Goal: Answer question/provide support: Share knowledge or assist other users

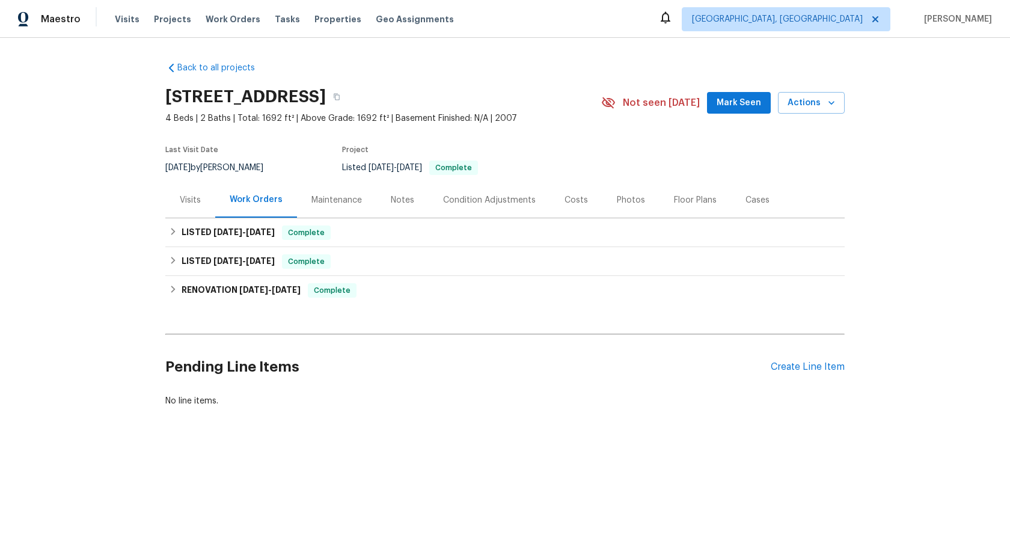
click at [328, 191] on div "Maintenance" at bounding box center [336, 199] width 79 height 35
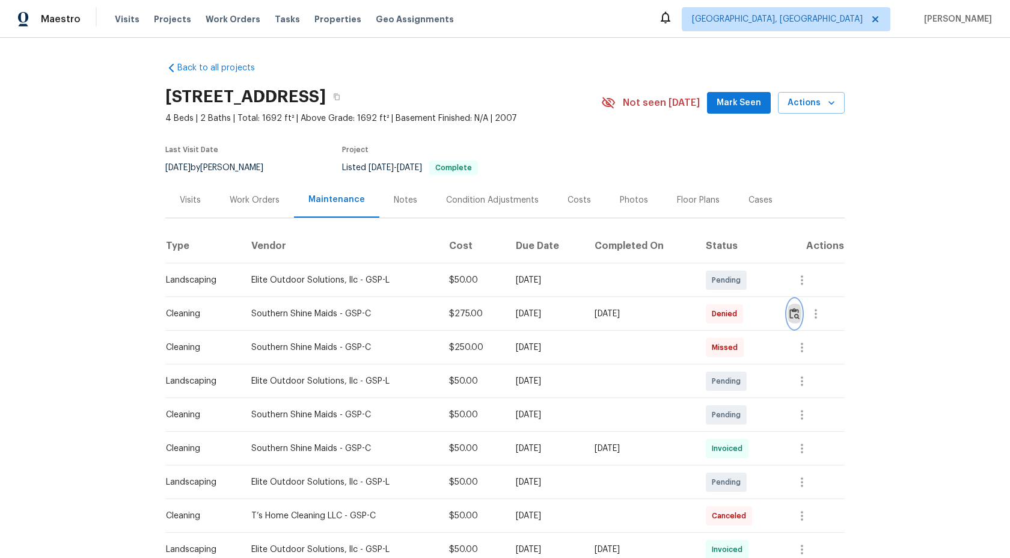
click at [799, 311] on img "button" at bounding box center [794, 313] width 10 height 11
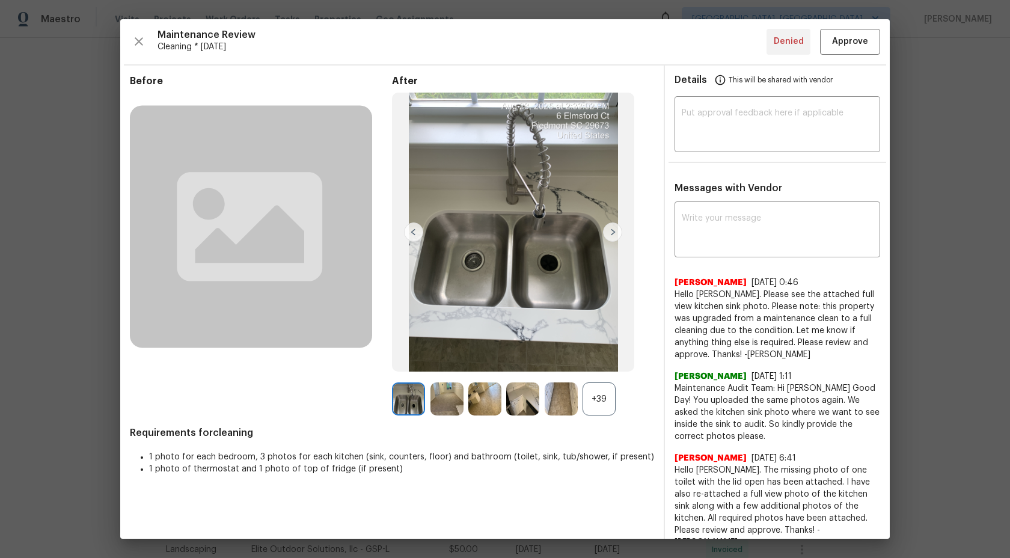
click at [448, 397] on img at bounding box center [446, 398] width 33 height 33
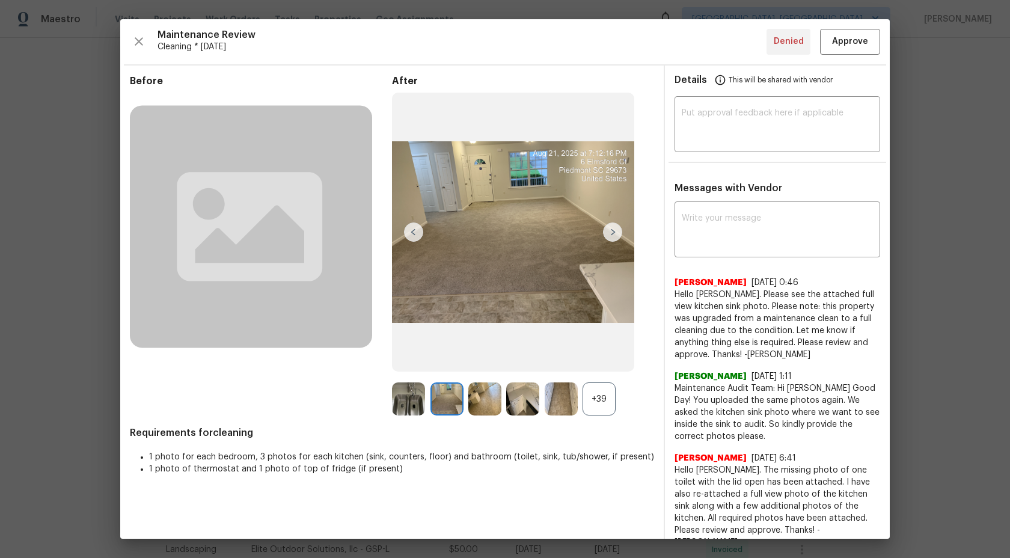
click at [447, 397] on img at bounding box center [446, 398] width 33 height 33
click at [601, 398] on div "+39" at bounding box center [598, 398] width 33 height 33
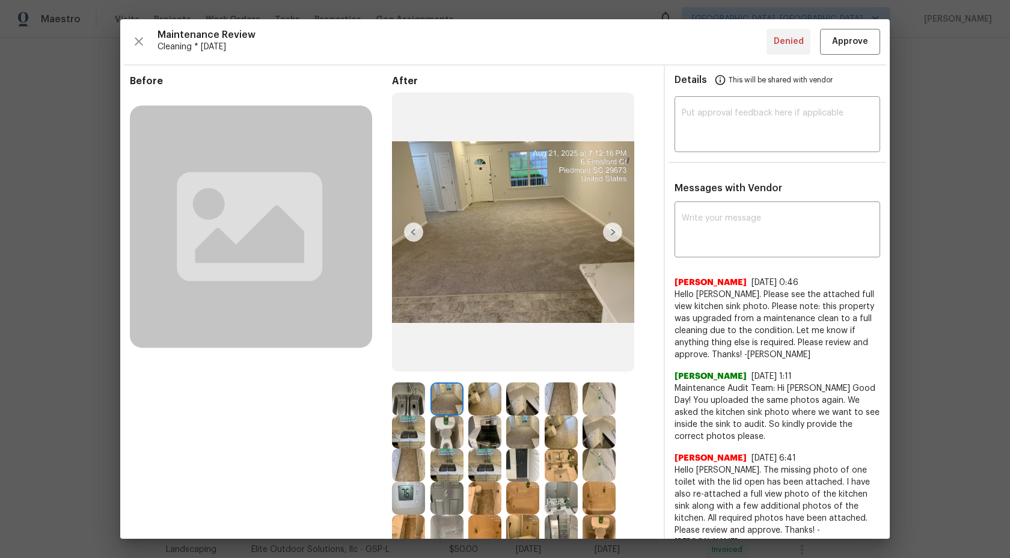
click at [445, 401] on img at bounding box center [446, 398] width 33 height 33
click at [493, 397] on img at bounding box center [484, 398] width 33 height 33
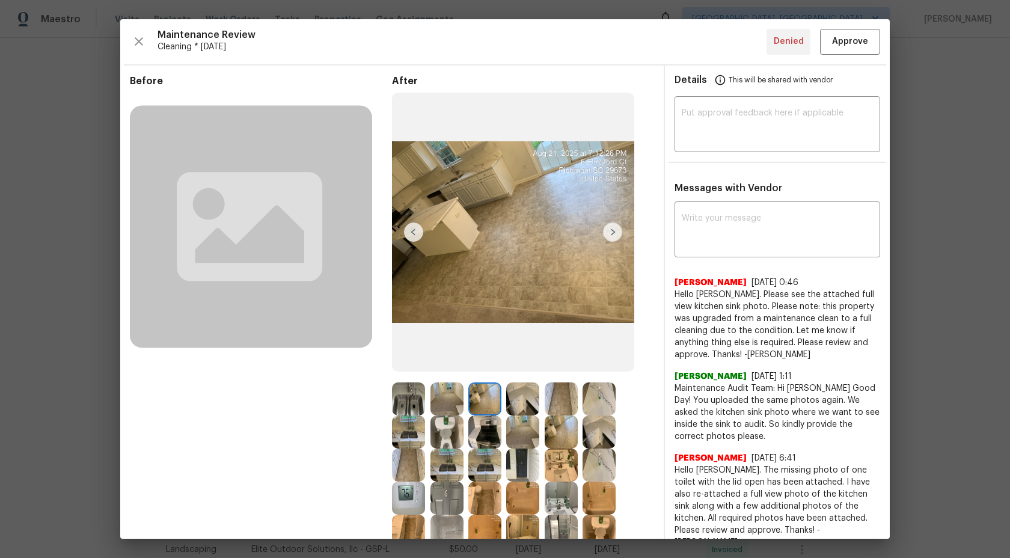
click at [445, 396] on img at bounding box center [446, 398] width 33 height 33
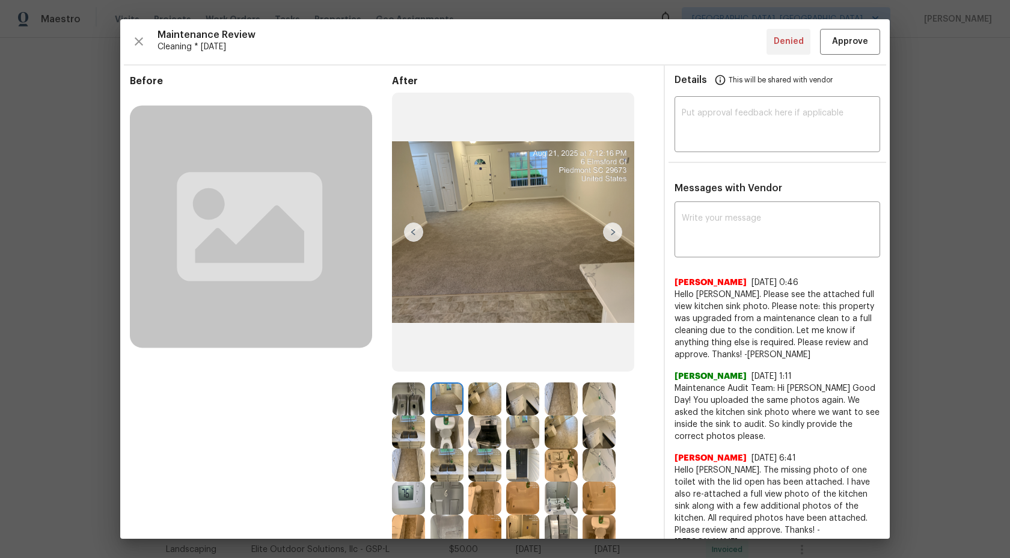
click at [411, 397] on img at bounding box center [408, 398] width 33 height 33
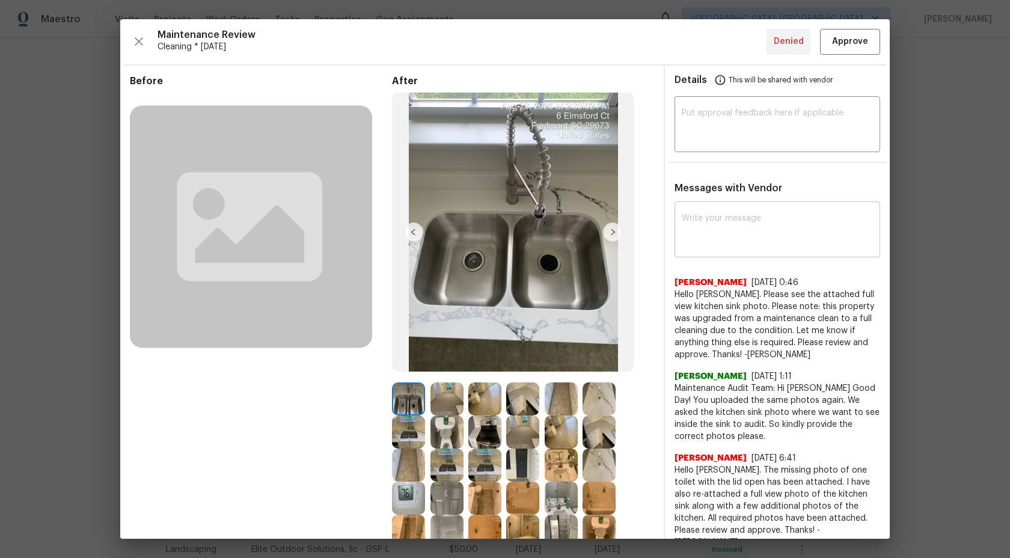
click at [741, 236] on textarea at bounding box center [777, 231] width 191 height 34
type textarea "H"
click at [792, 221] on textarea "Maintenance Audit Team:" at bounding box center [756, 231] width 148 height 34
click at [444, 403] on img at bounding box center [446, 398] width 33 height 33
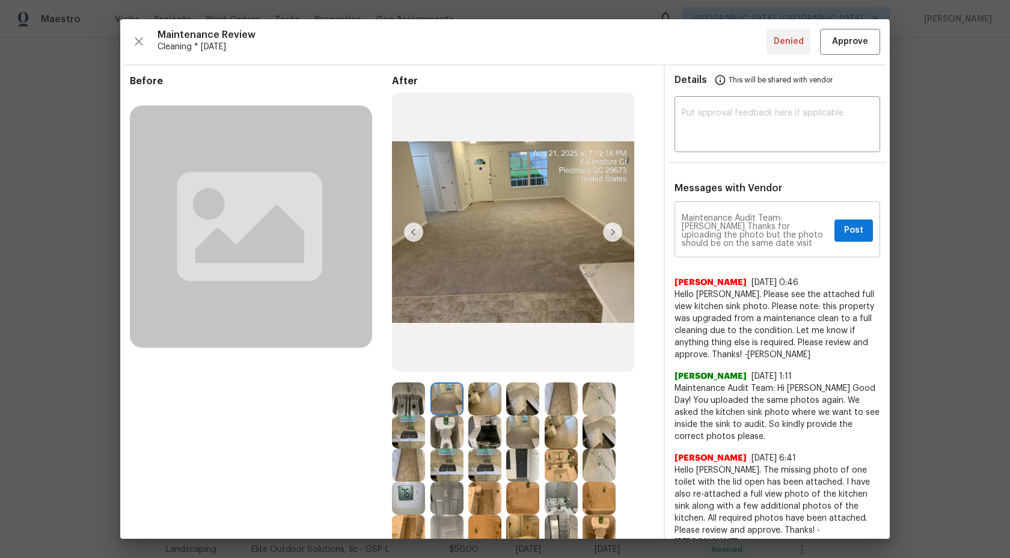
click at [809, 250] on div "Maintenance Audit Team: Tamara Mayes Thanks for uploading the photo but the pho…" at bounding box center [777, 230] width 206 height 53
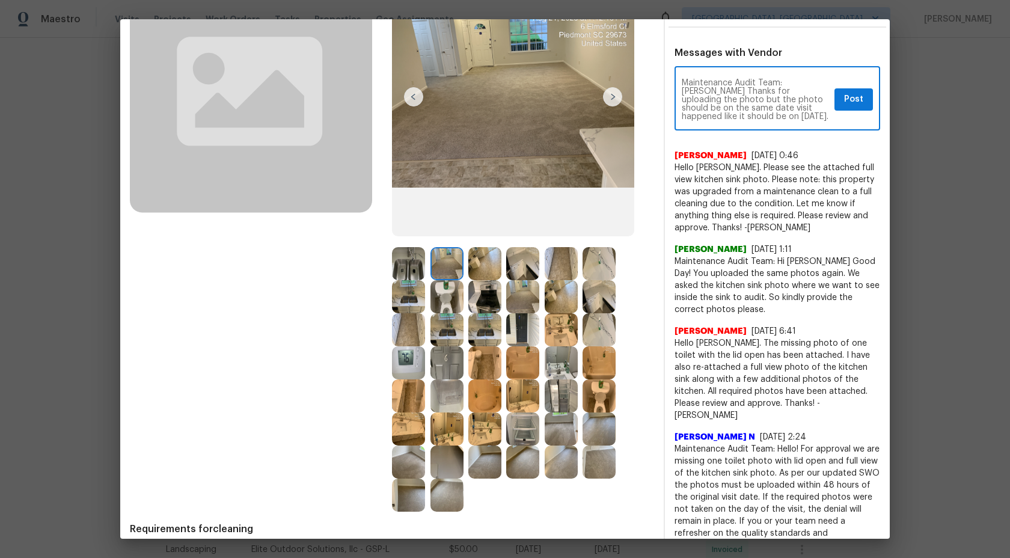
scroll to position [301, 0]
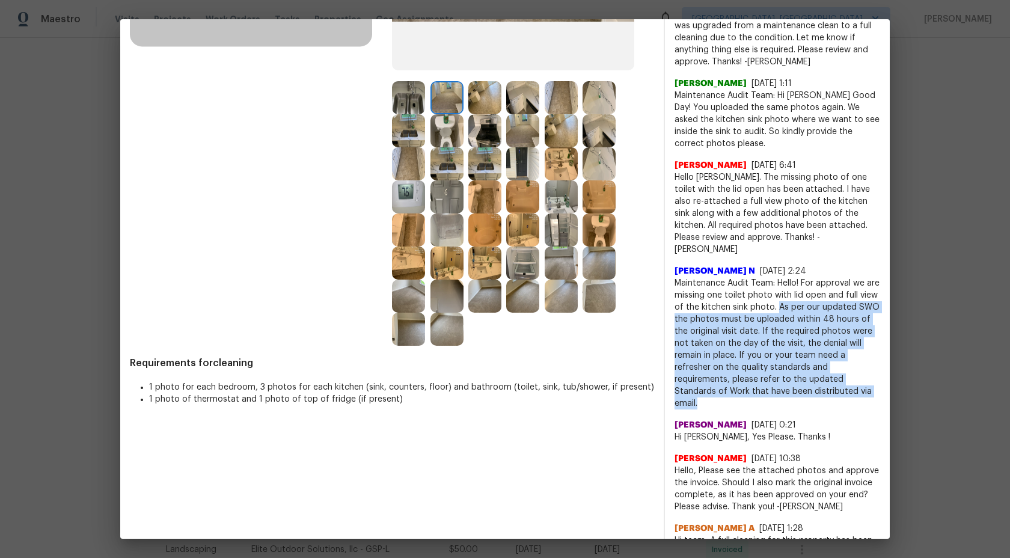
drag, startPoint x: 777, startPoint y: 294, endPoint x: 808, endPoint y: 376, distance: 88.1
click at [808, 376] on span "Maintenance Audit Team: Hello! For approval we are missing one toilet photo wit…" at bounding box center [777, 343] width 206 height 132
copy span "As per our updated SWO the photos must be uploaded within 48 hours of the origi…"
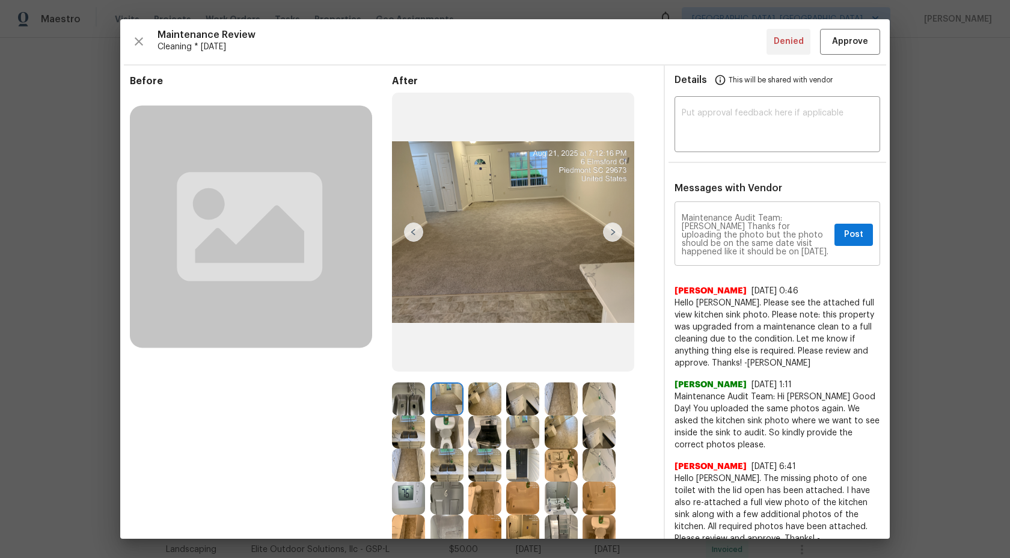
click at [784, 253] on textarea "Maintenance Audit Team: Tamara Mayes Thanks for uploading the photo but the pho…" at bounding box center [756, 235] width 148 height 42
paste textarea "As per our updated SWO the photos must be uploaded within 48 hours of the origi…"
type textarea "Maintenance Audit Team: Tamara Mayes Thanks for uploading the photo but the pho…"
click at [854, 234] on span "Post" at bounding box center [853, 234] width 19 height 15
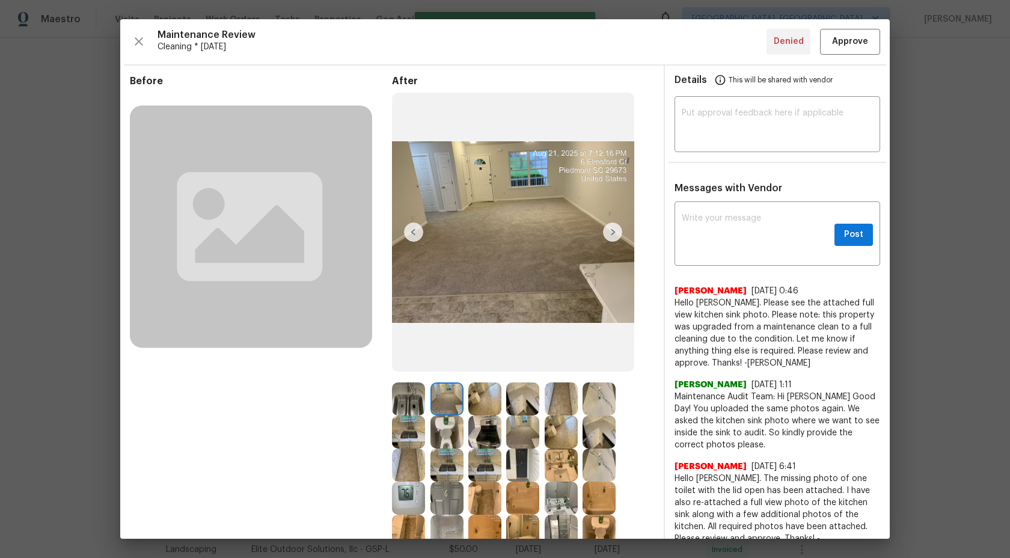
scroll to position [0, 0]
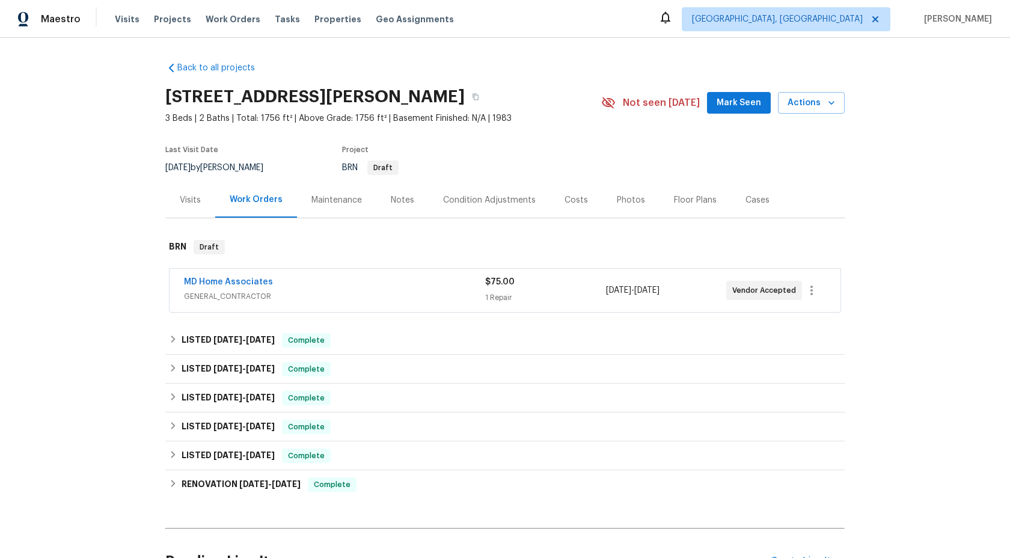
click at [327, 197] on div "Maintenance" at bounding box center [336, 200] width 50 height 12
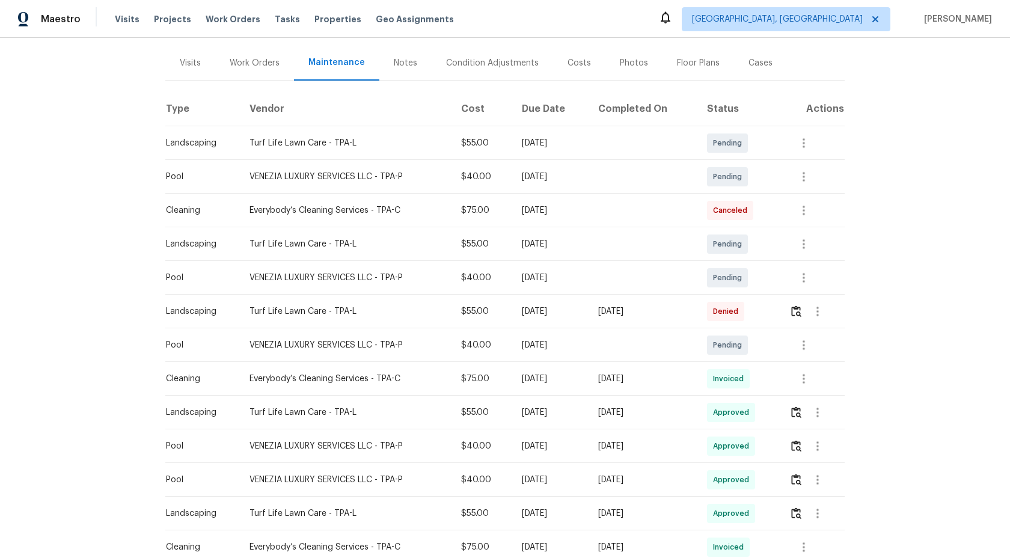
scroll to position [142, 0]
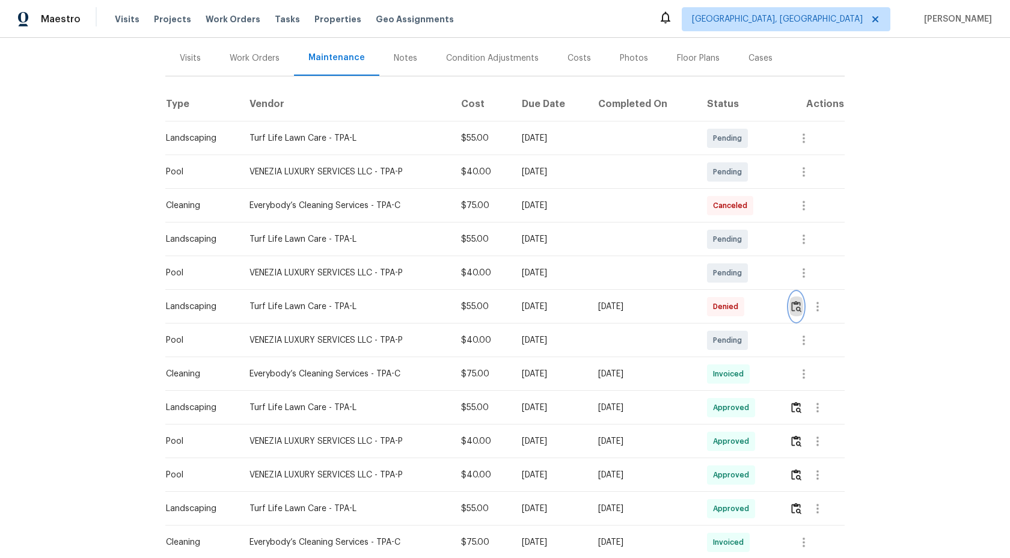
click at [801, 308] on img "button" at bounding box center [796, 306] width 10 height 11
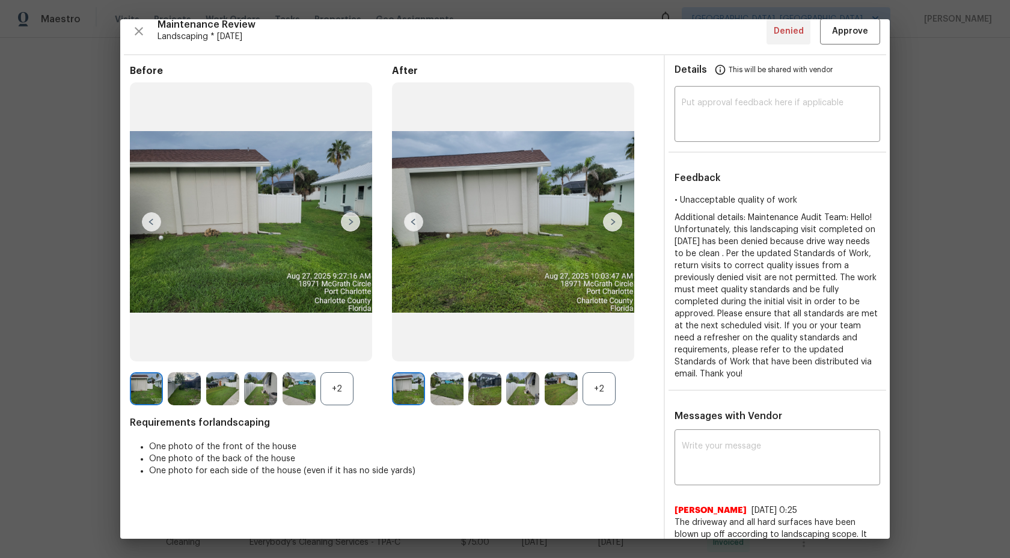
scroll to position [33, 0]
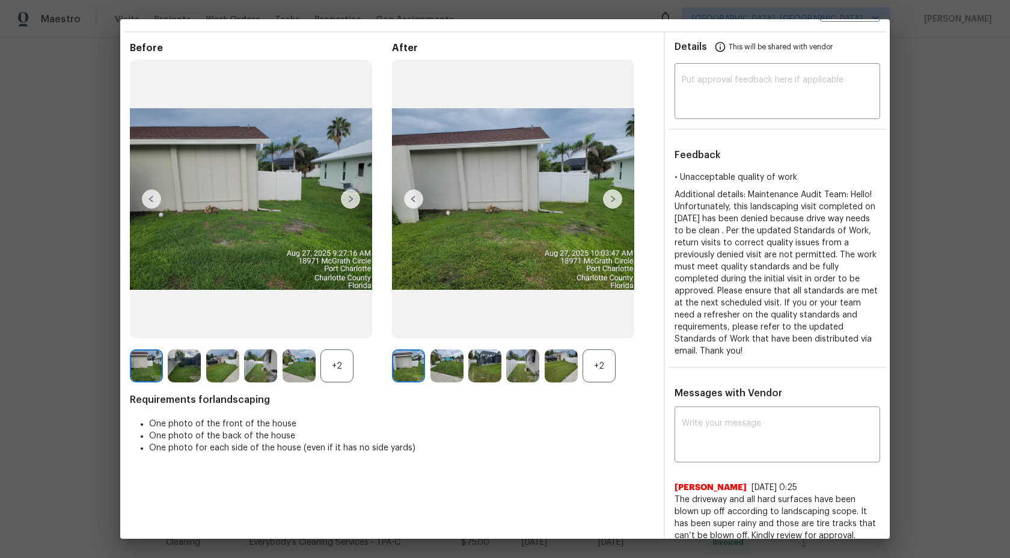
click at [564, 365] on img at bounding box center [561, 365] width 33 height 33
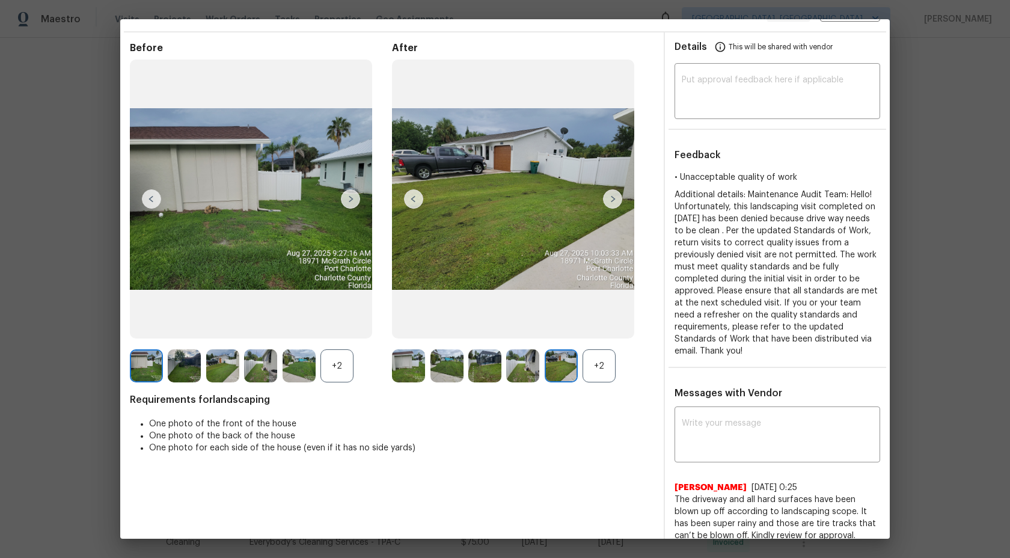
click at [519, 366] on img at bounding box center [522, 365] width 33 height 33
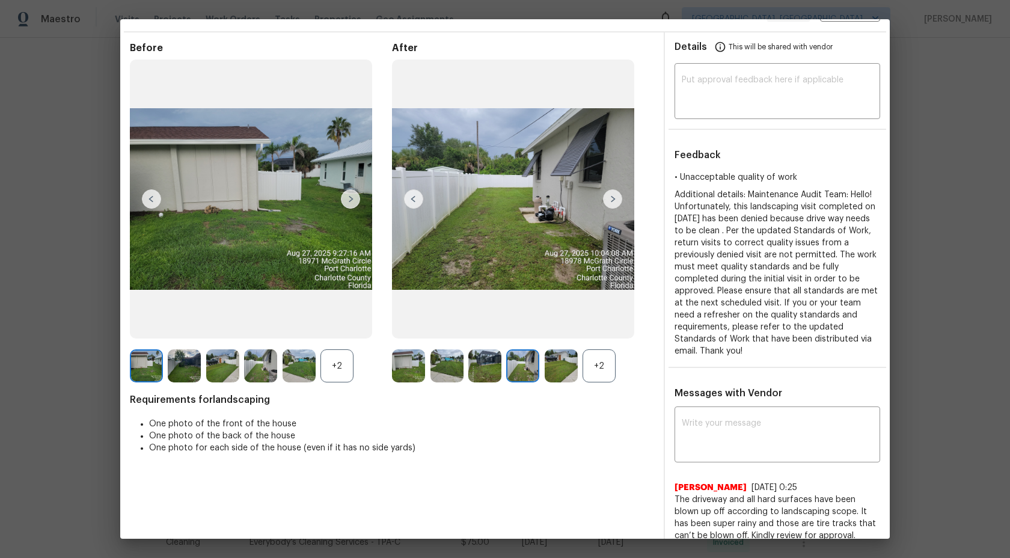
click at [448, 366] on img at bounding box center [446, 365] width 33 height 33
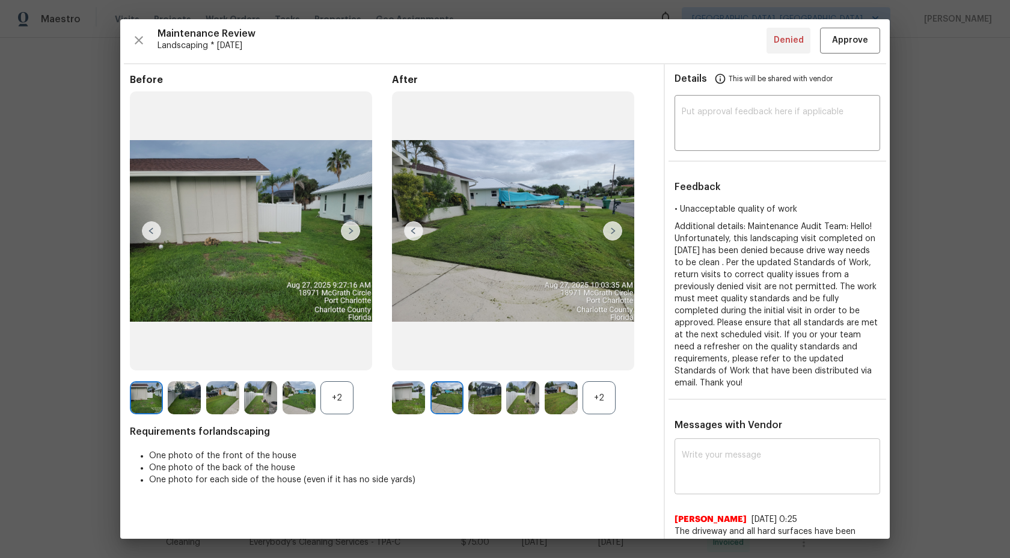
scroll to position [0, 0]
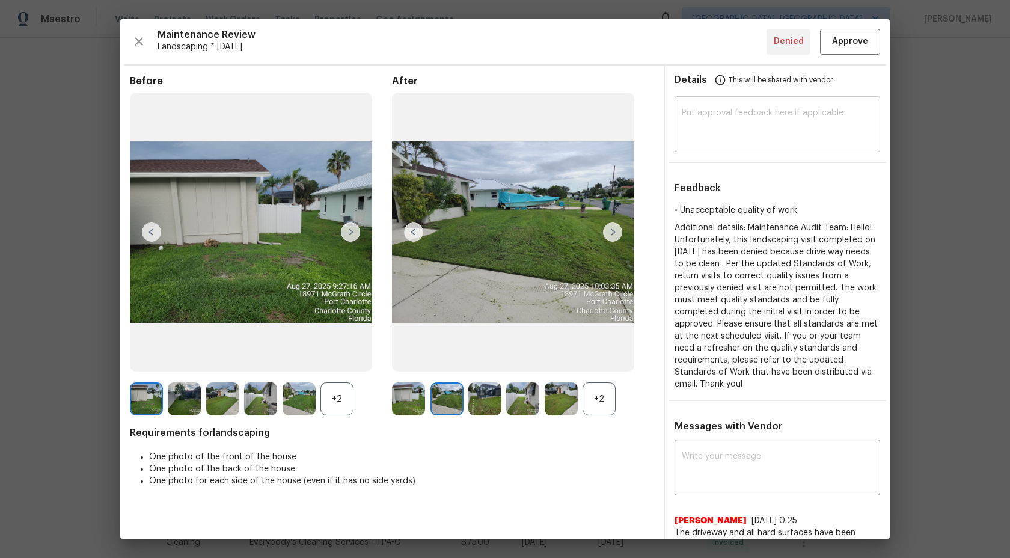
click at [718, 107] on div "​" at bounding box center [777, 125] width 206 height 53
click at [697, 130] on textarea at bounding box center [777, 126] width 191 height 34
click at [825, 139] on textarea at bounding box center [777, 126] width 191 height 34
paste textarea "Maintenance Audit Team: Hi Team This visit has been approved after further audi…"
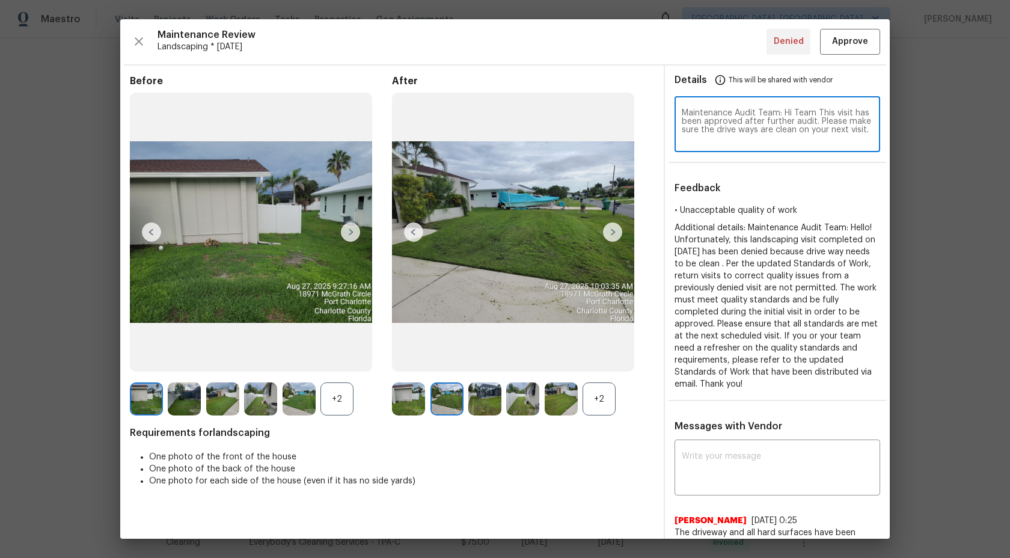
type textarea "Maintenance Audit Team: Hi Team This visit has been approved after further audi…"
click at [855, 40] on span "Approve" at bounding box center [850, 41] width 36 height 15
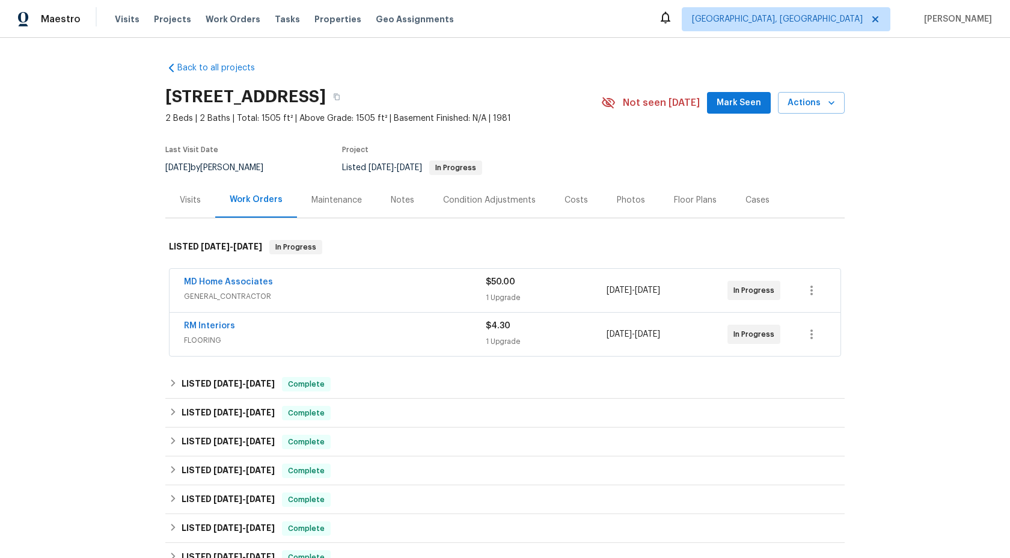
click at [347, 194] on div "Maintenance" at bounding box center [336, 200] width 50 height 12
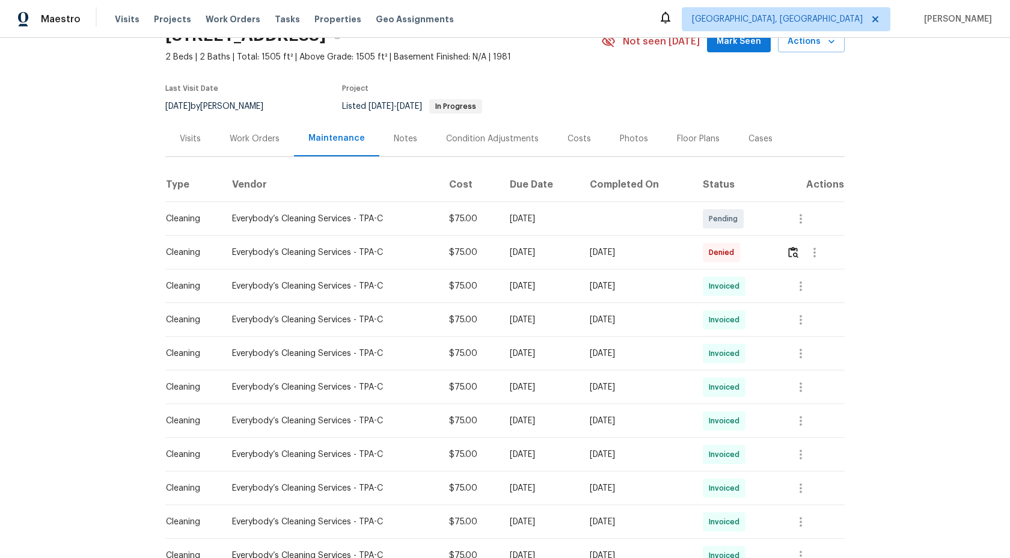
scroll to position [63, 0]
click at [798, 252] on img "button" at bounding box center [793, 250] width 10 height 11
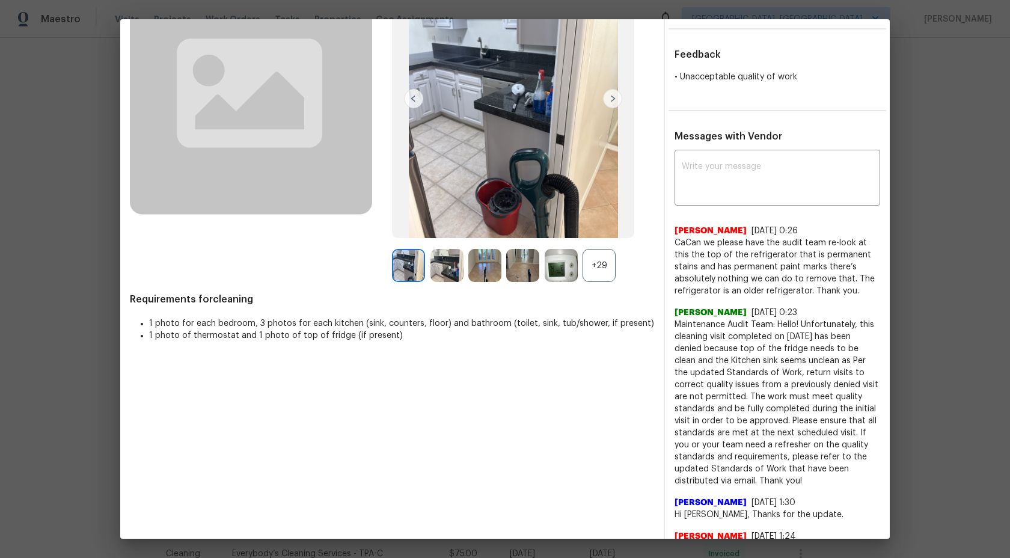
scroll to position [90, 0]
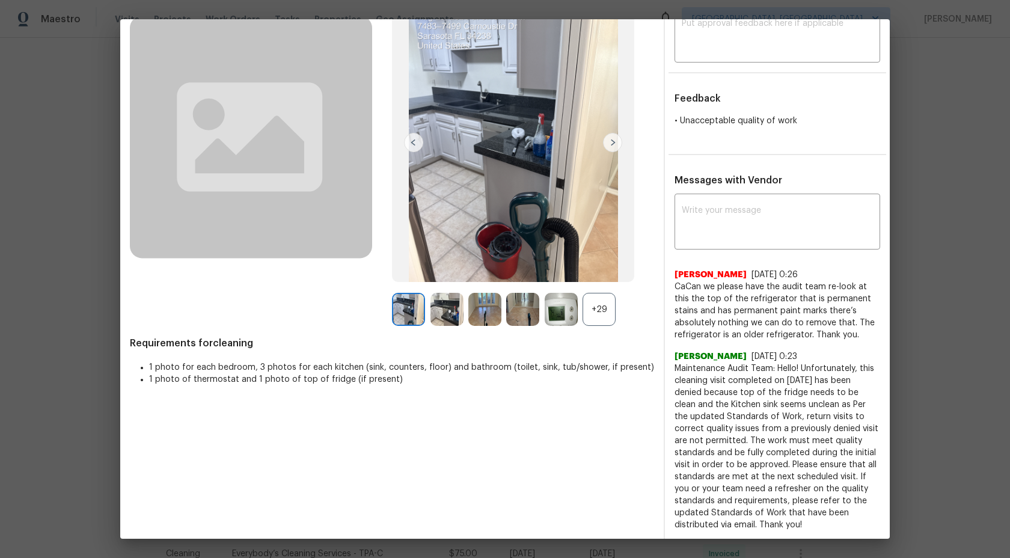
click at [608, 308] on div "+29" at bounding box center [598, 309] width 33 height 33
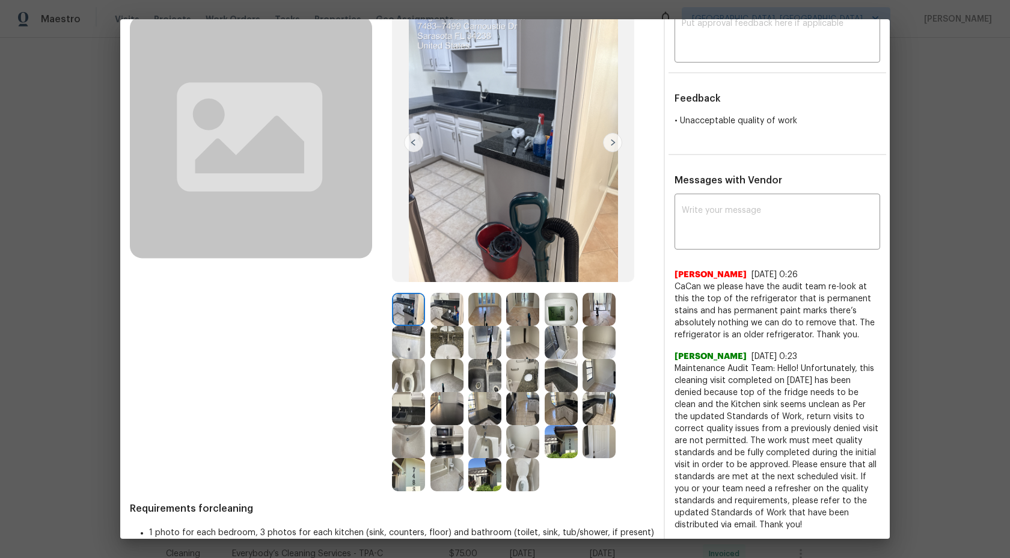
click at [413, 308] on img at bounding box center [408, 309] width 33 height 33
click at [453, 316] on img at bounding box center [446, 309] width 33 height 33
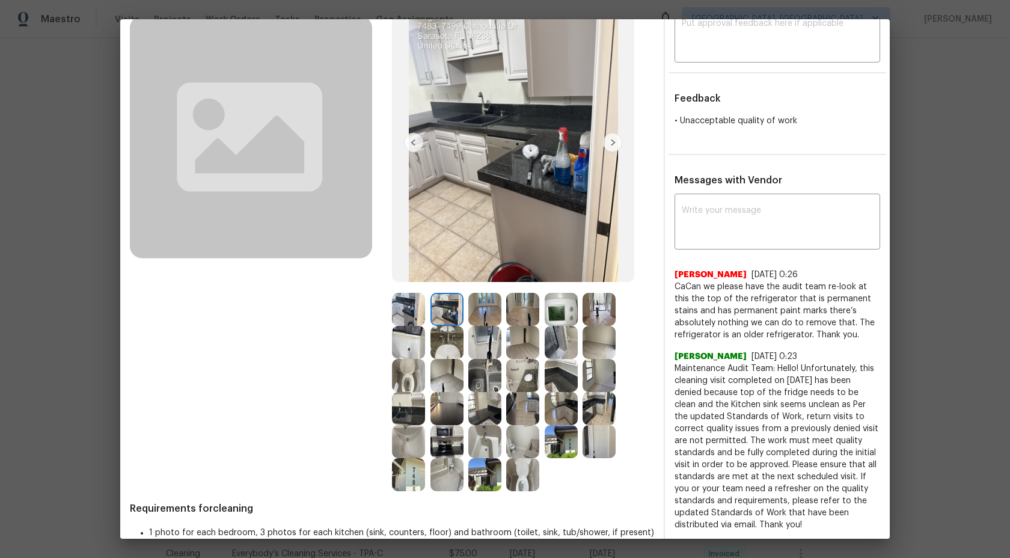
click at [488, 308] on img at bounding box center [484, 309] width 33 height 33
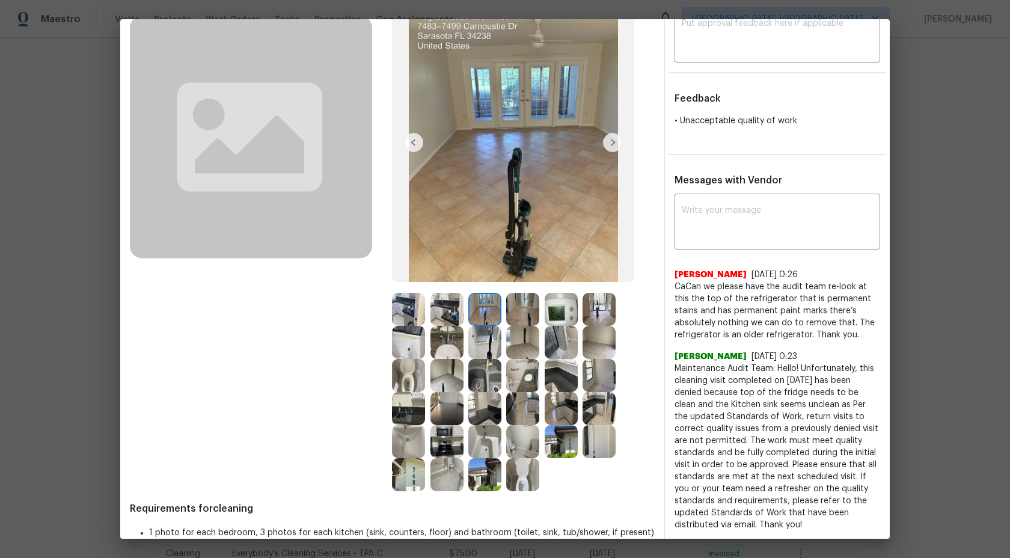
click at [533, 311] on img at bounding box center [522, 309] width 33 height 33
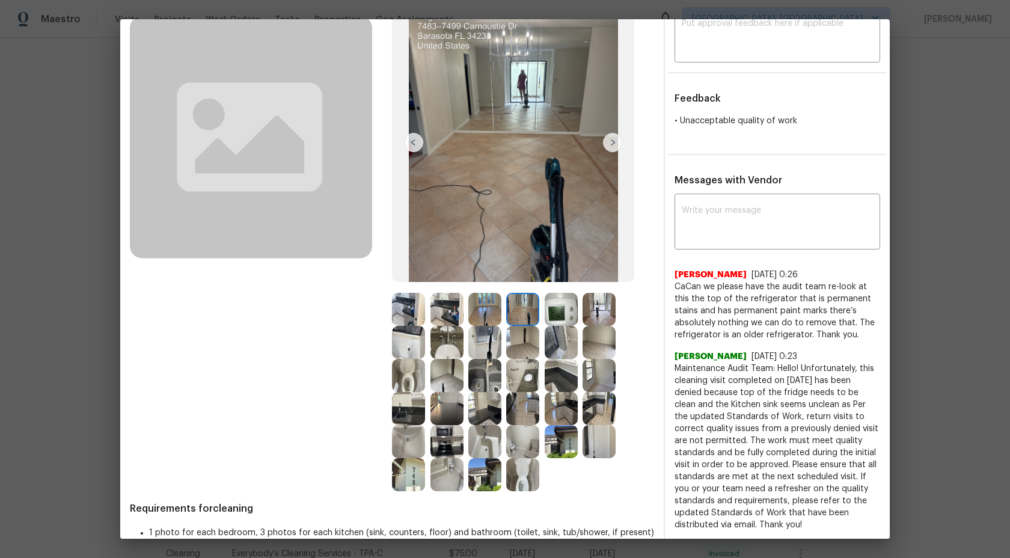
click at [557, 307] on img at bounding box center [561, 309] width 33 height 33
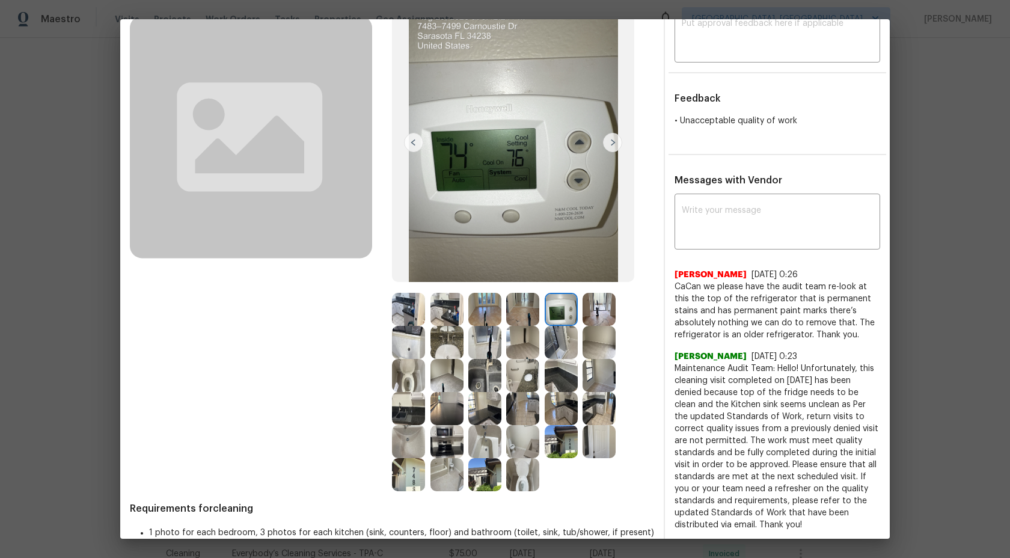
click at [610, 304] on img at bounding box center [598, 309] width 33 height 33
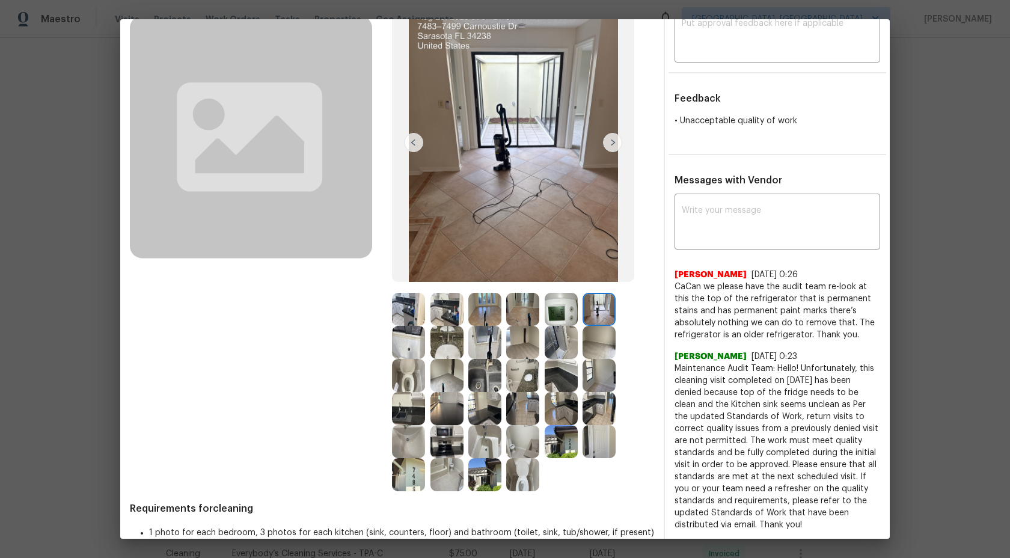
click at [558, 308] on img at bounding box center [561, 309] width 33 height 33
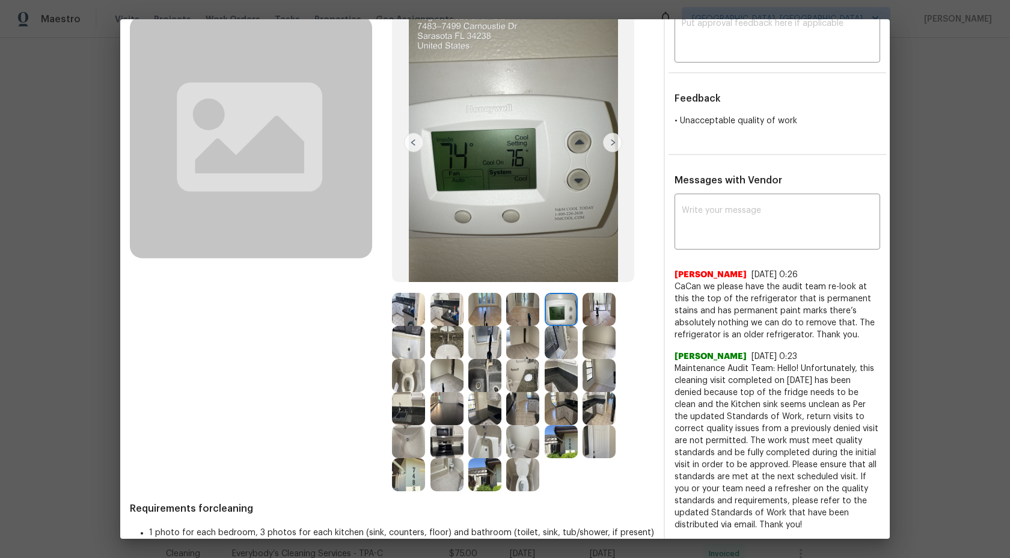
click at [533, 308] on img at bounding box center [522, 309] width 33 height 33
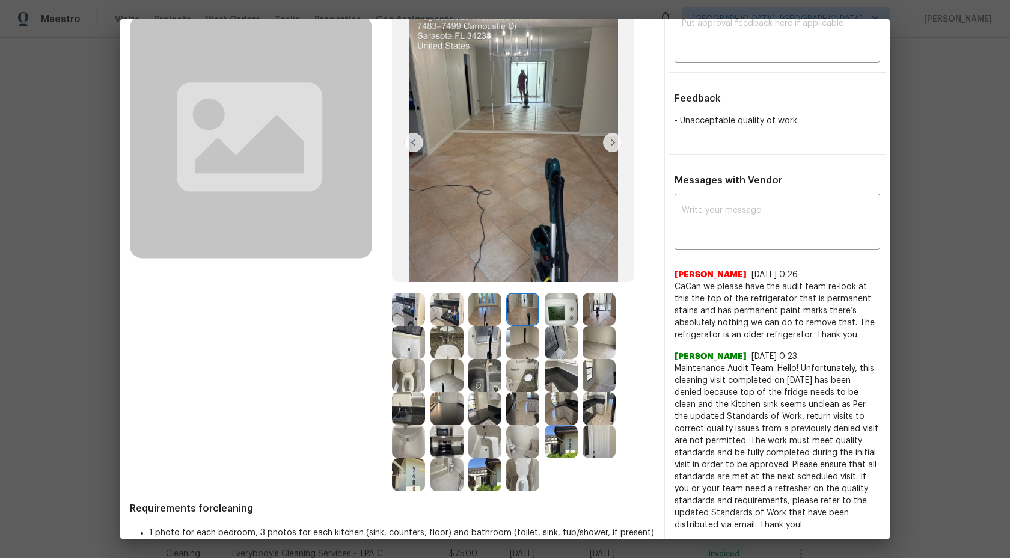
click at [416, 374] on img at bounding box center [408, 375] width 33 height 33
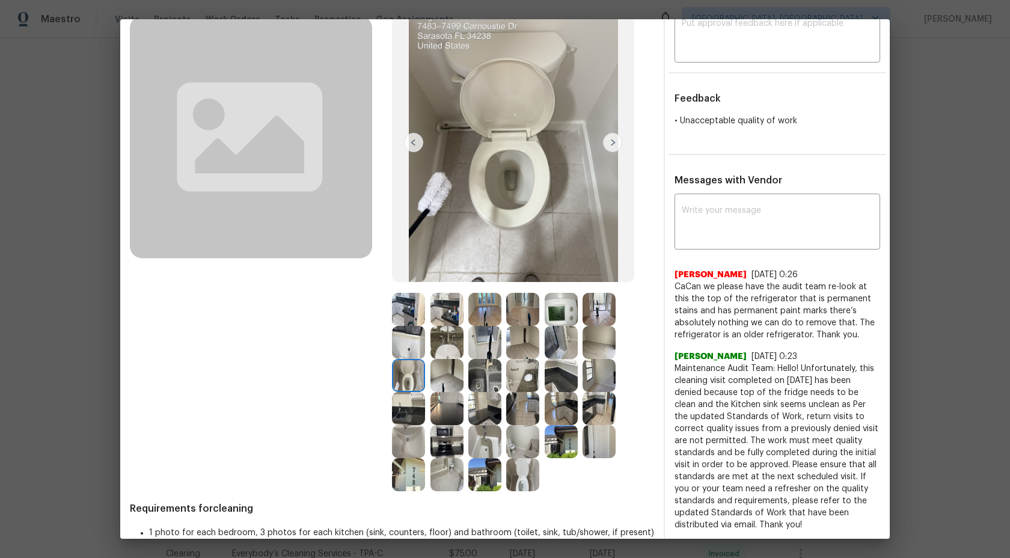
click at [448, 372] on img at bounding box center [446, 375] width 33 height 33
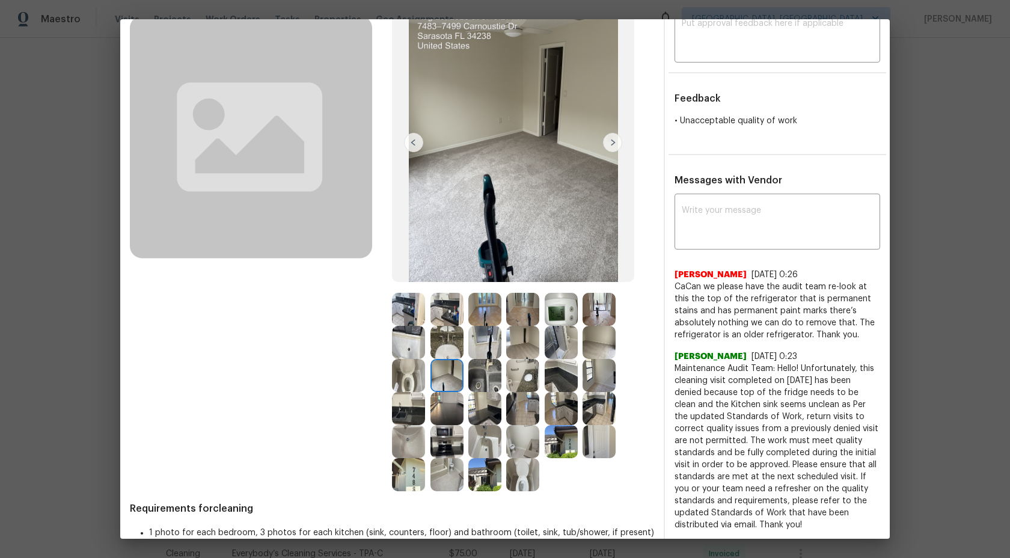
click at [491, 368] on img at bounding box center [484, 375] width 33 height 33
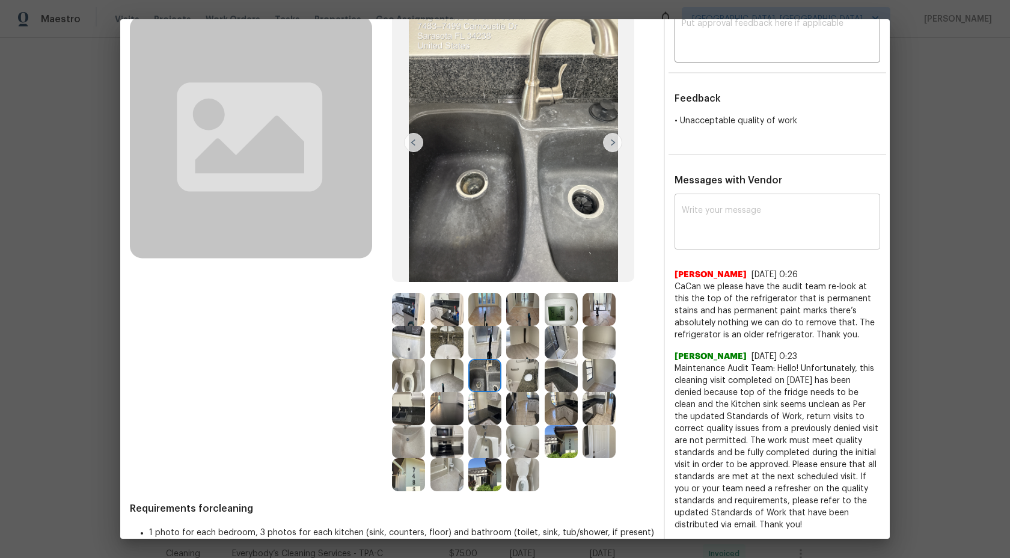
click at [733, 209] on textarea at bounding box center [777, 223] width 191 height 34
type textarea "i"
type textarea "H"
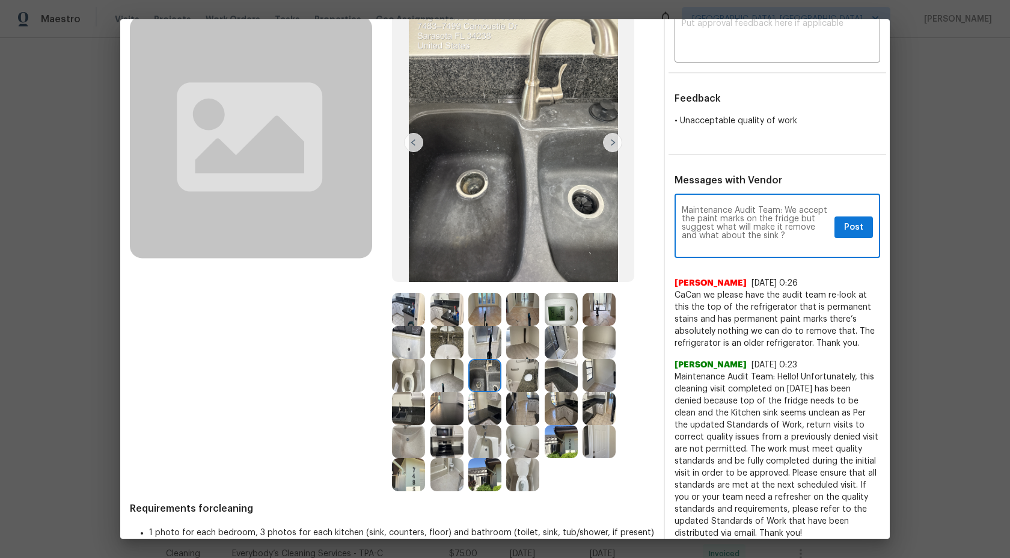
type textarea "Maintenance Audit Team: We accept the paint marks on the fridge but suggest wha…"
click at [846, 227] on span "Post" at bounding box center [853, 227] width 19 height 15
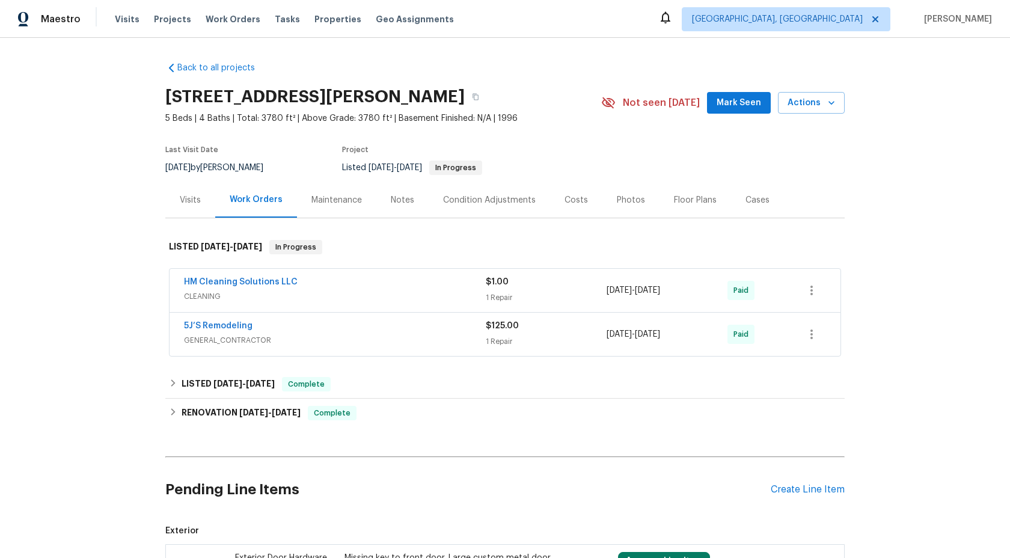
click at [341, 196] on div "Maintenance" at bounding box center [336, 200] width 50 height 12
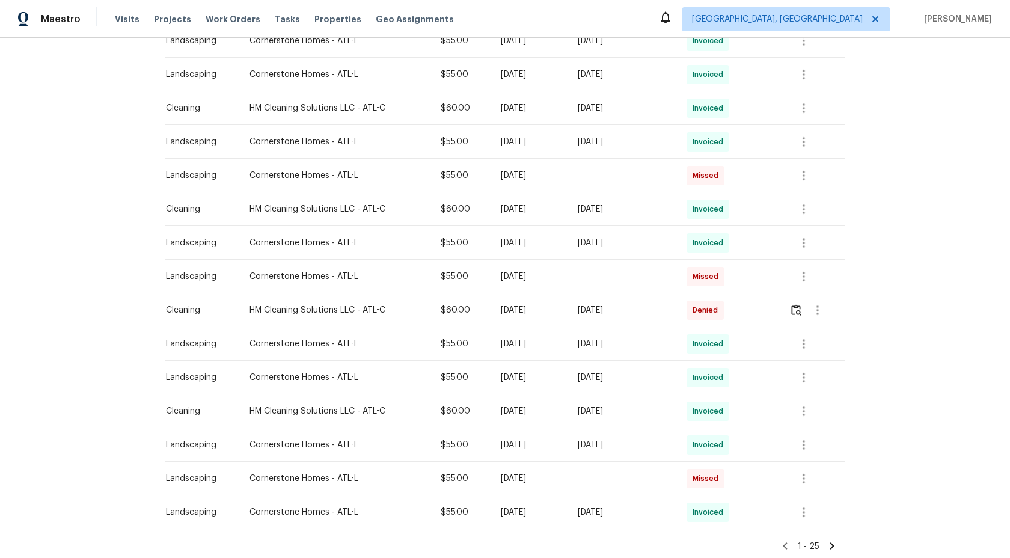
scroll to position [602, 0]
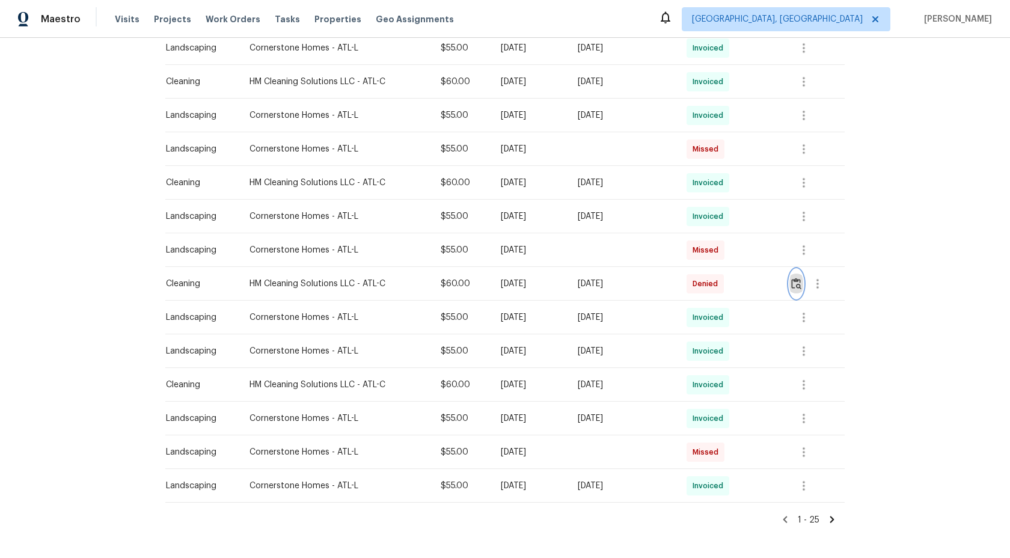
click at [799, 281] on img "button" at bounding box center [796, 283] width 10 height 11
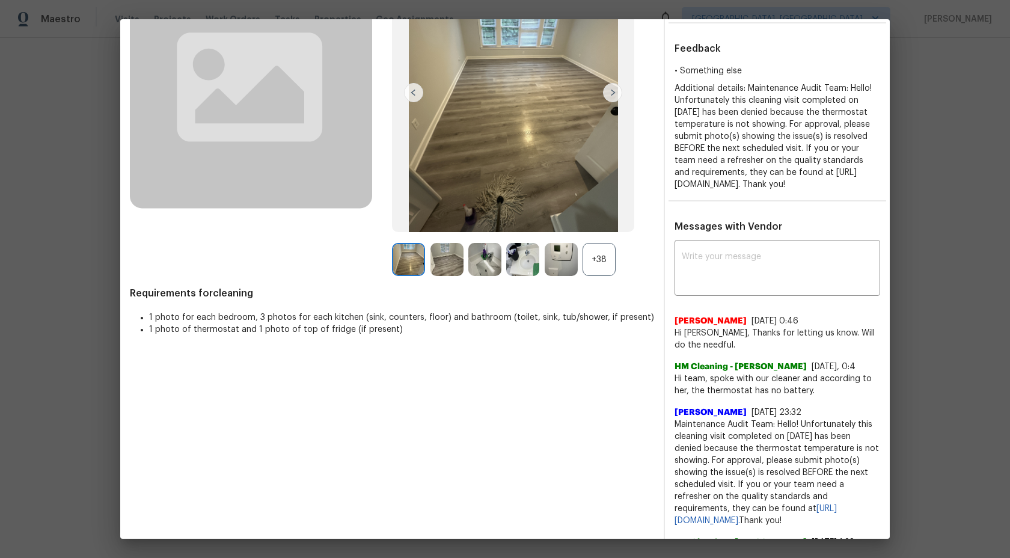
scroll to position [191, 0]
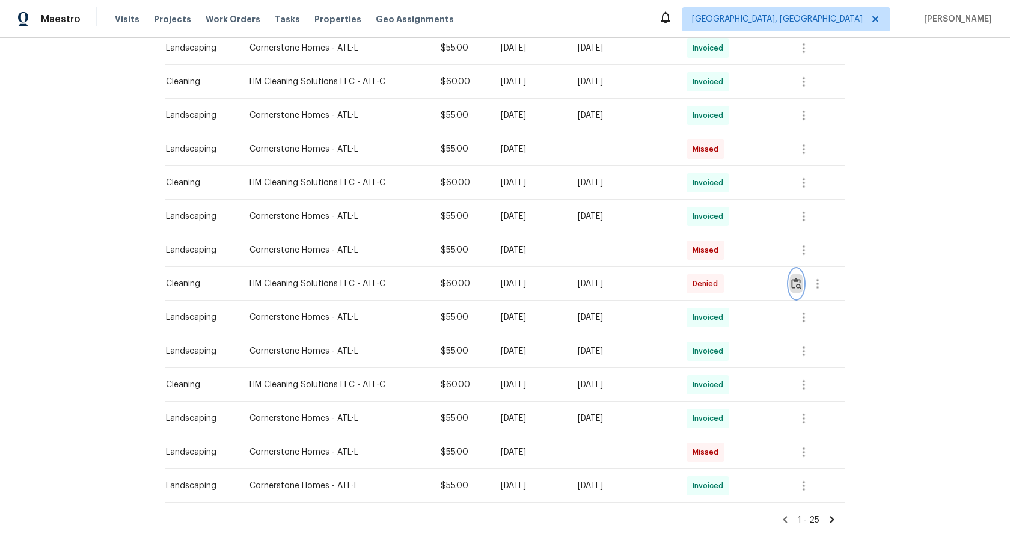
click at [798, 280] on img "button" at bounding box center [796, 283] width 10 height 11
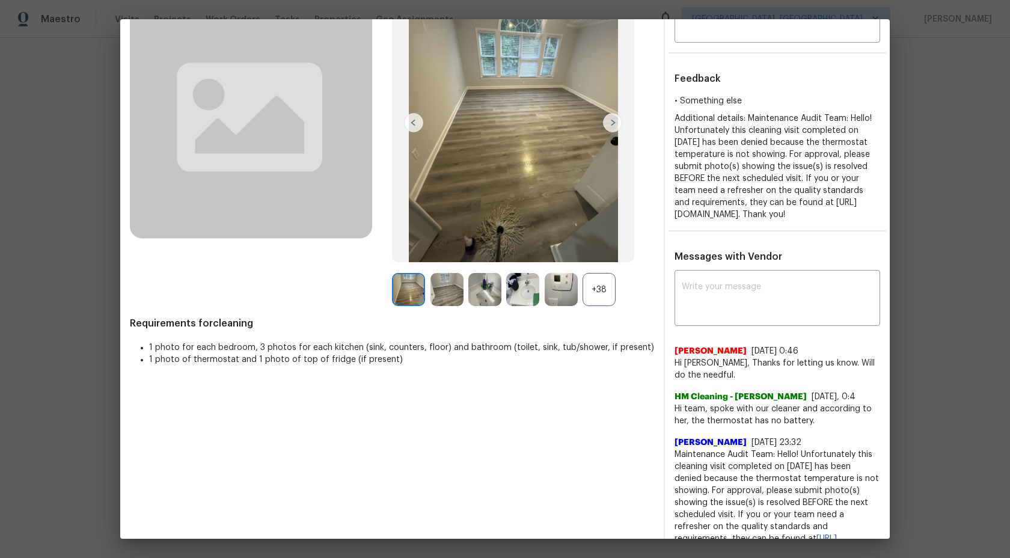
scroll to position [90, 0]
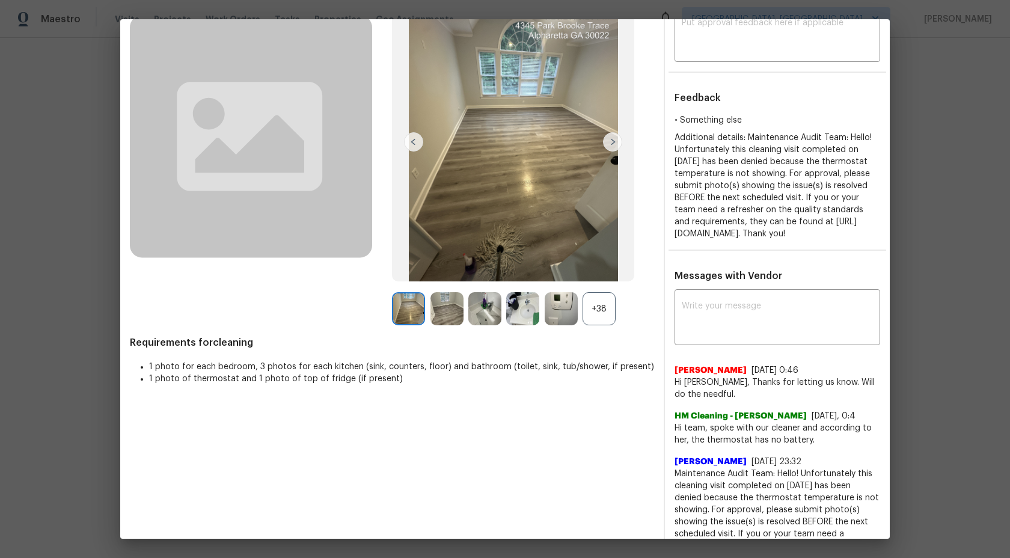
click at [610, 306] on div "+38" at bounding box center [598, 308] width 33 height 33
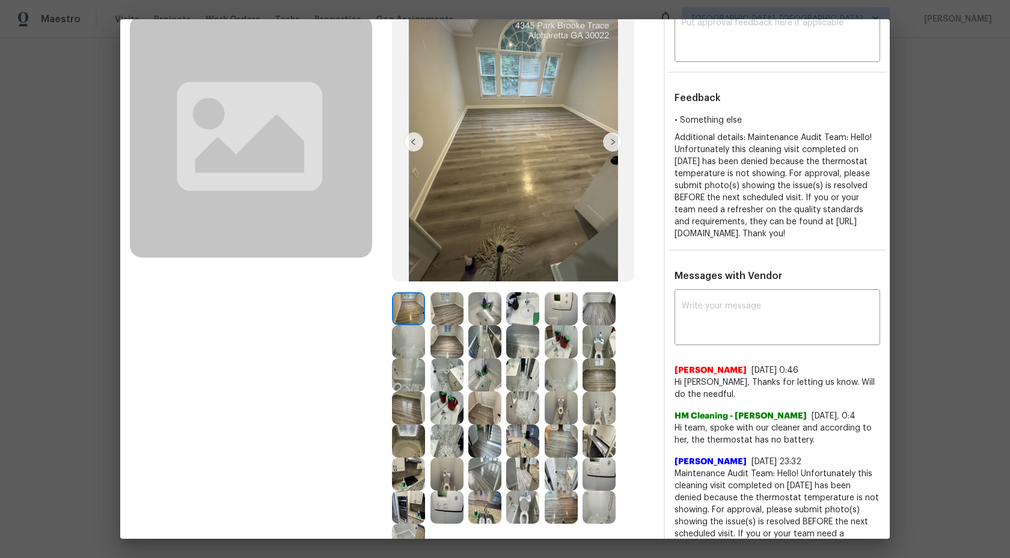
click at [568, 302] on img at bounding box center [561, 308] width 33 height 33
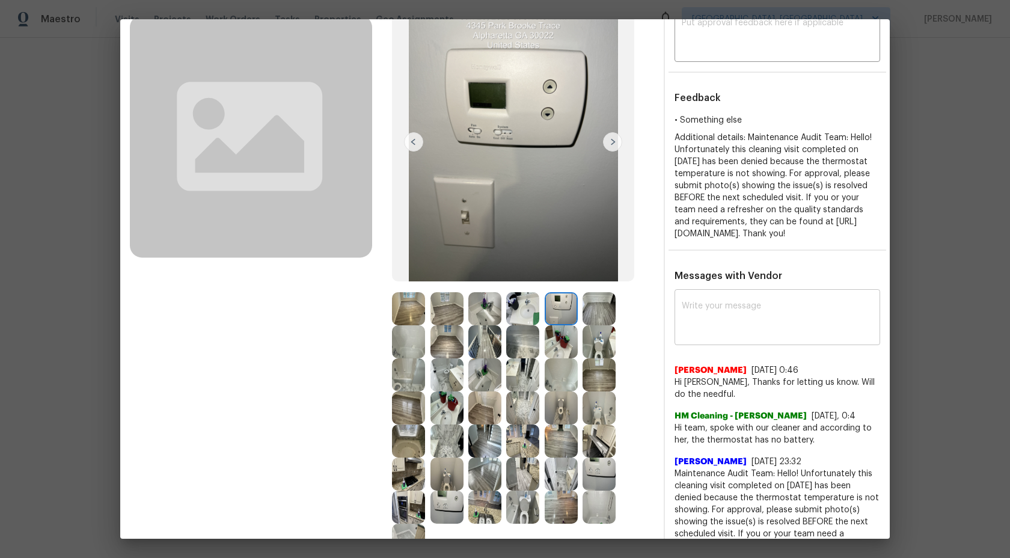
click at [721, 329] on textarea at bounding box center [777, 319] width 191 height 34
click at [710, 325] on textarea at bounding box center [777, 319] width 191 height 34
type textarea "H"
type textarea "Maintenance Audit Team:"
click at [710, 324] on textarea "Maintenance Audit Team:" at bounding box center [756, 319] width 148 height 34
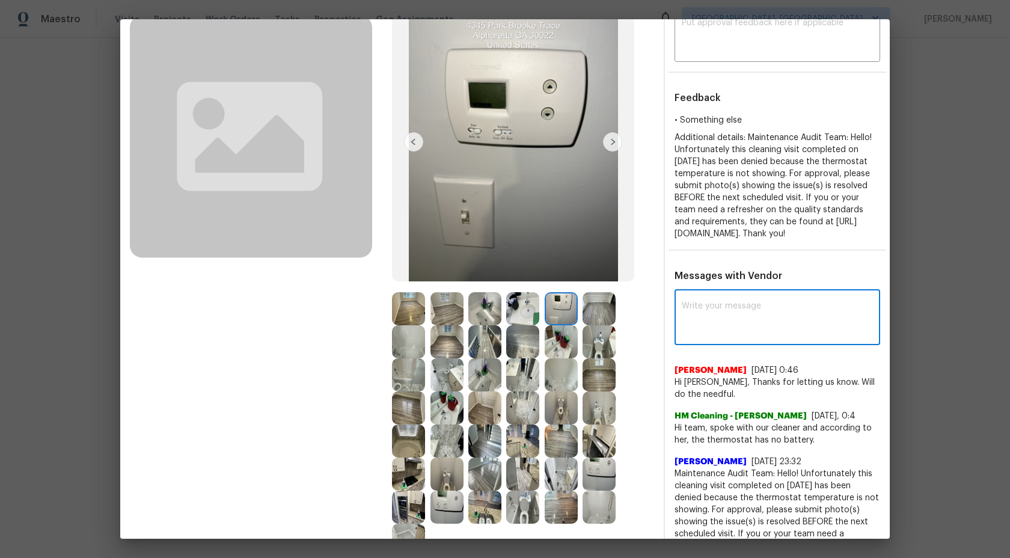
scroll to position [0, 0]
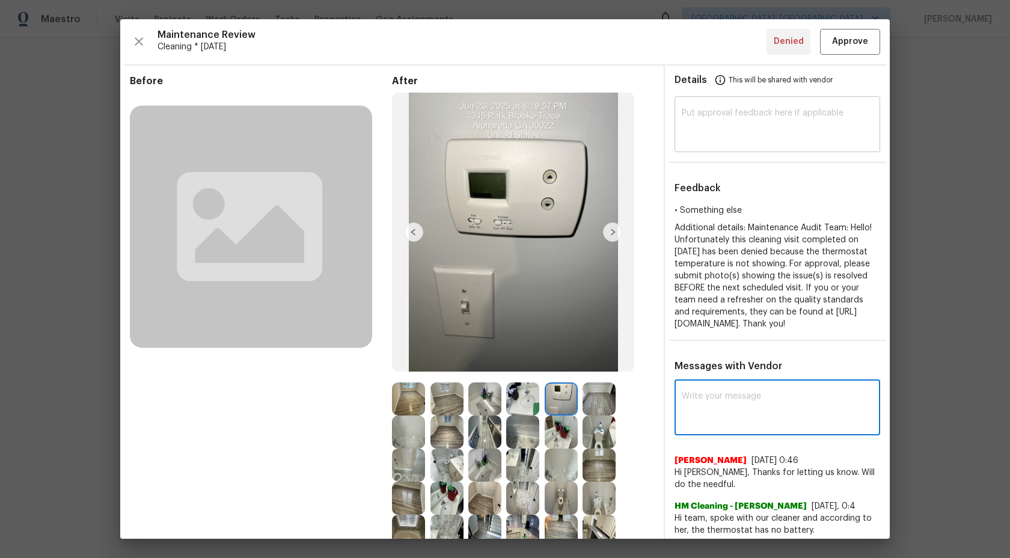
paste textarea "Maintenance Audit Team: Hi Team This visit has been approved after further audi…"
click at [760, 126] on textarea at bounding box center [777, 126] width 191 height 34
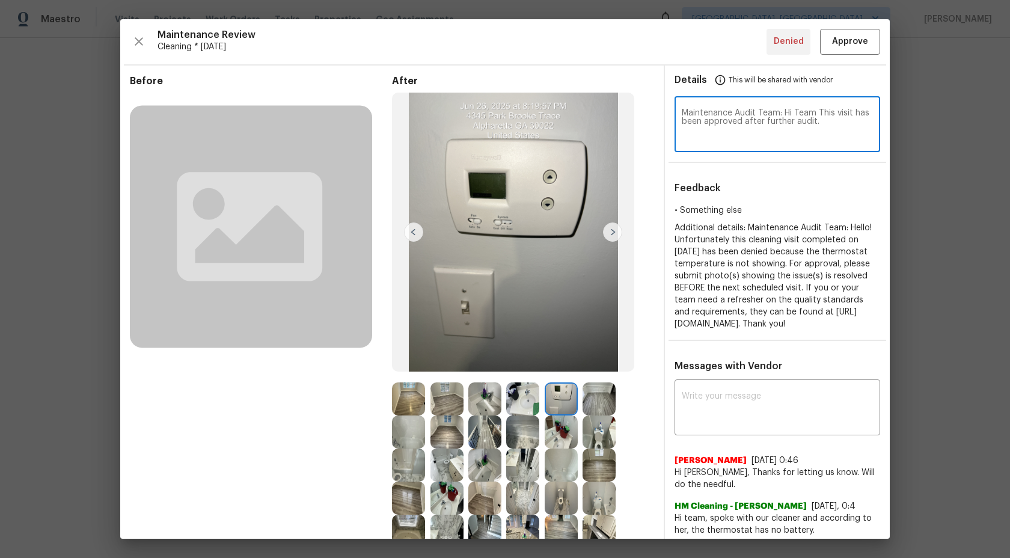
type textarea "Maintenance Audit Team: Hi Team This visit has been approved after further audi…"
click at [842, 47] on span "Approve" at bounding box center [850, 41] width 36 height 15
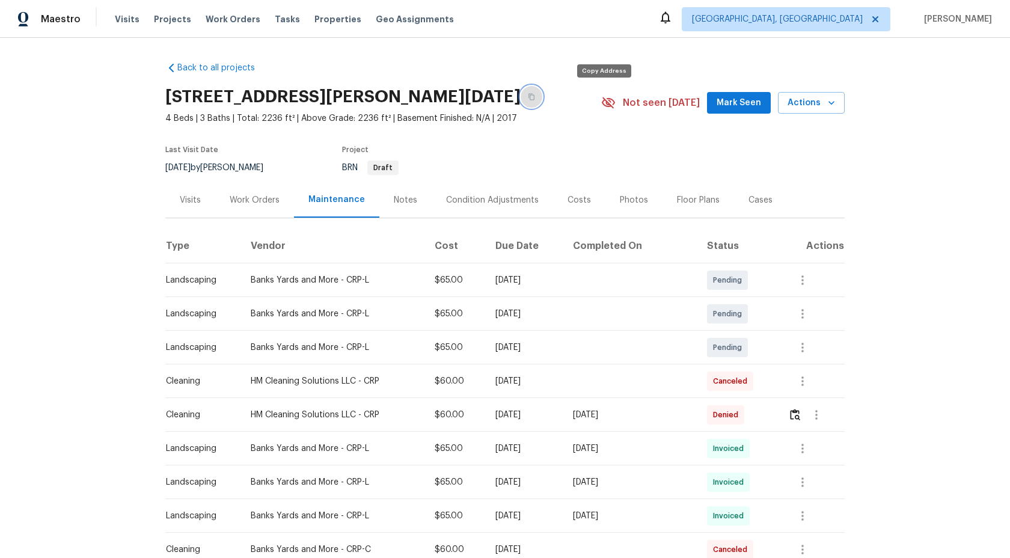
click at [535, 97] on icon "button" at bounding box center [531, 96] width 7 height 7
click at [802, 412] on button "button" at bounding box center [795, 414] width 14 height 29
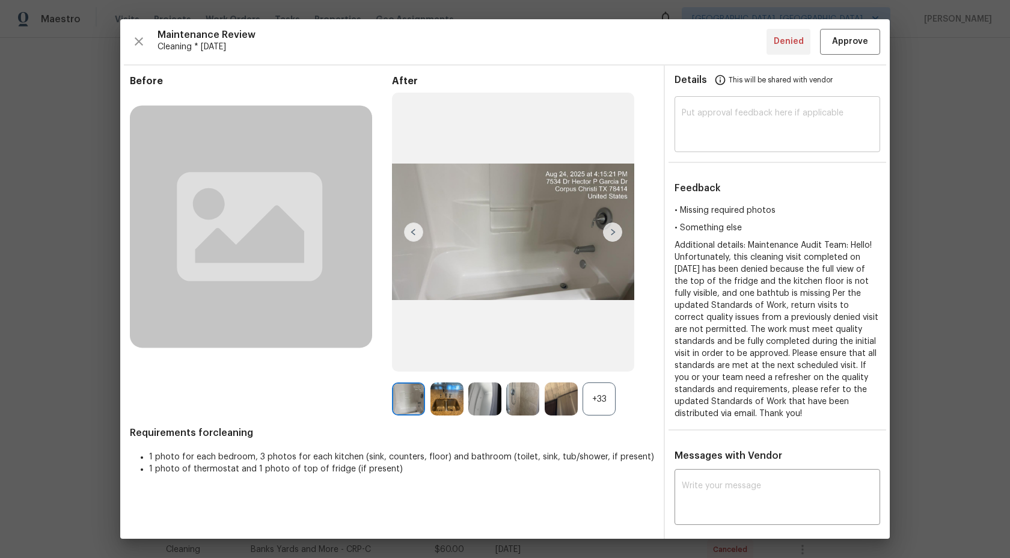
click at [741, 127] on textarea at bounding box center [777, 126] width 191 height 34
paste textarea "Maintenance Audit Team: Hi Team This visit has been approved after further audi…"
type textarea "Maintenance Audit Team: Hi Team This visit has been approved after further audi…"
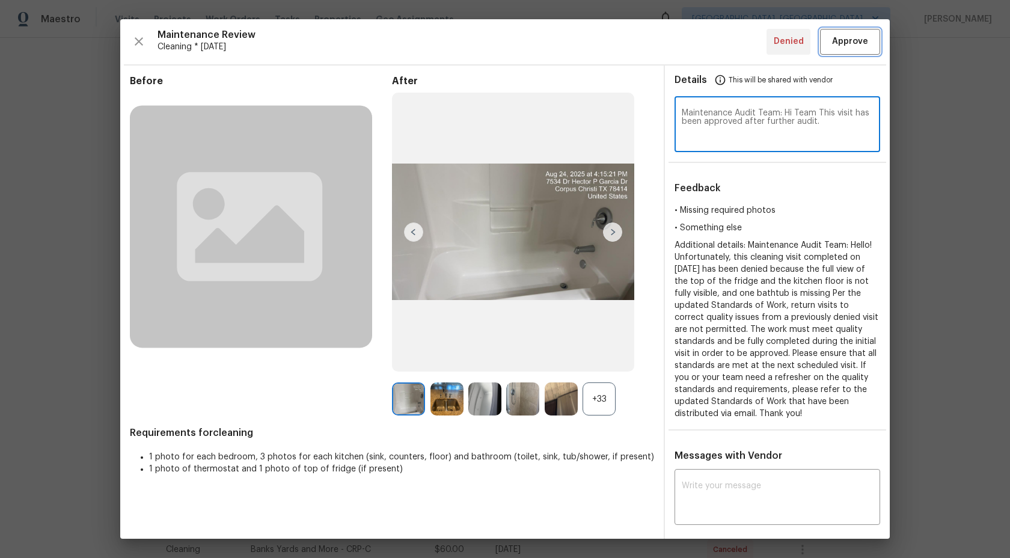
click at [850, 43] on span "Approve" at bounding box center [850, 41] width 36 height 15
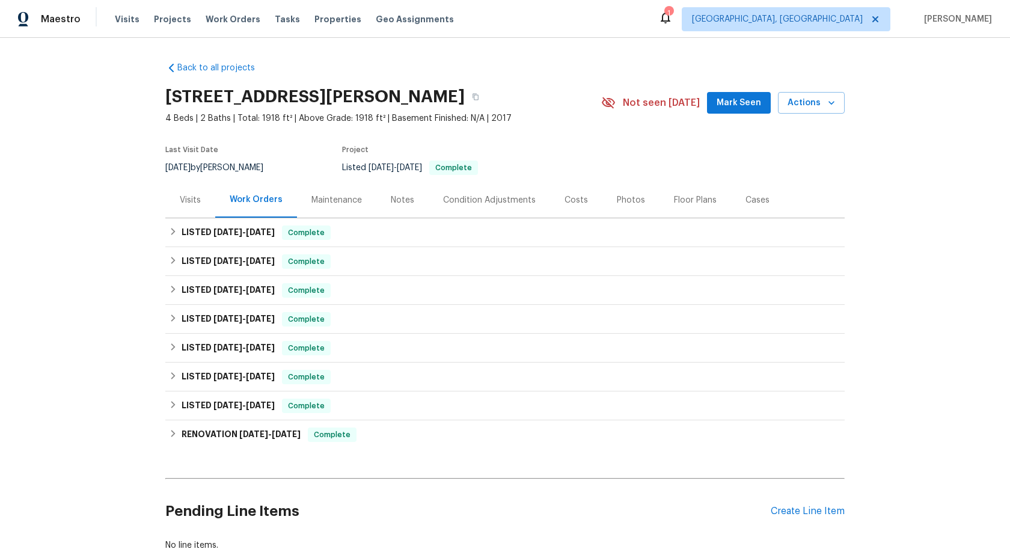
click at [336, 198] on div "Maintenance" at bounding box center [336, 200] width 50 height 12
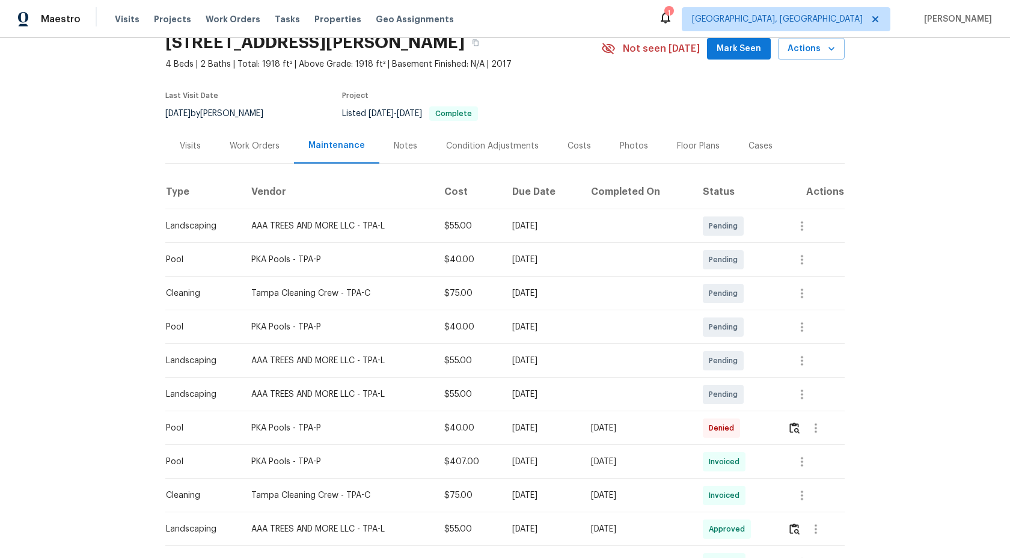
scroll to position [55, 0]
click at [799, 428] on img "button" at bounding box center [794, 426] width 10 height 11
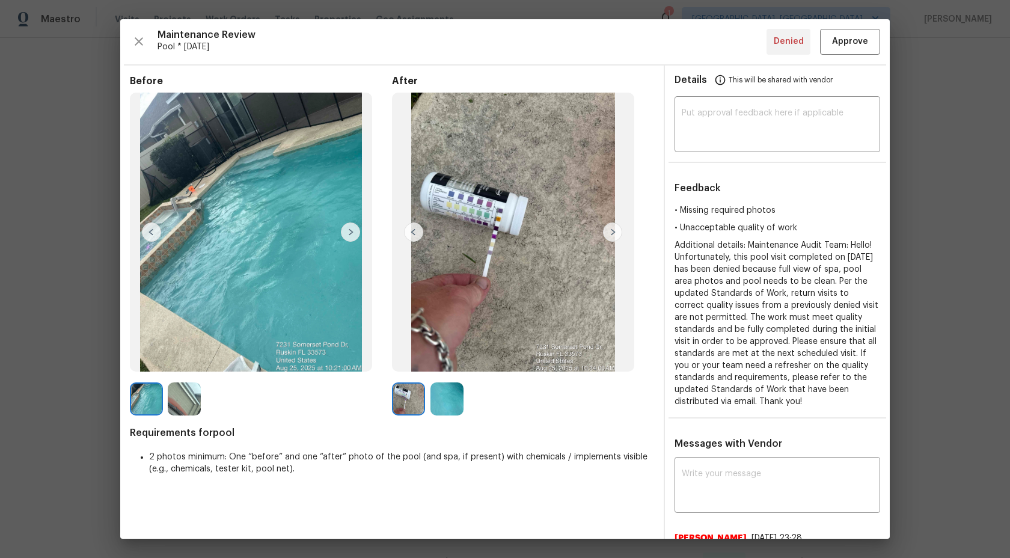
click at [350, 234] on img at bounding box center [350, 231] width 19 height 19
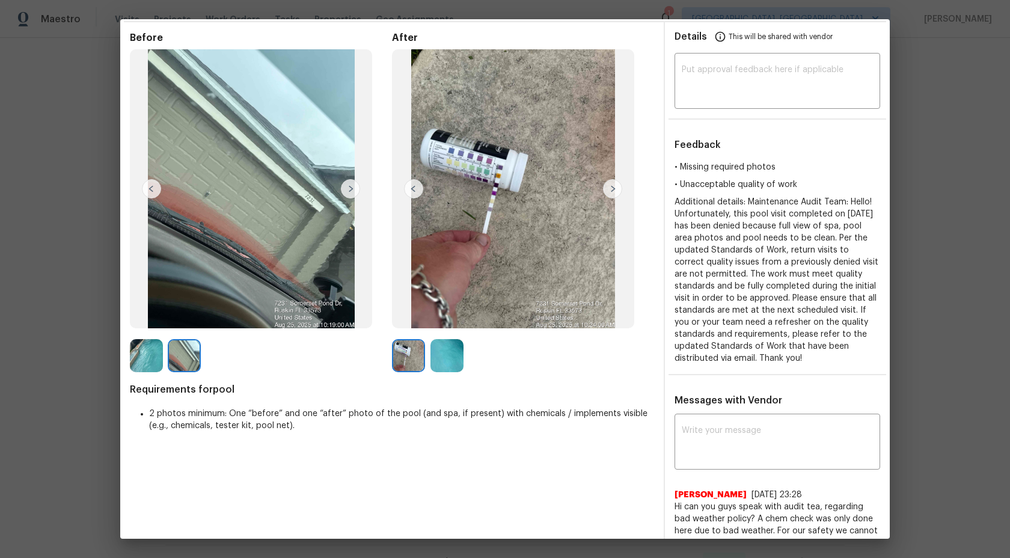
scroll to position [30, 0]
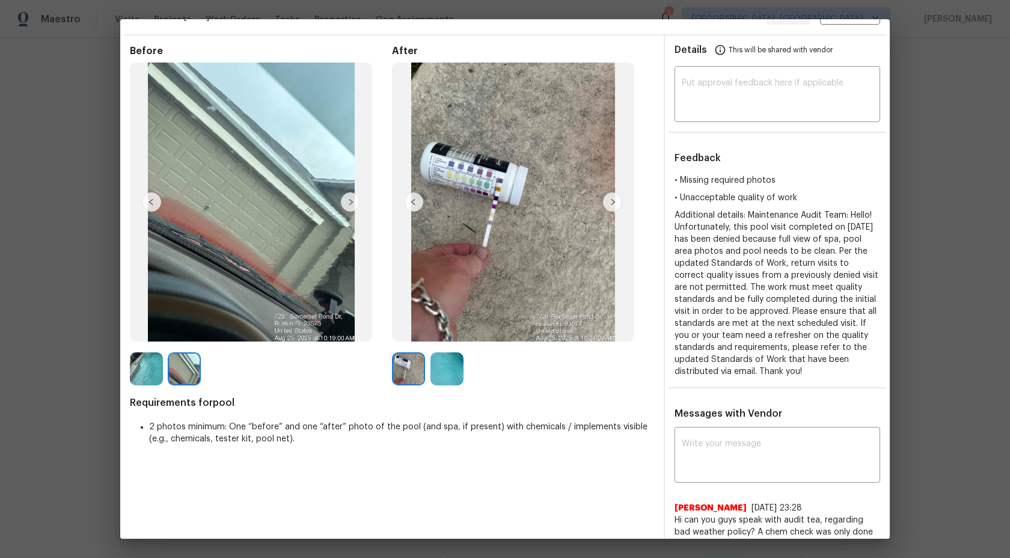
click at [445, 376] on img at bounding box center [446, 368] width 33 height 33
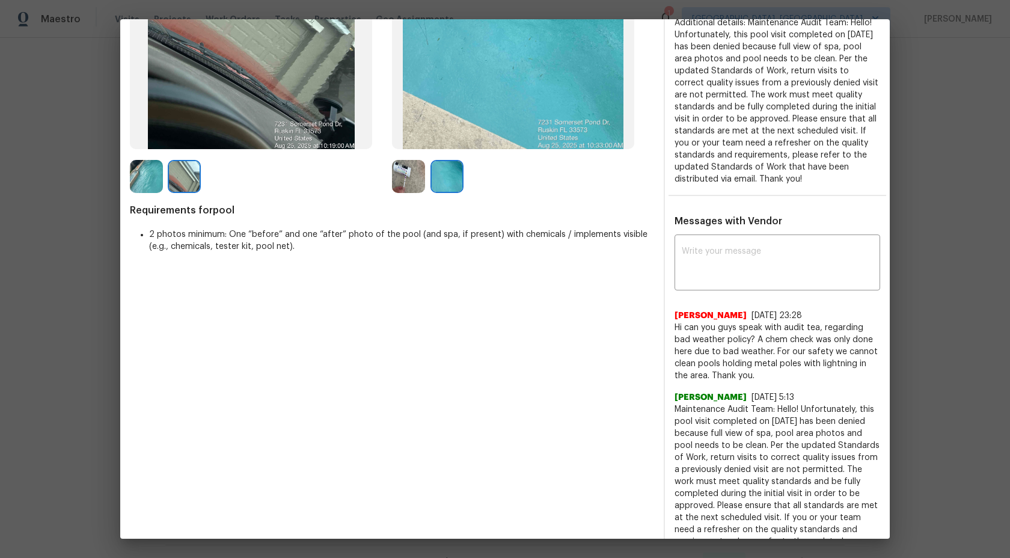
scroll to position [227, 0]
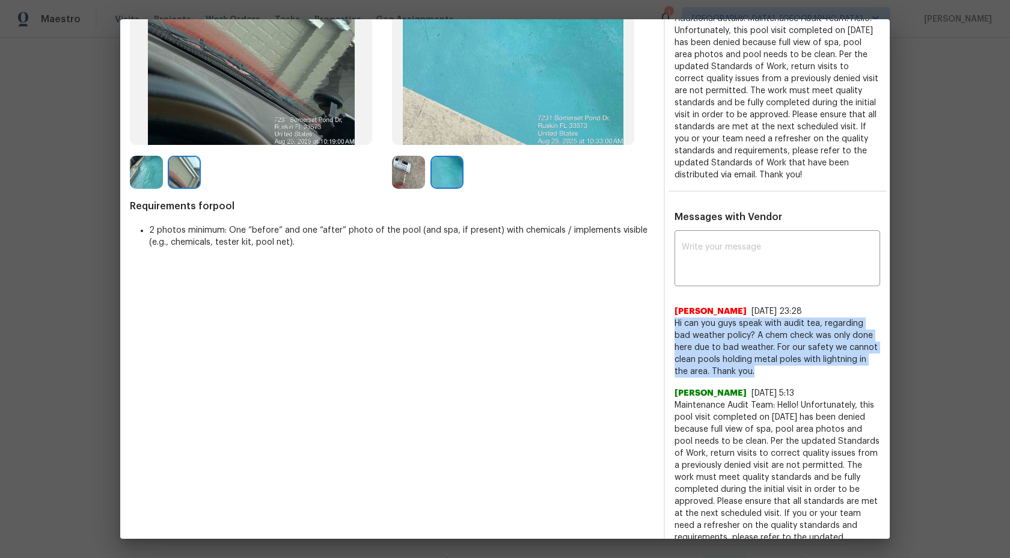
drag, startPoint x: 720, startPoint y: 373, endPoint x: 674, endPoint y: 328, distance: 64.2
copy span "Hi can you guys speak with audit tea, regarding bad weather policy? A chem chec…"
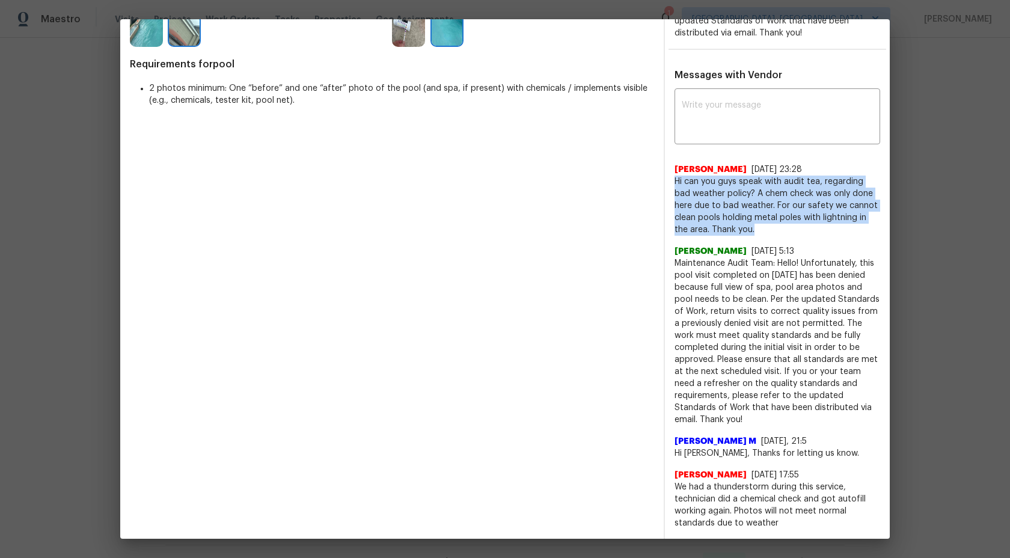
scroll to position [396, 0]
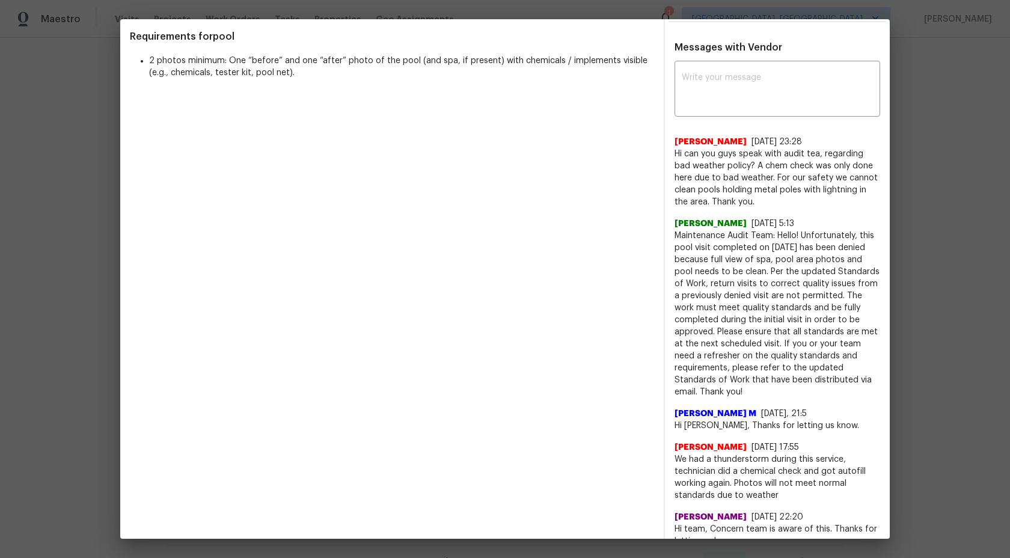
click at [754, 209] on div "Archana Chinnaiya 8/29/25, 5:13 Maintenance Audit Team: Hello! Unfortunately, t…" at bounding box center [777, 303] width 206 height 190
drag, startPoint x: 783, startPoint y: 272, endPoint x: 746, endPoint y: 259, distance: 39.0
click at [746, 259] on span "Maintenance Audit Team: Hello! Unfortunately, this pool visit completed on 08/2…" at bounding box center [777, 314] width 206 height 168
click at [760, 258] on span "Maintenance Audit Team: Hello! Unfortunately, this pool visit completed on 08/2…" at bounding box center [777, 314] width 206 height 168
click at [783, 269] on span "Maintenance Audit Team: Hello! Unfortunately, this pool visit completed on 08/2…" at bounding box center [777, 314] width 206 height 168
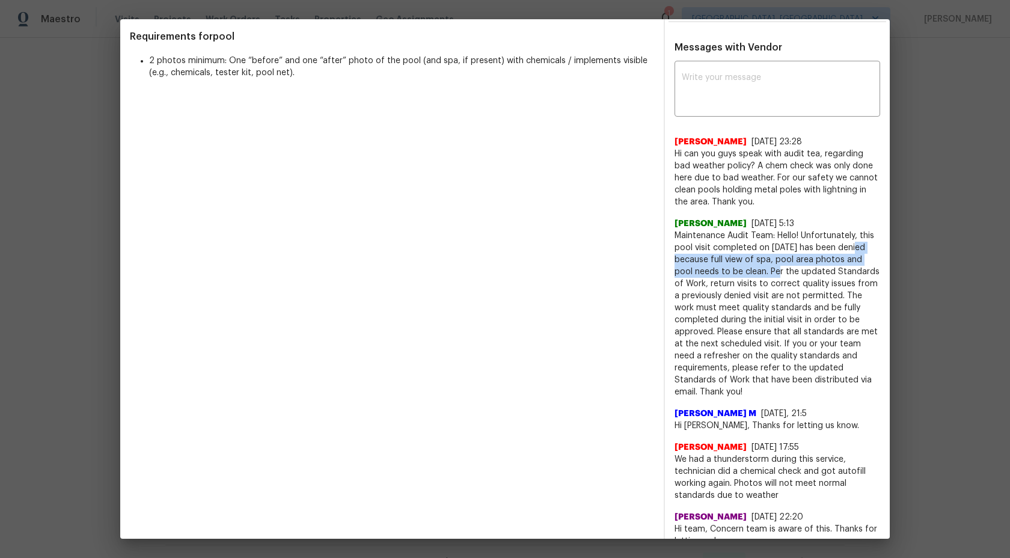
drag, startPoint x: 782, startPoint y: 271, endPoint x: 672, endPoint y: 256, distance: 110.9
copy span "denied because full view of spa, pool area photos and pool needs to be clean"
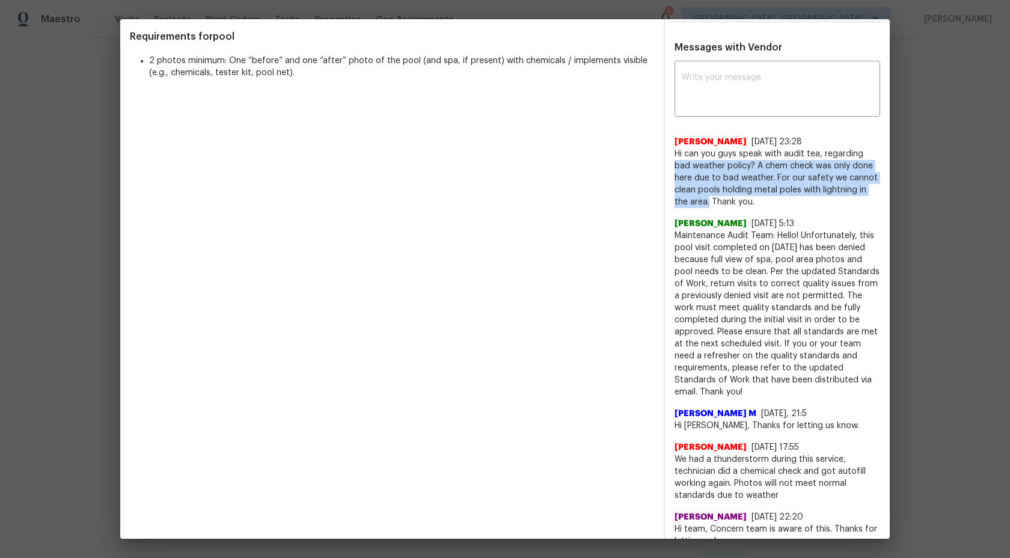
drag, startPoint x: 864, startPoint y: 154, endPoint x: 886, endPoint y: 186, distance: 38.0
copy span "bad weather policy? A chem check was only done here due to bad weather. For our…"
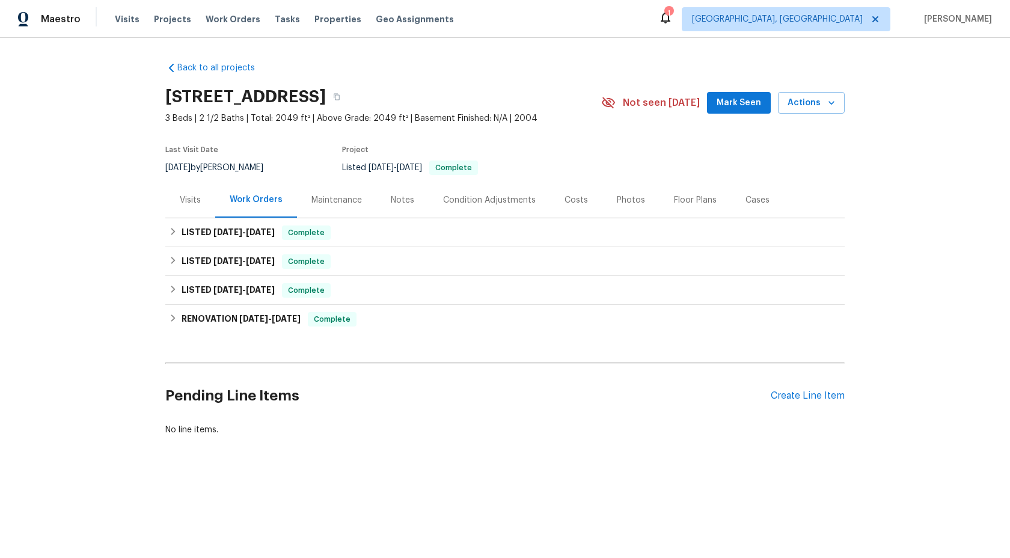
click at [347, 198] on div "Maintenance" at bounding box center [336, 200] width 50 height 12
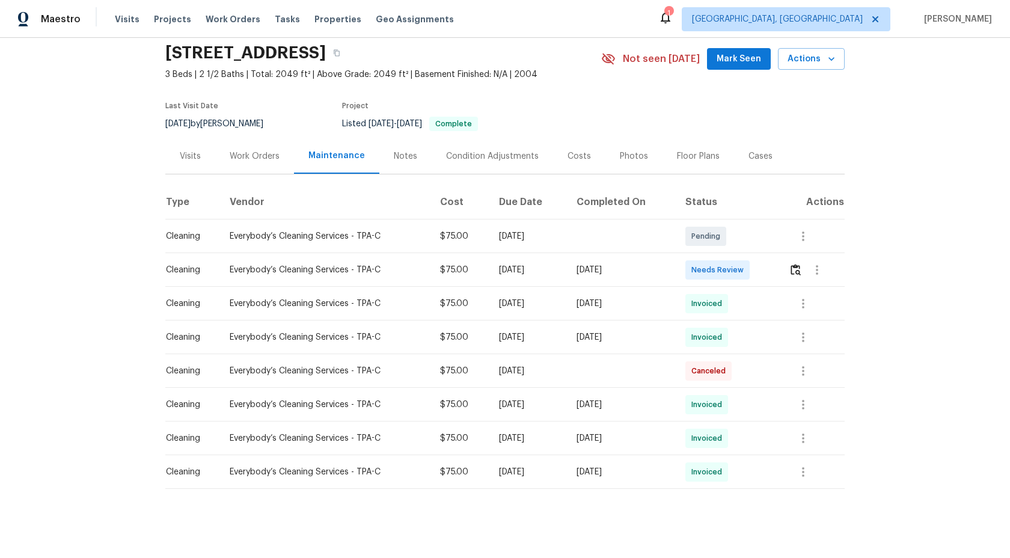
scroll to position [47, 0]
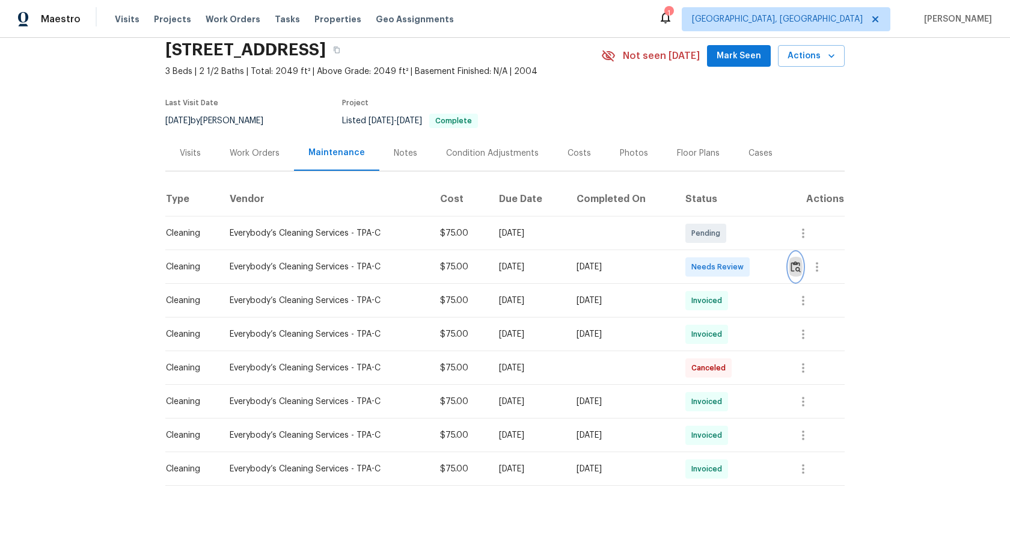
click at [799, 265] on img "button" at bounding box center [795, 266] width 10 height 11
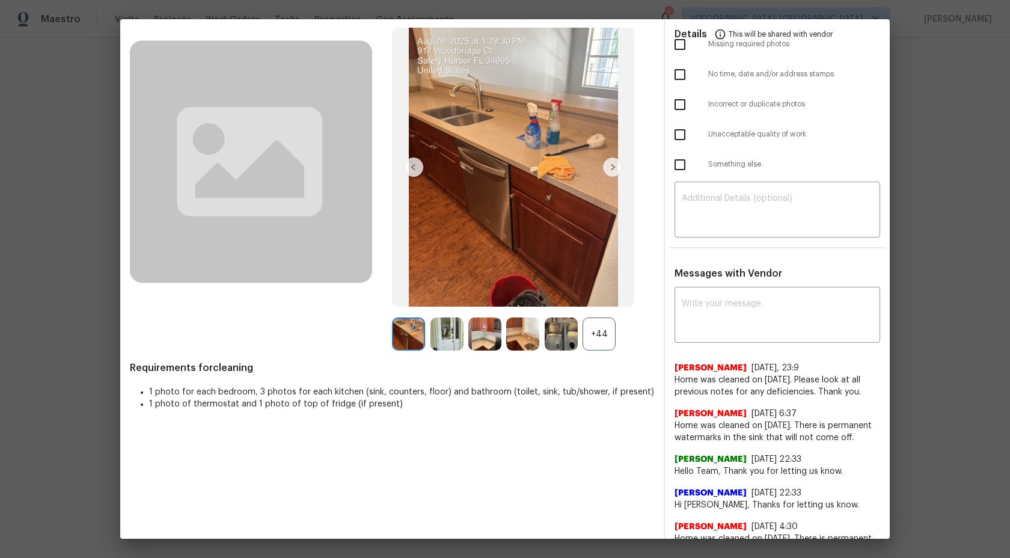
scroll to position [46, 0]
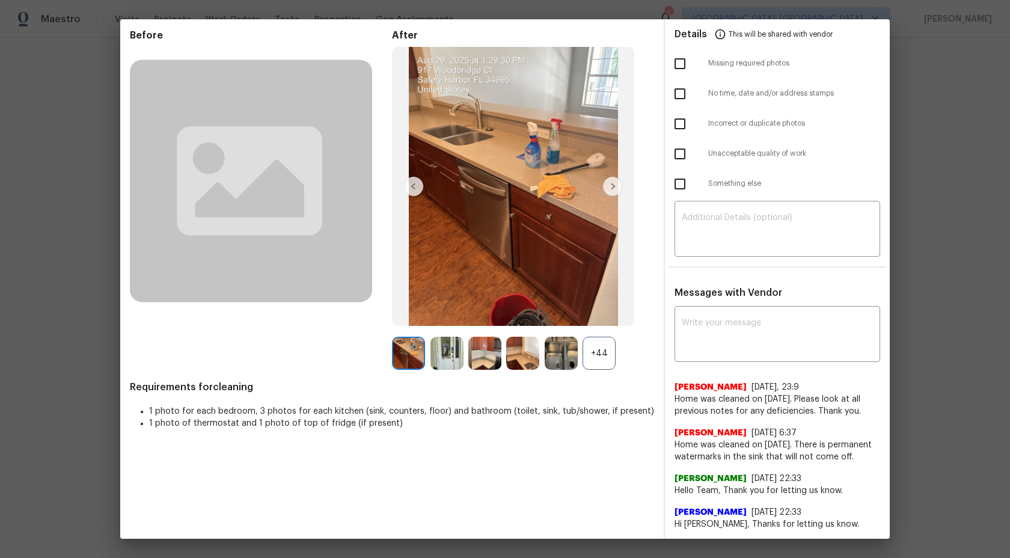
click at [599, 350] on div "+44" at bounding box center [598, 353] width 33 height 33
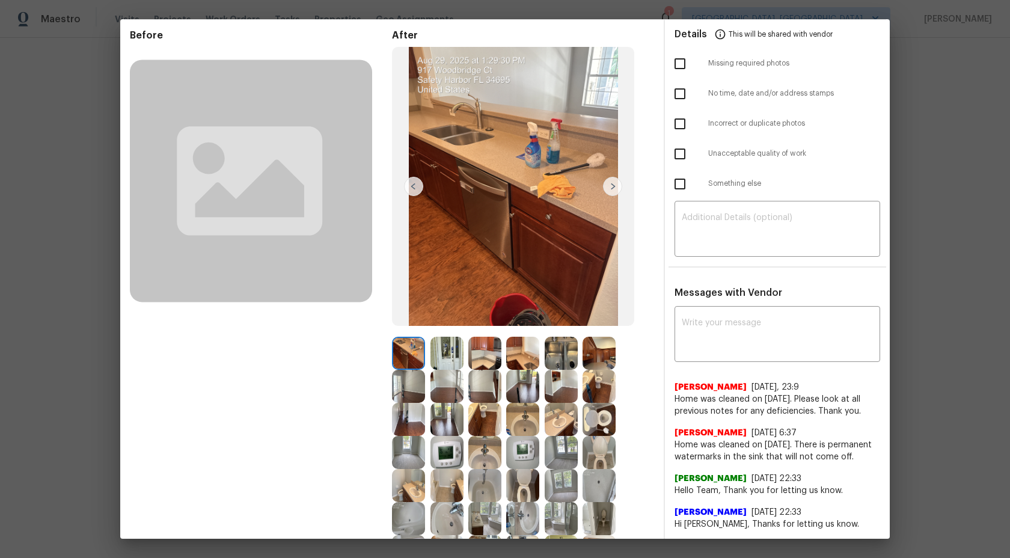
click at [454, 353] on img at bounding box center [446, 353] width 33 height 33
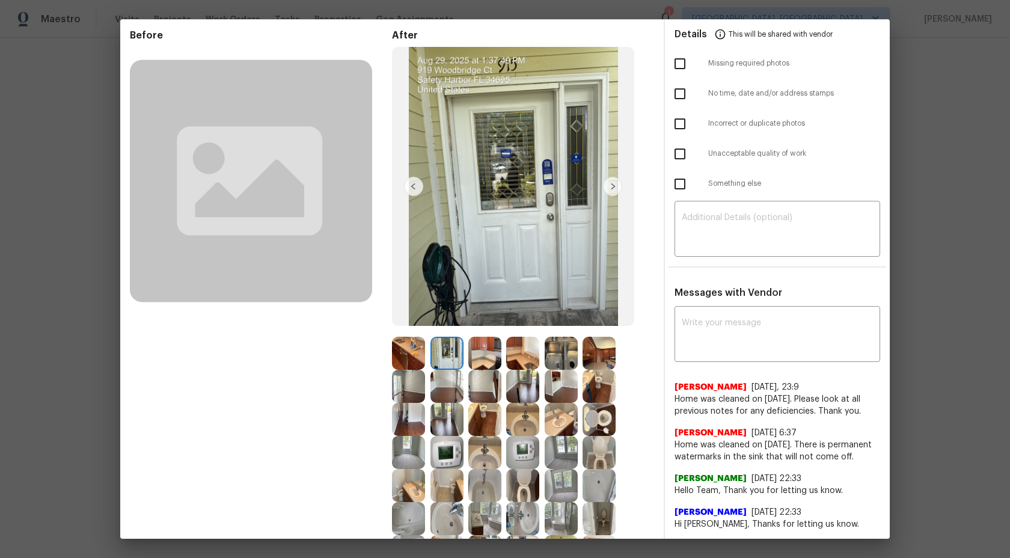
click at [611, 191] on img at bounding box center [612, 186] width 19 height 19
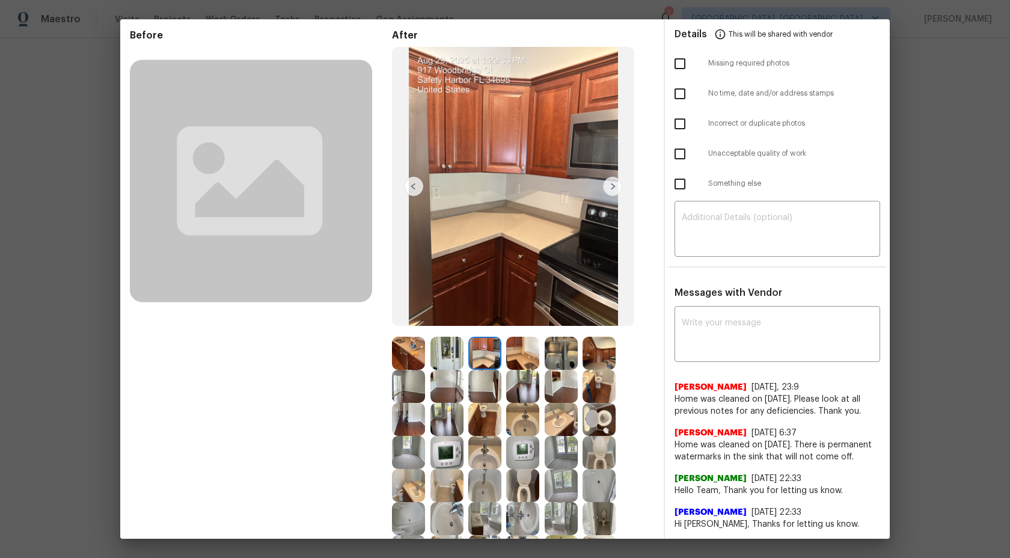
click at [435, 362] on img at bounding box center [446, 353] width 33 height 33
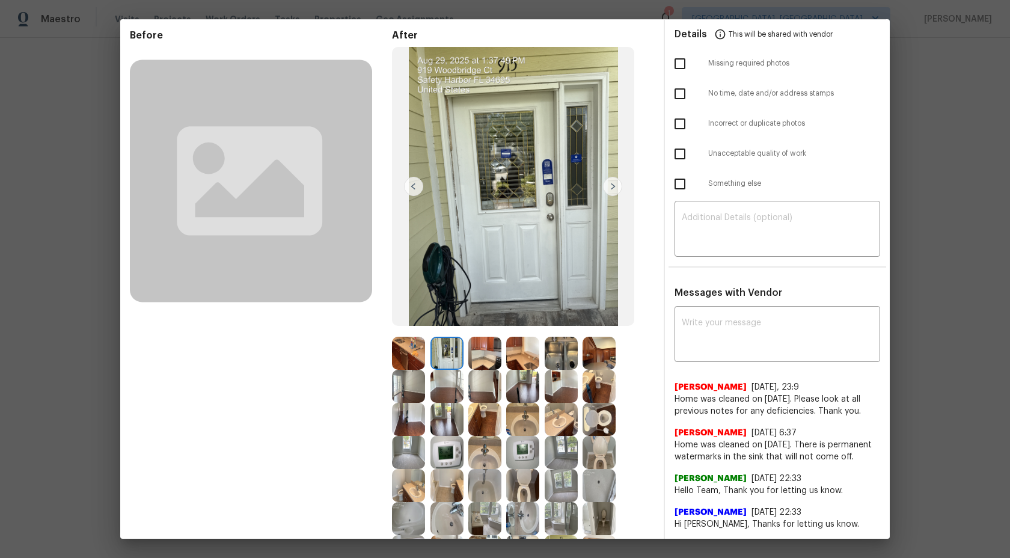
click at [490, 355] on img at bounding box center [484, 353] width 33 height 33
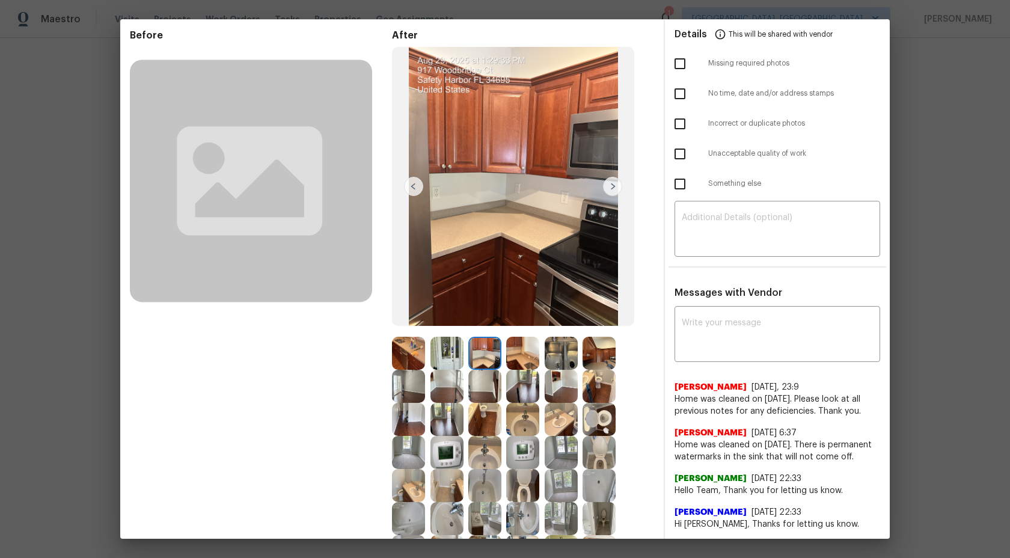
click at [574, 353] on img at bounding box center [561, 353] width 33 height 33
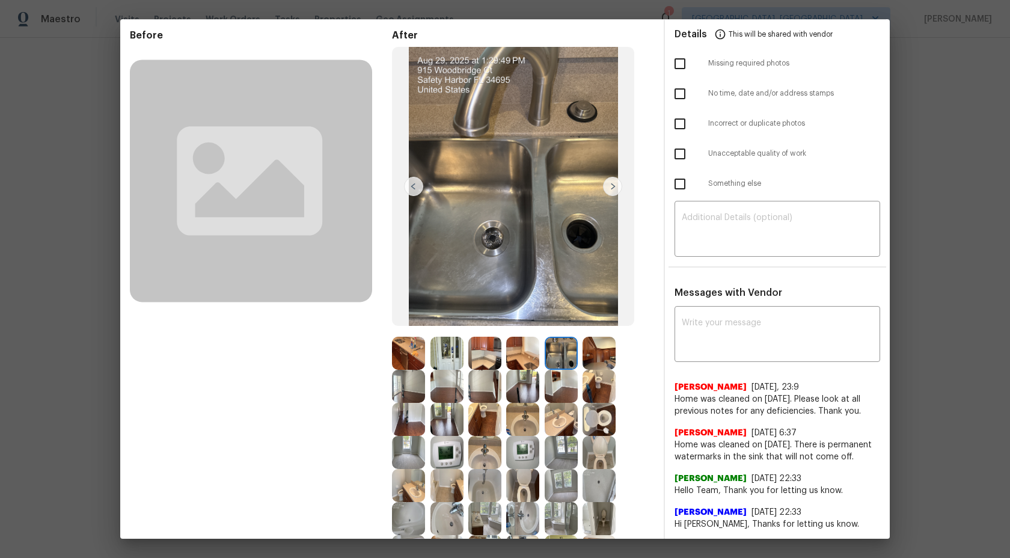
click at [605, 353] on img at bounding box center [598, 353] width 33 height 33
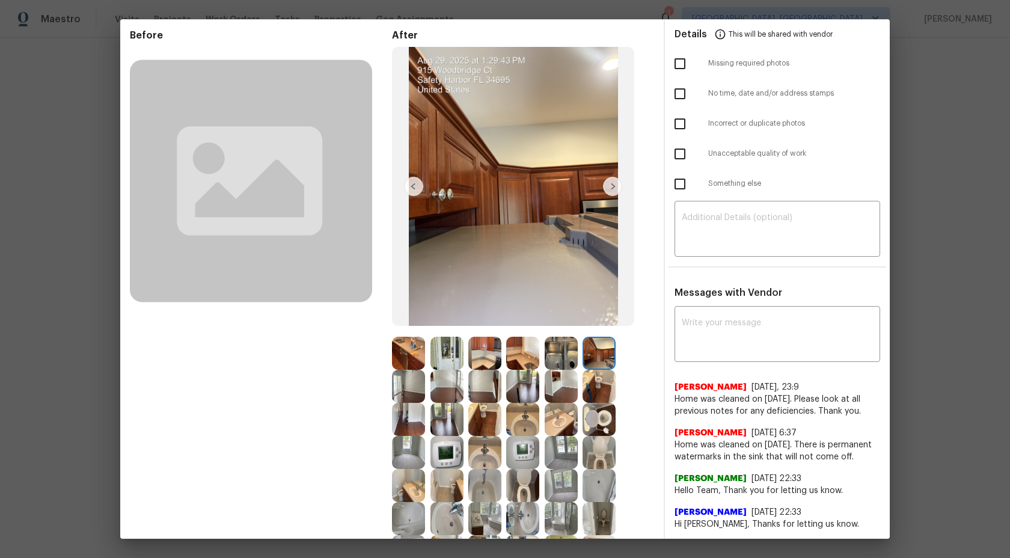
click at [586, 402] on img at bounding box center [598, 386] width 33 height 33
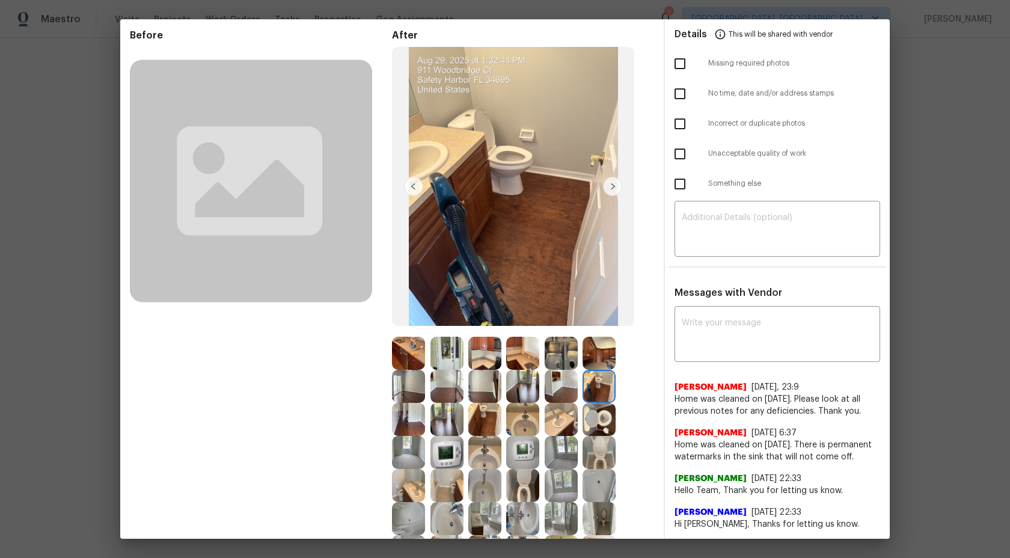
click at [521, 400] on img at bounding box center [522, 386] width 33 height 33
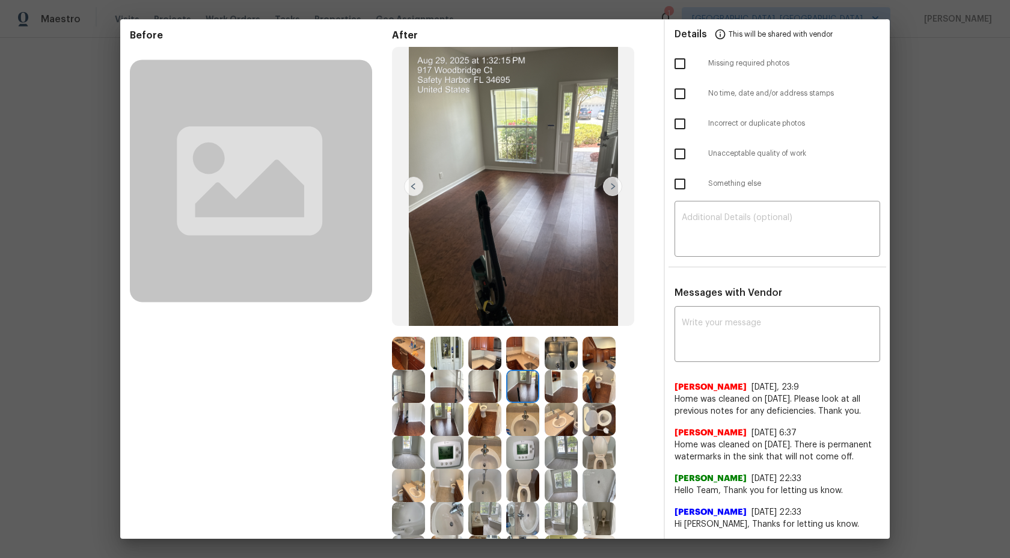
click at [475, 371] on img at bounding box center [484, 386] width 33 height 33
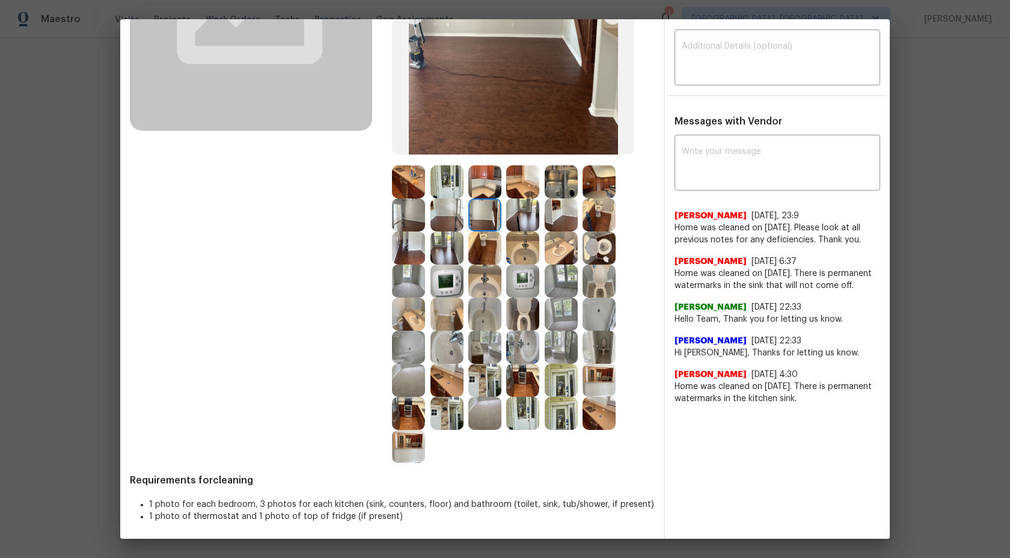
scroll to position [0, 0]
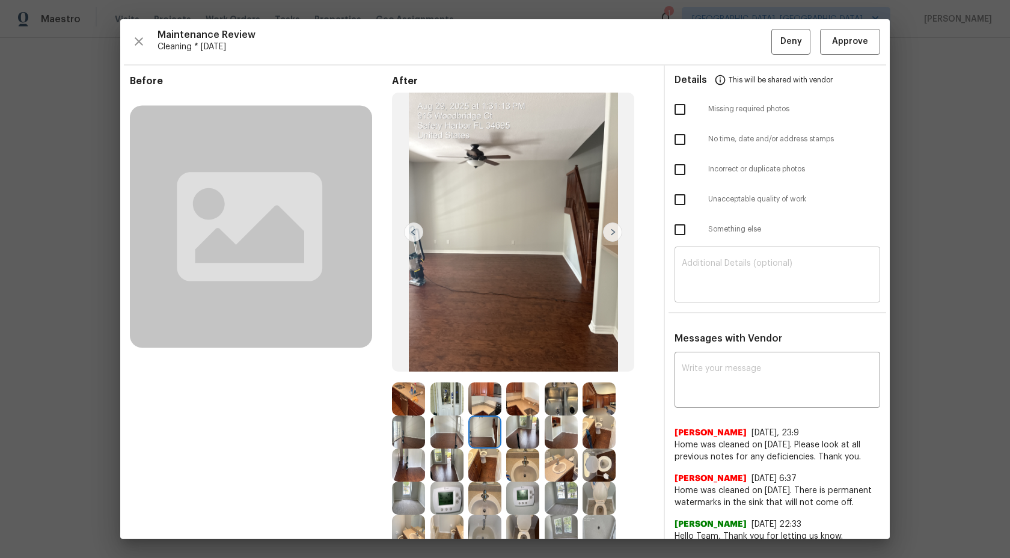
click at [735, 258] on div "​" at bounding box center [777, 275] width 206 height 53
paste textarea "Maintenance Audit Team: Hi Team This visit has been approved after further audi…"
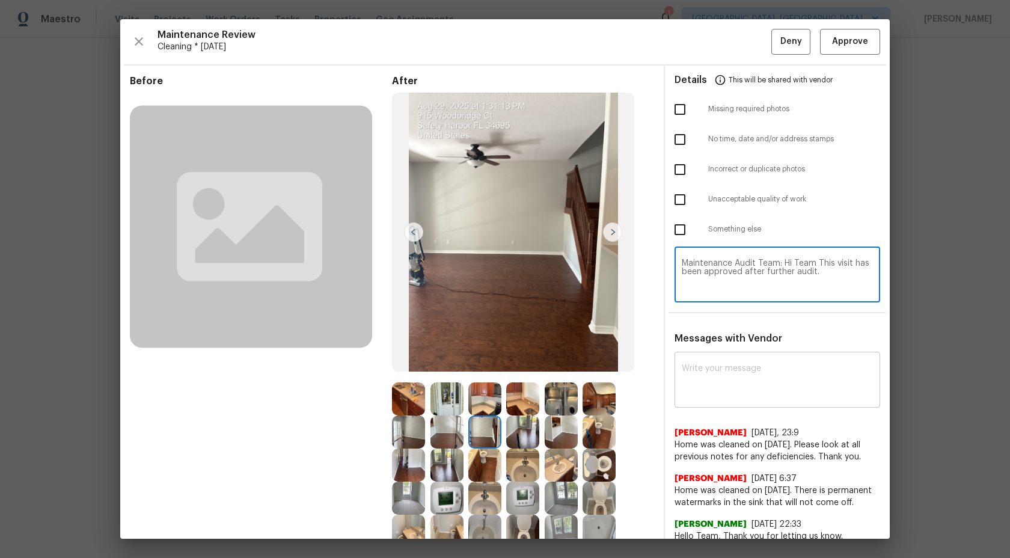
type textarea "Maintenance Audit Team: Hi Team This visit has been approved after further audi…"
click at [732, 388] on textarea at bounding box center [777, 381] width 191 height 34
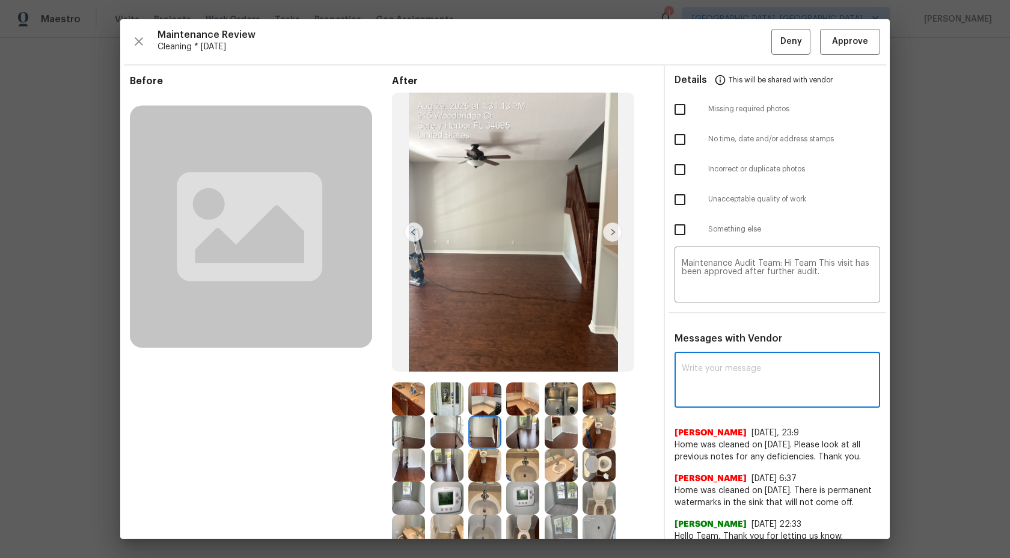
paste textarea "Maintenance Audit Team: Hi Team This visit has been approved after further audi…"
type textarea "Maintenance Audit Team: Hi Team This visit has been approved after further audi…"
drag, startPoint x: 775, startPoint y: 388, endPoint x: 633, endPoint y: 366, distance: 143.6
click at [633, 366] on div "Before After Requirements for cleaning 1 photo for each bedroom, 3 photos for e…" at bounding box center [504, 413] width 769 height 694
click at [851, 45] on span "Approve" at bounding box center [850, 41] width 36 height 15
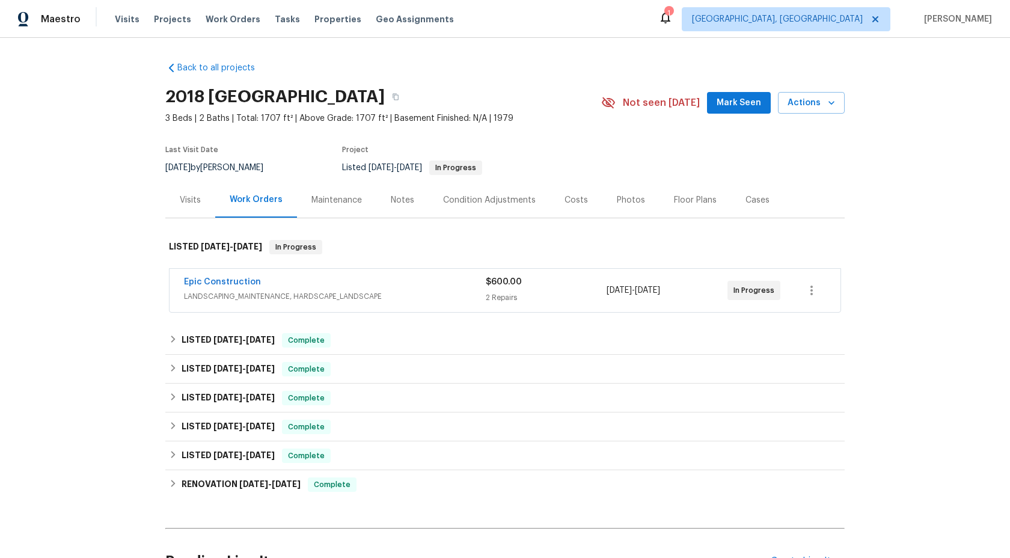
click at [335, 192] on div "Maintenance" at bounding box center [336, 199] width 79 height 35
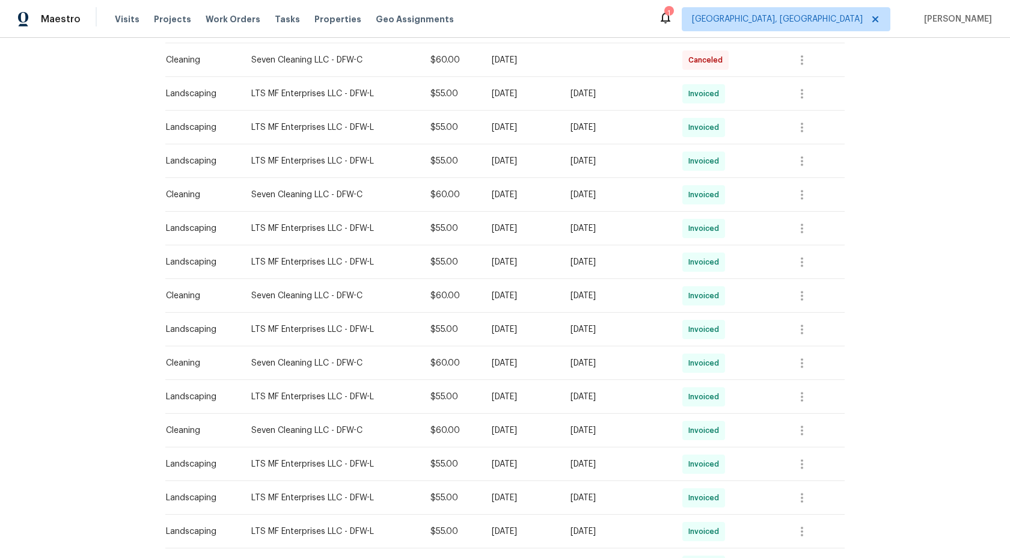
scroll to position [642, 0]
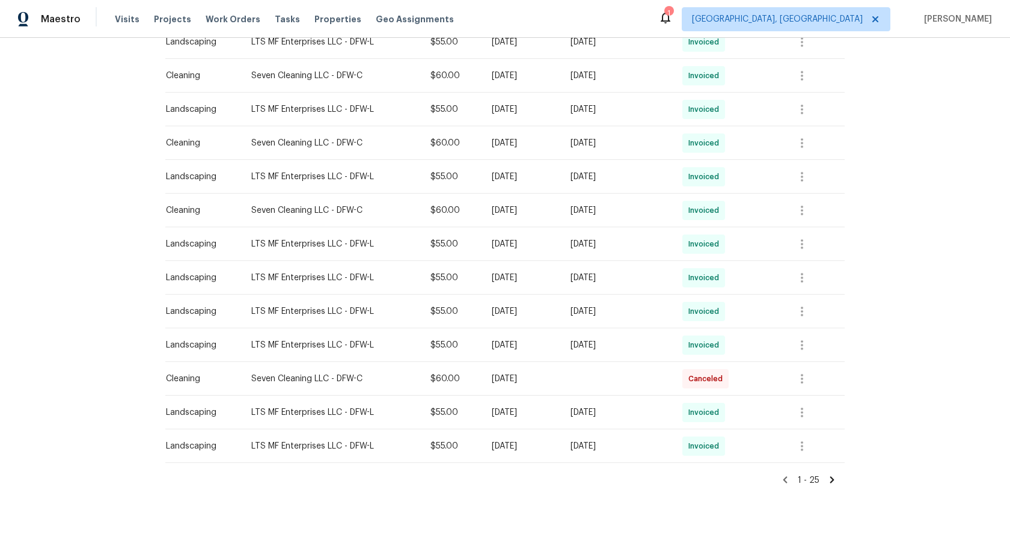
click at [833, 479] on icon at bounding box center [832, 479] width 4 height 7
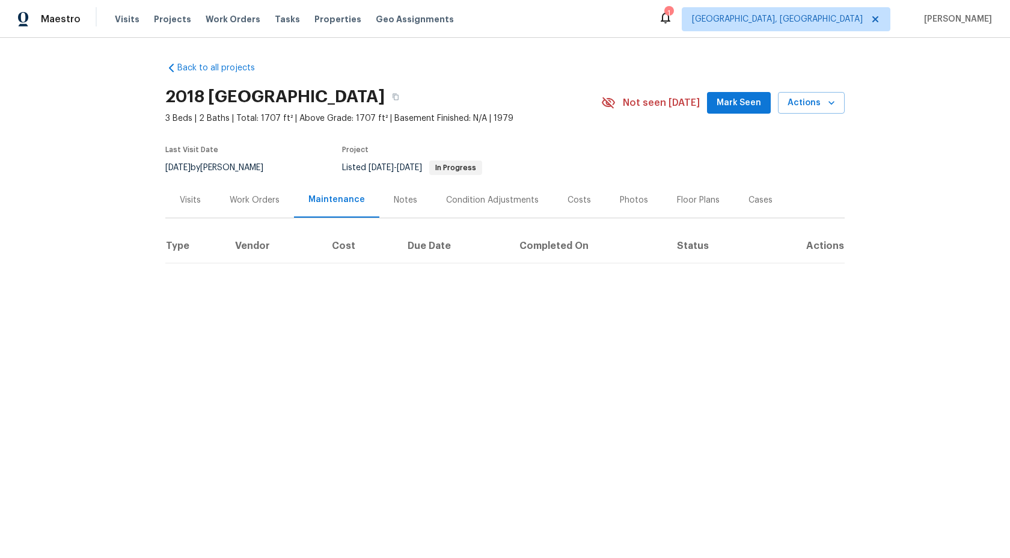
scroll to position [0, 0]
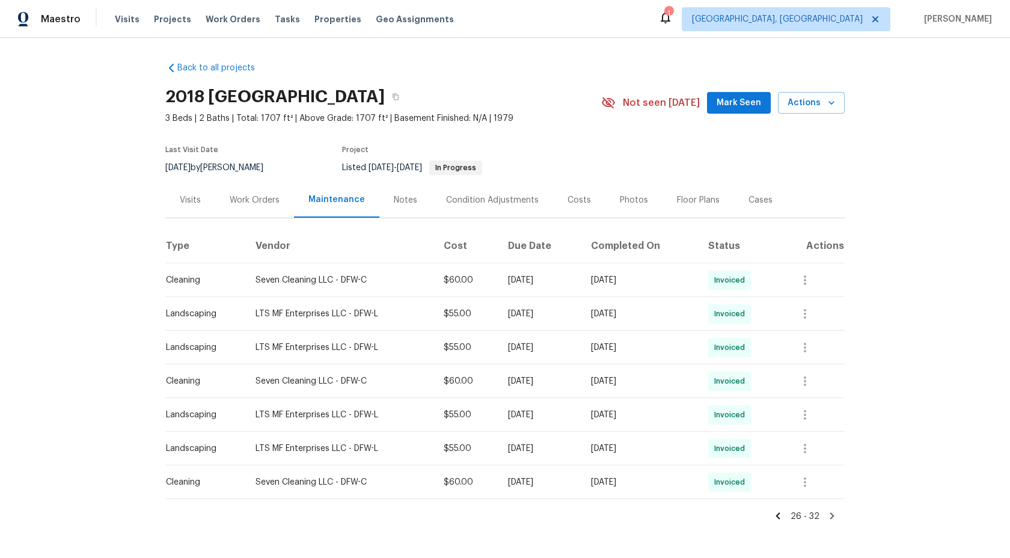
click at [780, 515] on icon at bounding box center [778, 515] width 4 height 7
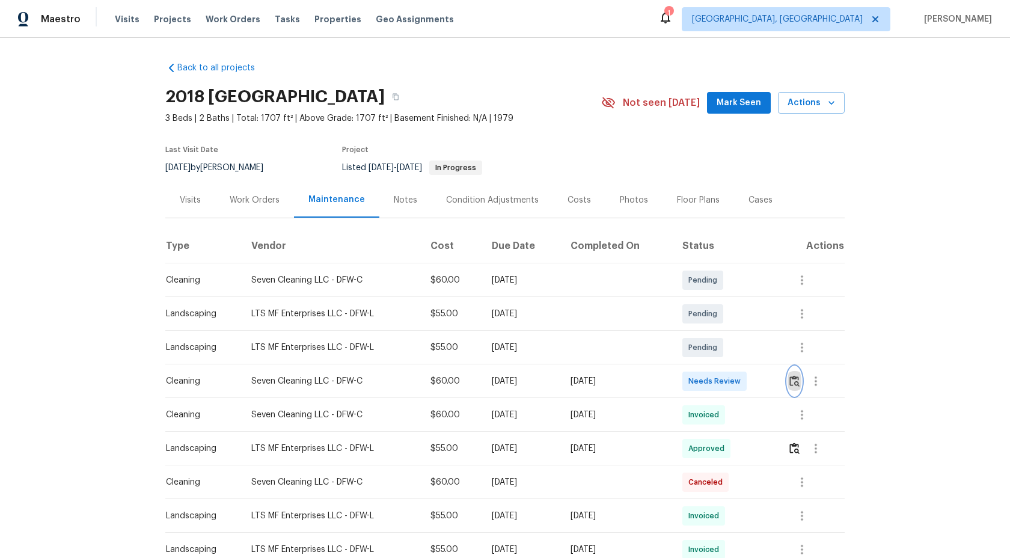
click at [798, 378] on img "button" at bounding box center [794, 380] width 10 height 11
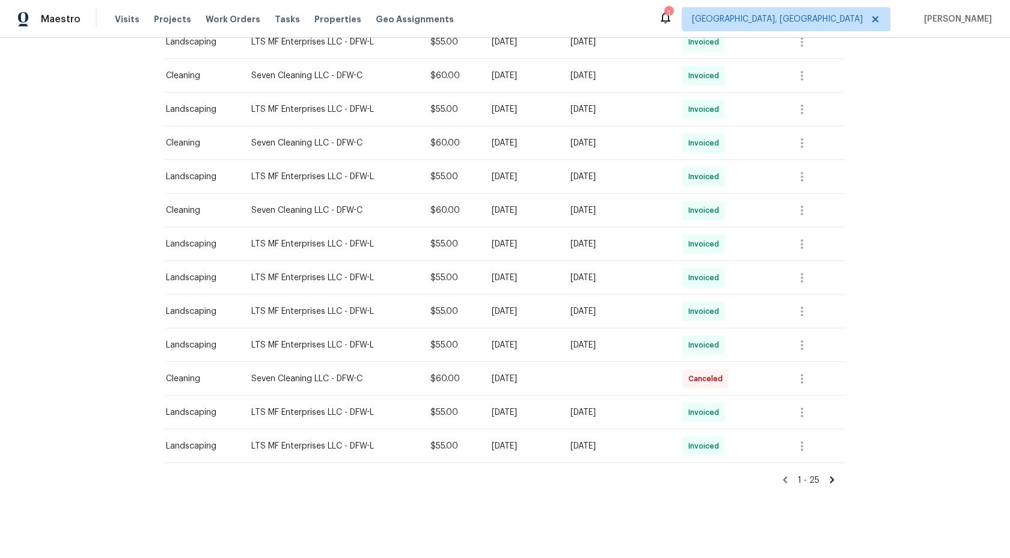
scroll to position [634, 0]
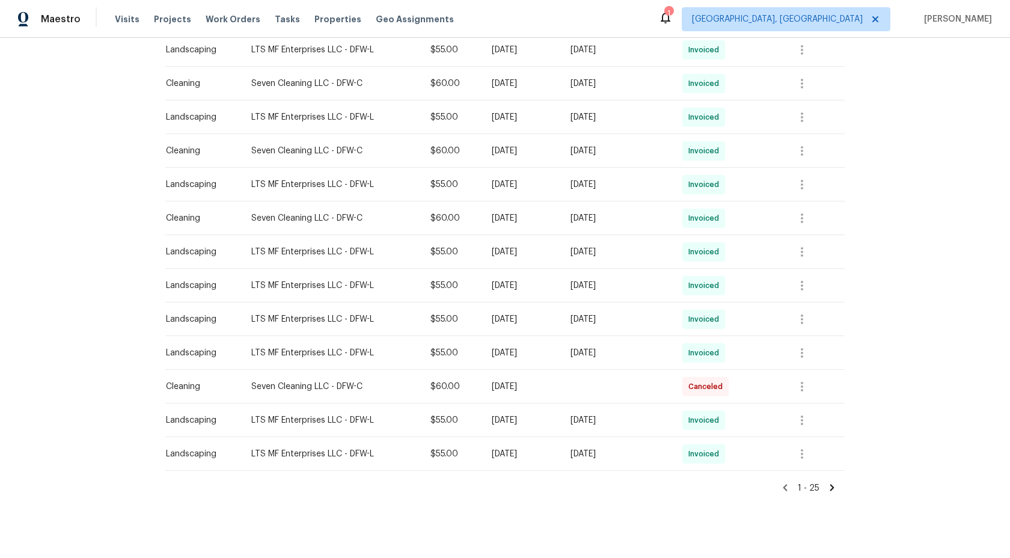
click at [832, 482] on icon at bounding box center [832, 487] width 11 height 11
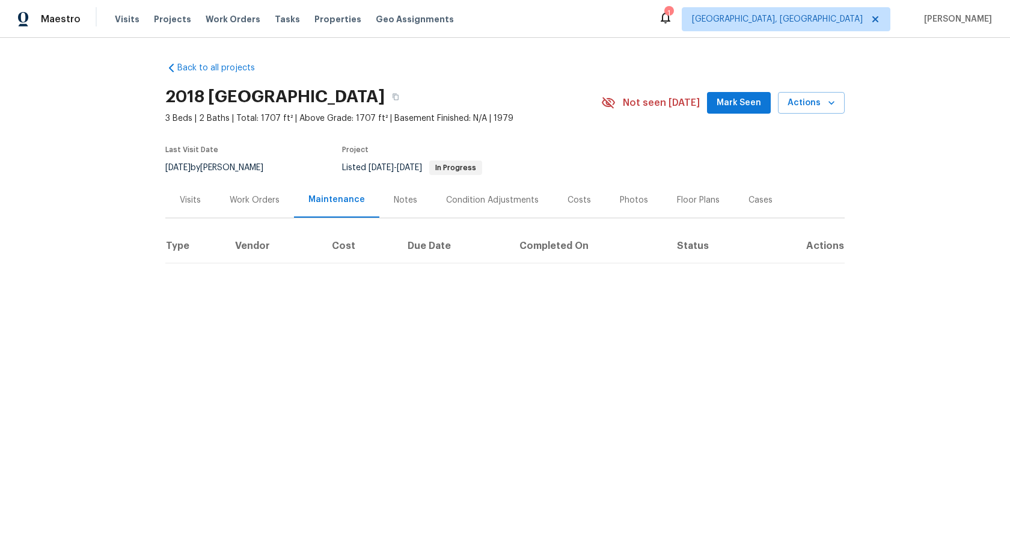
scroll to position [0, 0]
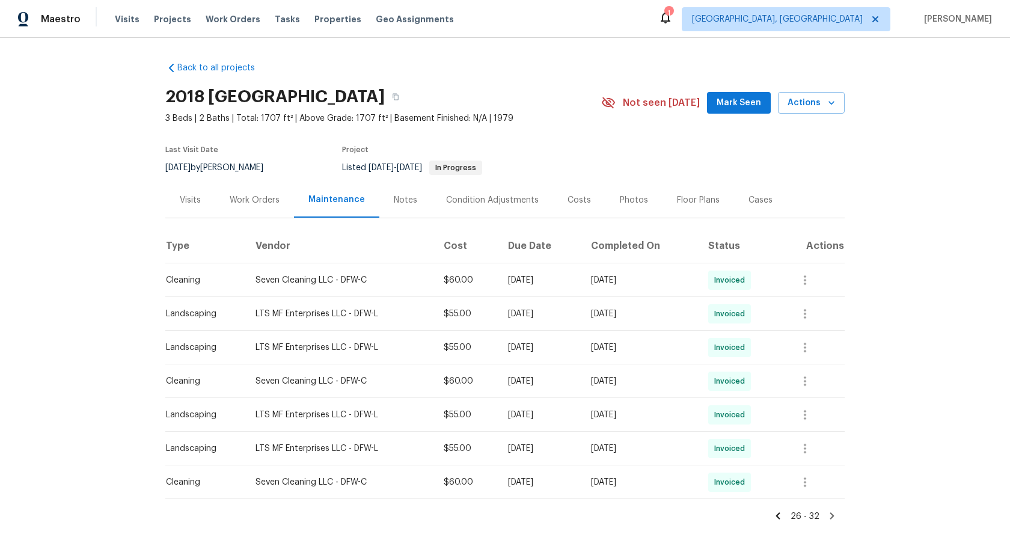
drag, startPoint x: 834, startPoint y: 510, endPoint x: 834, endPoint y: 504, distance: 6.6
click at [834, 510] on icon at bounding box center [832, 515] width 11 height 11
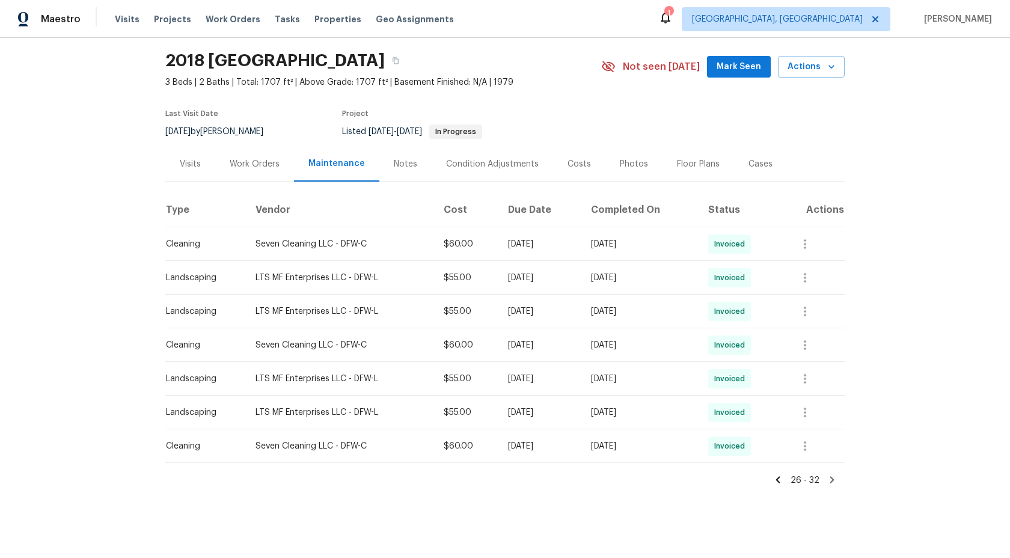
scroll to position [29, 0]
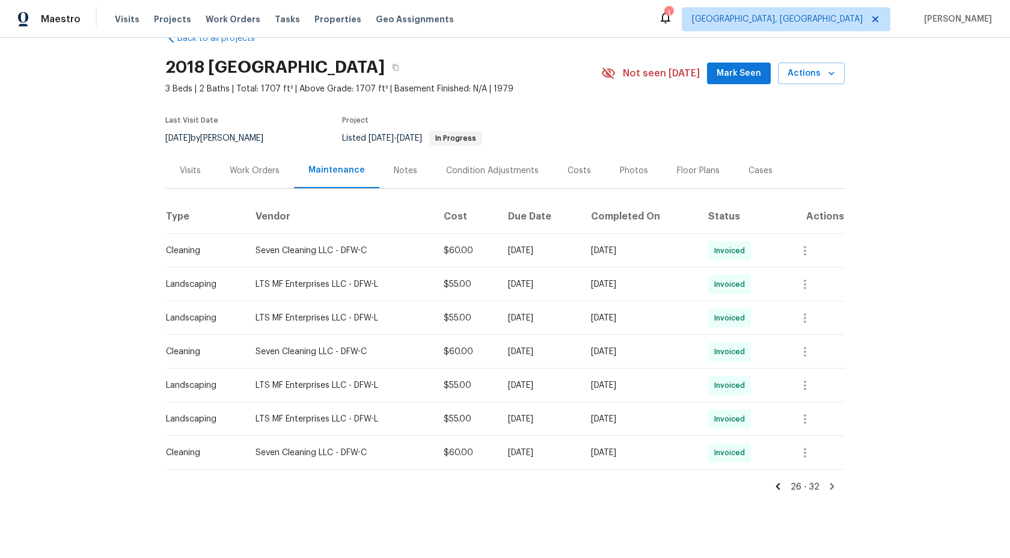
click at [783, 483] on icon at bounding box center [777, 486] width 11 height 11
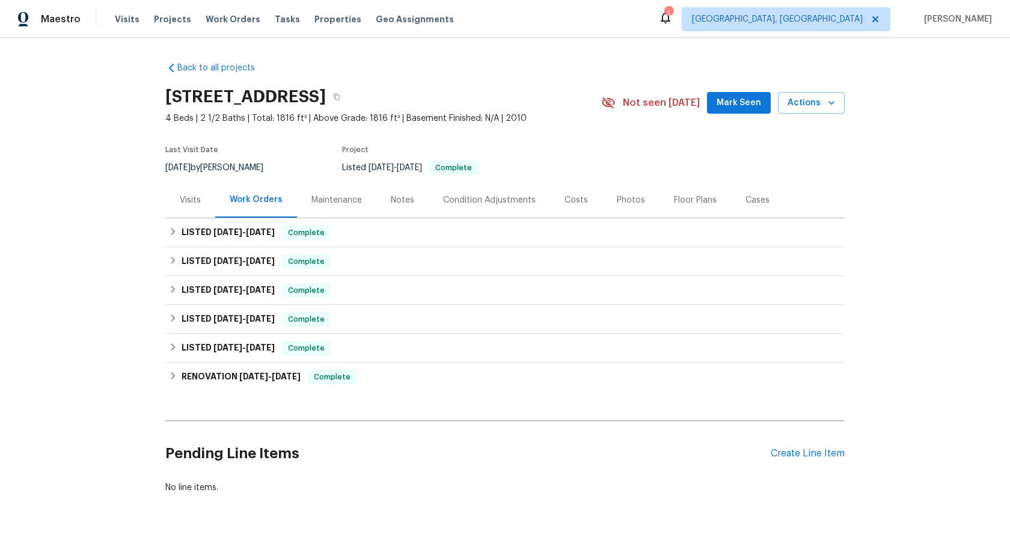
click at [337, 200] on div "Maintenance" at bounding box center [336, 200] width 50 height 12
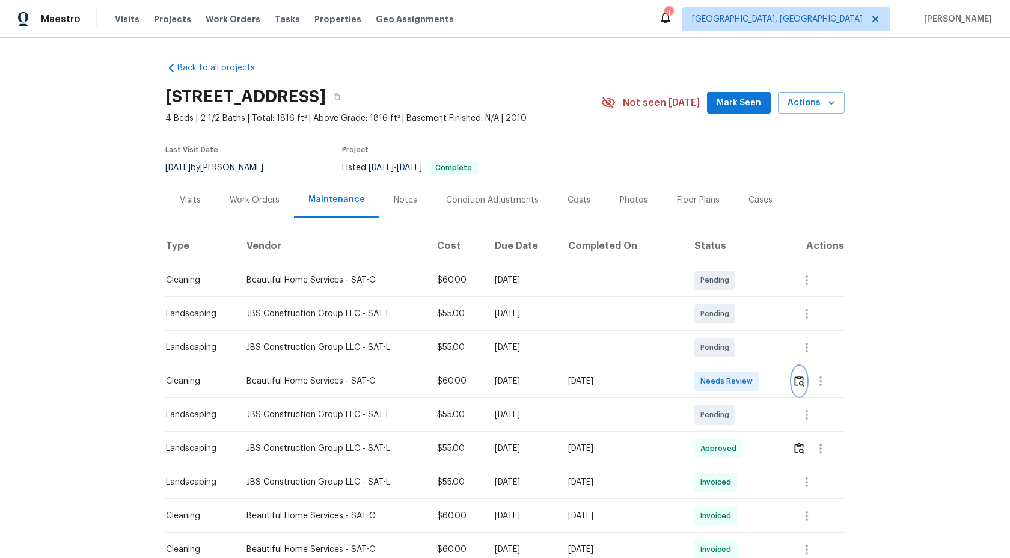
click at [798, 381] on img "button" at bounding box center [799, 380] width 10 height 11
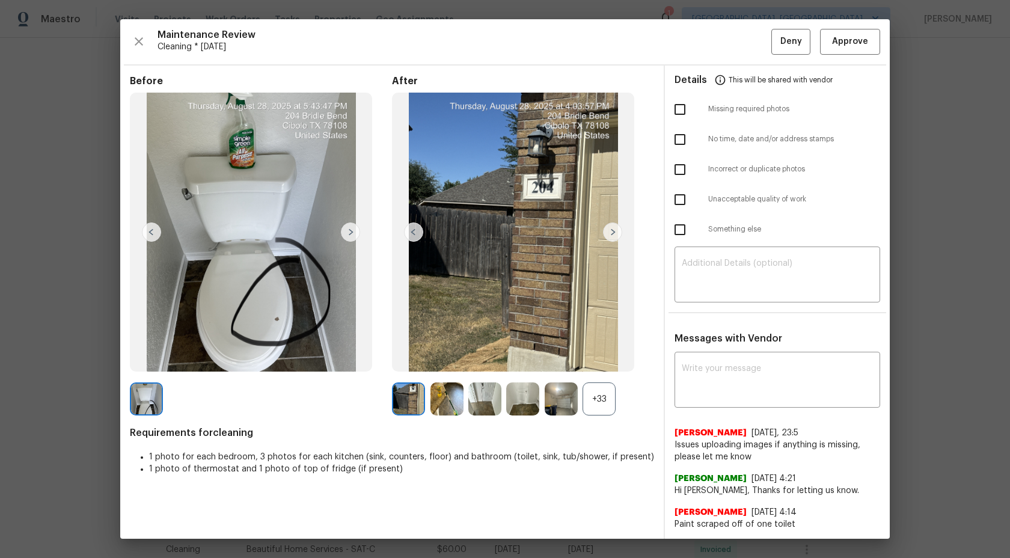
click at [451, 397] on img at bounding box center [446, 398] width 33 height 33
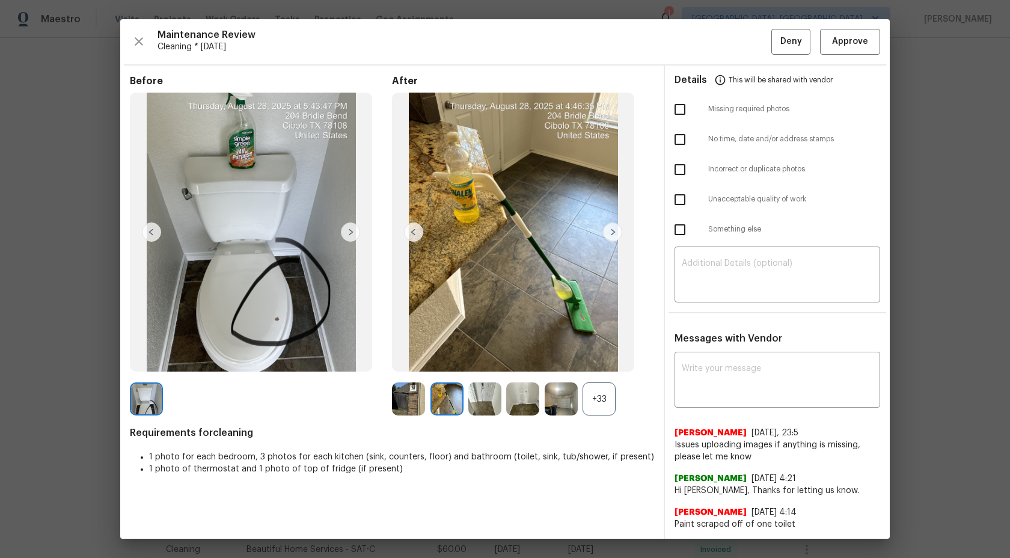
click at [603, 402] on div "+33" at bounding box center [598, 398] width 33 height 33
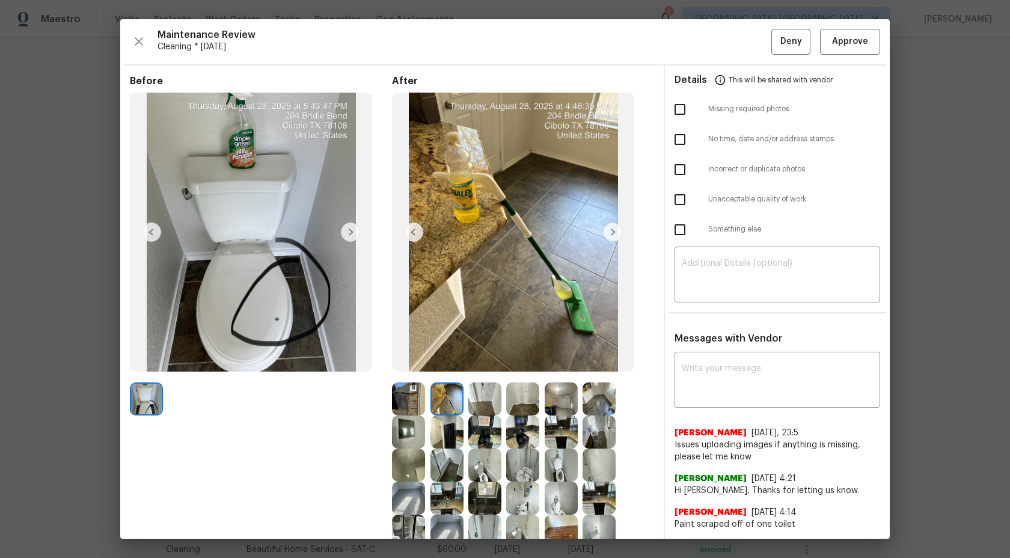
click at [451, 394] on img at bounding box center [446, 398] width 33 height 33
click at [512, 397] on img at bounding box center [522, 398] width 33 height 33
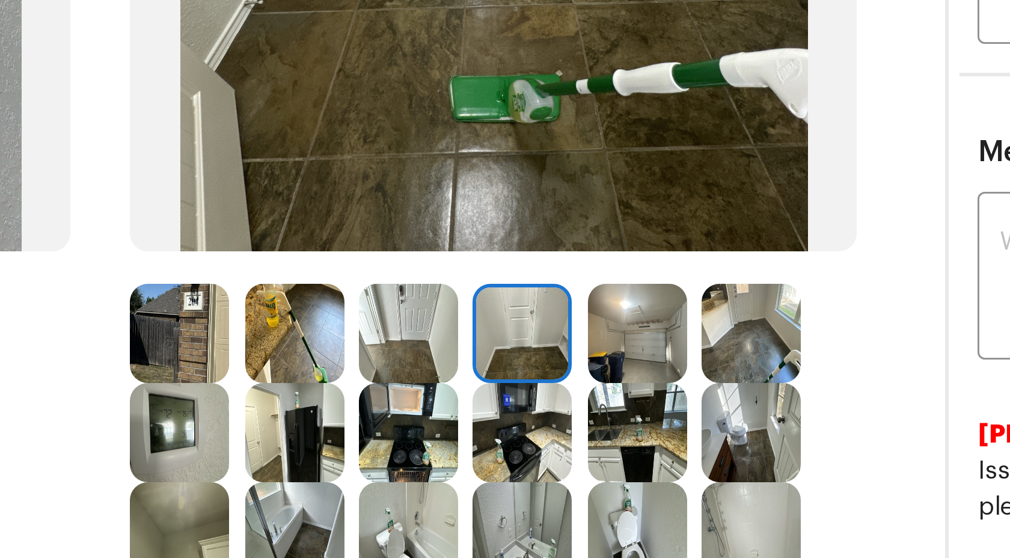
scroll to position [72, 0]
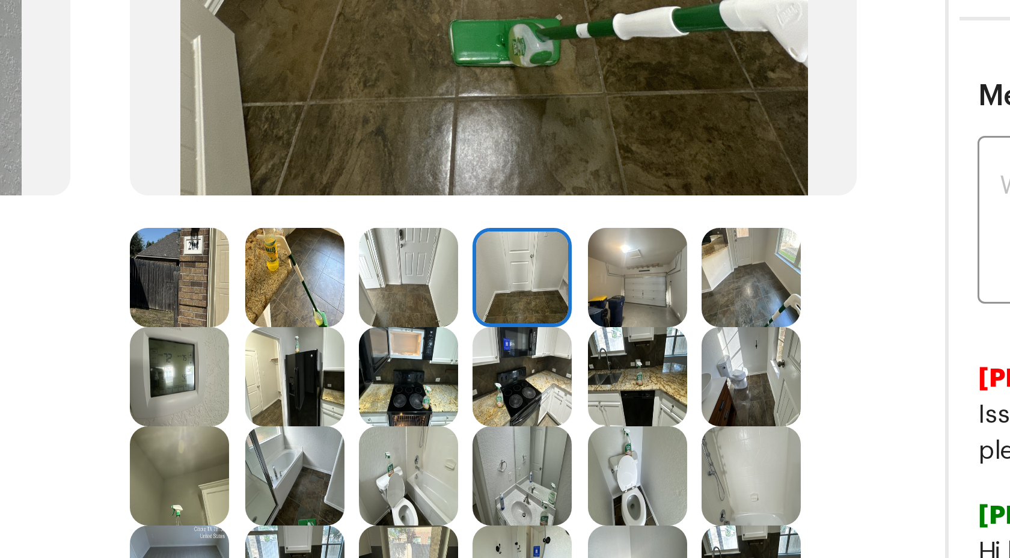
click at [416, 328] on img at bounding box center [408, 327] width 33 height 33
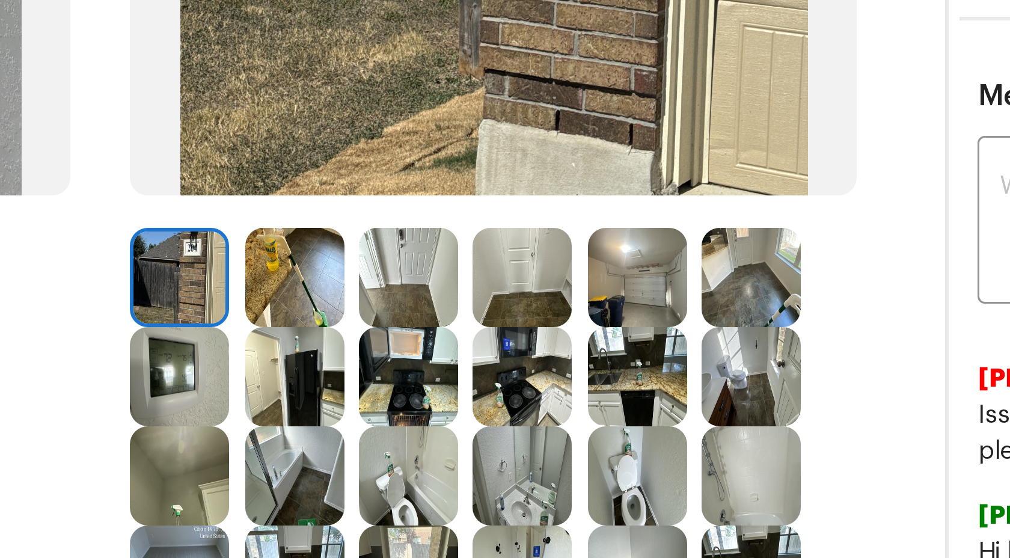
click at [429, 329] on div at bounding box center [411, 327] width 38 height 33
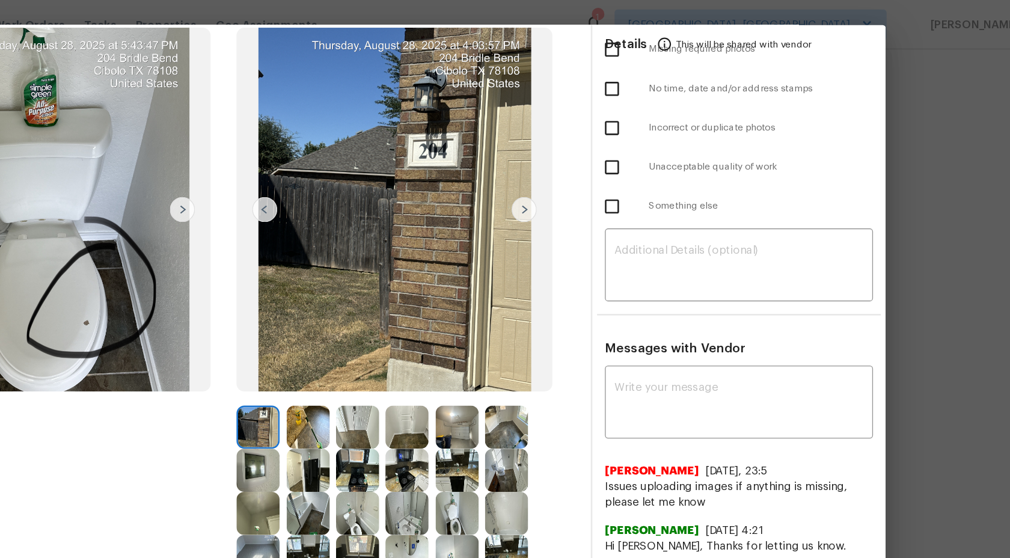
scroll to position [0, 0]
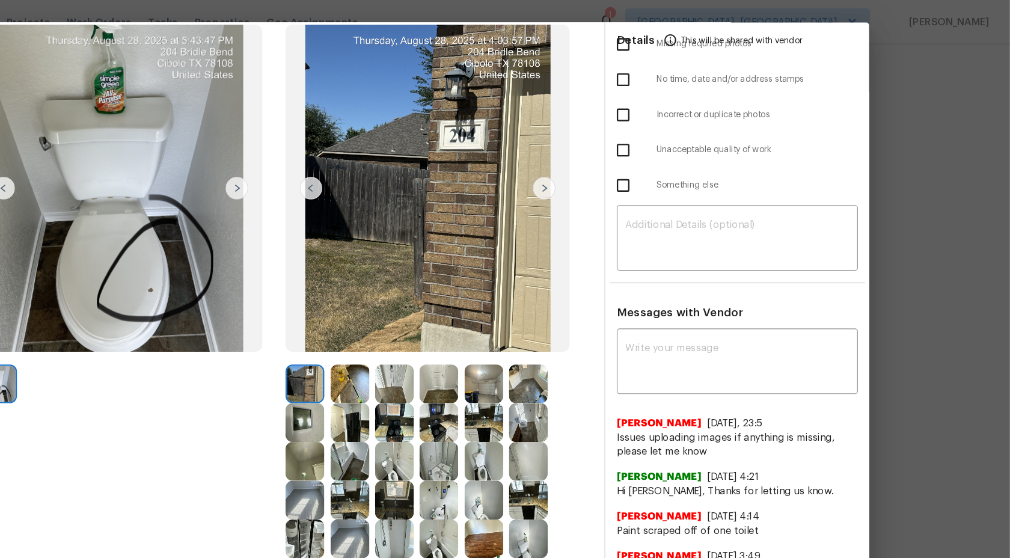
click at [452, 410] on img at bounding box center [446, 426] width 33 height 33
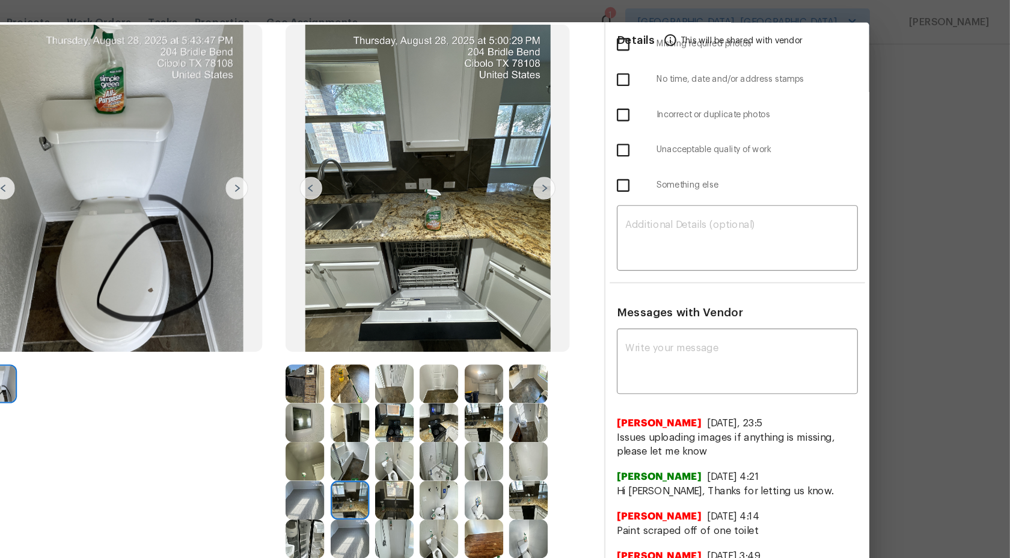
click at [448, 402] on img at bounding box center [446, 393] width 33 height 33
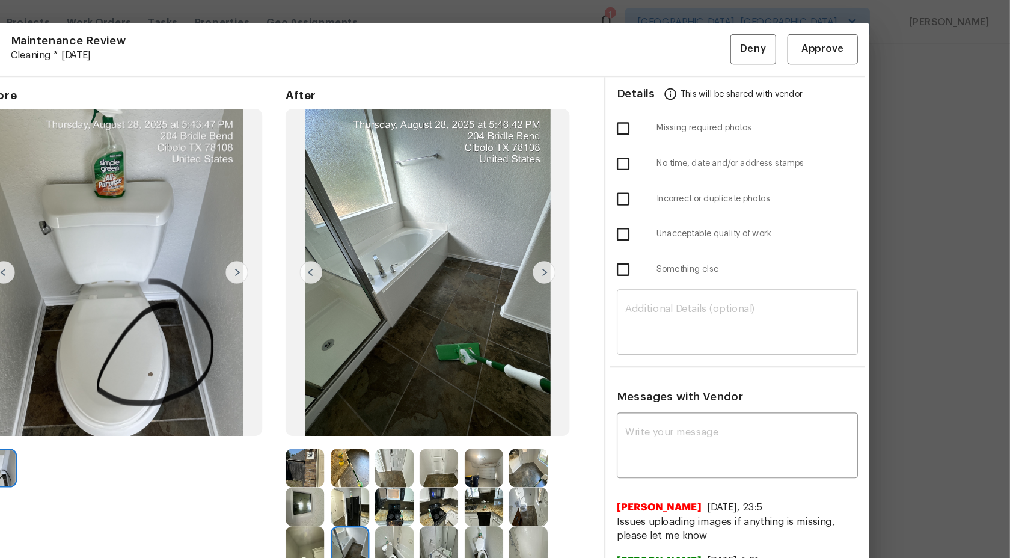
click at [729, 274] on textarea at bounding box center [777, 276] width 191 height 34
click at [727, 271] on textarea at bounding box center [777, 276] width 191 height 34
paste textarea "Maintenance Audit Team: Hi Team This visit has been approved after further audi…"
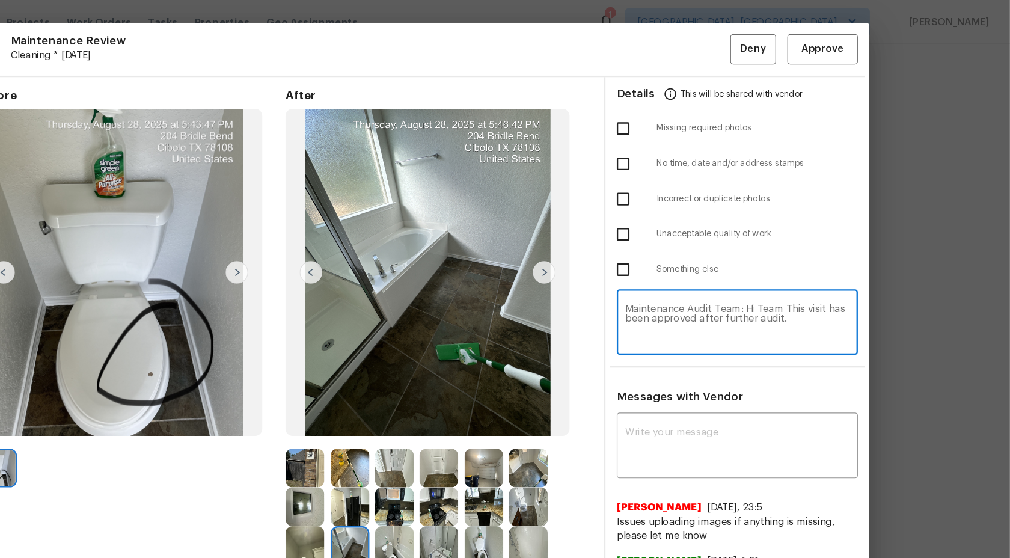
type textarea "Maintenance Audit Team: Hi Team This visit has been approved after further audi…"
click at [851, 37] on span "Approve" at bounding box center [850, 41] width 36 height 15
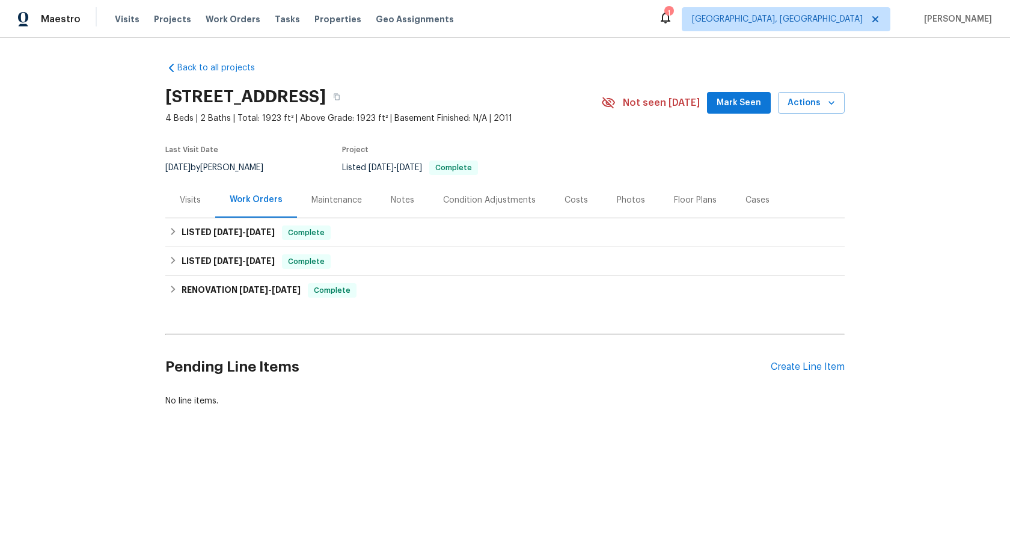
click at [335, 194] on div "Maintenance" at bounding box center [336, 200] width 50 height 12
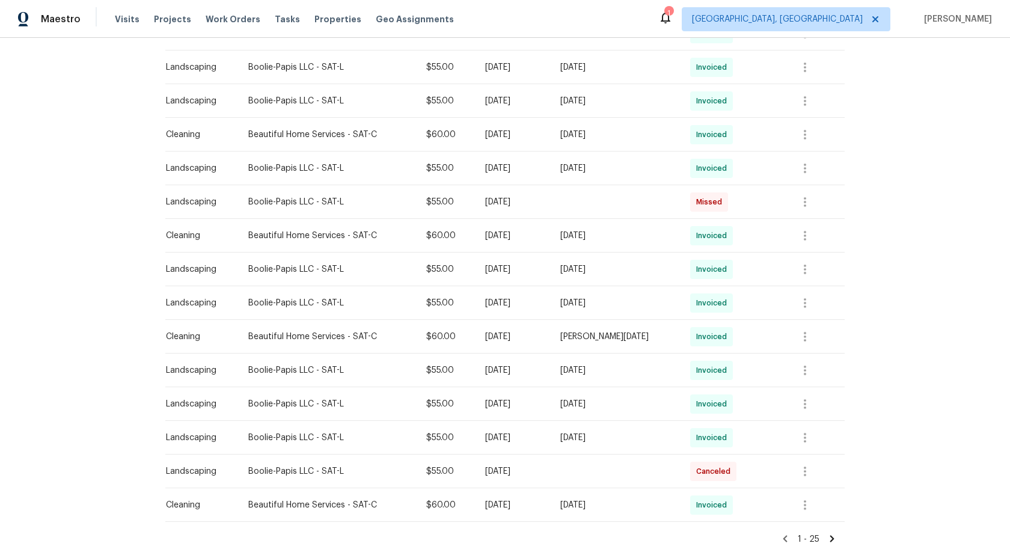
scroll to position [642, 0]
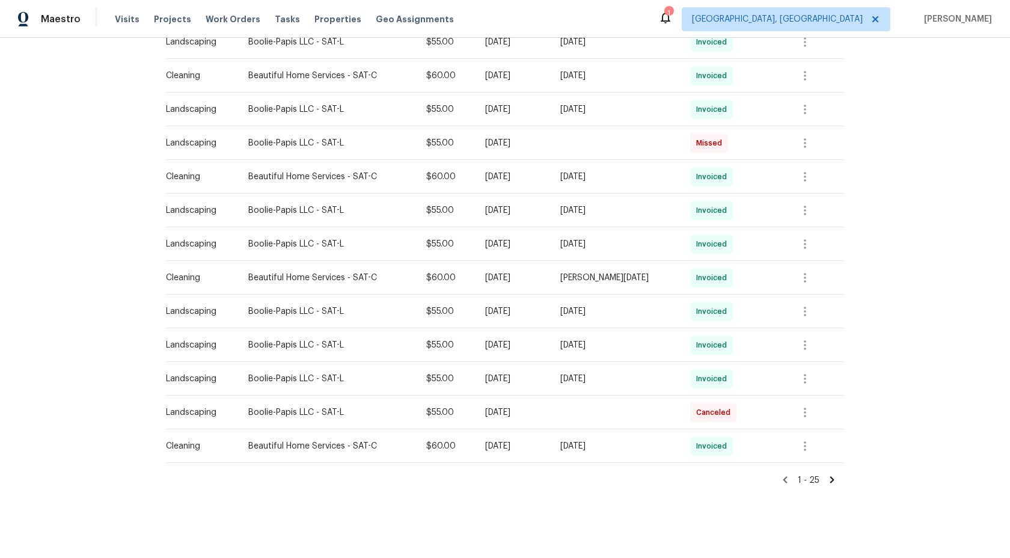
click at [830, 475] on icon at bounding box center [832, 479] width 11 height 11
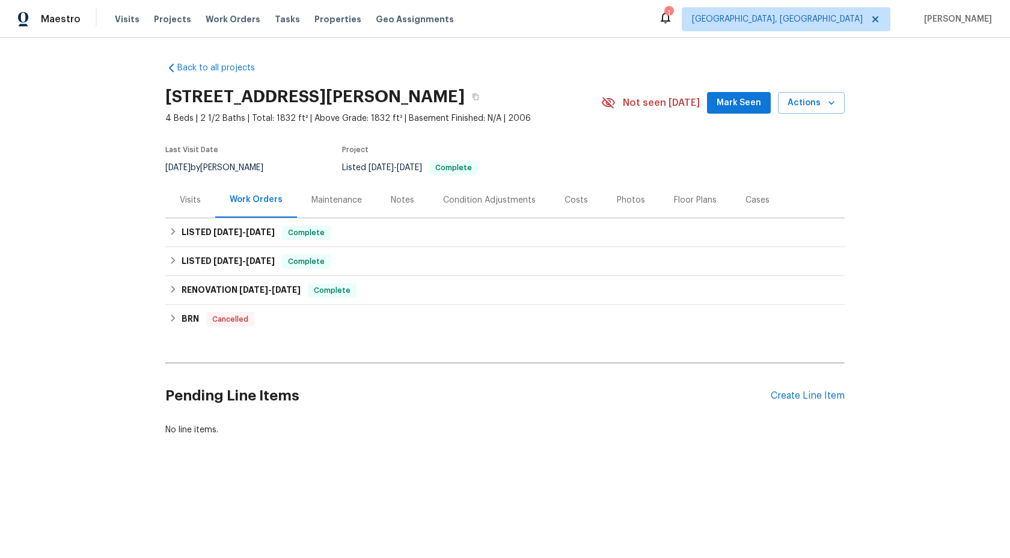
click at [317, 195] on div "Maintenance" at bounding box center [336, 200] width 50 height 12
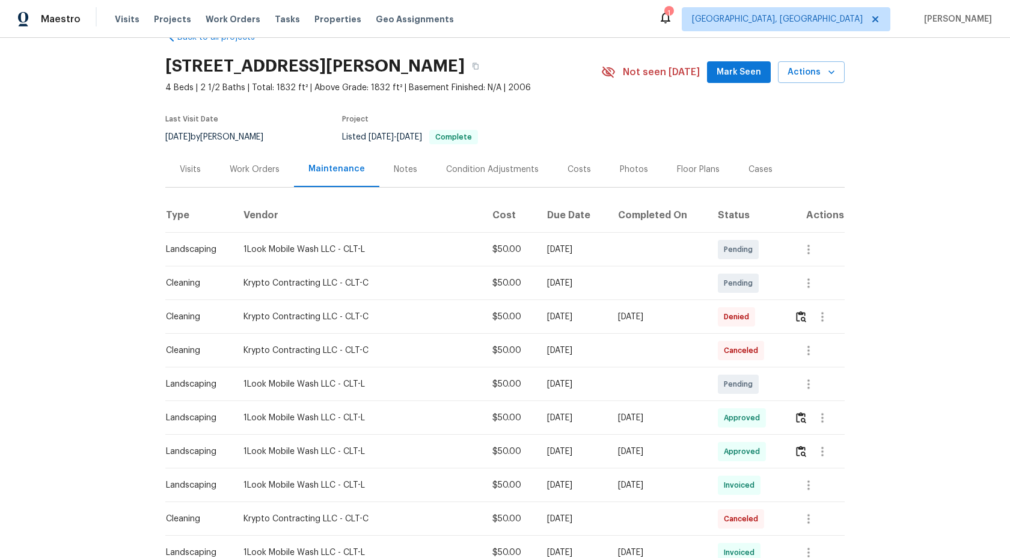
scroll to position [40, 0]
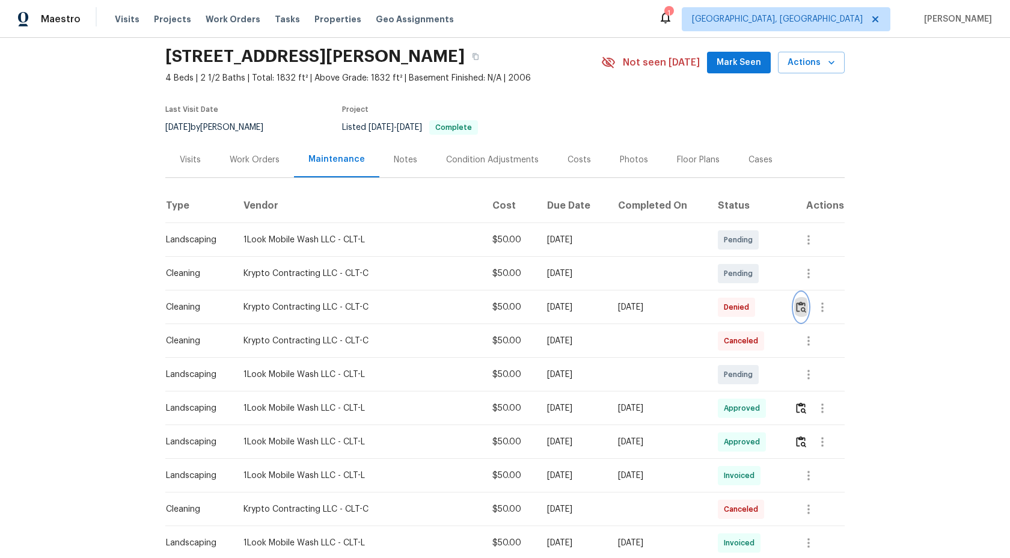
click at [796, 309] on img "button" at bounding box center [801, 306] width 10 height 11
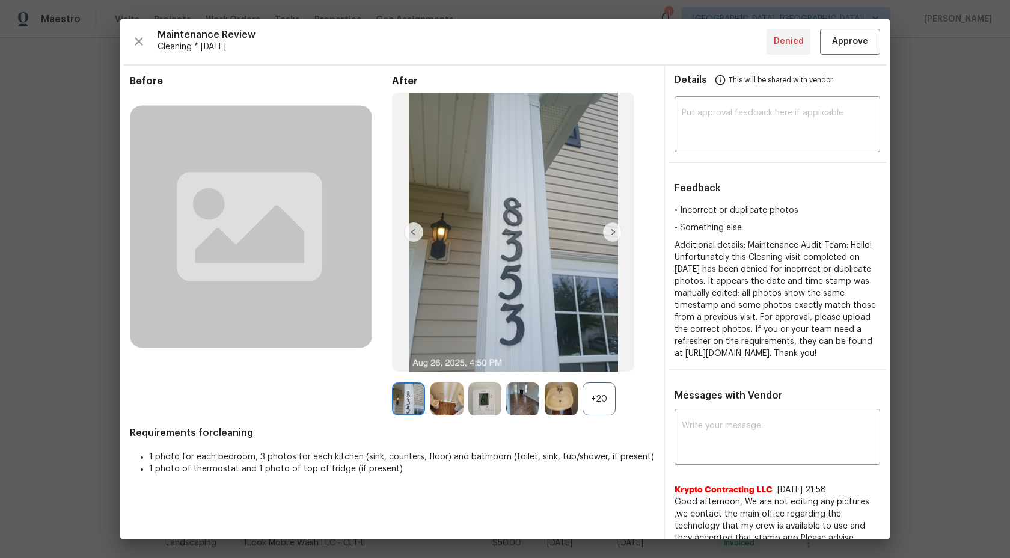
click at [592, 394] on div "+20" at bounding box center [598, 398] width 33 height 33
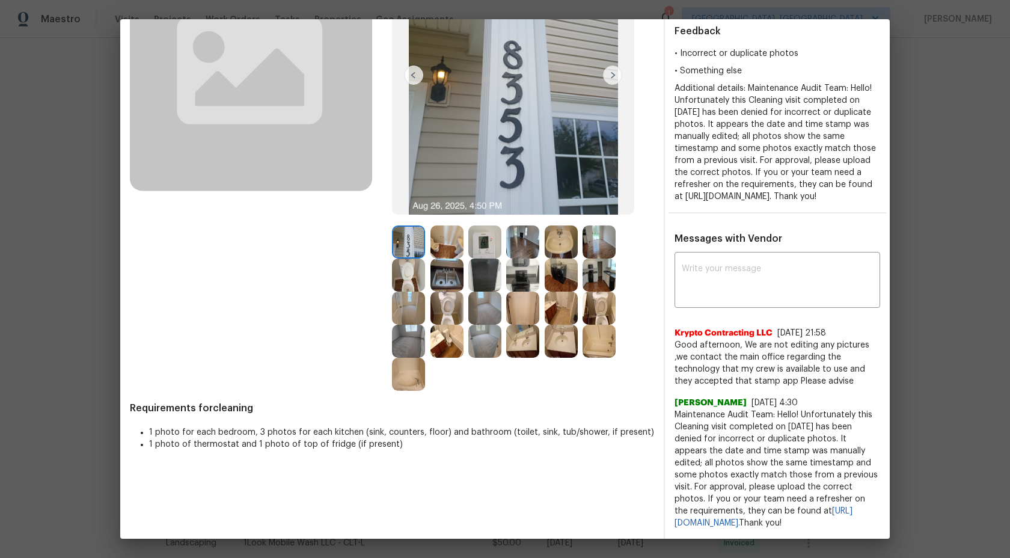
scroll to position [152, 0]
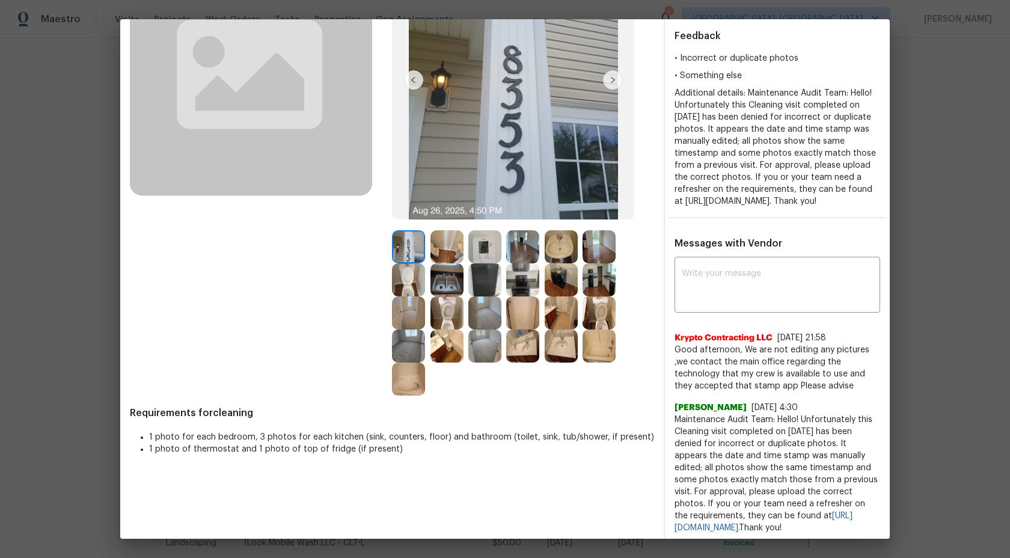
click at [485, 234] on img at bounding box center [484, 246] width 33 height 33
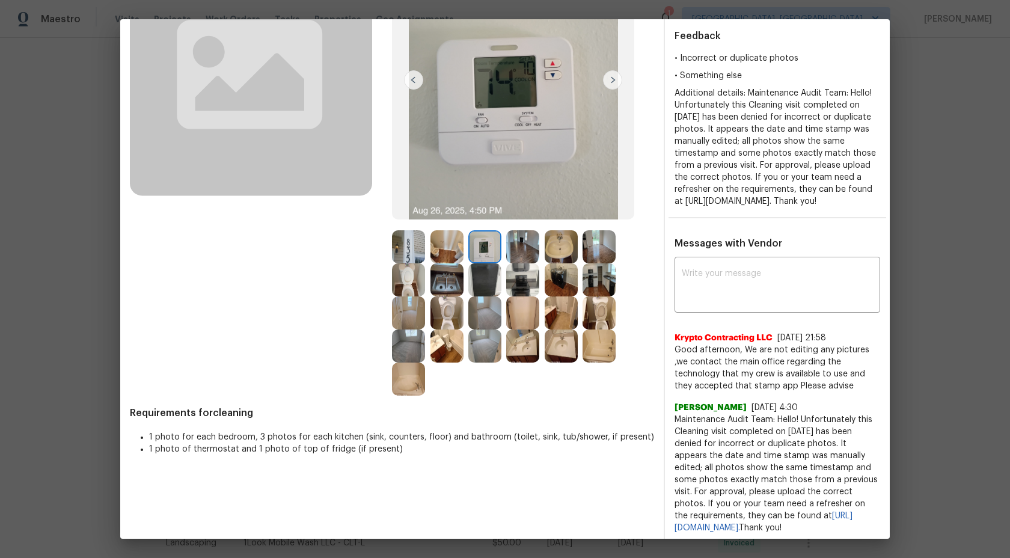
click at [455, 252] on img at bounding box center [446, 246] width 33 height 33
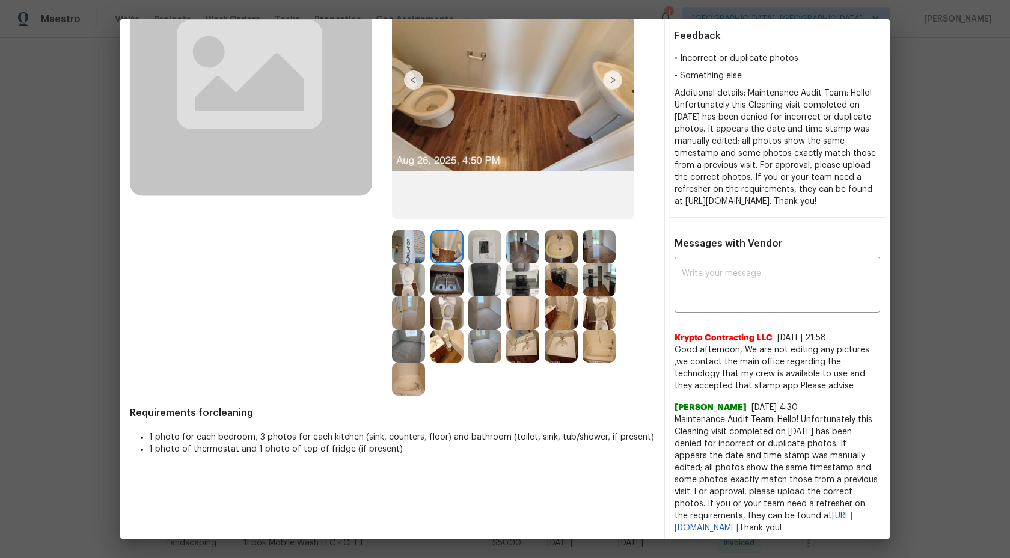
scroll to position [111, 0]
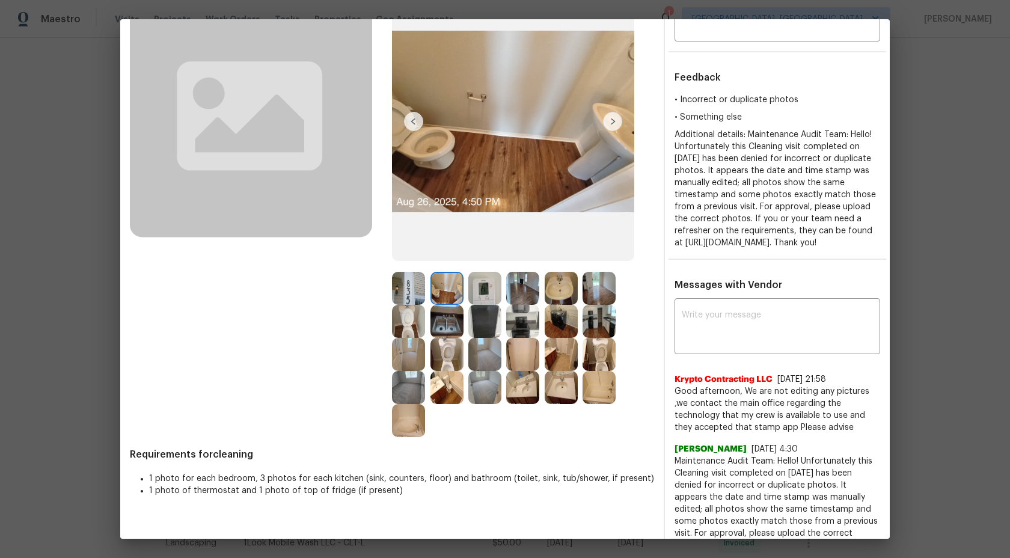
click at [613, 120] on img at bounding box center [612, 121] width 19 height 19
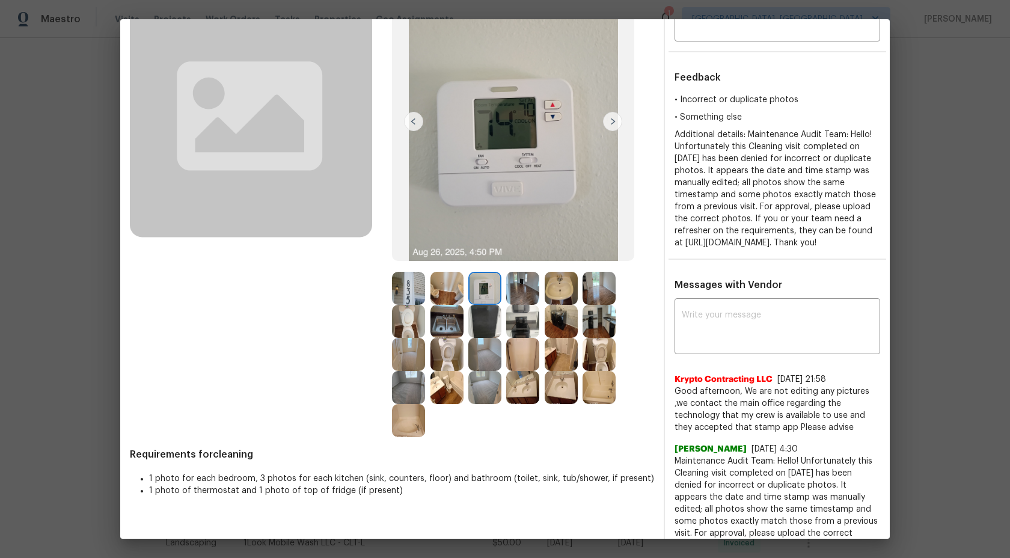
click at [613, 120] on img at bounding box center [612, 121] width 19 height 19
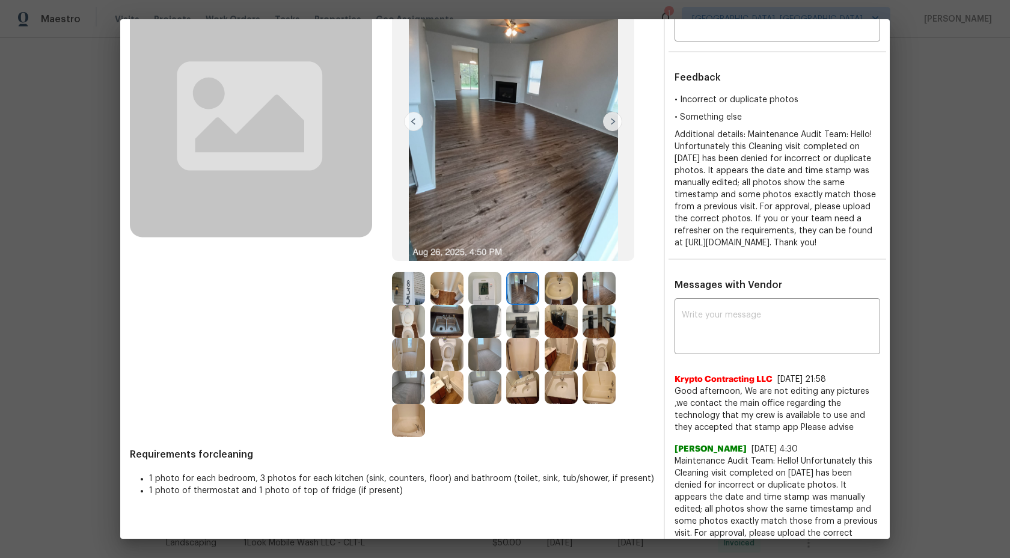
click at [613, 120] on img at bounding box center [612, 121] width 19 height 19
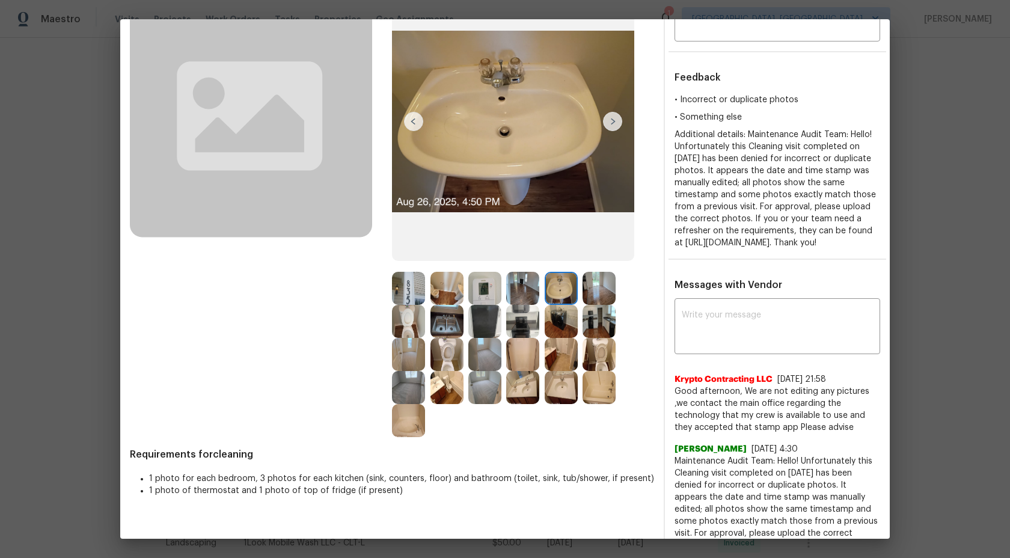
click at [613, 115] on img at bounding box center [612, 121] width 19 height 19
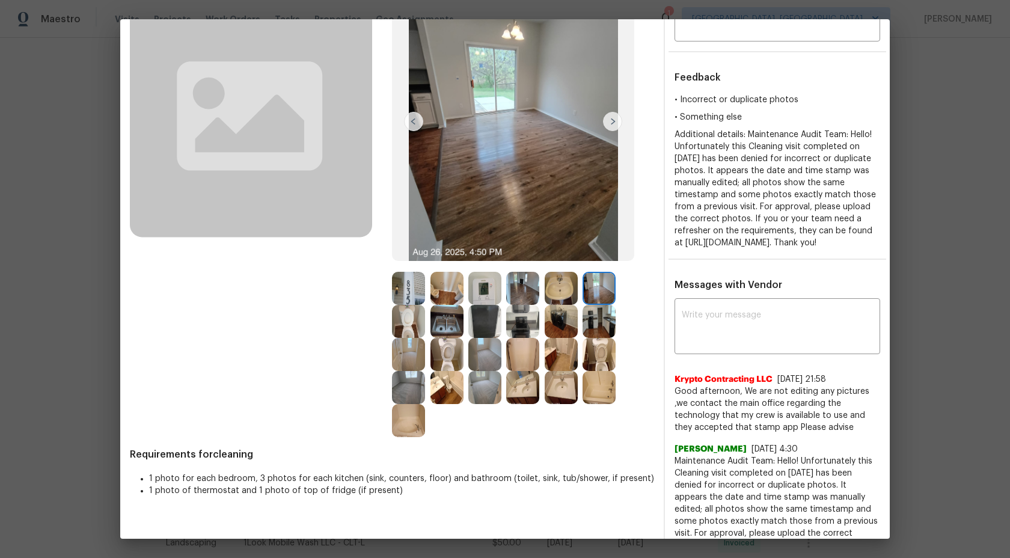
click at [613, 118] on img at bounding box center [612, 121] width 19 height 19
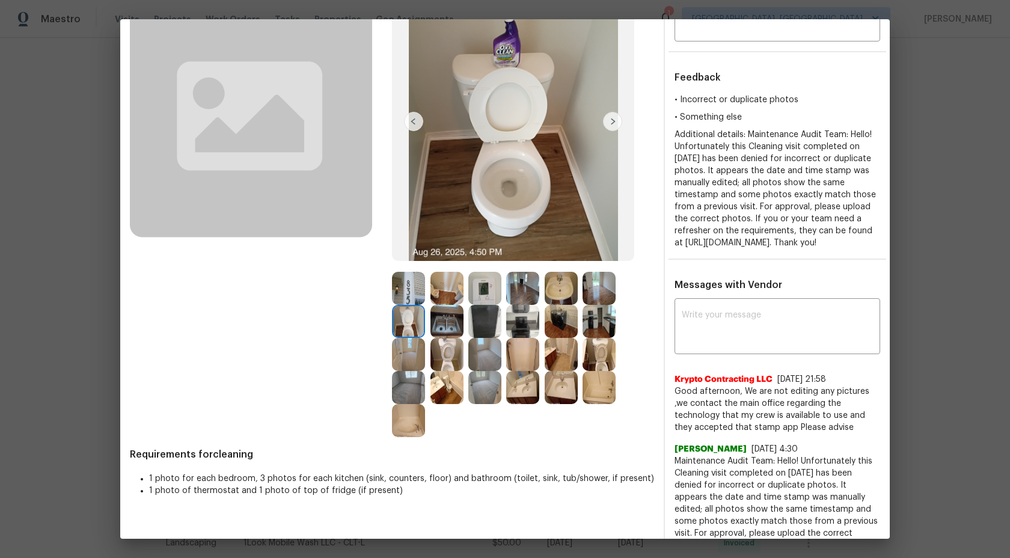
click at [527, 366] on img at bounding box center [522, 354] width 33 height 33
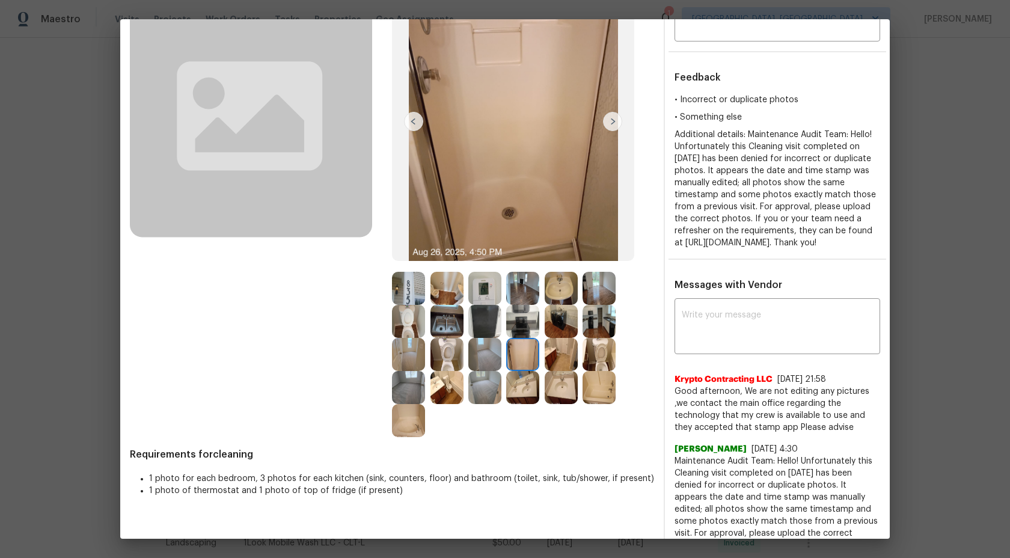
click at [560, 350] on img at bounding box center [561, 354] width 33 height 33
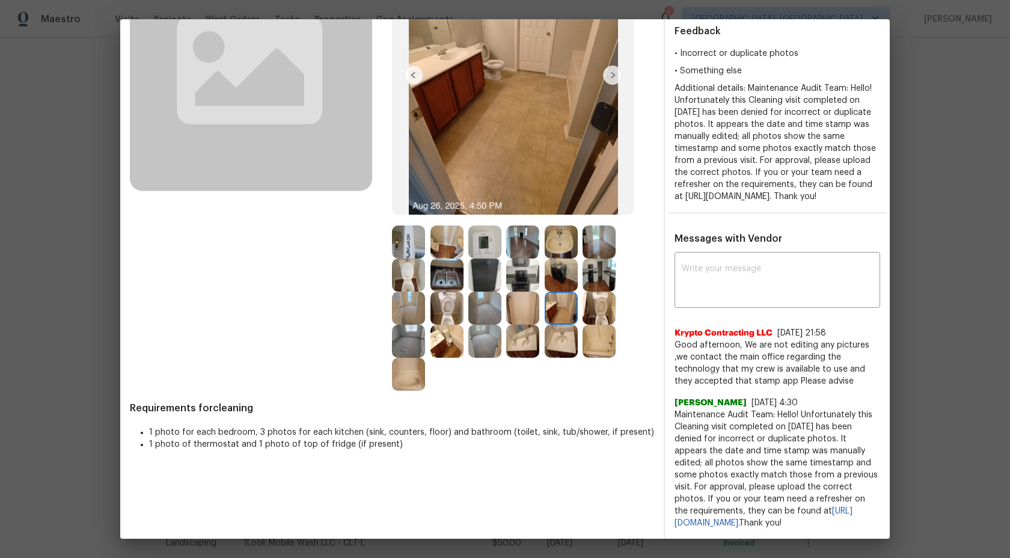
scroll to position [171, 0]
click at [586, 327] on img at bounding box center [598, 341] width 33 height 33
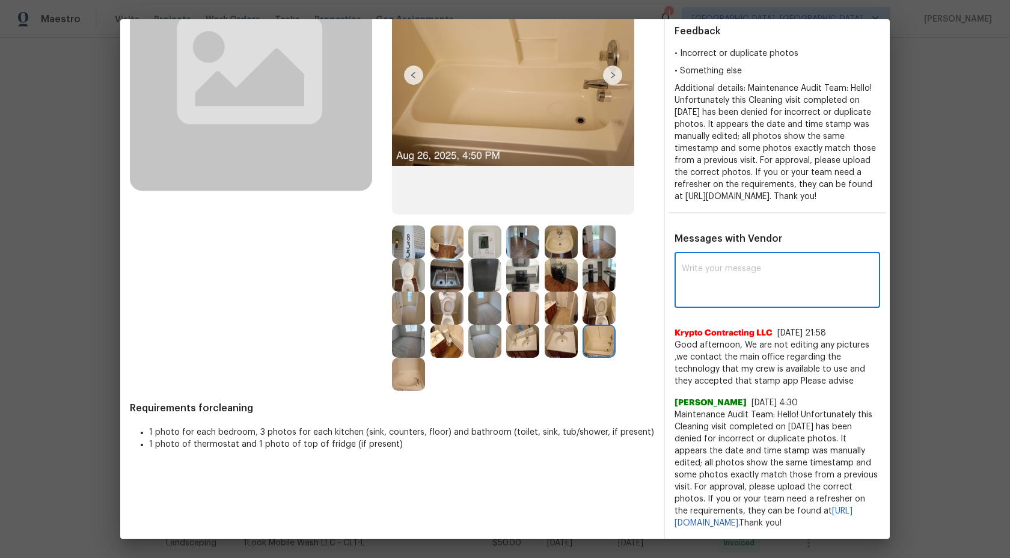
click at [712, 264] on textarea at bounding box center [777, 281] width 191 height 34
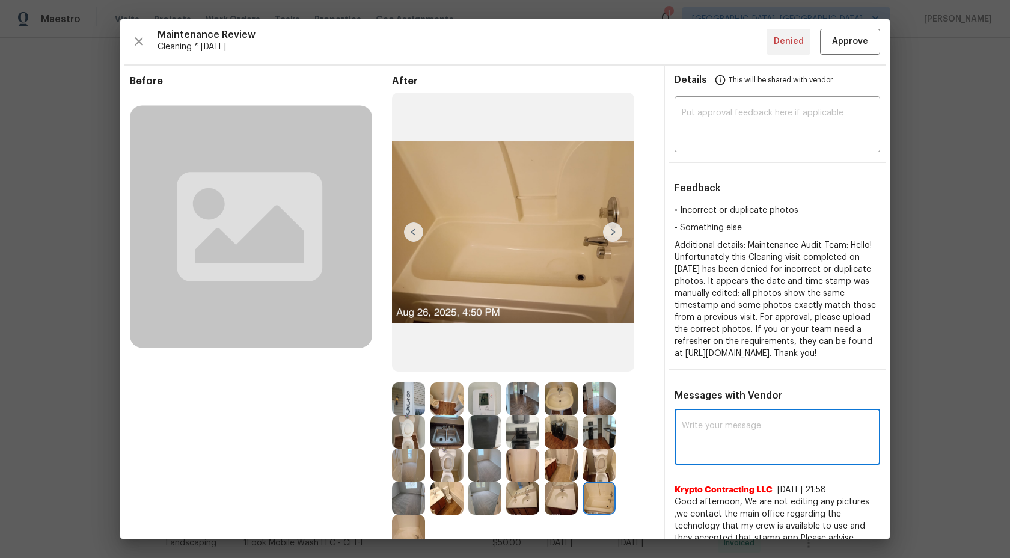
scroll to position [144, 0]
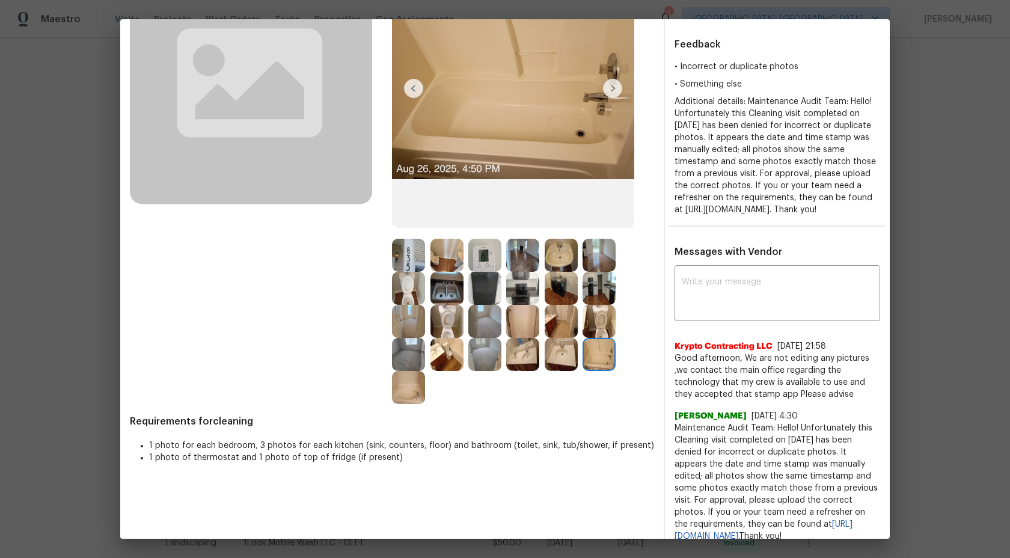
click at [411, 254] on img at bounding box center [408, 255] width 33 height 33
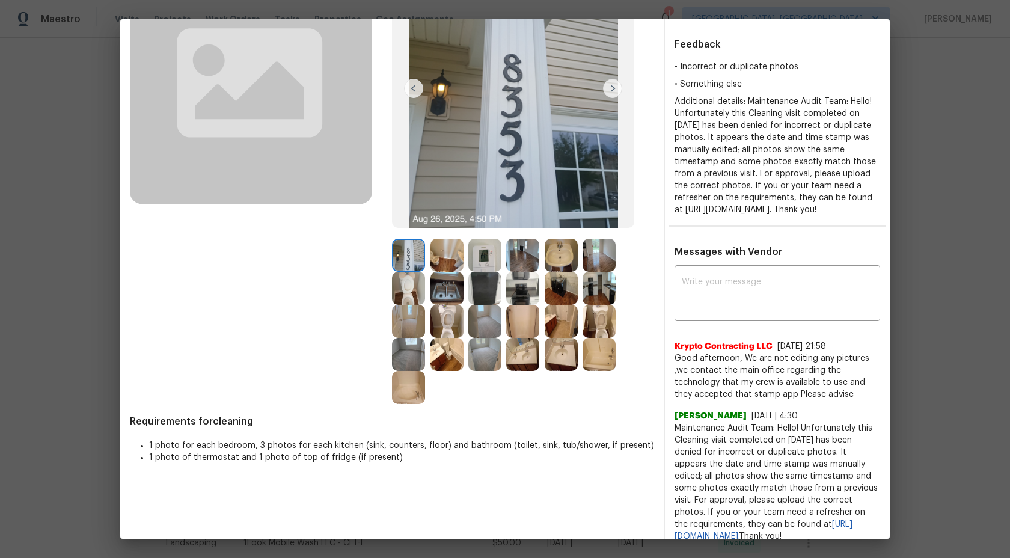
click at [452, 255] on img at bounding box center [446, 255] width 33 height 33
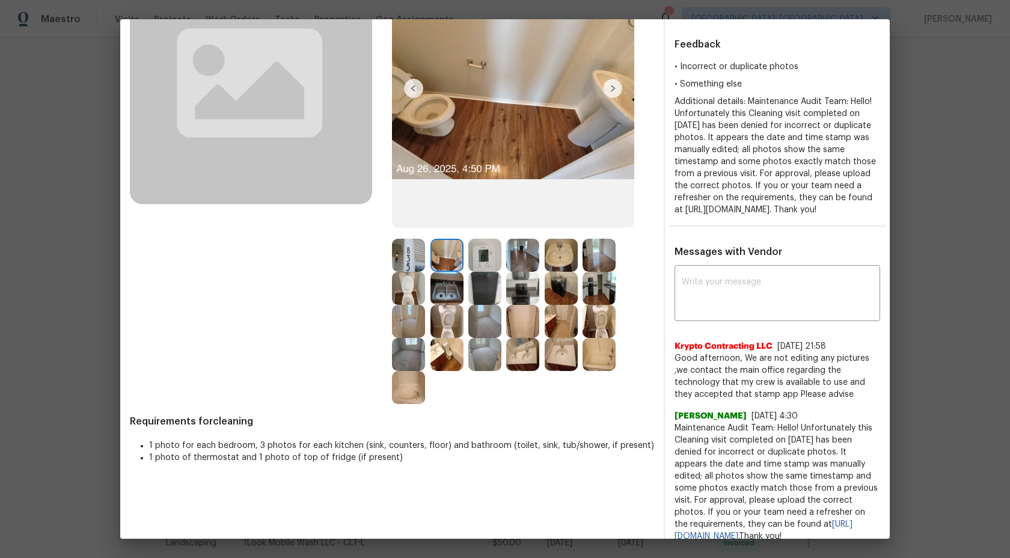
click at [495, 260] on img at bounding box center [484, 255] width 33 height 33
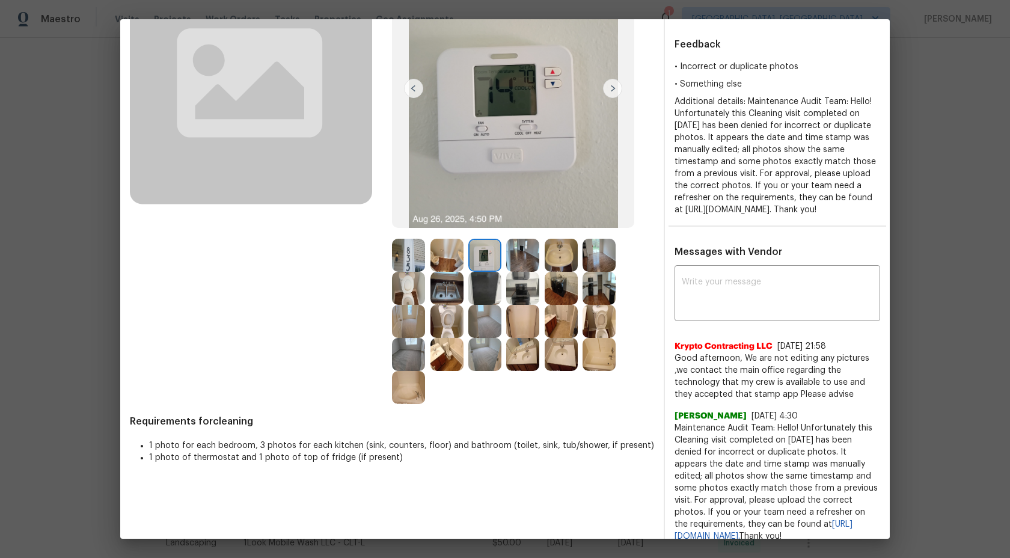
click at [527, 251] on img at bounding box center [522, 255] width 33 height 33
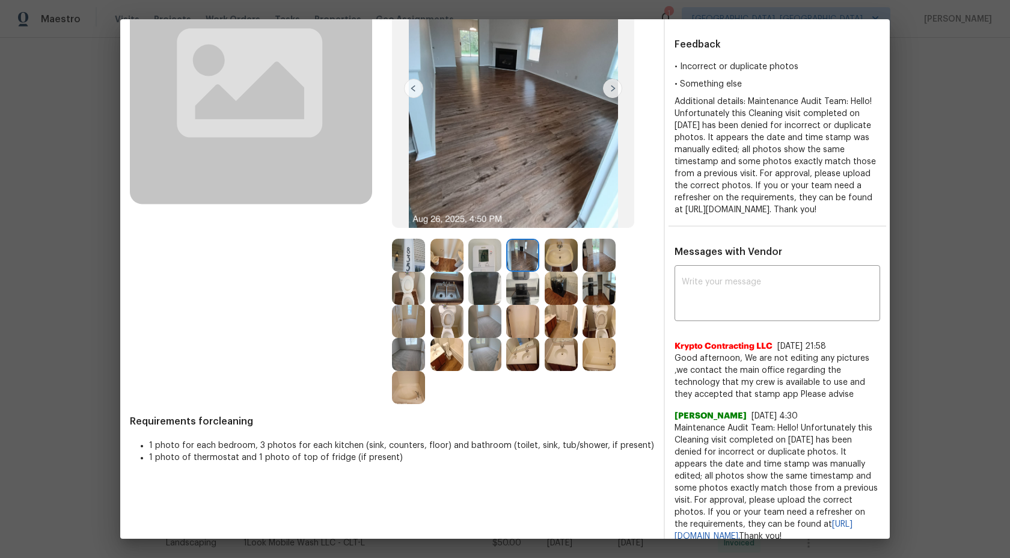
click at [557, 247] on img at bounding box center [561, 255] width 33 height 33
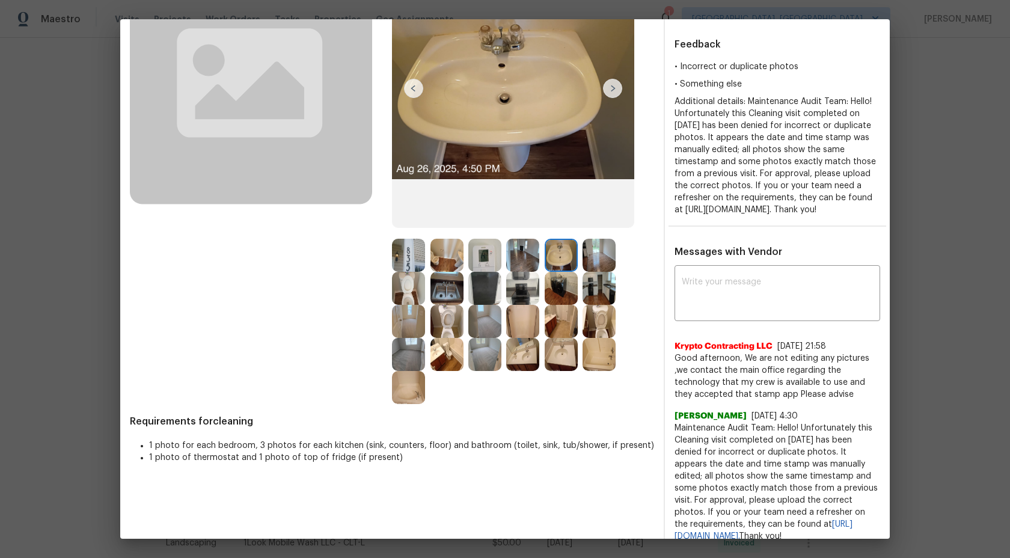
click at [606, 251] on img at bounding box center [598, 255] width 33 height 33
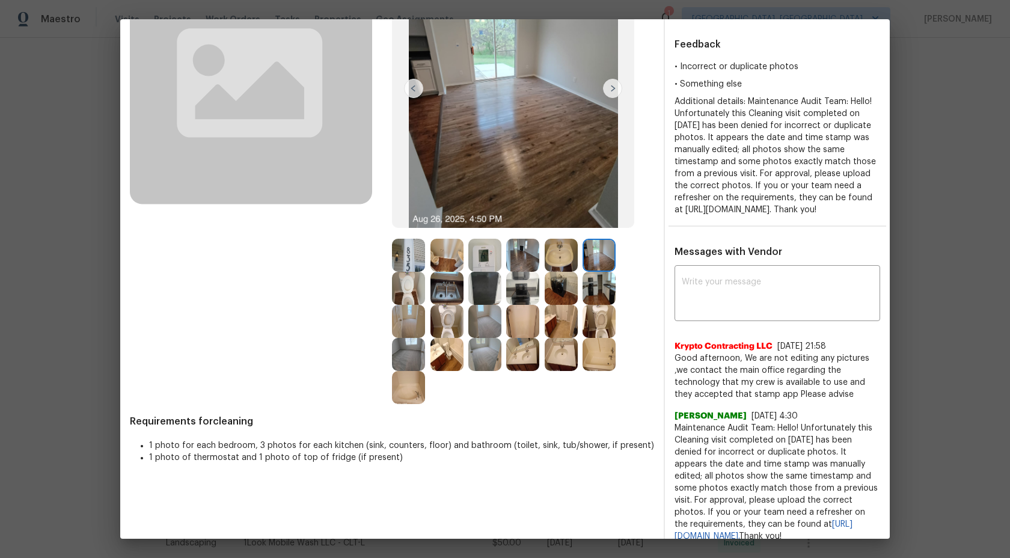
click at [601, 282] on img at bounding box center [598, 288] width 33 height 33
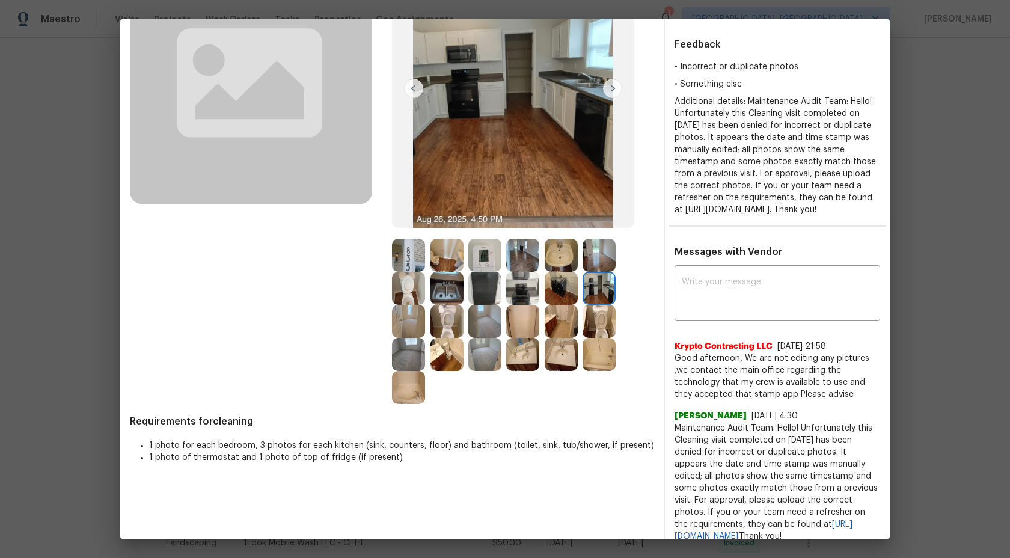
click at [561, 282] on img at bounding box center [561, 288] width 33 height 33
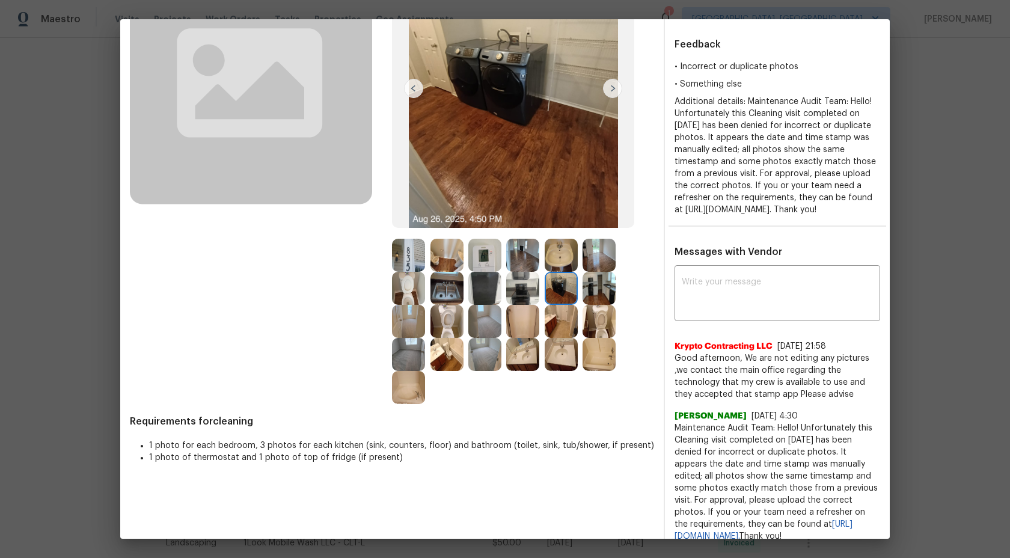
click at [523, 291] on img at bounding box center [522, 288] width 33 height 33
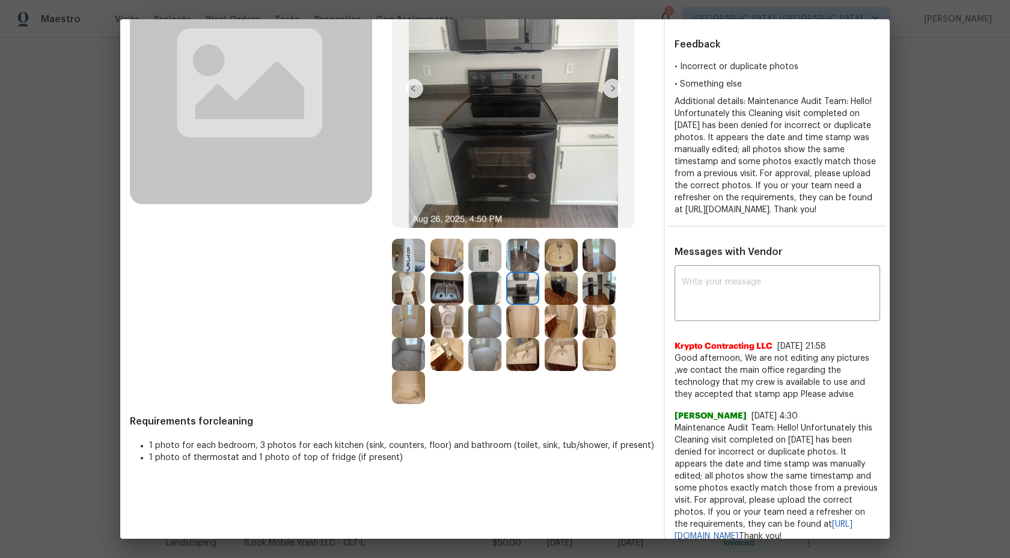
click at [448, 288] on img at bounding box center [446, 288] width 33 height 33
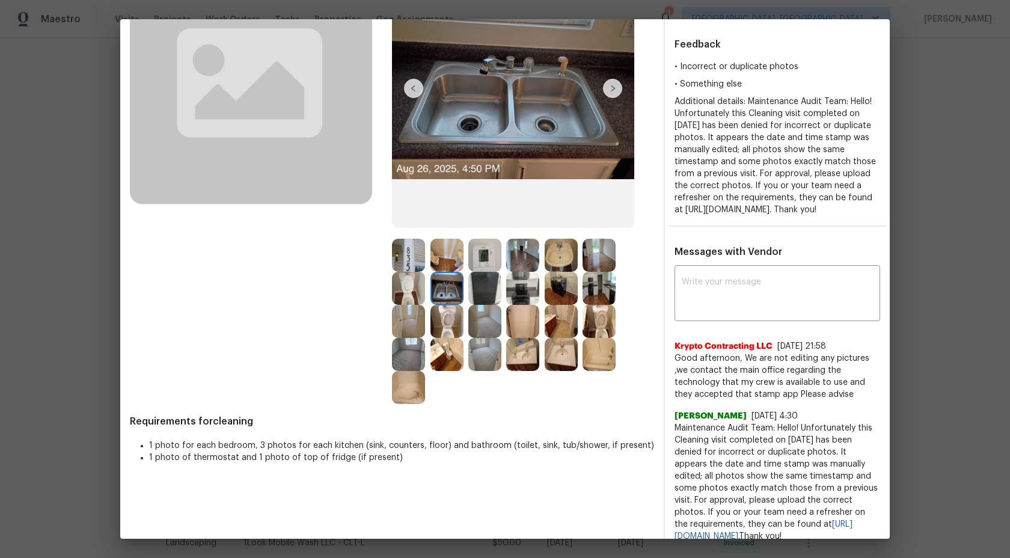
click at [445, 314] on img at bounding box center [446, 321] width 33 height 33
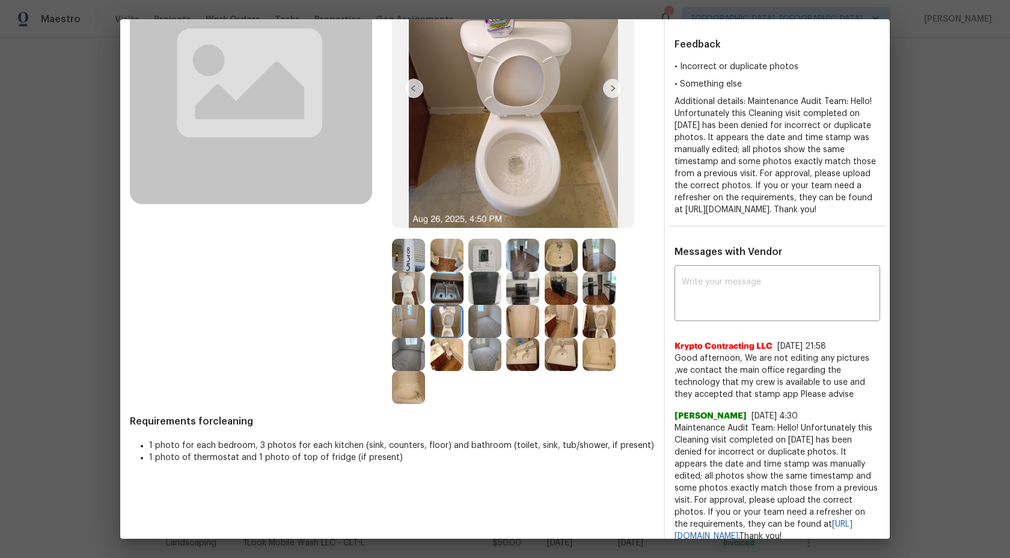
click at [408, 316] on img at bounding box center [408, 321] width 33 height 33
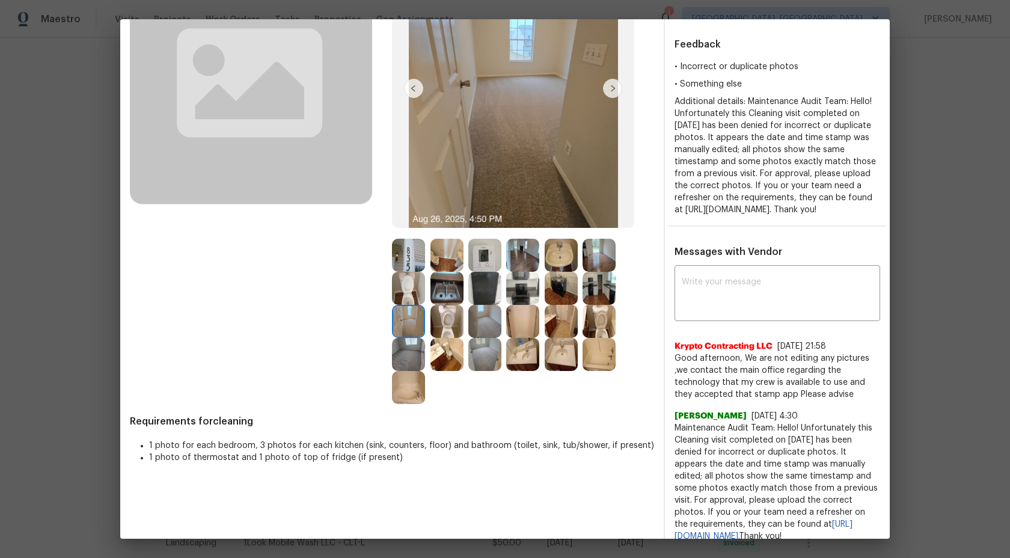
click at [481, 316] on img at bounding box center [484, 321] width 33 height 33
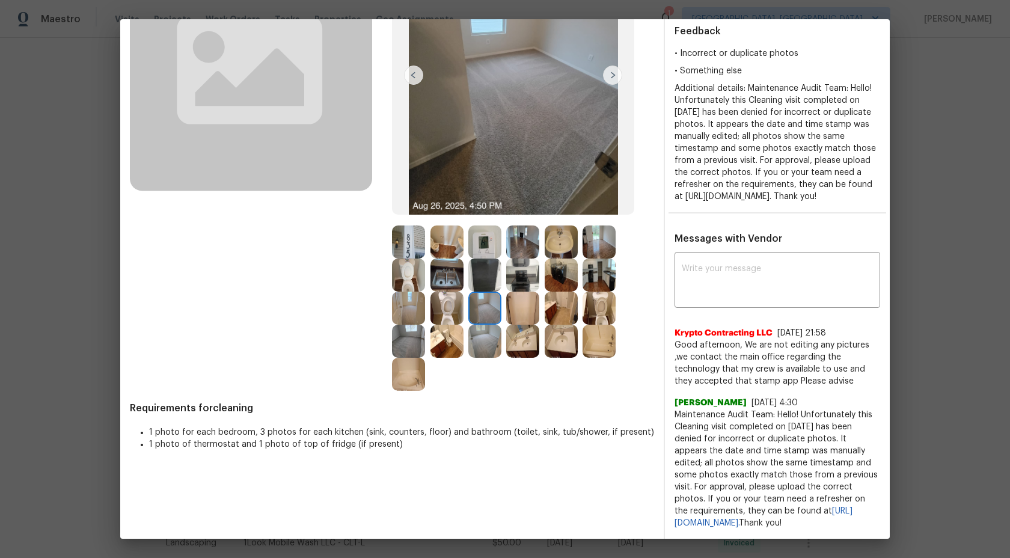
scroll to position [180, 0]
click at [491, 325] on img at bounding box center [484, 341] width 33 height 33
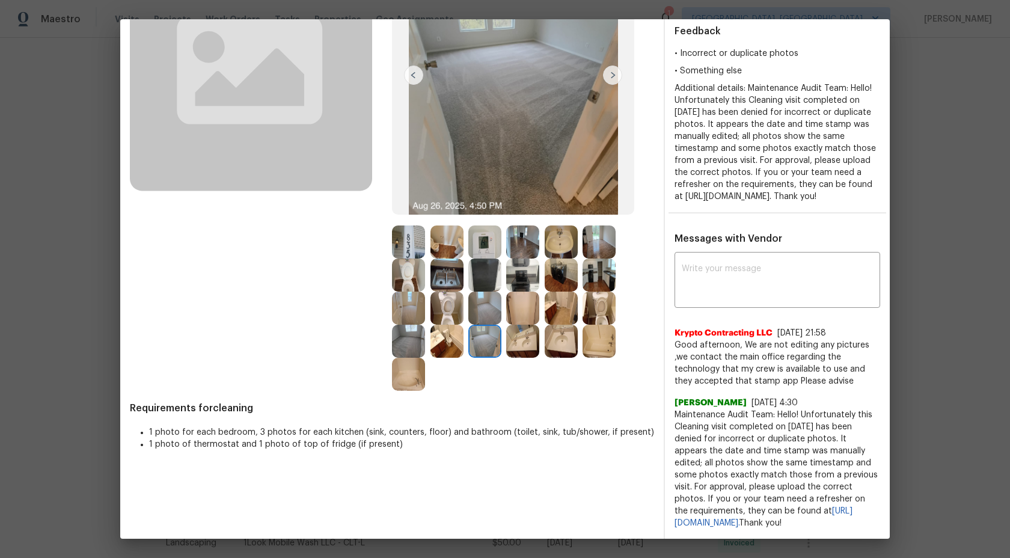
click at [527, 325] on img at bounding box center [522, 341] width 33 height 33
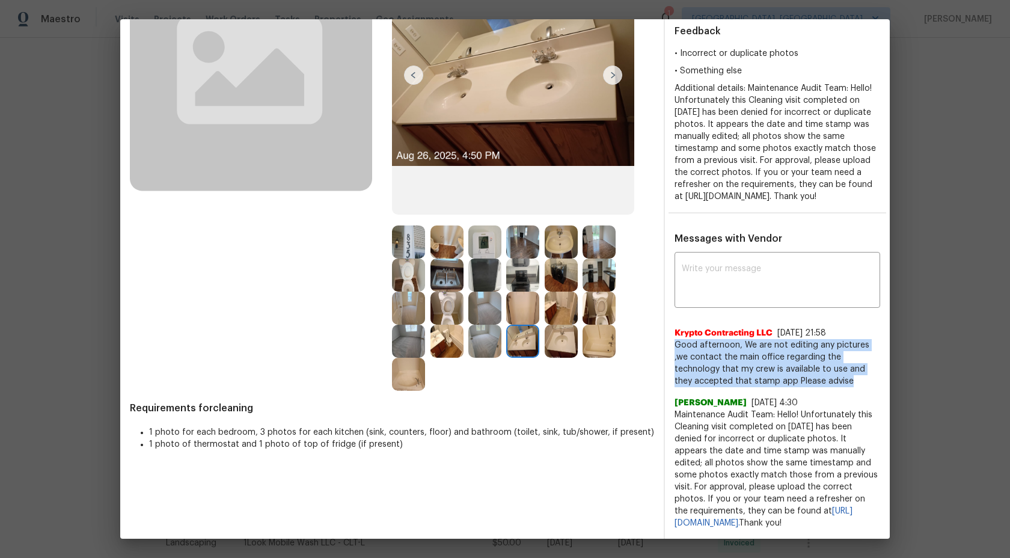
drag, startPoint x: 793, startPoint y: 374, endPoint x: 676, endPoint y: 331, distance: 124.2
click at [676, 339] on span "Good afternoon, We are not editing any pictures ,we contact the main office reg…" at bounding box center [777, 363] width 206 height 48
copy span "Good afternoon, We are not editing any pictures ,we contact the main office reg…"
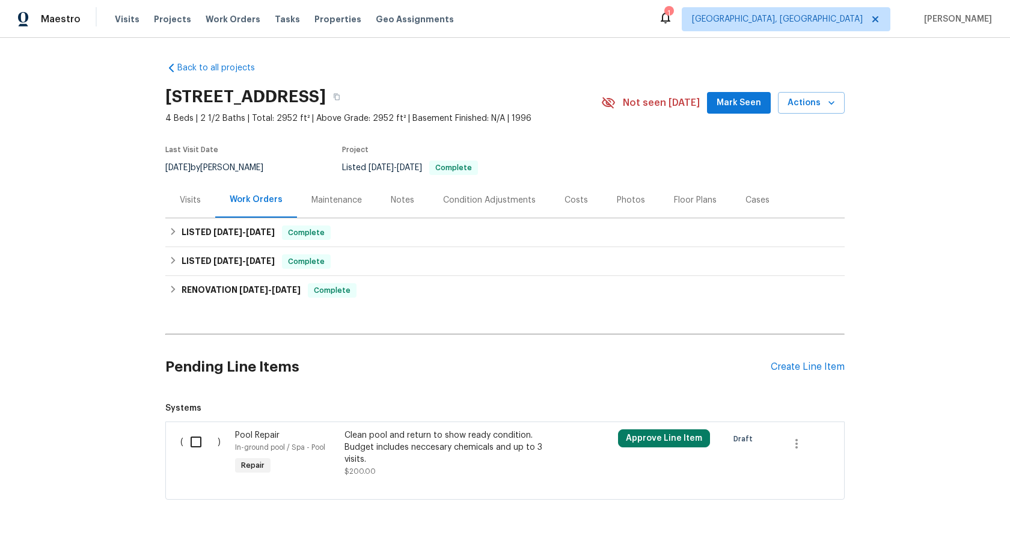
click at [348, 204] on div "Maintenance" at bounding box center [336, 200] width 50 height 12
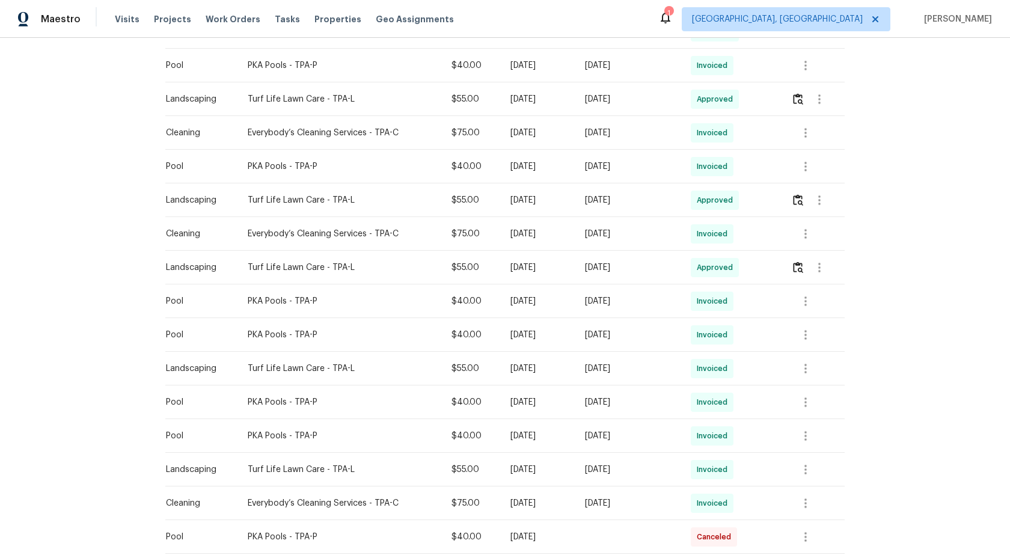
scroll to position [642, 0]
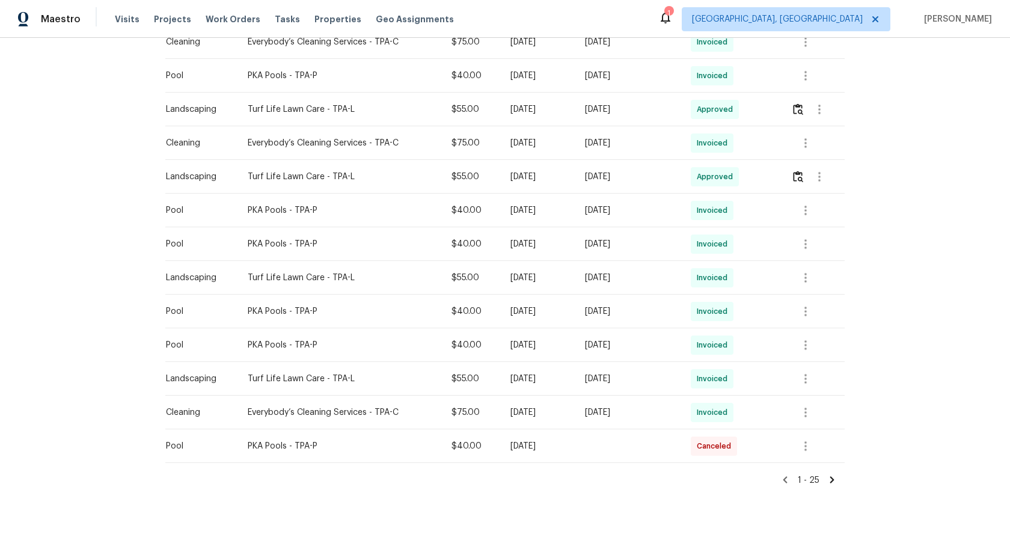
click at [832, 475] on icon at bounding box center [832, 479] width 11 height 11
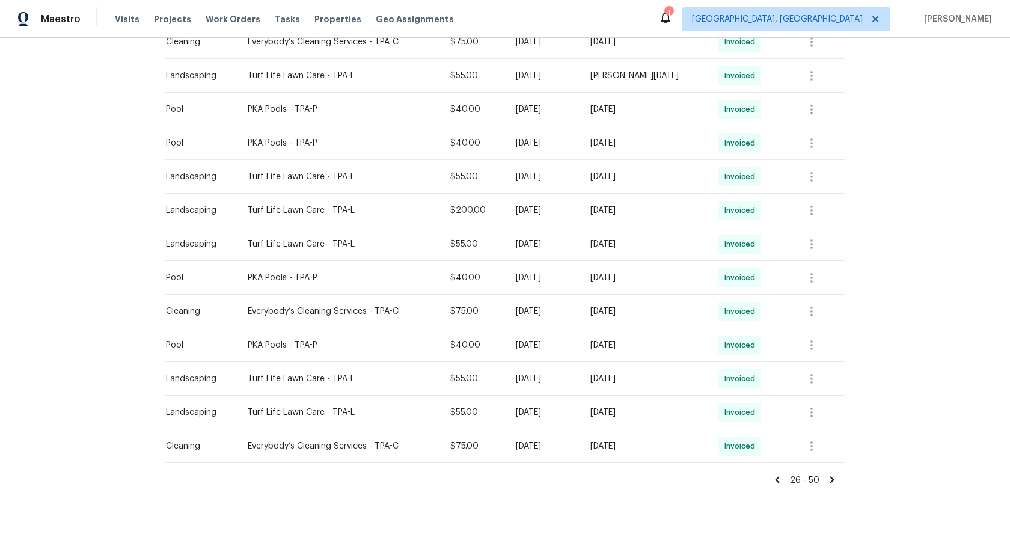
click at [833, 480] on icon at bounding box center [832, 479] width 4 height 7
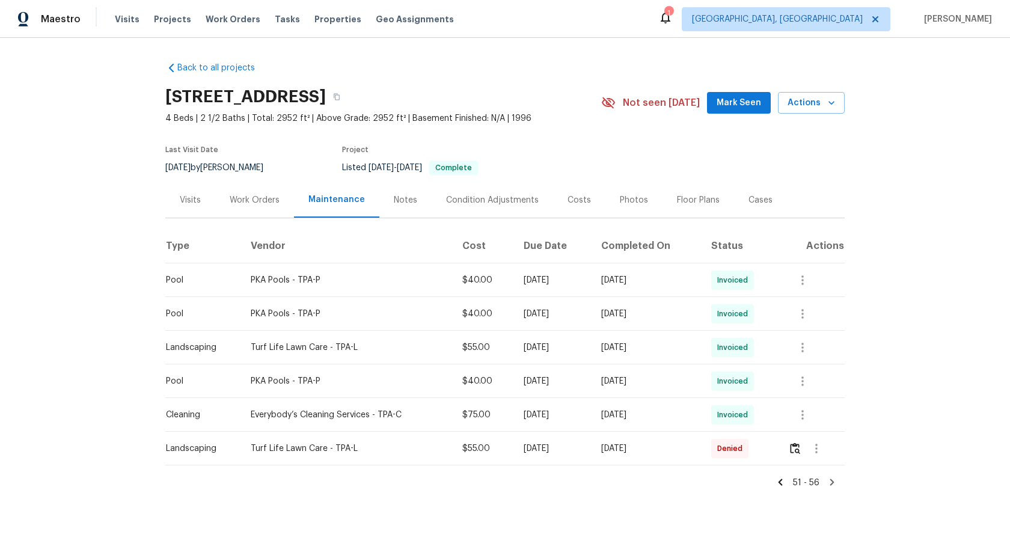
scroll to position [2, 0]
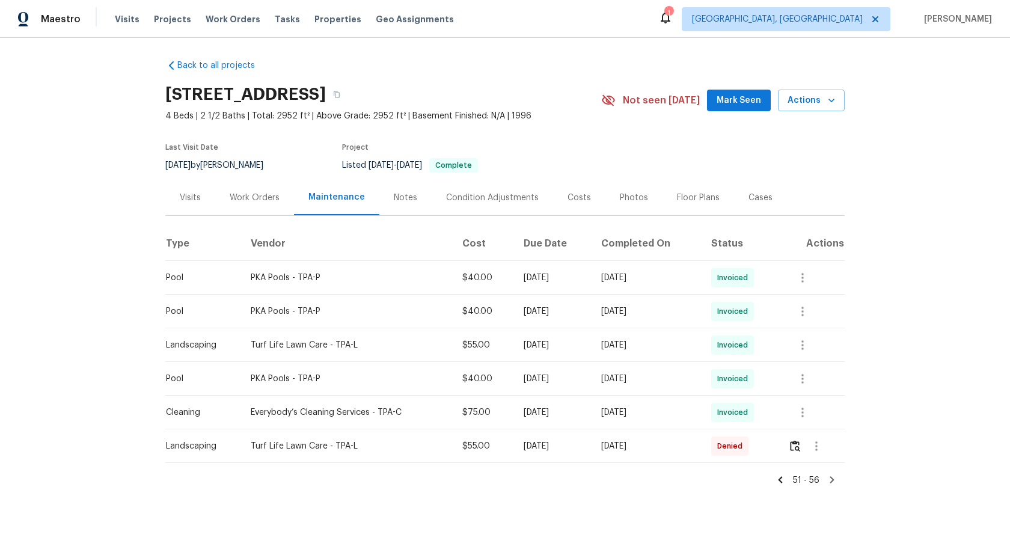
click at [783, 477] on icon at bounding box center [780, 479] width 11 height 11
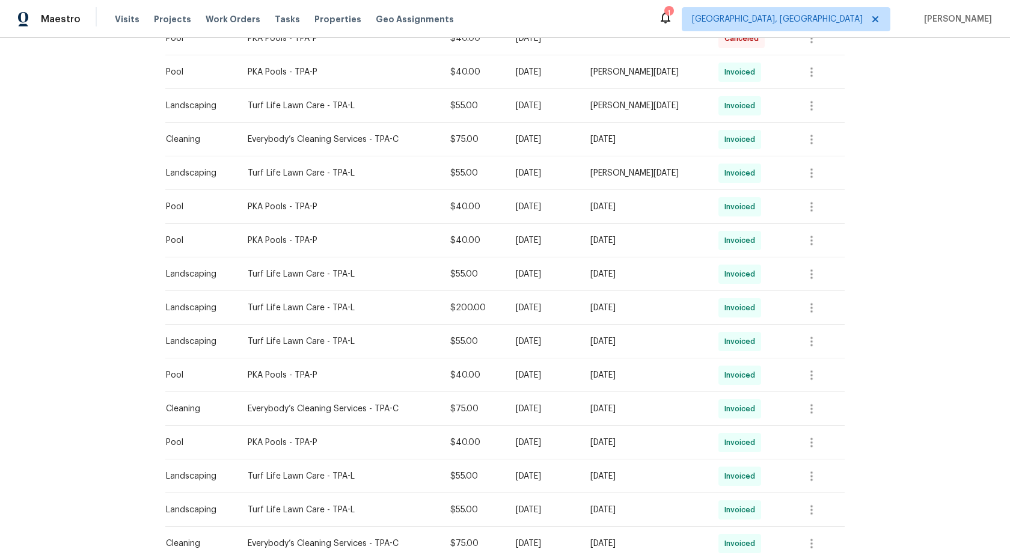
scroll to position [642, 0]
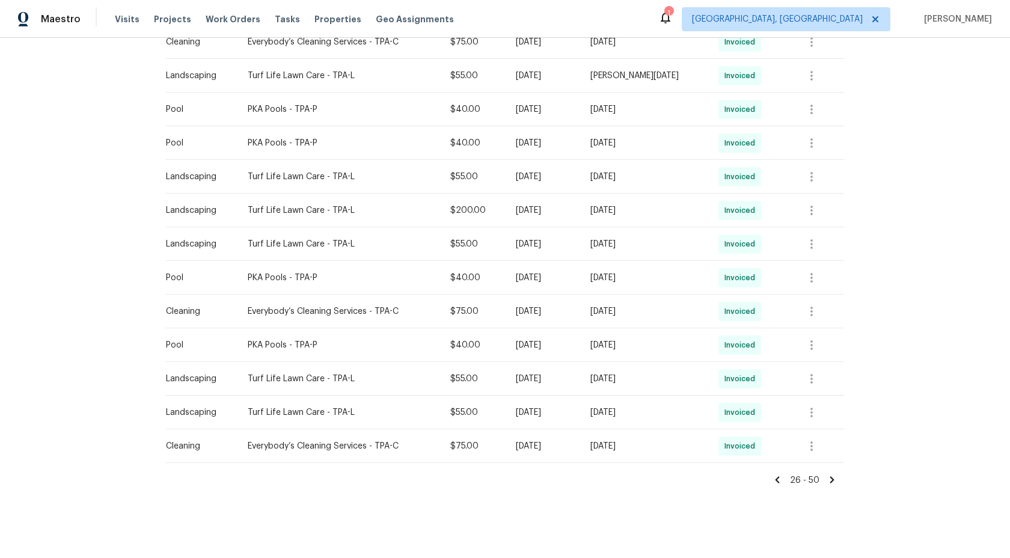
click at [781, 477] on icon at bounding box center [777, 479] width 11 height 11
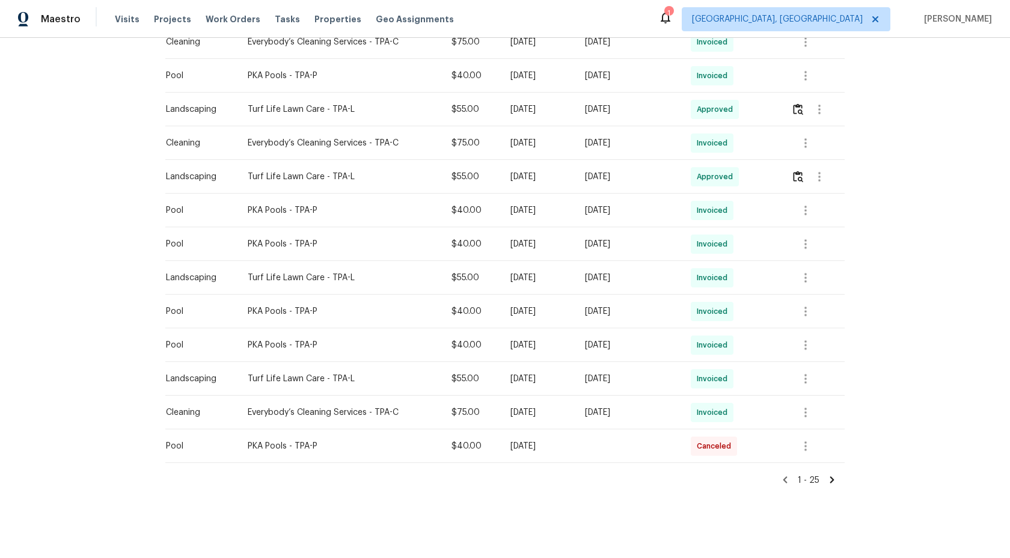
click at [787, 476] on icon at bounding box center [785, 479] width 4 height 7
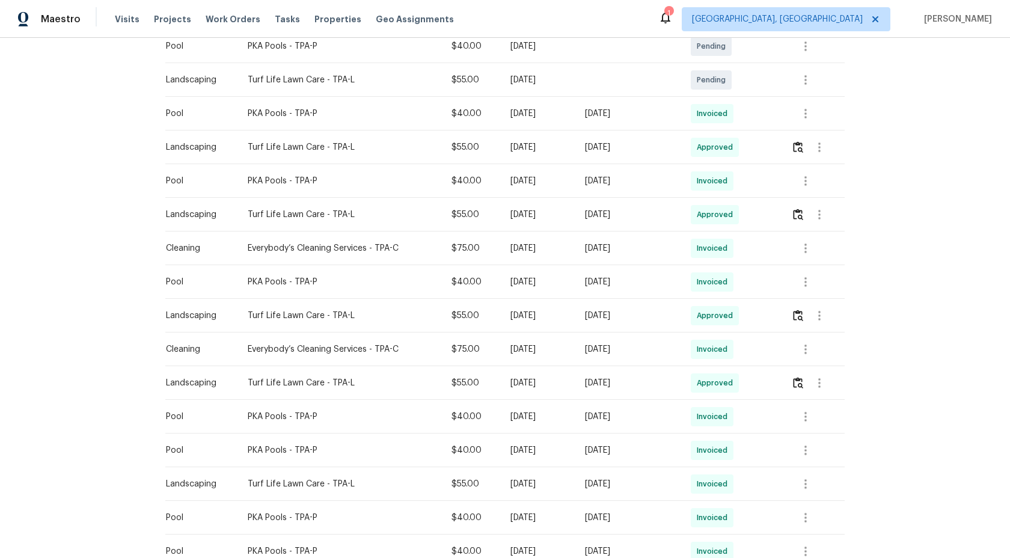
scroll to position [396, 0]
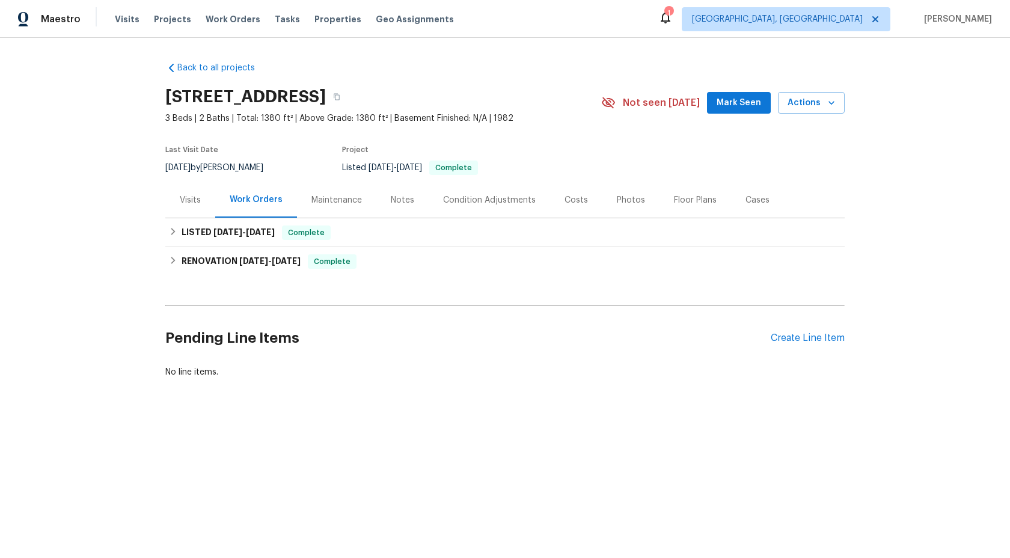
click at [322, 192] on div "Maintenance" at bounding box center [336, 199] width 79 height 35
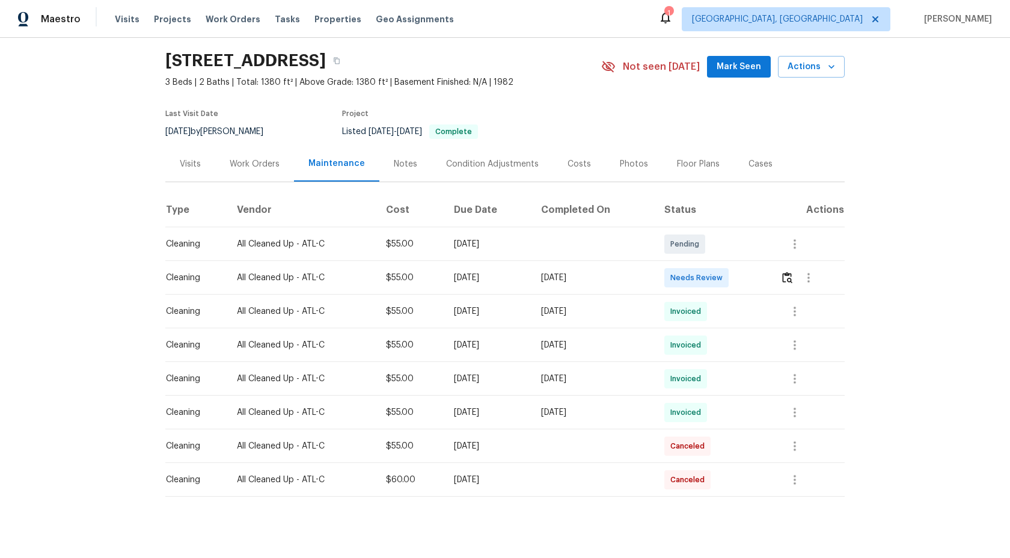
scroll to position [47, 0]
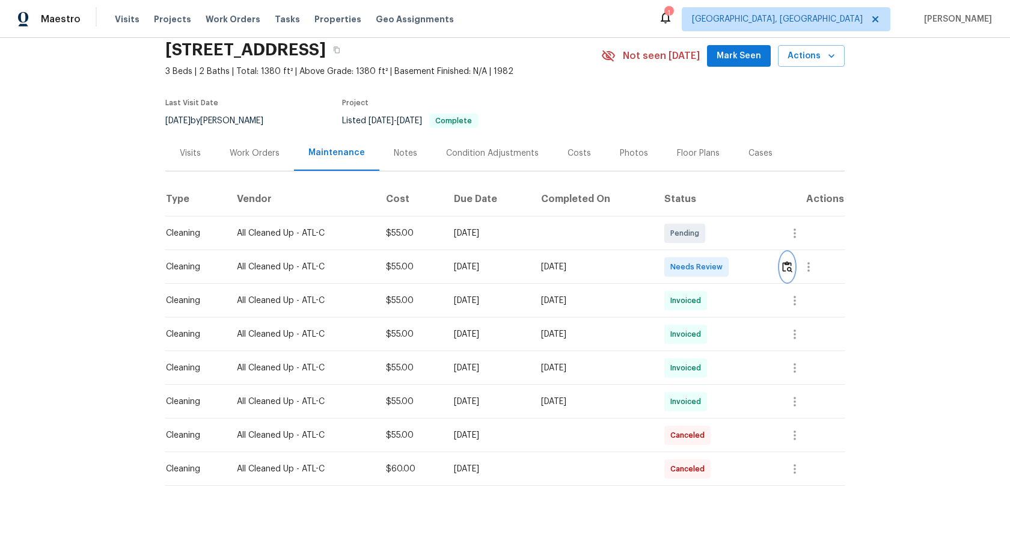
click at [791, 268] on img "button" at bounding box center [787, 266] width 10 height 11
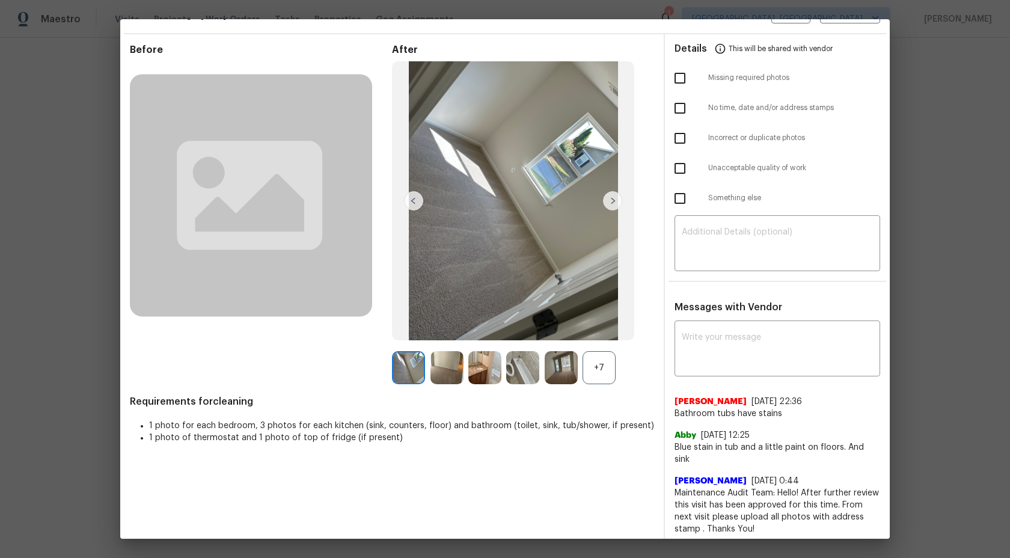
scroll to position [0, 0]
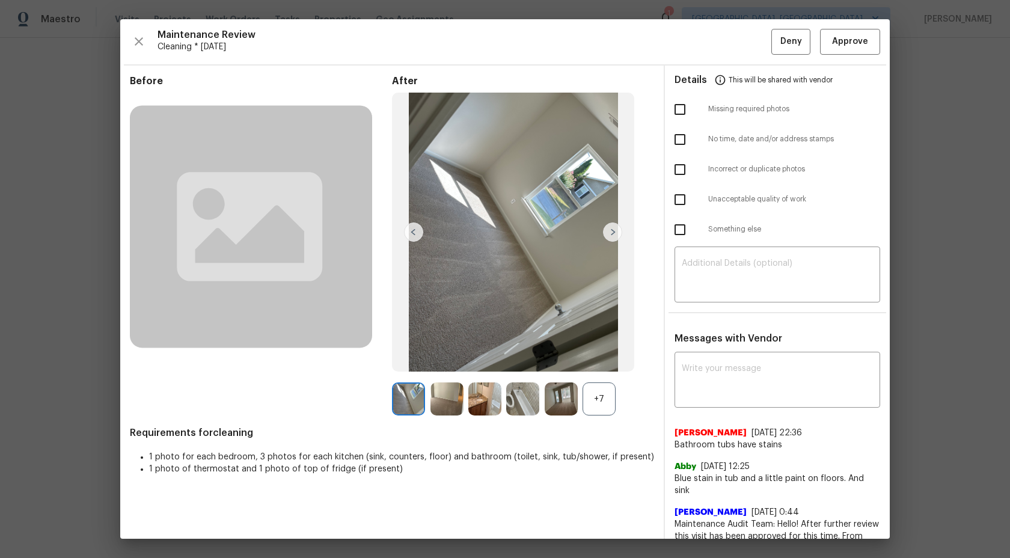
click at [599, 398] on div "+7" at bounding box center [598, 398] width 33 height 33
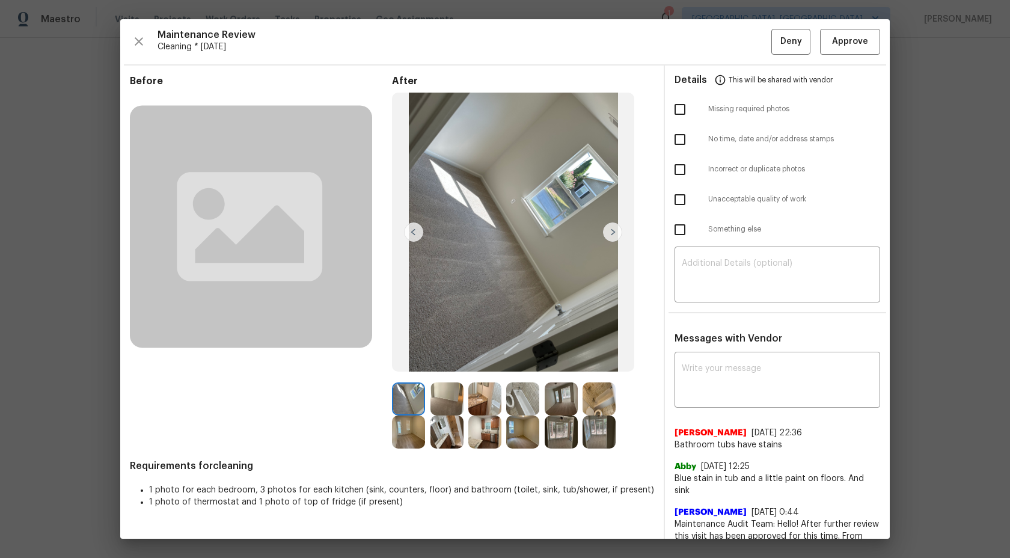
click at [614, 230] on img at bounding box center [612, 231] width 19 height 19
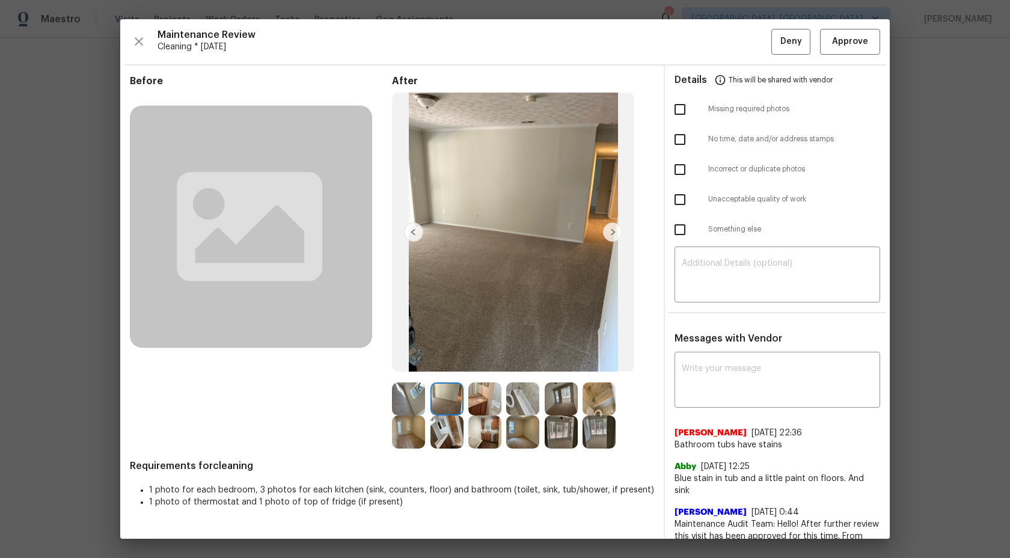
click at [527, 391] on img at bounding box center [522, 398] width 33 height 33
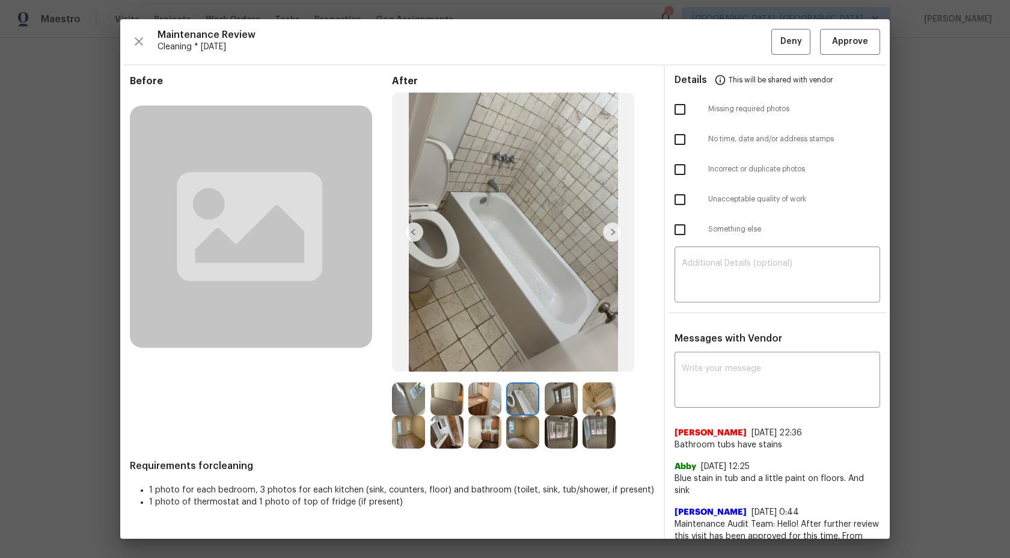
click at [569, 405] on img at bounding box center [561, 398] width 33 height 33
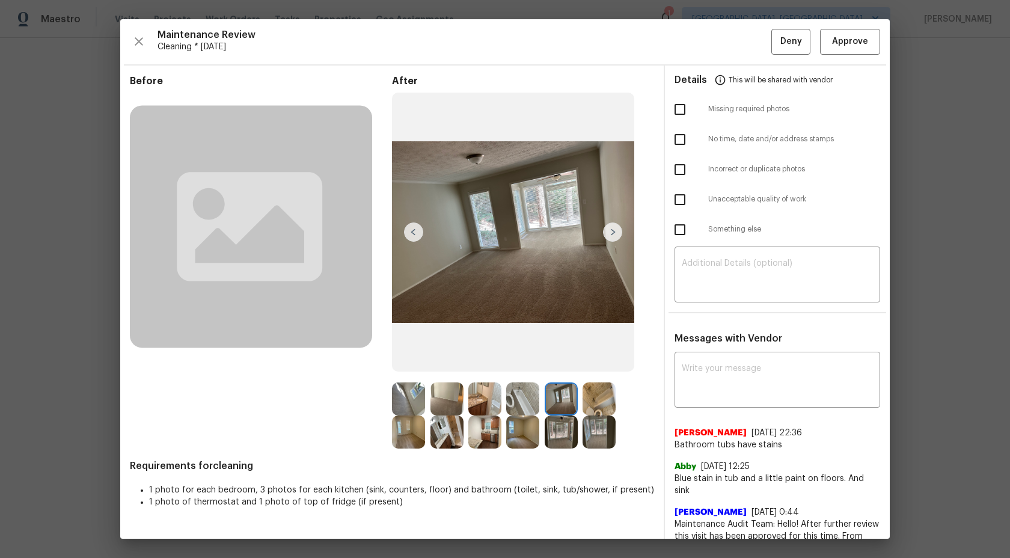
click at [598, 388] on img at bounding box center [598, 398] width 33 height 33
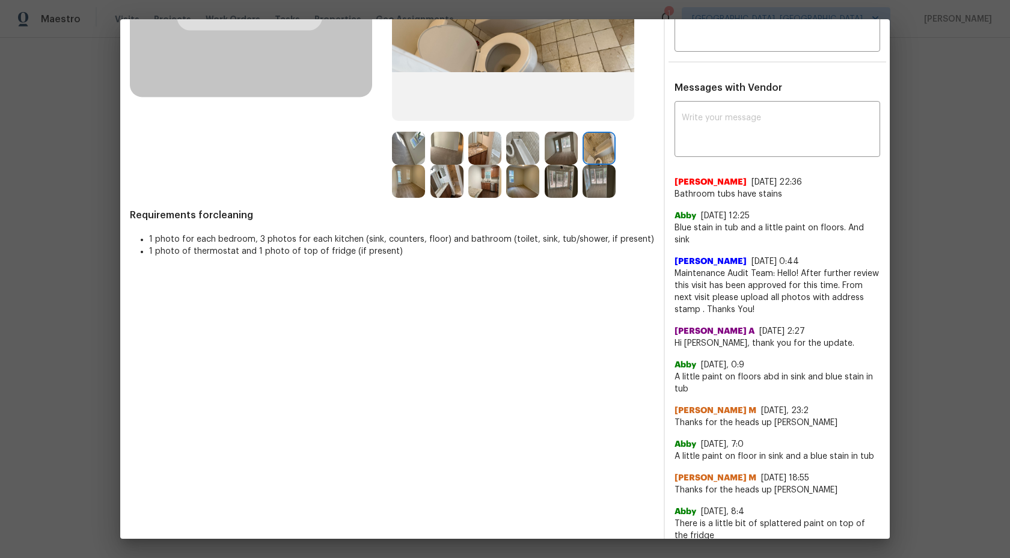
scroll to position [31, 0]
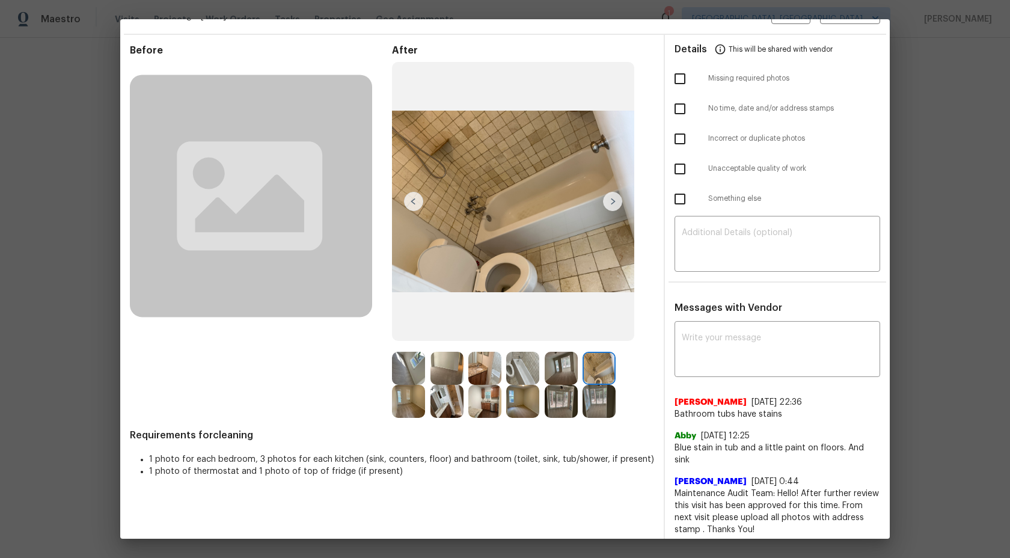
click at [407, 370] on img at bounding box center [408, 368] width 33 height 33
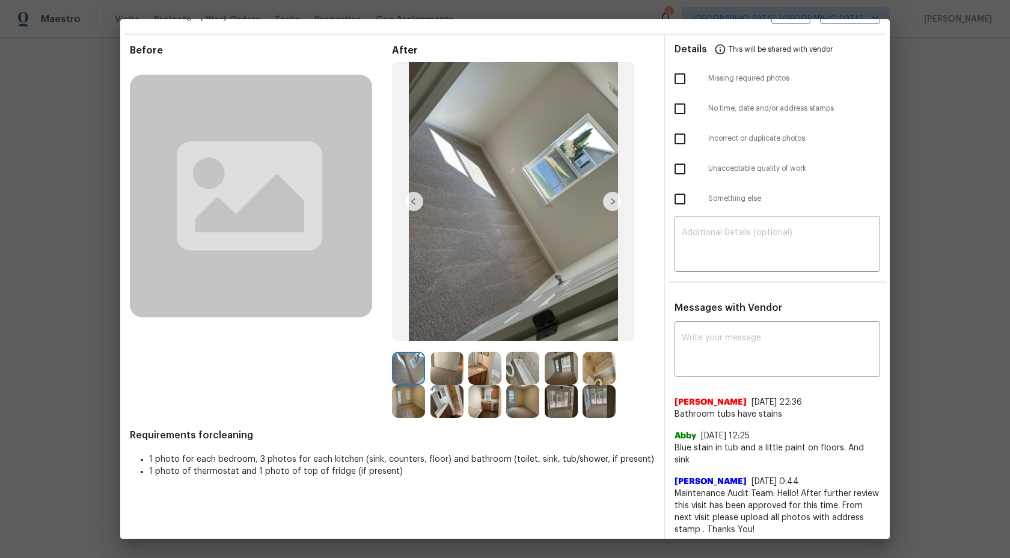
click at [478, 369] on img at bounding box center [484, 368] width 33 height 33
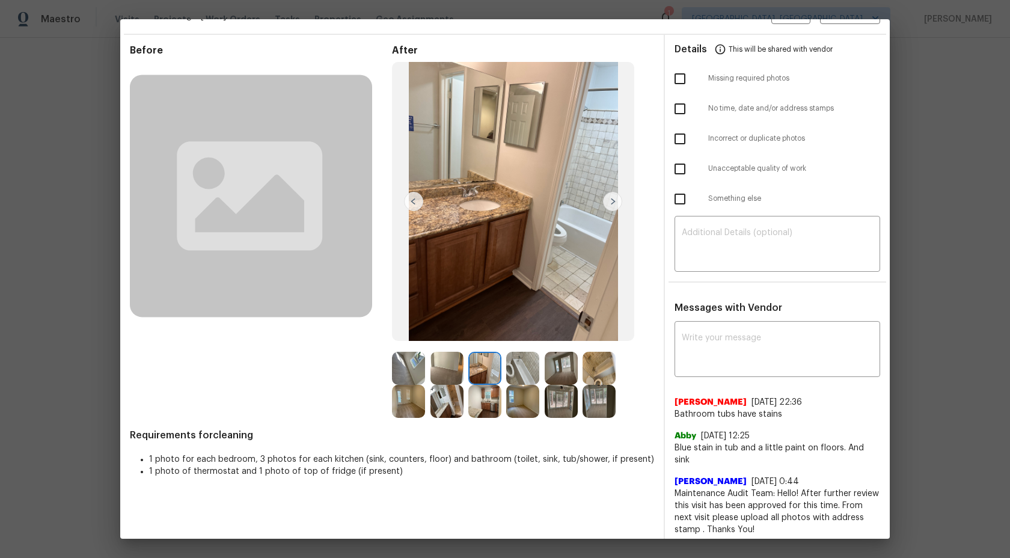
click at [543, 366] on div at bounding box center [525, 368] width 38 height 33
click at [513, 367] on img at bounding box center [522, 368] width 33 height 33
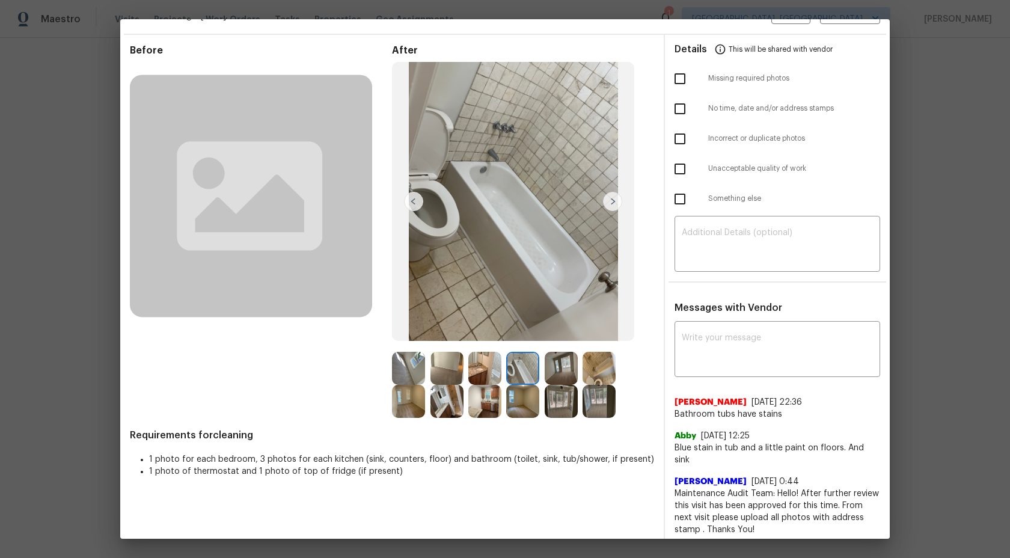
click at [564, 367] on img at bounding box center [561, 368] width 33 height 33
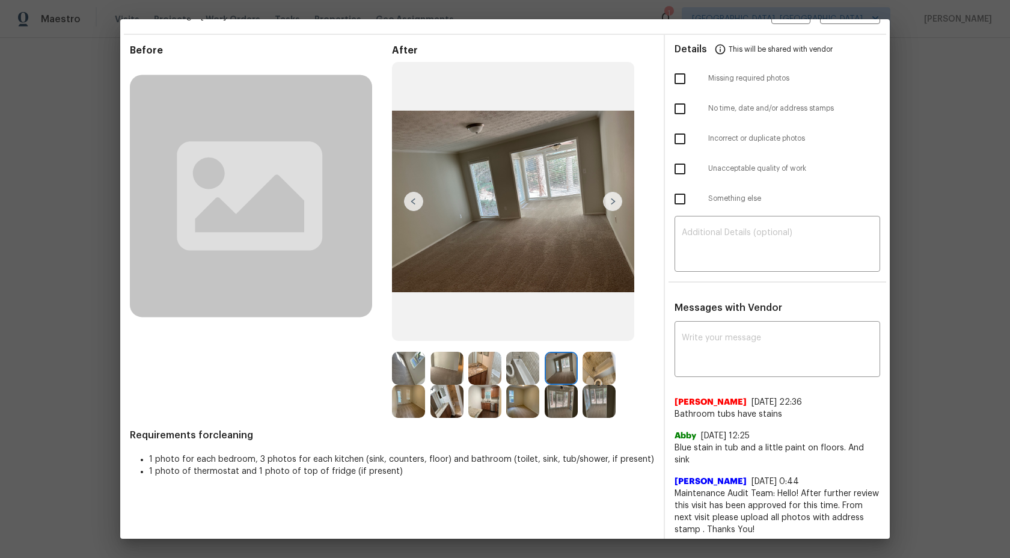
click at [548, 397] on img at bounding box center [561, 401] width 33 height 33
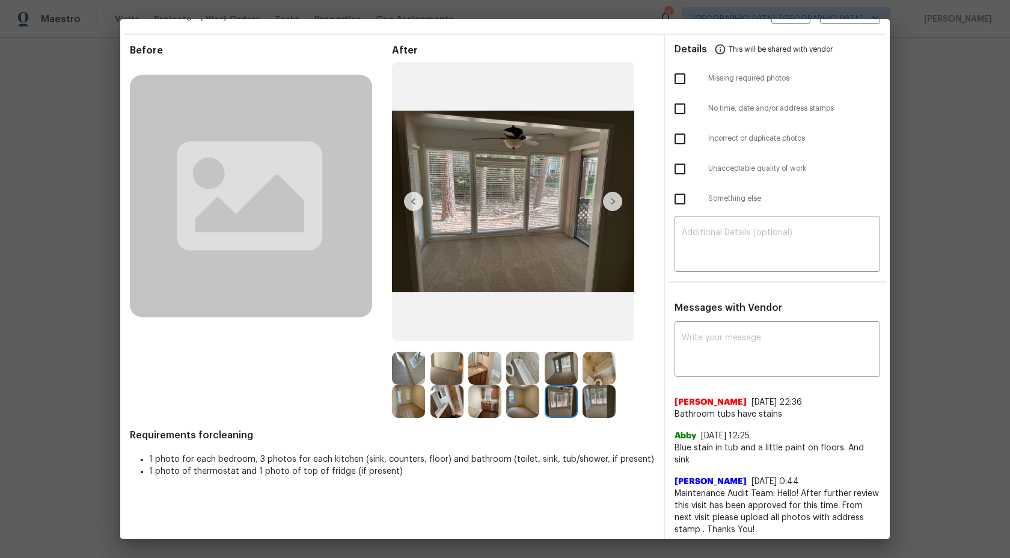
click at [598, 402] on img at bounding box center [598, 401] width 33 height 33
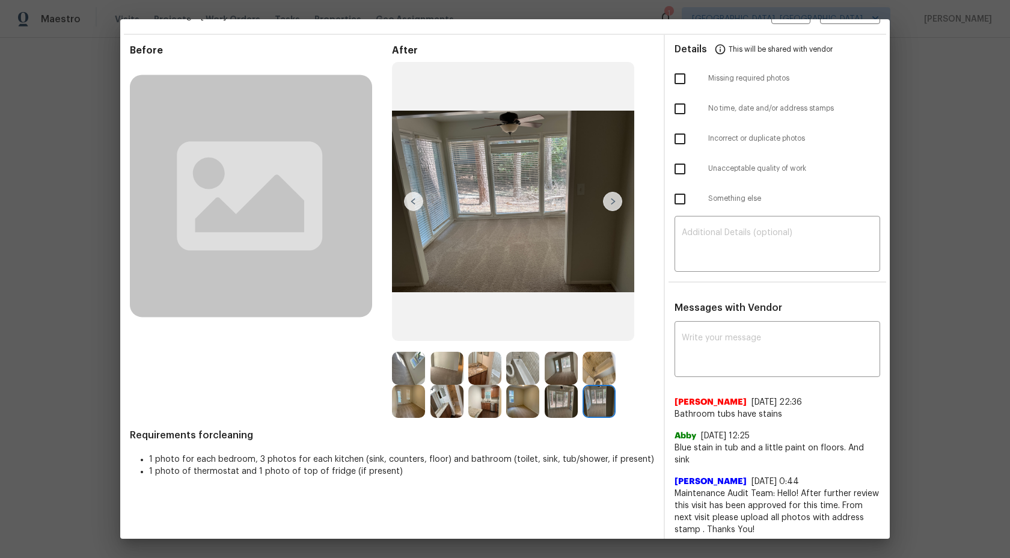
click at [531, 396] on img at bounding box center [522, 401] width 33 height 33
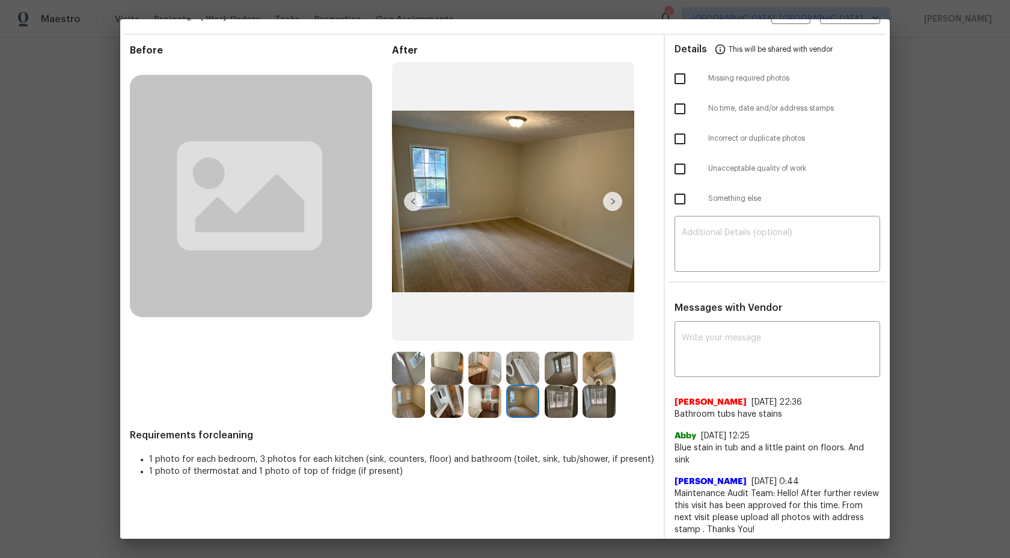
click at [474, 403] on img at bounding box center [484, 401] width 33 height 33
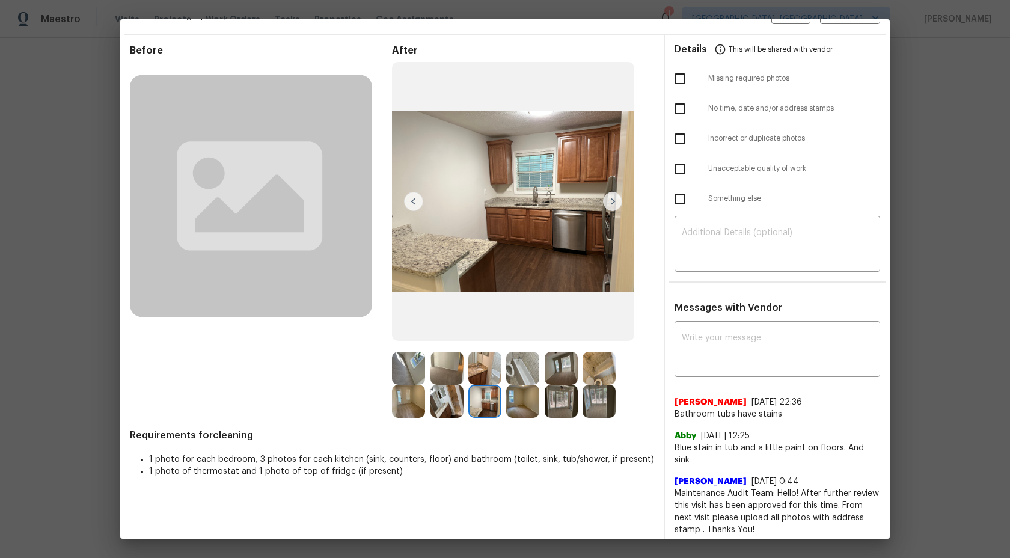
click at [451, 403] on img at bounding box center [446, 401] width 33 height 33
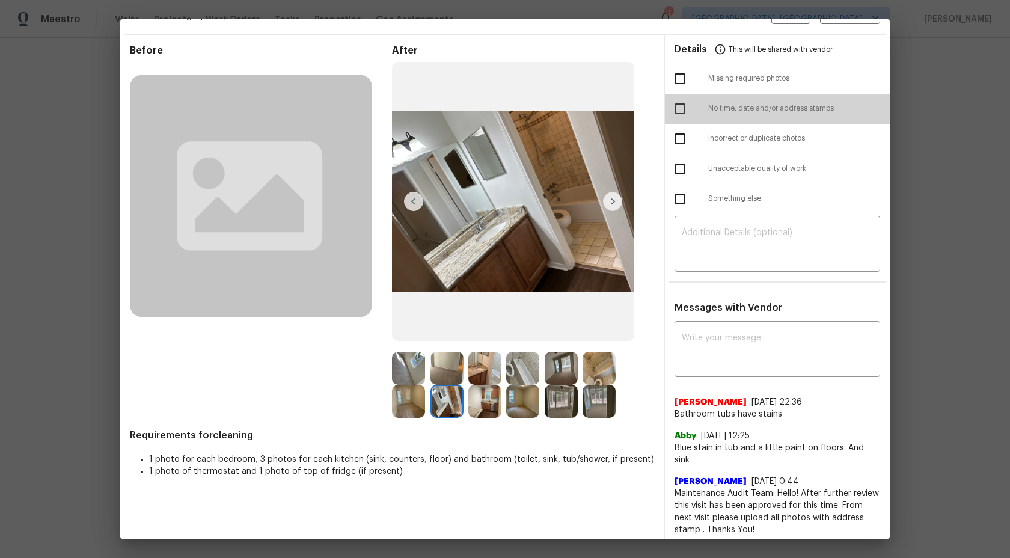
click at [682, 106] on input "checkbox" at bounding box center [679, 108] width 25 height 25
checkbox input "true"
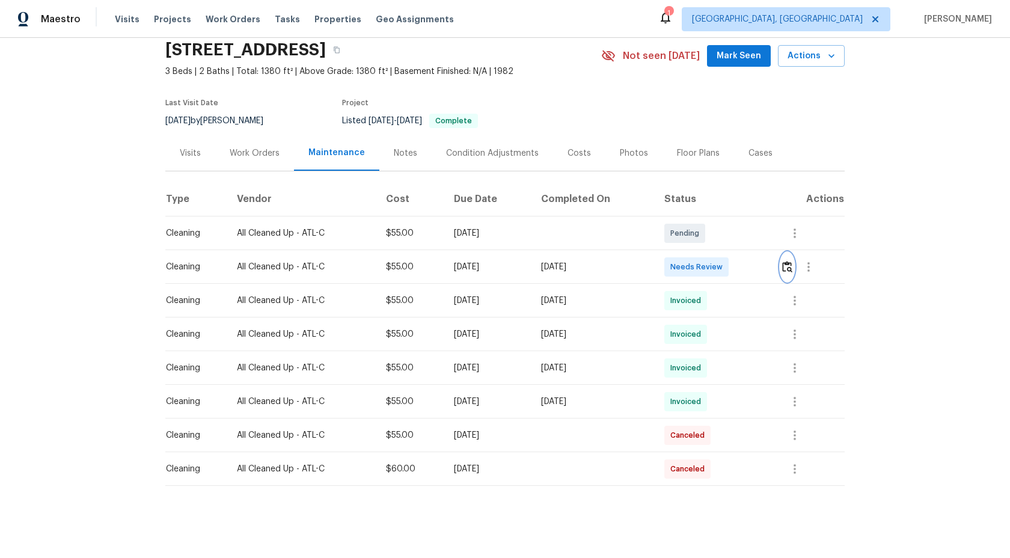
click at [792, 266] on img "button" at bounding box center [787, 266] width 10 height 11
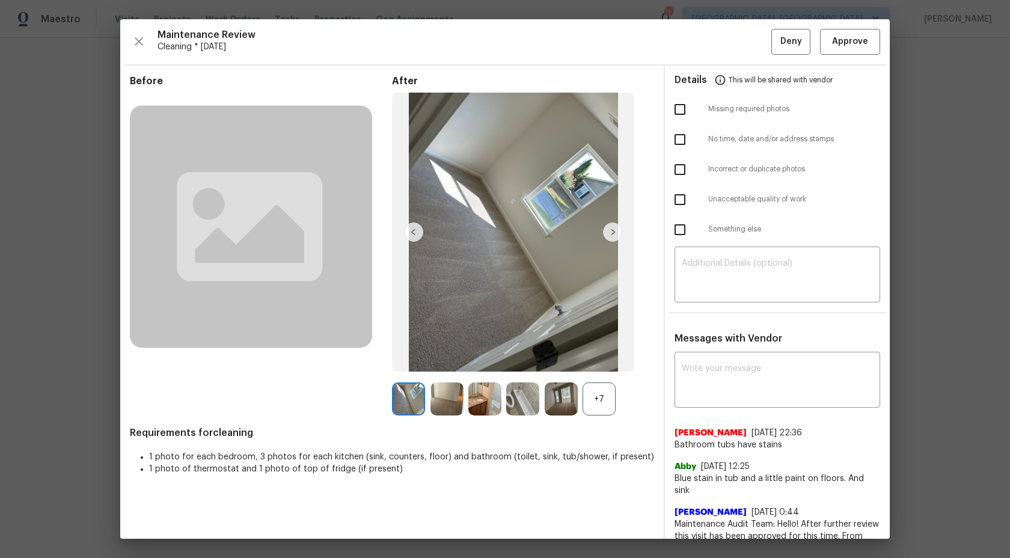
click at [599, 398] on div "+7" at bounding box center [598, 398] width 33 height 33
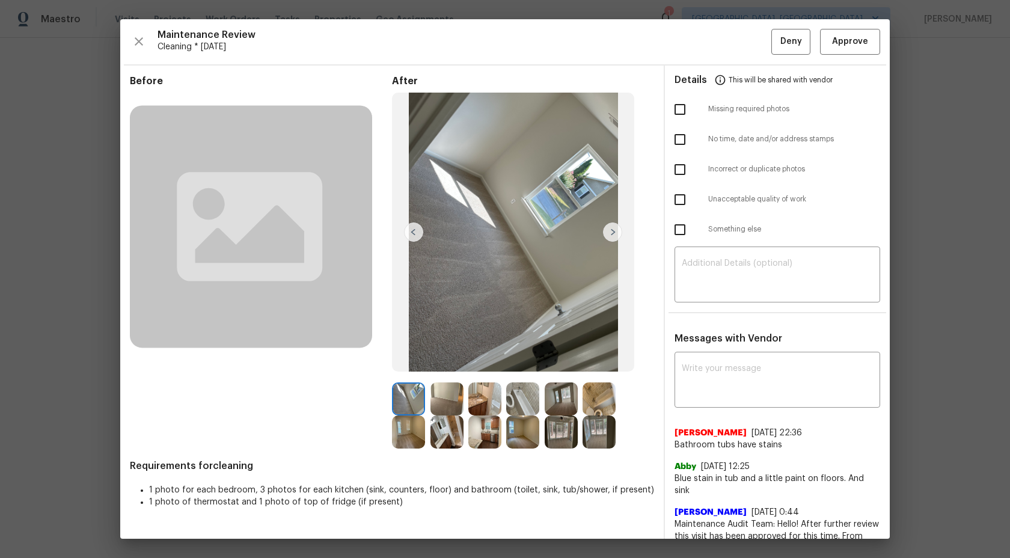
click at [423, 399] on img at bounding box center [408, 398] width 33 height 33
click at [522, 394] on img at bounding box center [522, 398] width 33 height 33
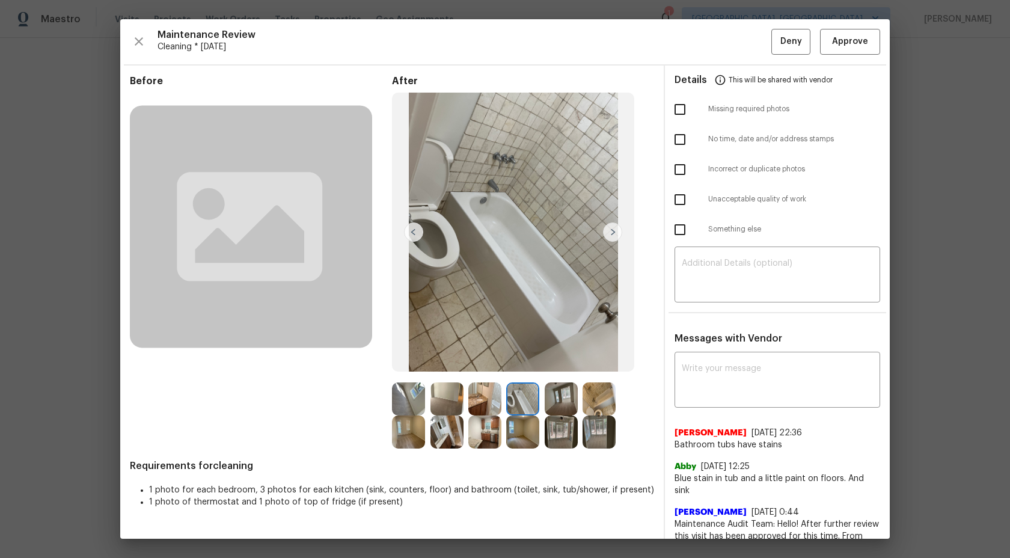
click at [523, 395] on img at bounding box center [522, 398] width 33 height 33
click at [528, 397] on img at bounding box center [522, 398] width 33 height 33
click at [595, 399] on img at bounding box center [598, 398] width 33 height 33
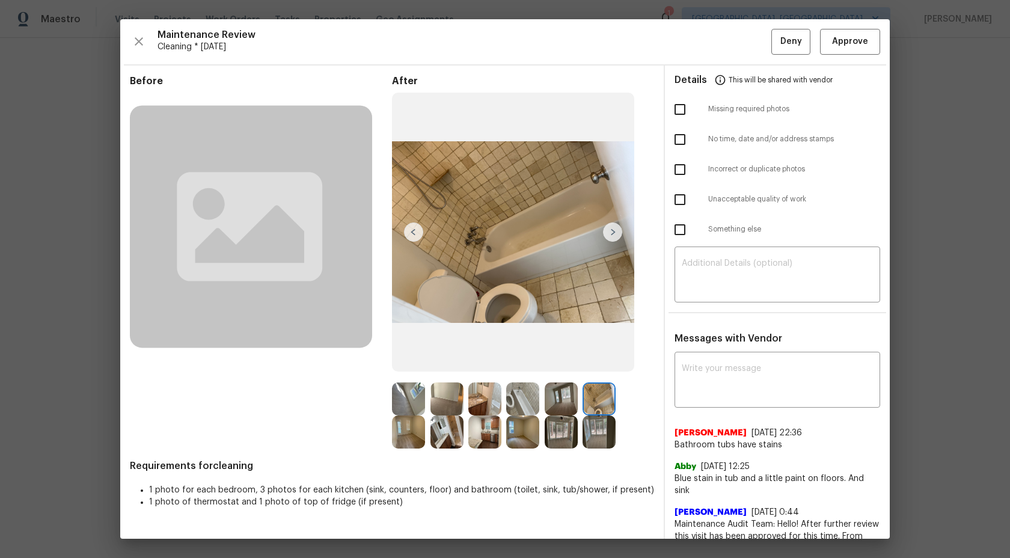
click at [534, 400] on img at bounding box center [522, 398] width 33 height 33
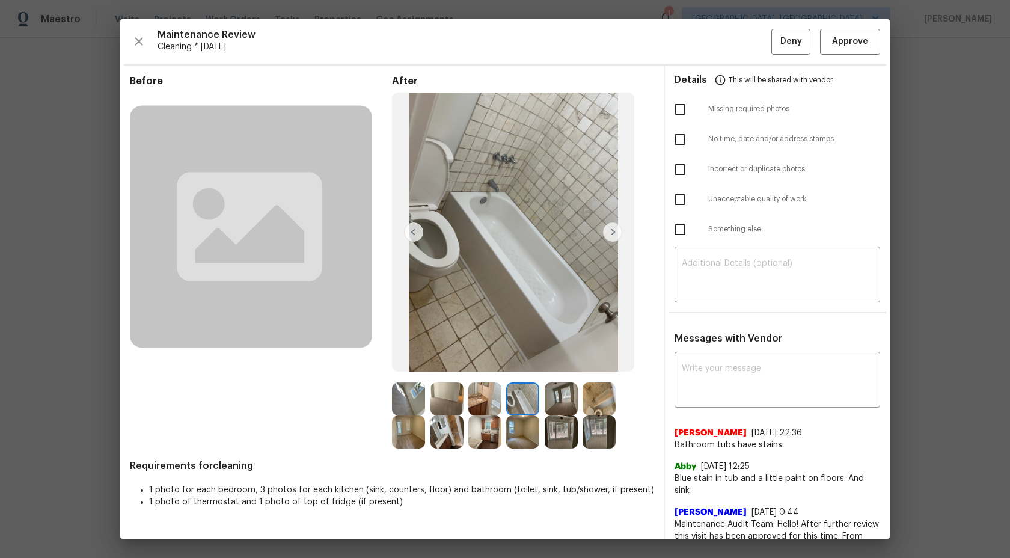
click at [596, 400] on img at bounding box center [598, 398] width 33 height 33
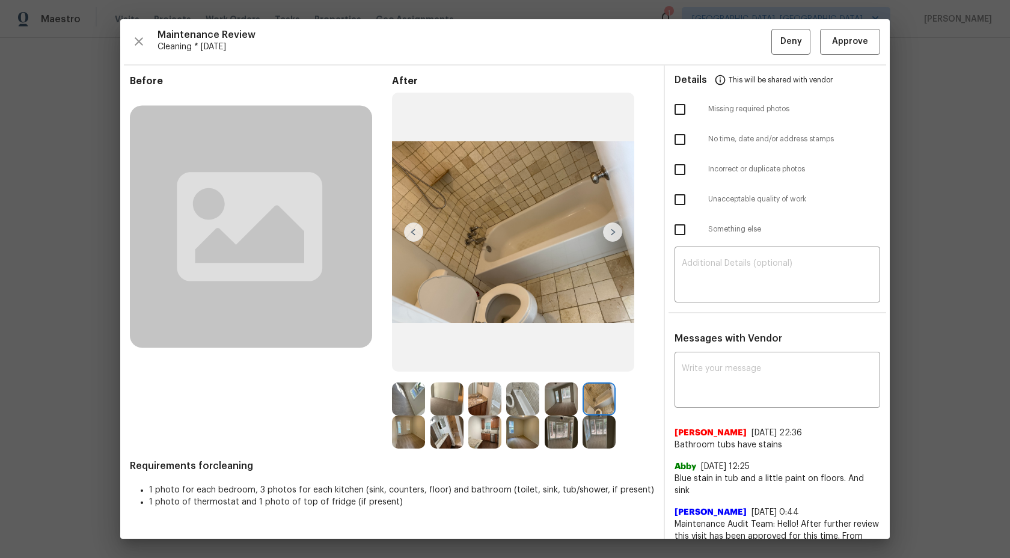
click at [568, 402] on img at bounding box center [561, 398] width 33 height 33
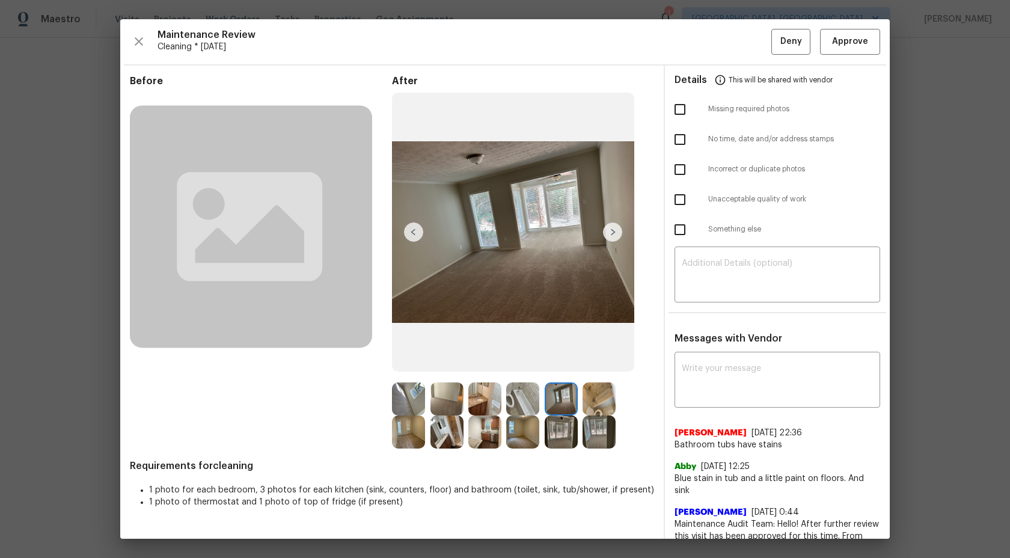
click at [552, 422] on img at bounding box center [561, 431] width 33 height 33
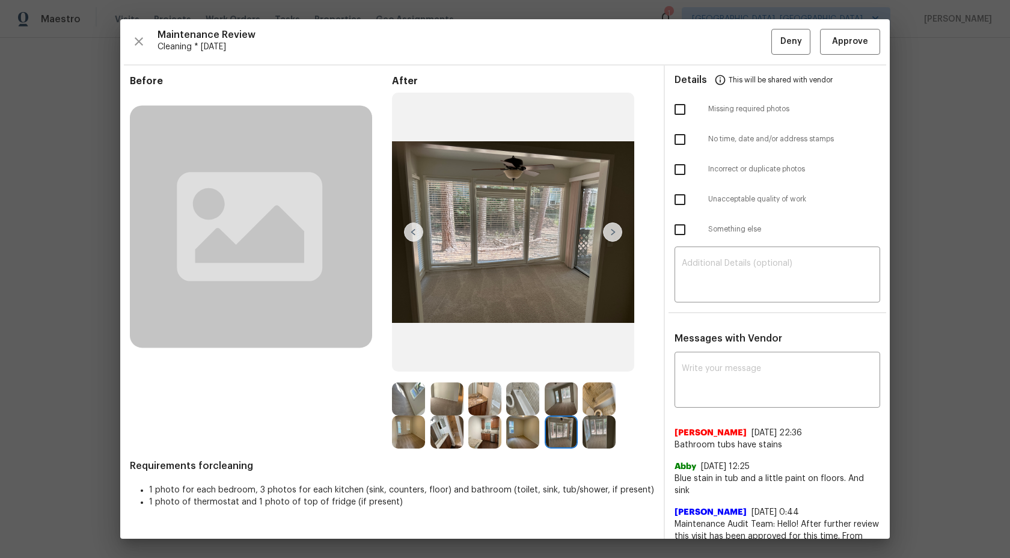
click at [508, 401] on img at bounding box center [522, 398] width 33 height 33
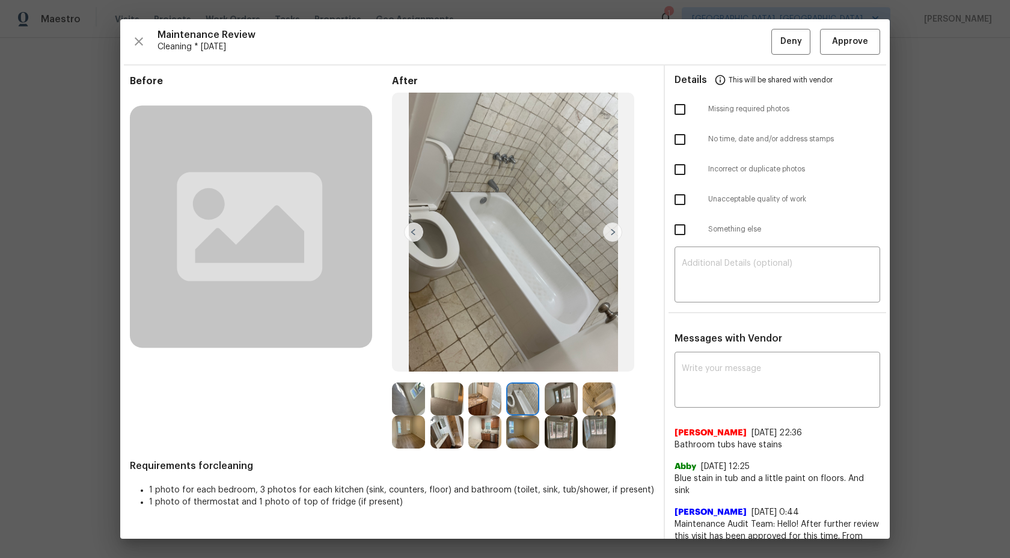
click at [486, 400] on img at bounding box center [484, 398] width 33 height 33
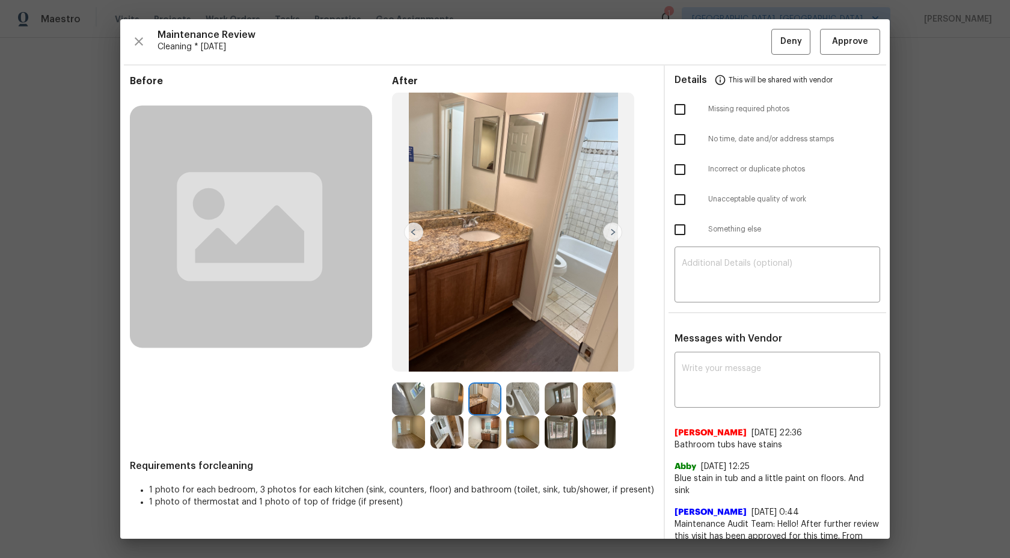
click at [438, 402] on img at bounding box center [446, 398] width 33 height 33
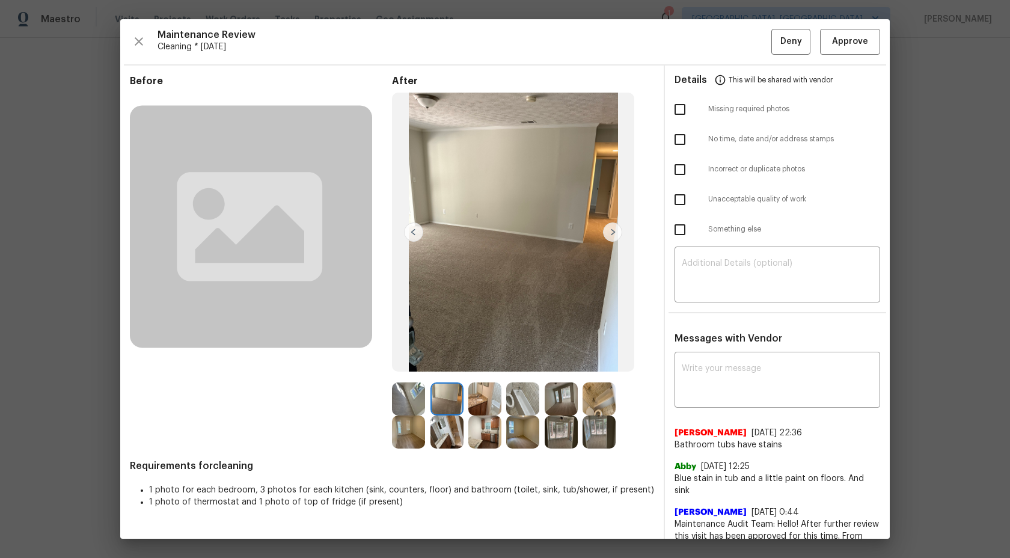
click at [400, 402] on img at bounding box center [408, 398] width 33 height 33
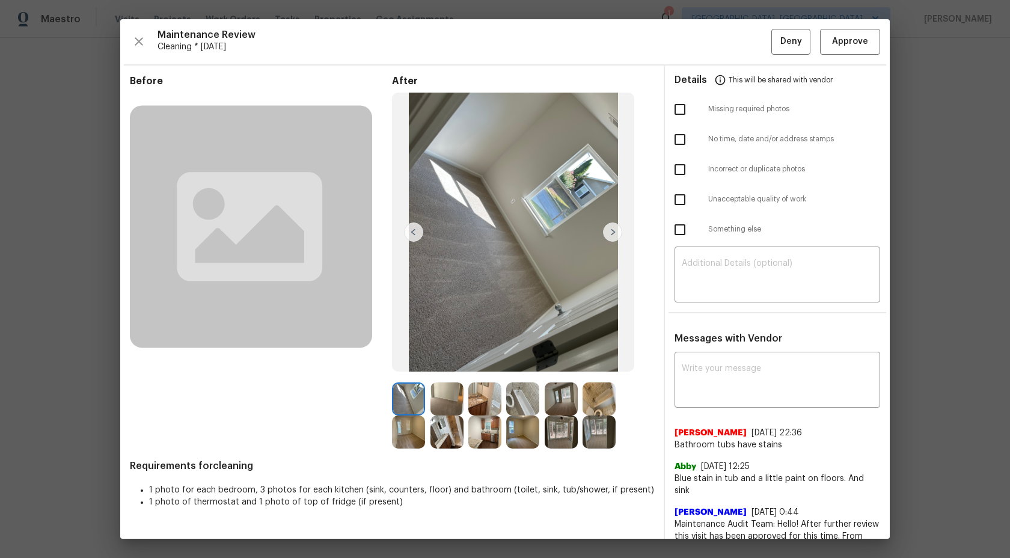
click at [415, 430] on img at bounding box center [408, 431] width 33 height 33
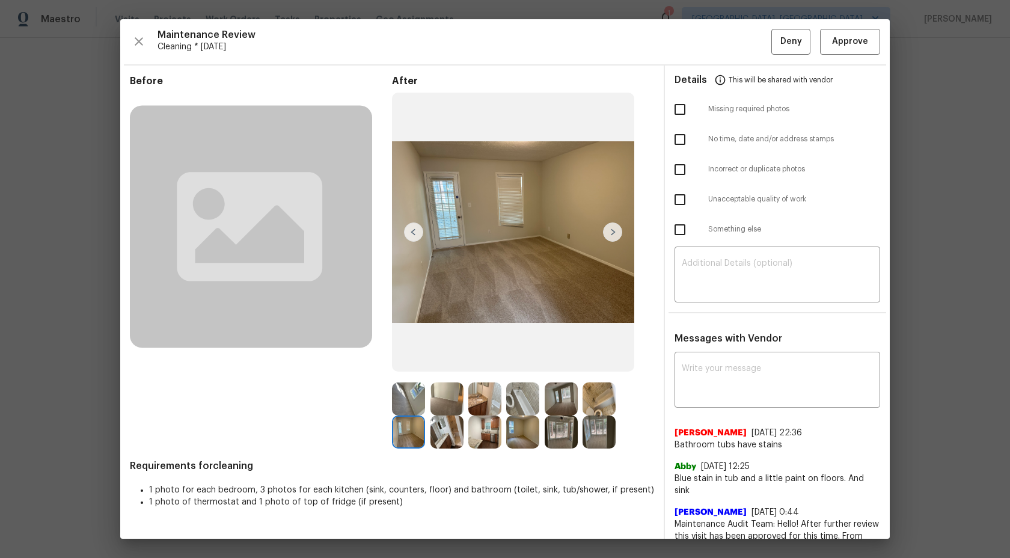
click at [451, 435] on img at bounding box center [446, 431] width 33 height 33
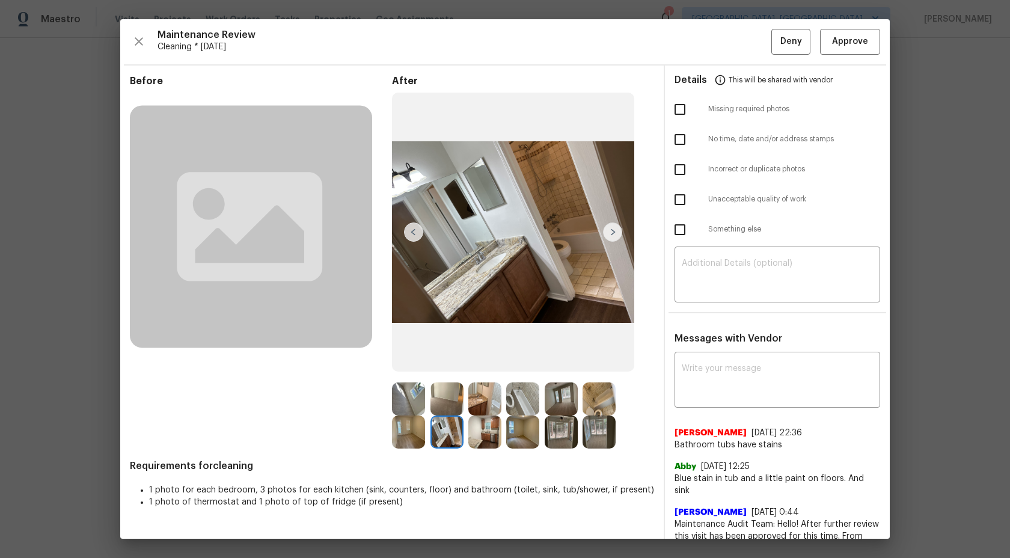
click at [516, 394] on img at bounding box center [522, 398] width 33 height 33
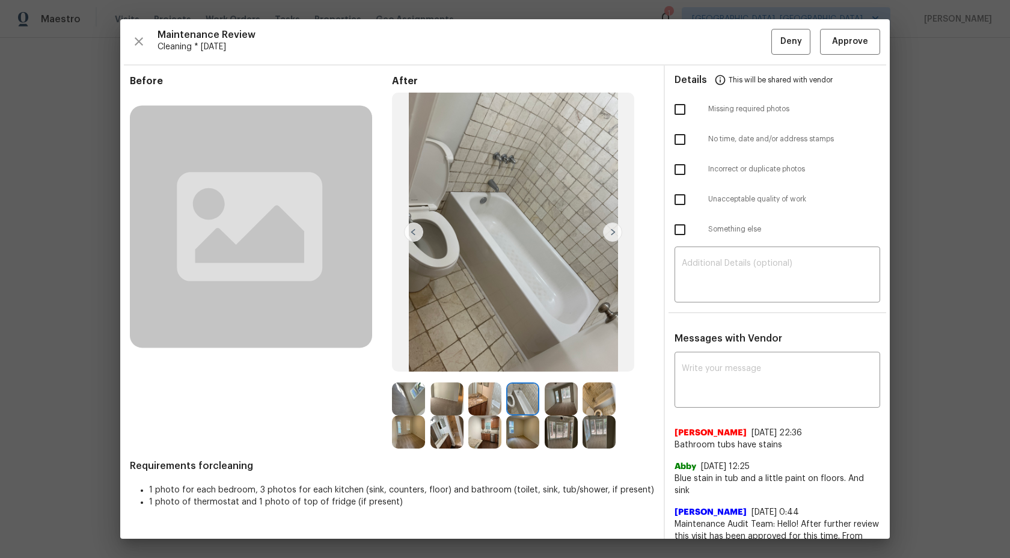
click at [487, 397] on img at bounding box center [484, 398] width 33 height 33
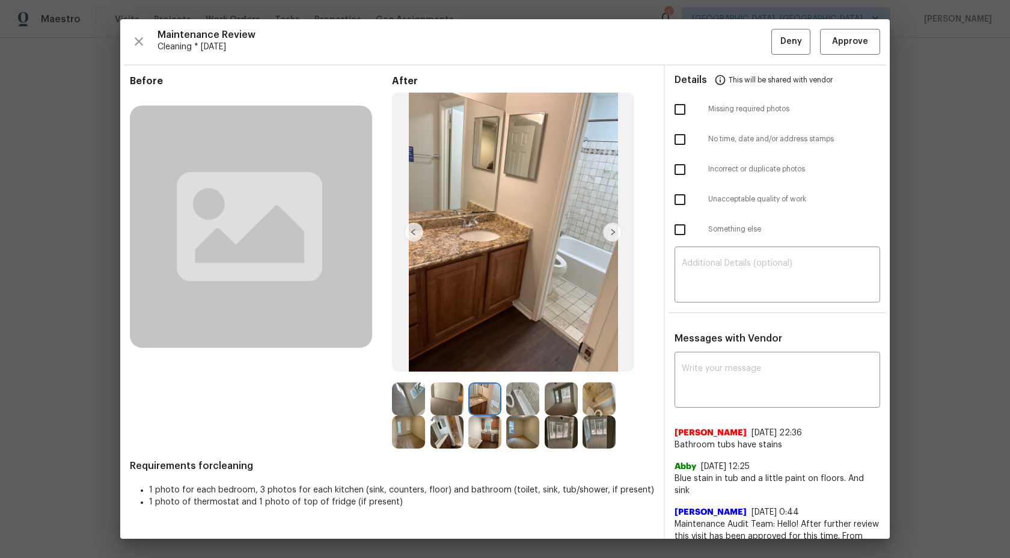
click at [435, 400] on img at bounding box center [446, 398] width 33 height 33
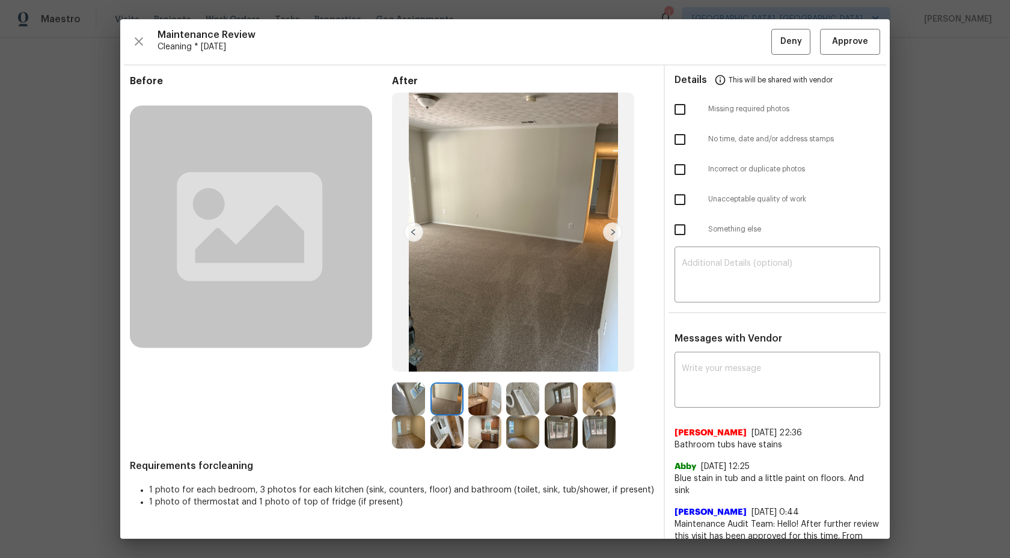
click at [459, 431] on img at bounding box center [446, 431] width 33 height 33
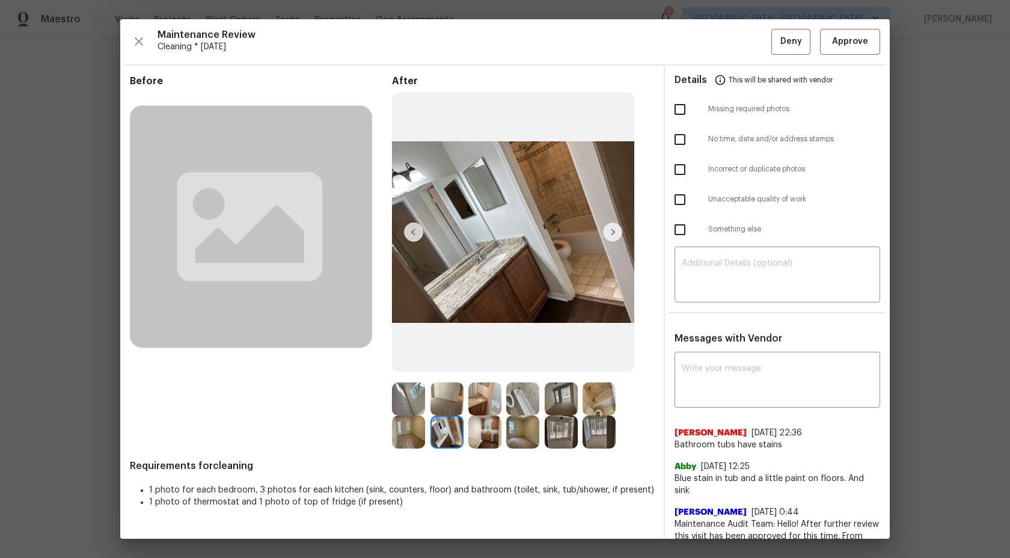
click at [405, 401] on img at bounding box center [408, 398] width 33 height 33
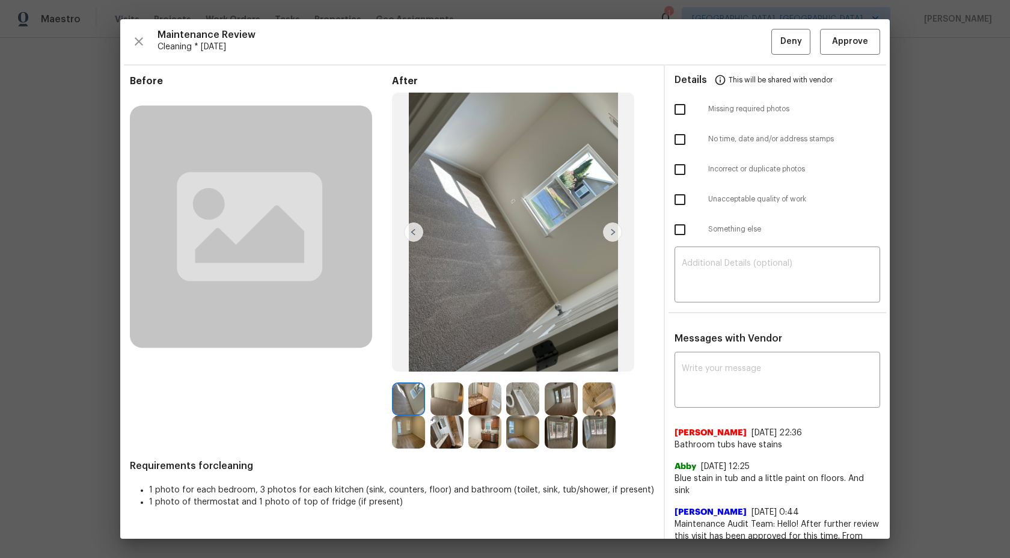
click at [406, 431] on img at bounding box center [408, 431] width 33 height 33
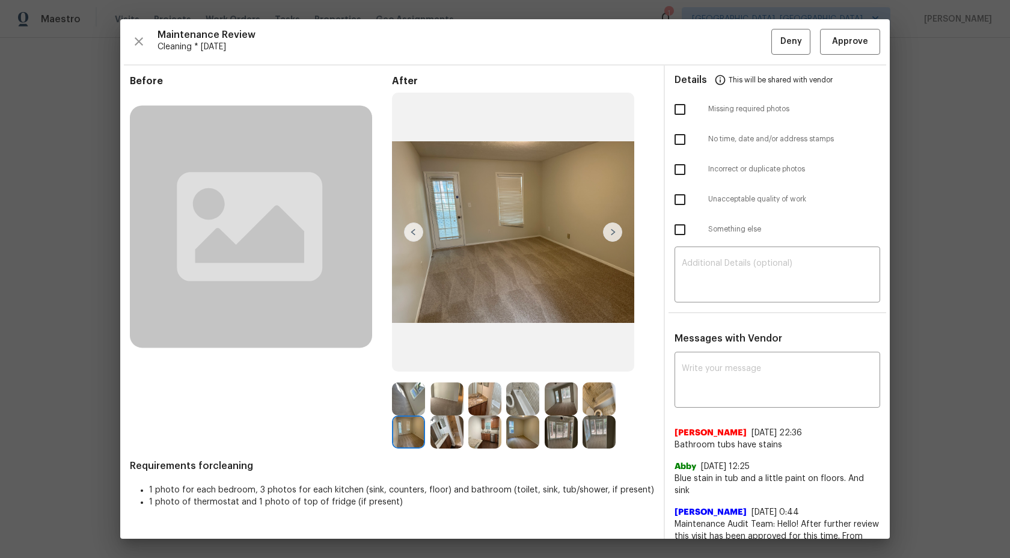
click at [525, 396] on img at bounding box center [522, 398] width 33 height 33
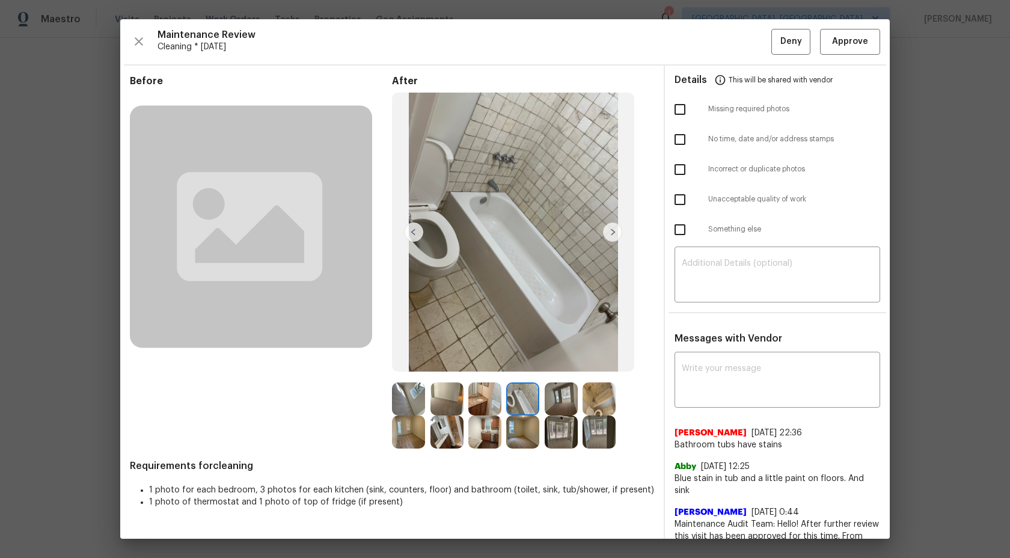
click at [581, 400] on div at bounding box center [564, 398] width 38 height 33
click at [557, 397] on img at bounding box center [561, 398] width 33 height 33
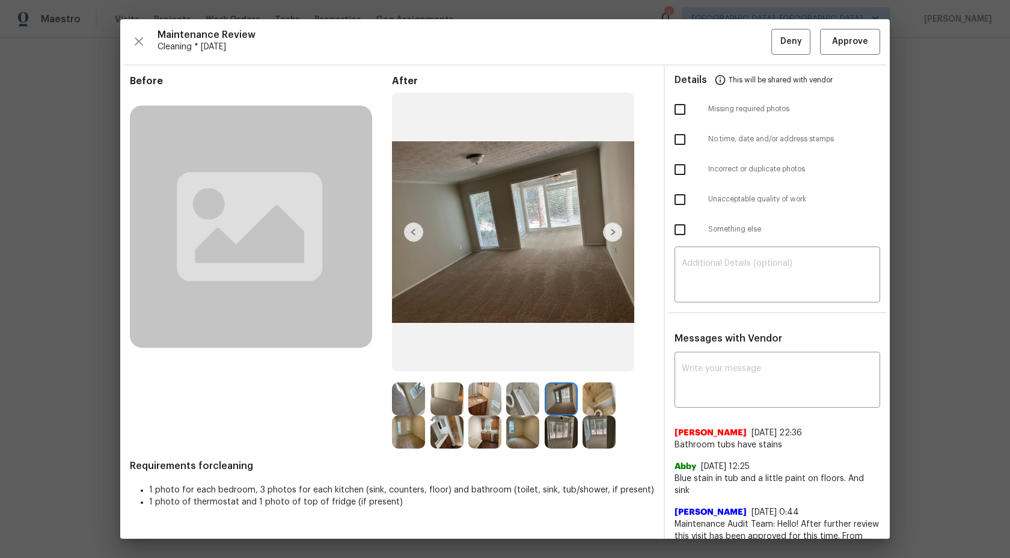
click at [562, 429] on img at bounding box center [561, 431] width 33 height 33
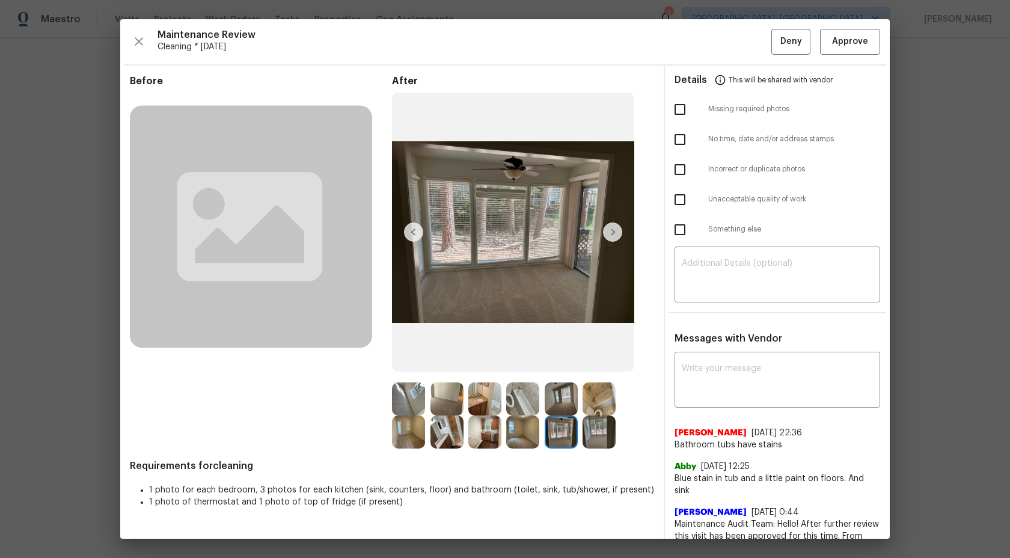
click at [531, 427] on img at bounding box center [522, 431] width 33 height 33
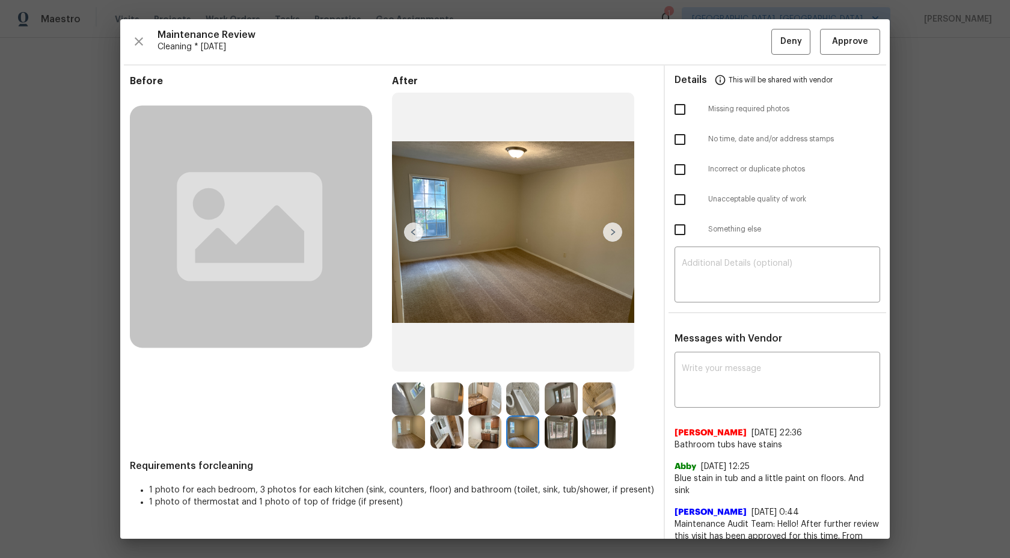
click at [481, 441] on img at bounding box center [484, 431] width 33 height 33
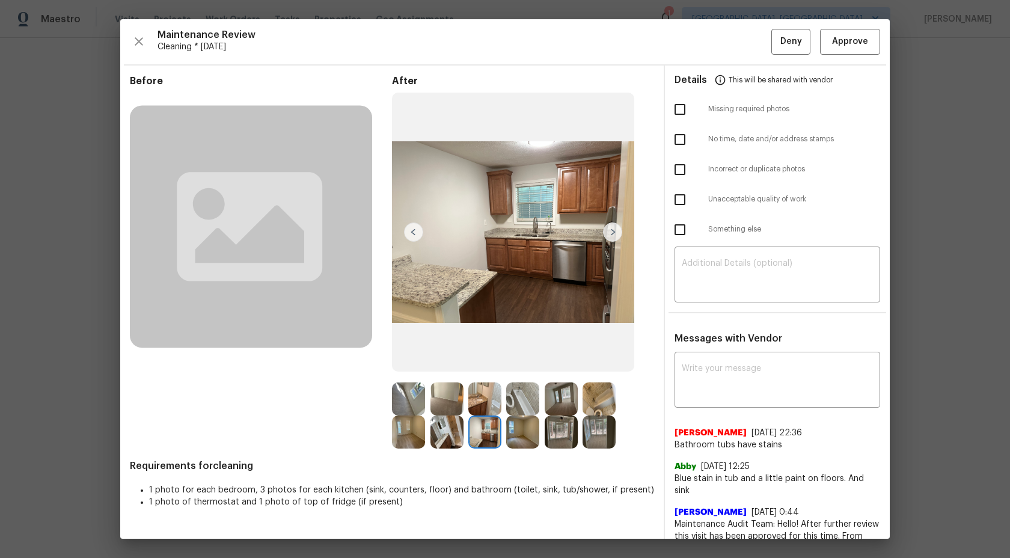
click at [450, 397] on img at bounding box center [446, 398] width 33 height 33
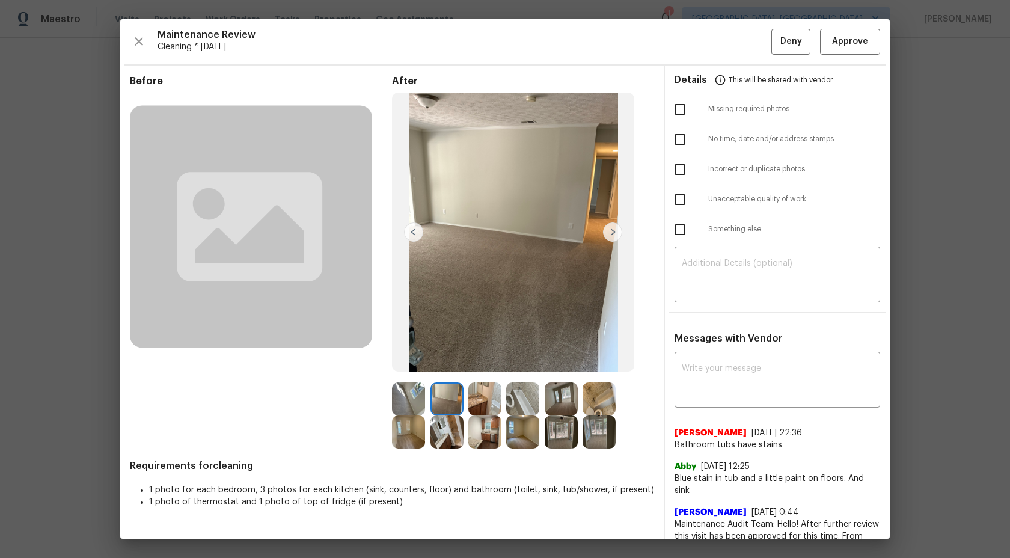
click at [485, 403] on img at bounding box center [484, 398] width 33 height 33
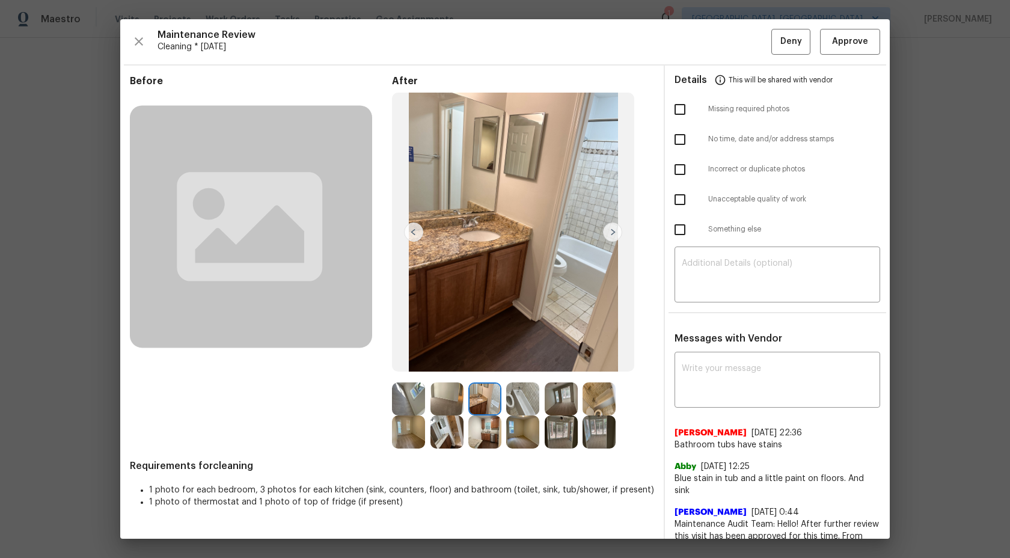
click at [518, 399] on img at bounding box center [522, 398] width 33 height 33
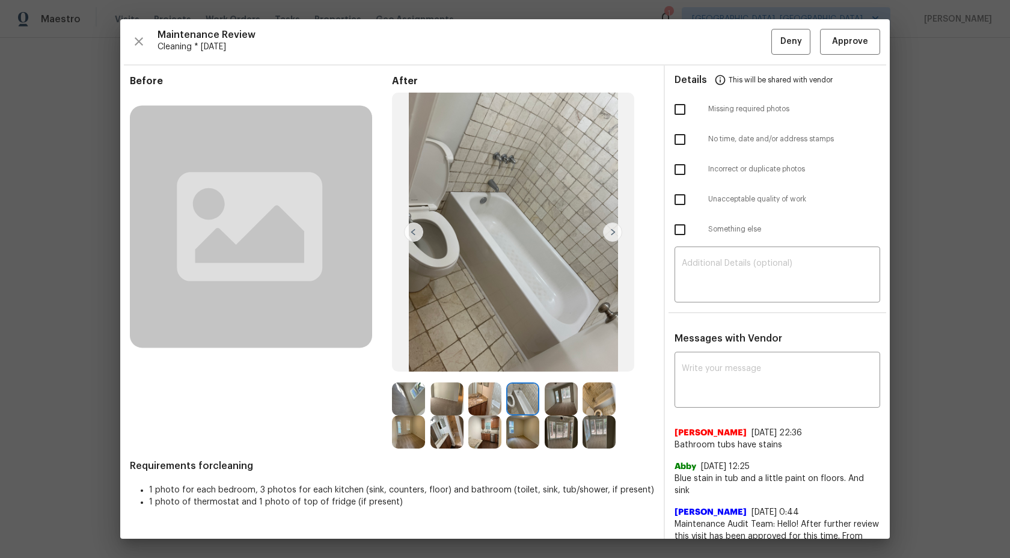
click at [569, 395] on img at bounding box center [561, 398] width 33 height 33
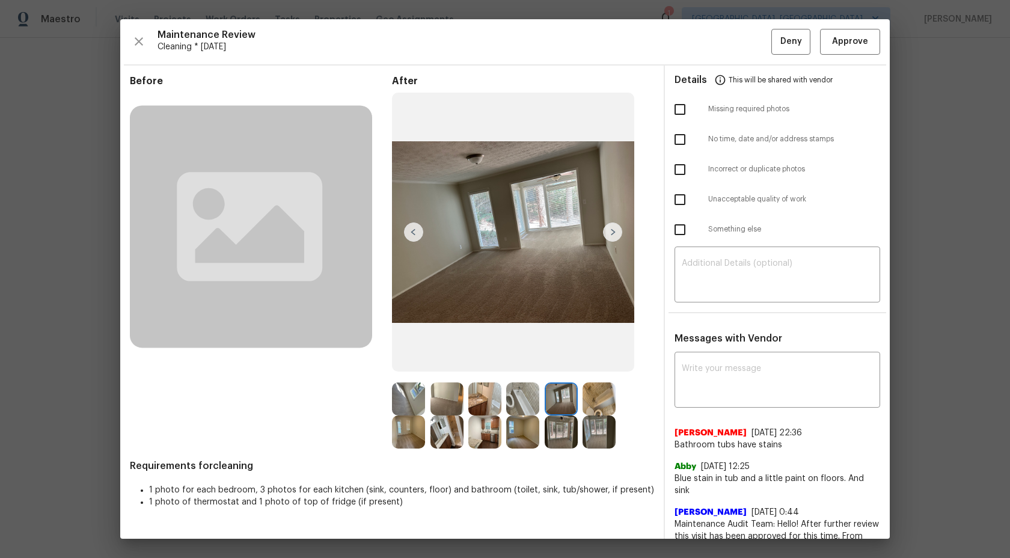
click at [597, 394] on img at bounding box center [598, 398] width 33 height 33
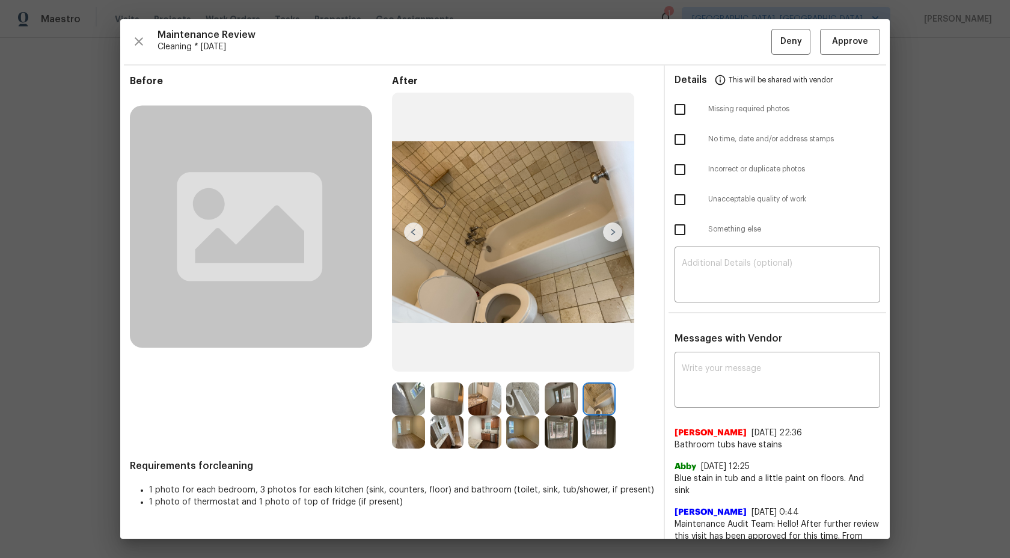
click at [601, 426] on img at bounding box center [598, 431] width 33 height 33
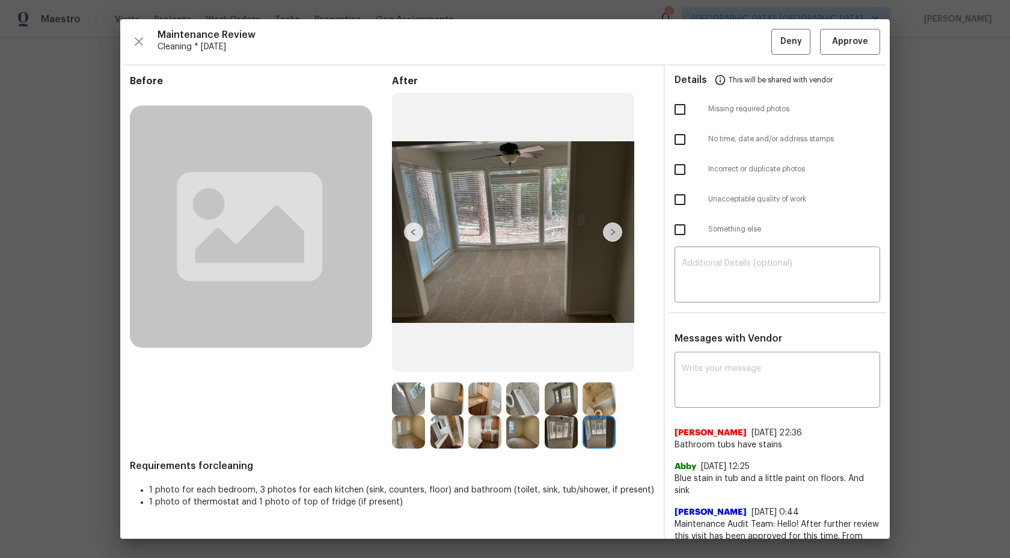
click at [575, 426] on img at bounding box center [561, 431] width 33 height 33
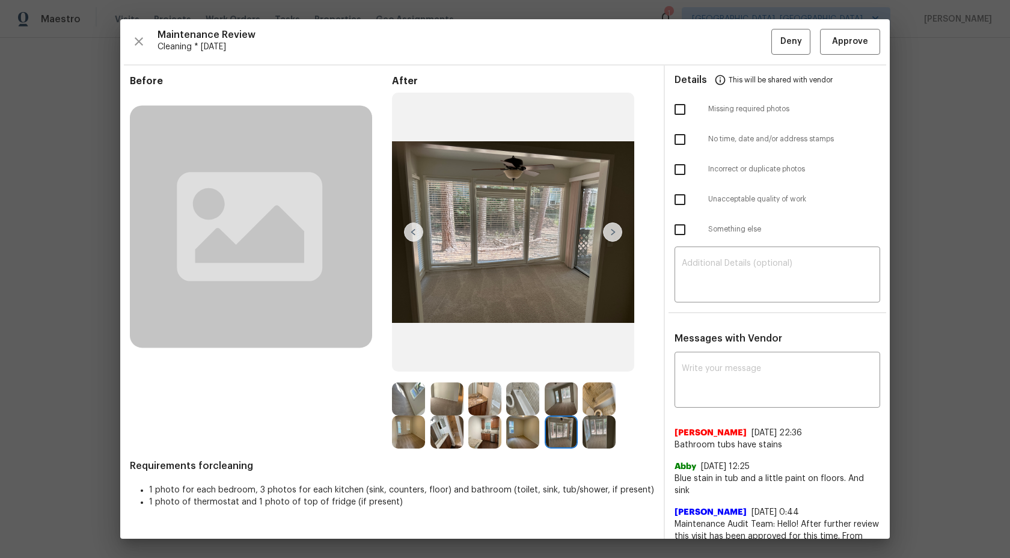
click at [525, 429] on img at bounding box center [522, 431] width 33 height 33
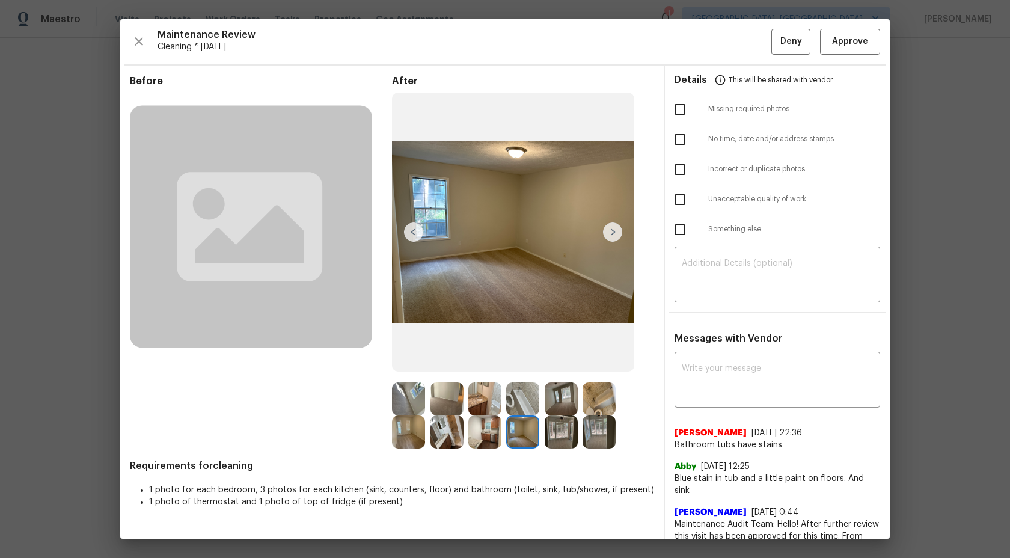
click at [494, 435] on img at bounding box center [484, 431] width 33 height 33
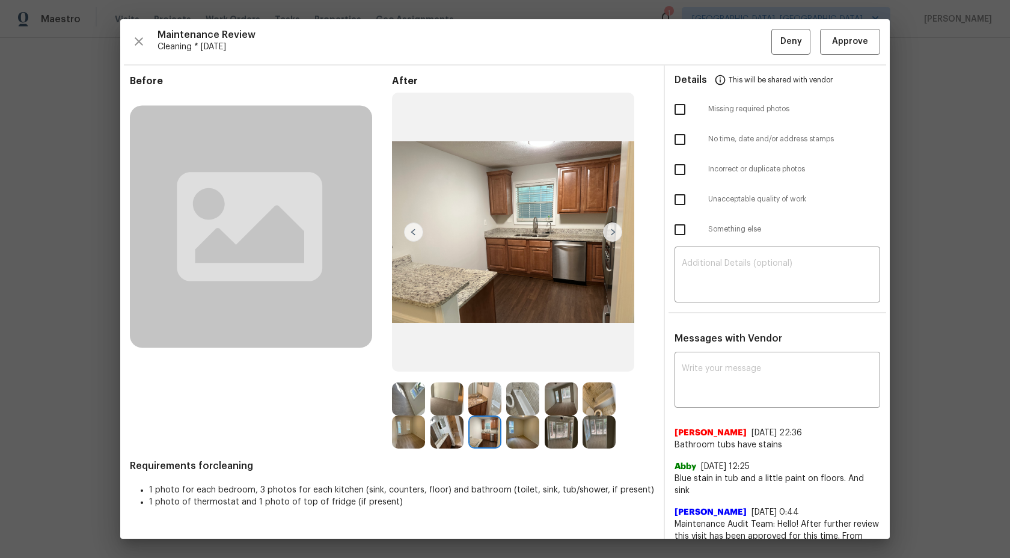
click at [445, 439] on img at bounding box center [446, 431] width 33 height 33
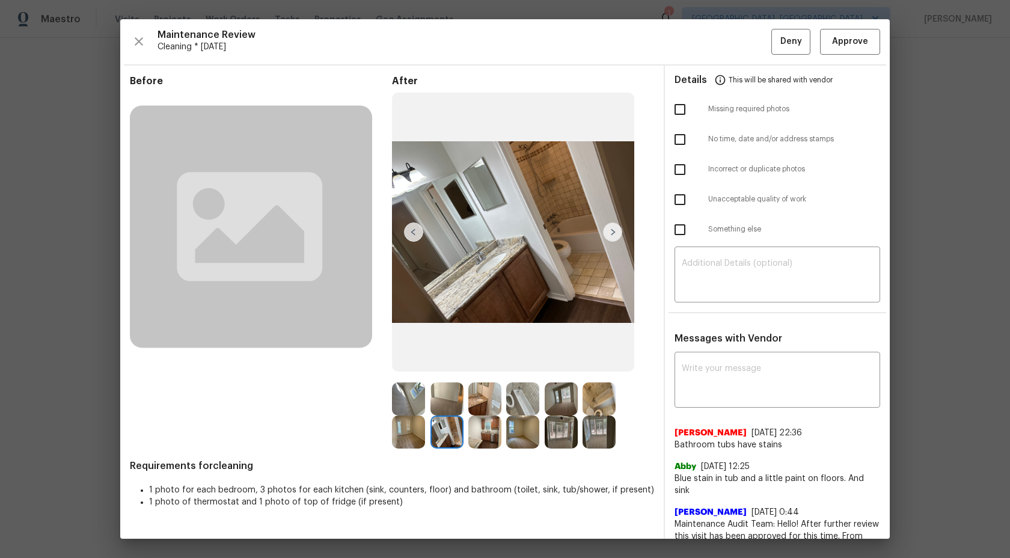
click at [408, 441] on img at bounding box center [408, 431] width 33 height 33
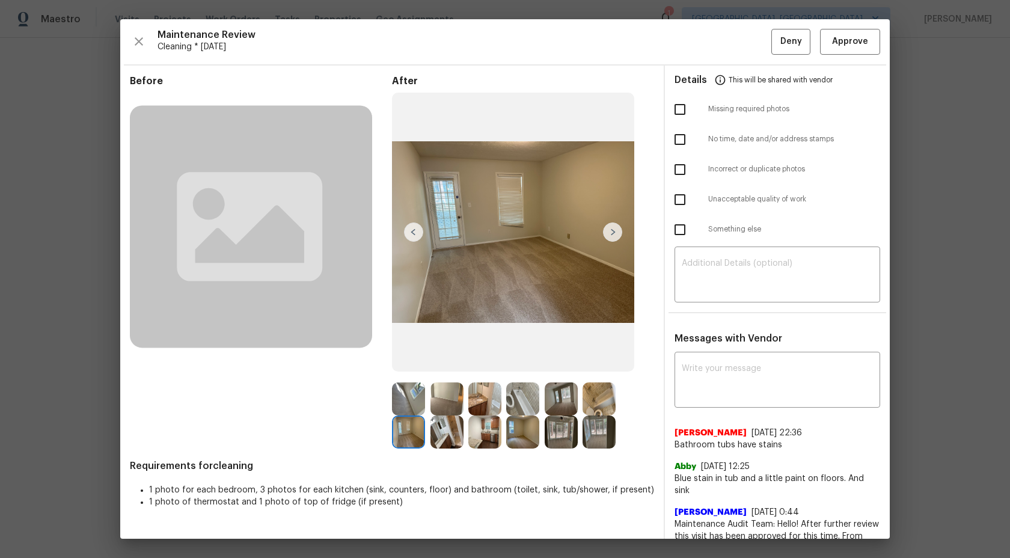
click at [611, 397] on img at bounding box center [598, 398] width 33 height 33
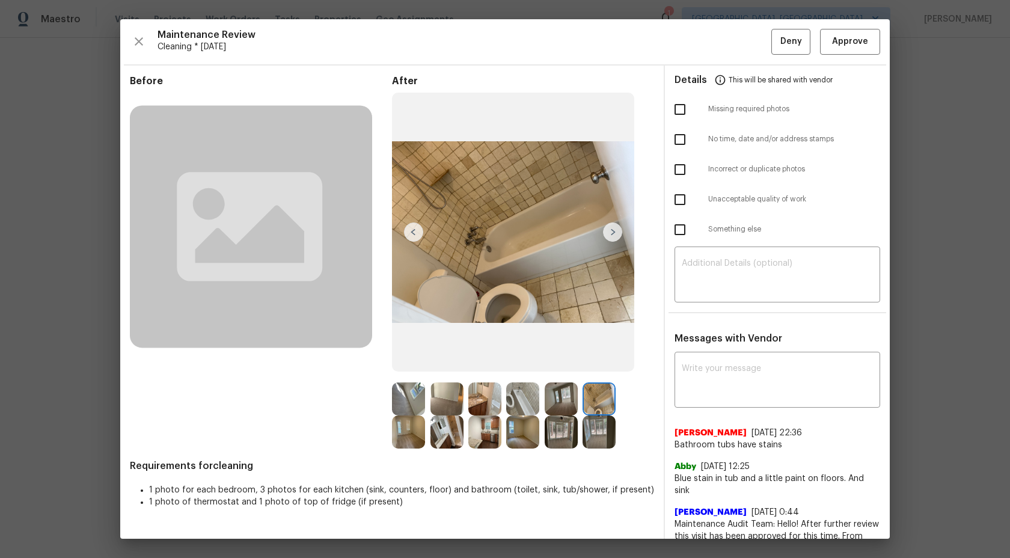
scroll to position [1, 0]
click at [729, 364] on textarea at bounding box center [777, 381] width 191 height 34
paste textarea "Maintenance Audit Team: Hello! Unfortunately, this cleaning visit completed on …"
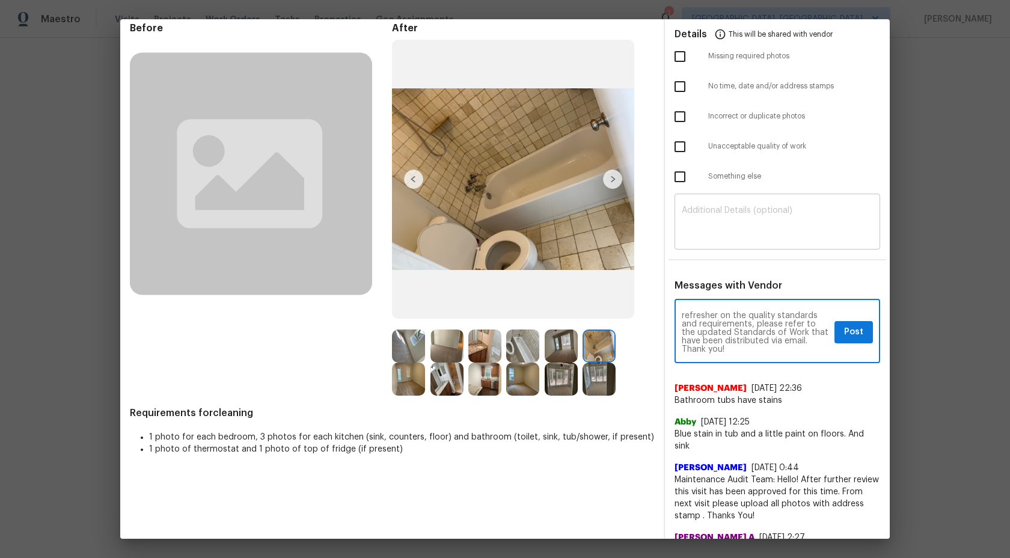
scroll to position [0, 0]
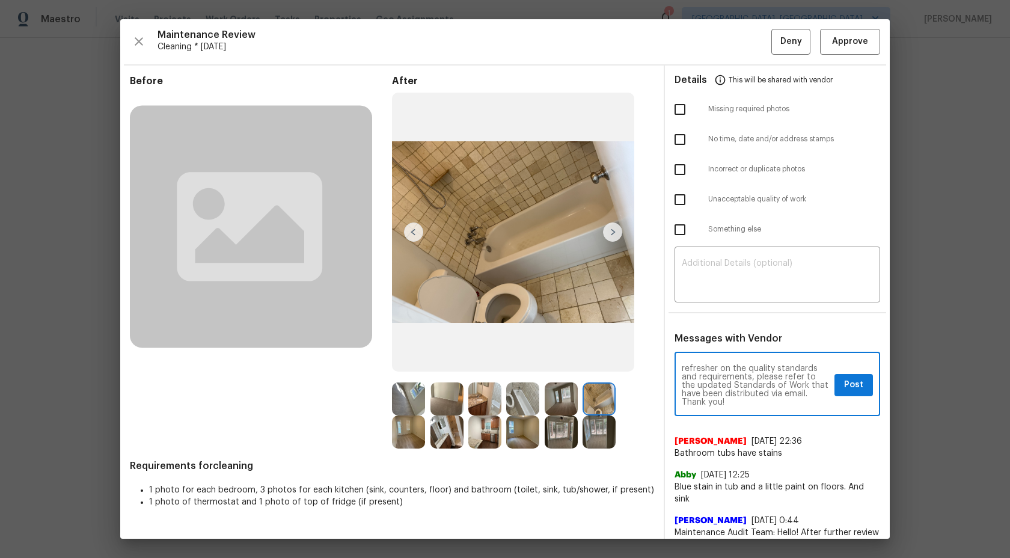
type textarea "Maintenance Audit Team: Hello! Unfortunately, this cleaning visit completed on …"
click at [677, 198] on input "checkbox" at bounding box center [679, 199] width 25 height 25
checkbox input "true"
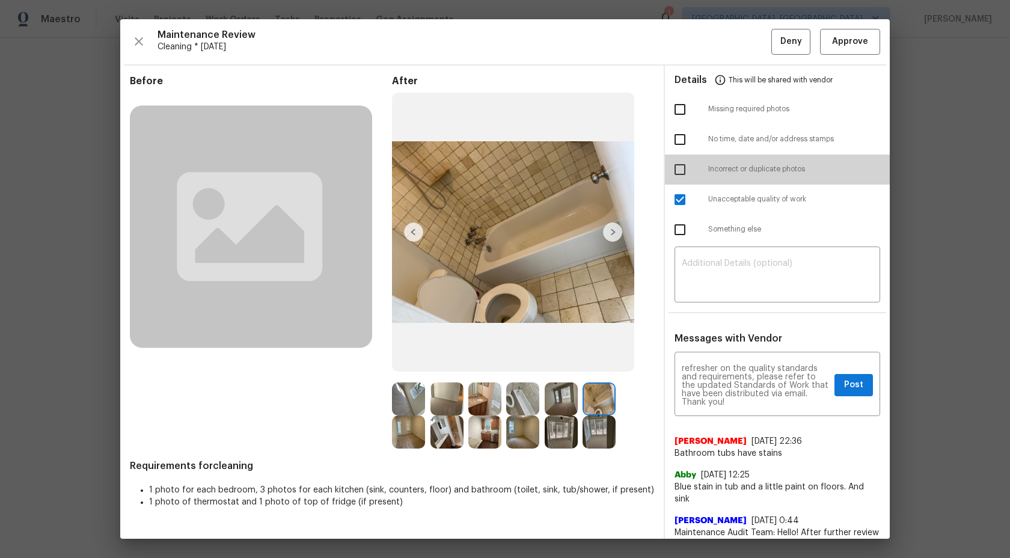
click at [680, 168] on input "checkbox" at bounding box center [679, 169] width 25 height 25
checkbox input "true"
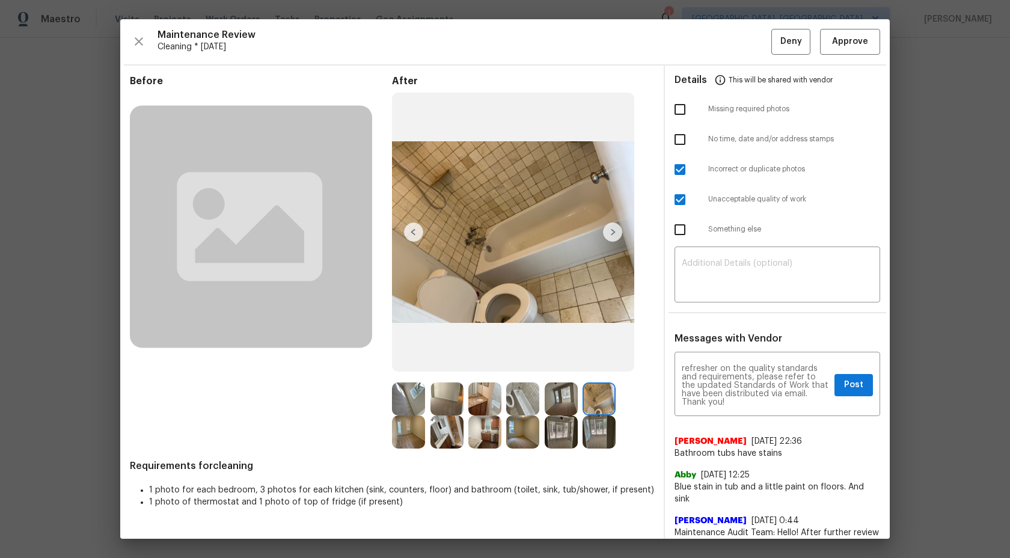
click at [682, 202] on input "checkbox" at bounding box center [679, 199] width 25 height 25
checkbox input "false"
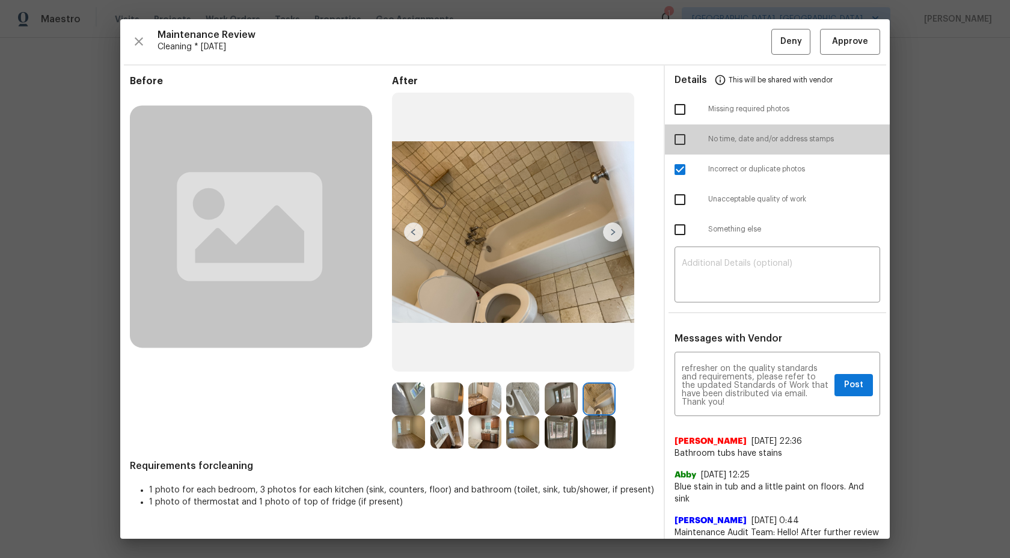
click at [677, 139] on input "checkbox" at bounding box center [679, 139] width 25 height 25
checkbox input "true"
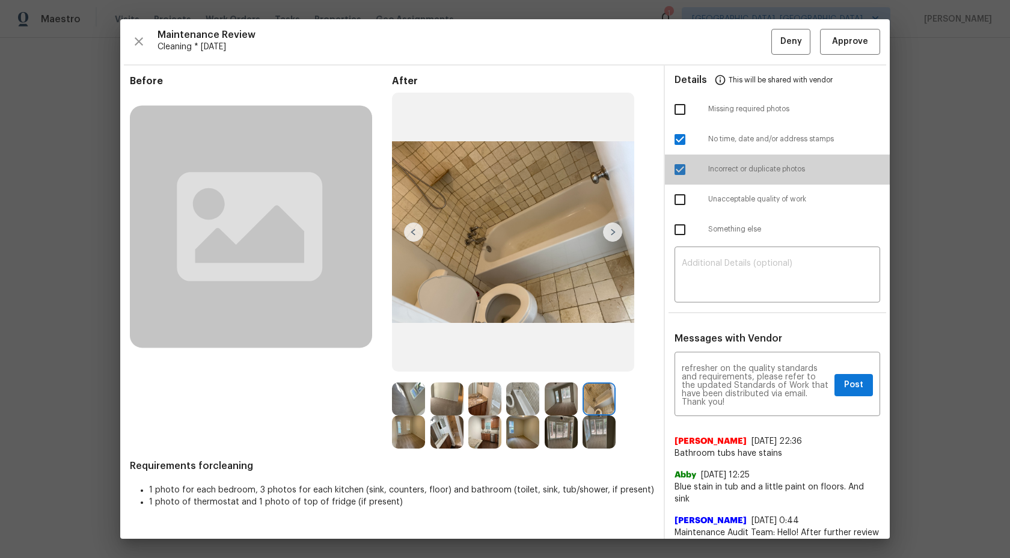
click at [679, 167] on input "checkbox" at bounding box center [679, 169] width 25 height 25
checkbox input "false"
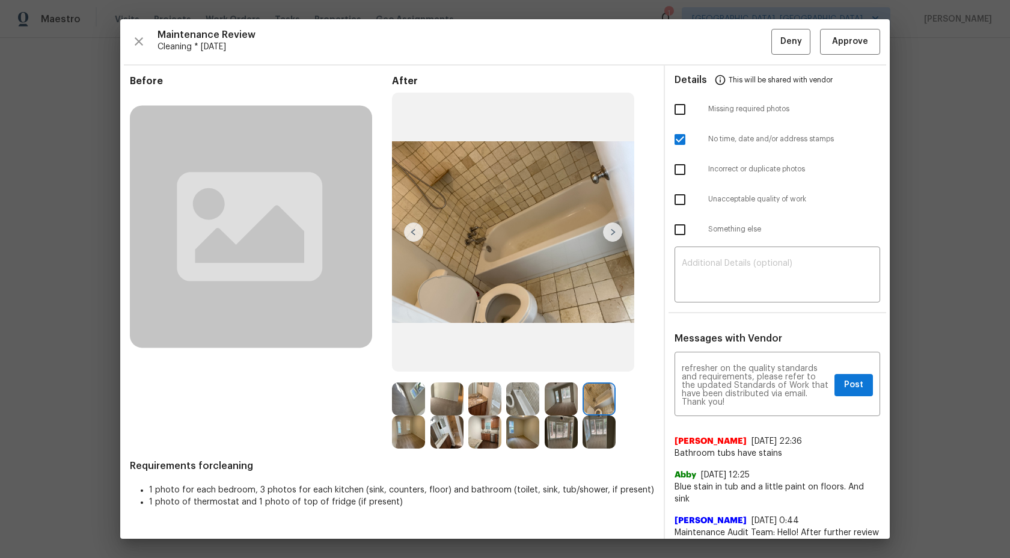
click at [685, 230] on input "checkbox" at bounding box center [679, 229] width 25 height 25
checkbox input "true"
click at [855, 380] on span "Post" at bounding box center [853, 385] width 19 height 15
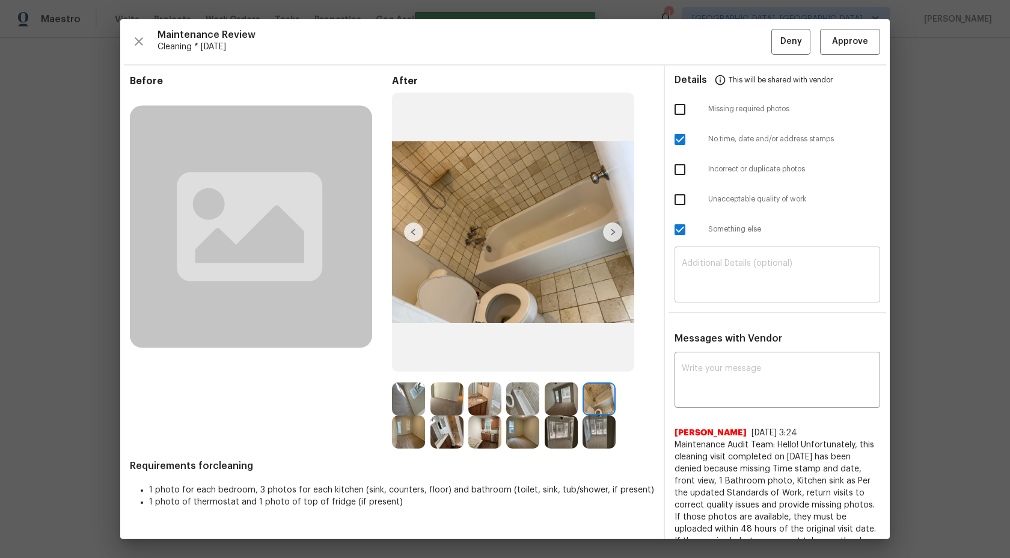
click at [795, 273] on textarea at bounding box center [777, 276] width 191 height 34
paste textarea "Maintenance Audit Team: Hello! Unfortunately, this cleaning visit completed on …"
type textarea "Maintenance Audit Team: Hello! Unfortunately, this cleaning visit completed on …"
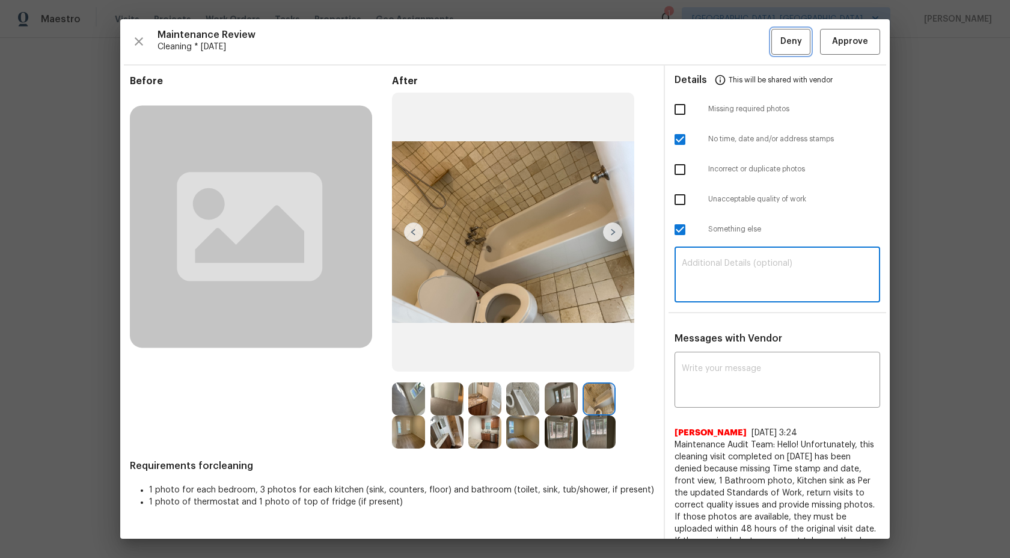
click at [795, 46] on span "Deny" at bounding box center [791, 41] width 22 height 15
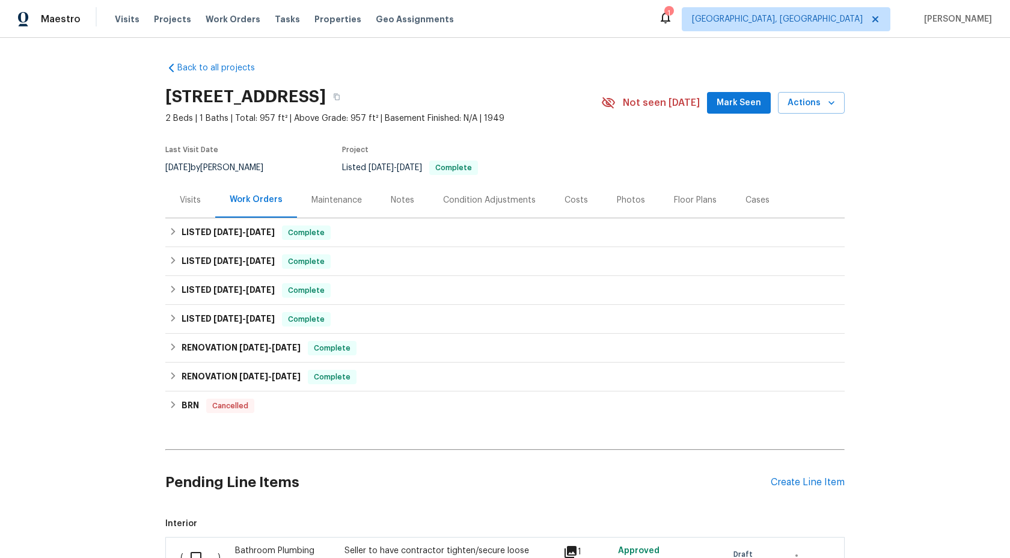
click at [338, 204] on div "Maintenance" at bounding box center [336, 200] width 50 height 12
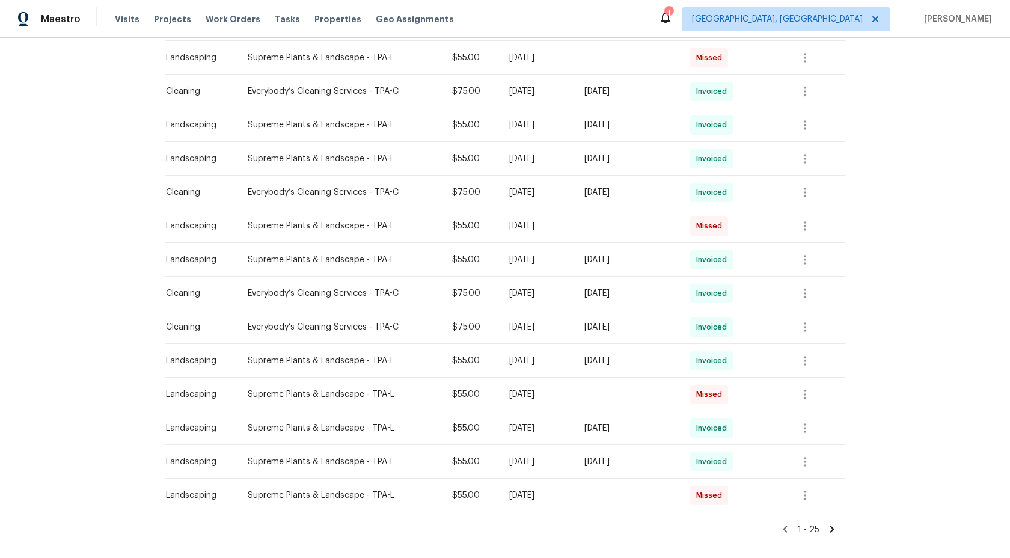
scroll to position [642, 0]
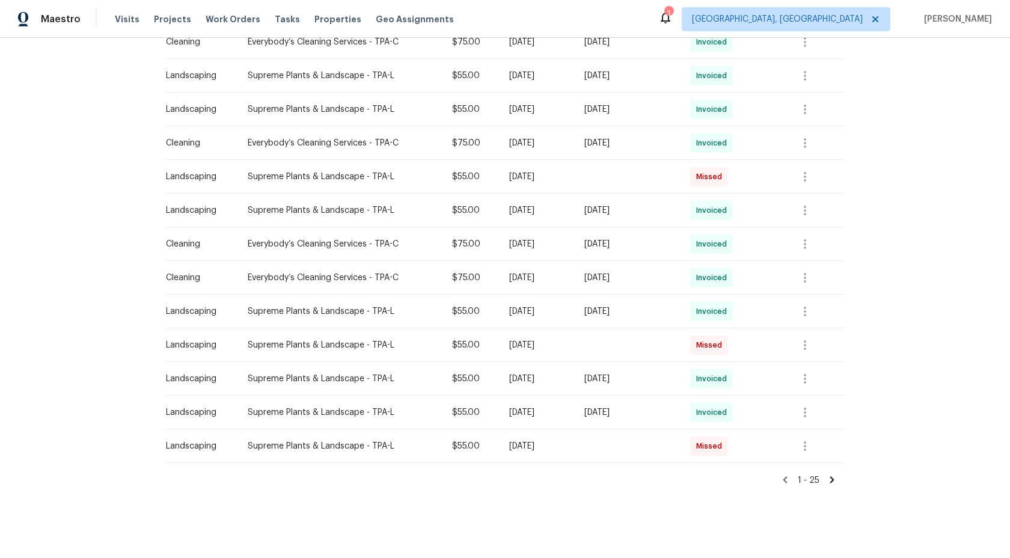
click at [830, 481] on icon at bounding box center [832, 479] width 11 height 11
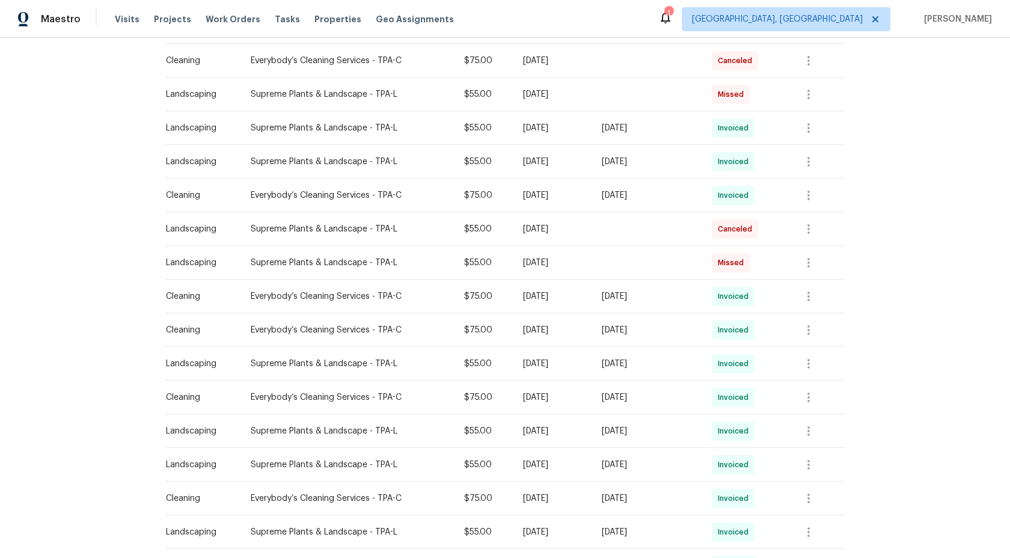
scroll to position [373, 0]
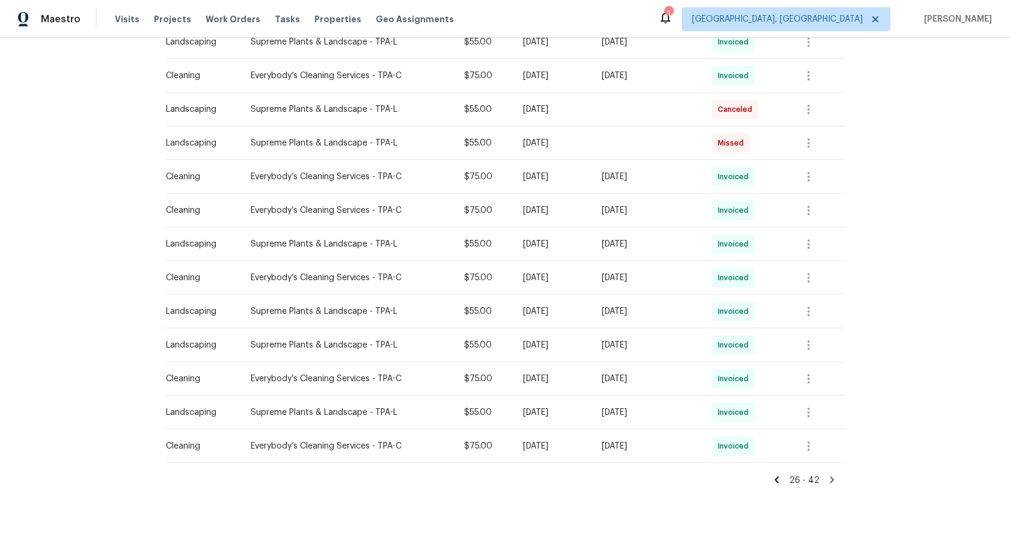
click at [831, 481] on icon at bounding box center [832, 479] width 4 height 7
click at [778, 476] on icon at bounding box center [776, 479] width 11 height 11
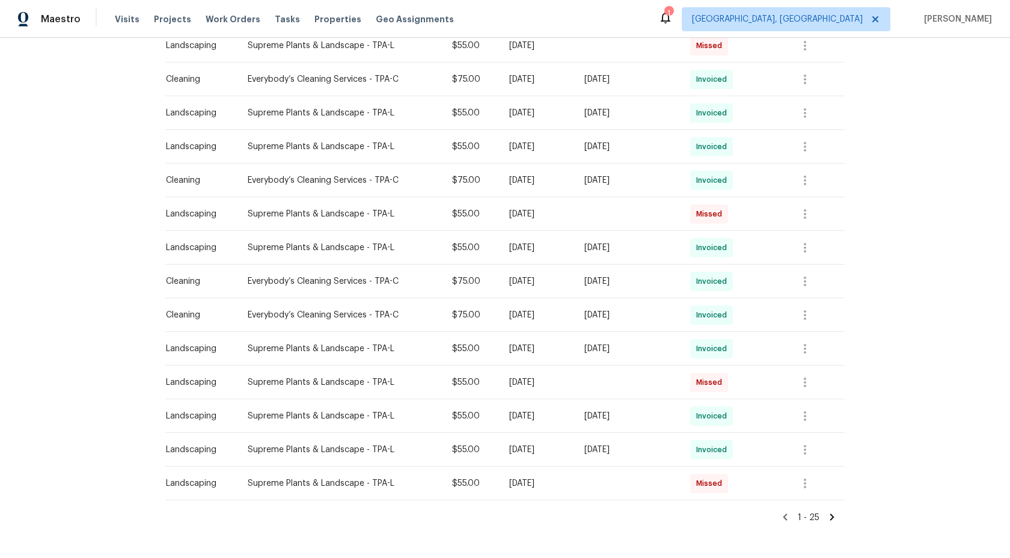
scroll to position [642, 0]
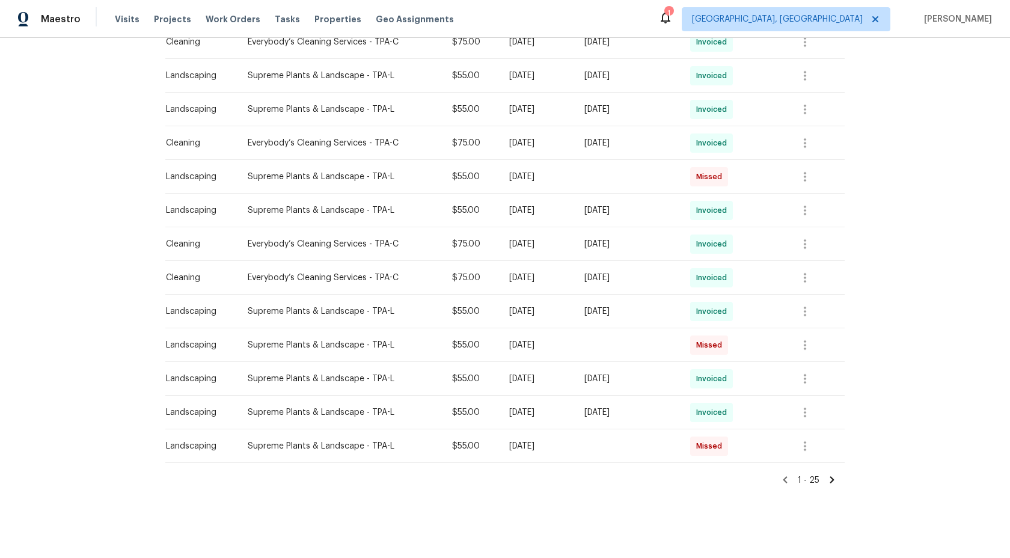
click at [787, 480] on icon at bounding box center [785, 479] width 4 height 7
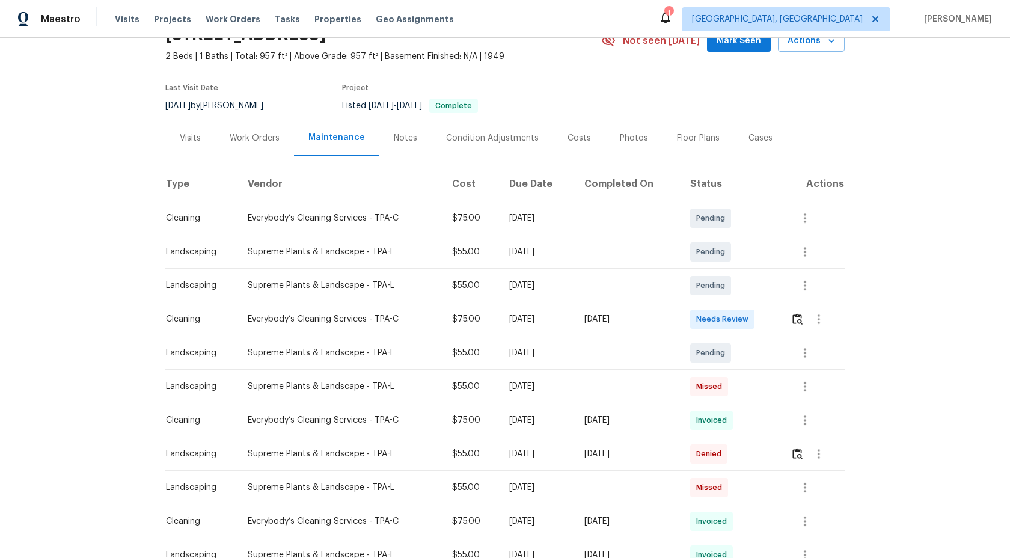
scroll to position [23, 0]
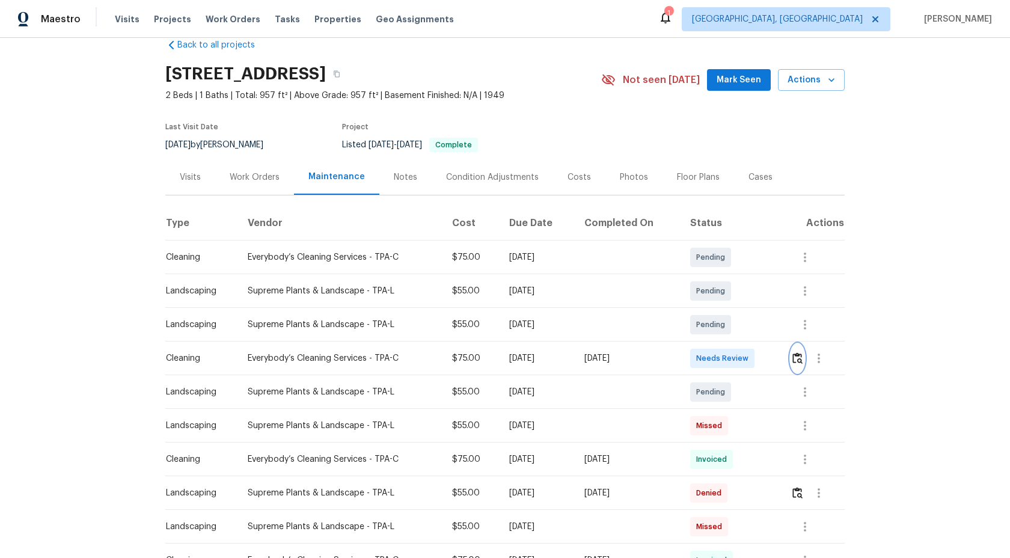
click at [800, 358] on img "button" at bounding box center [797, 357] width 10 height 11
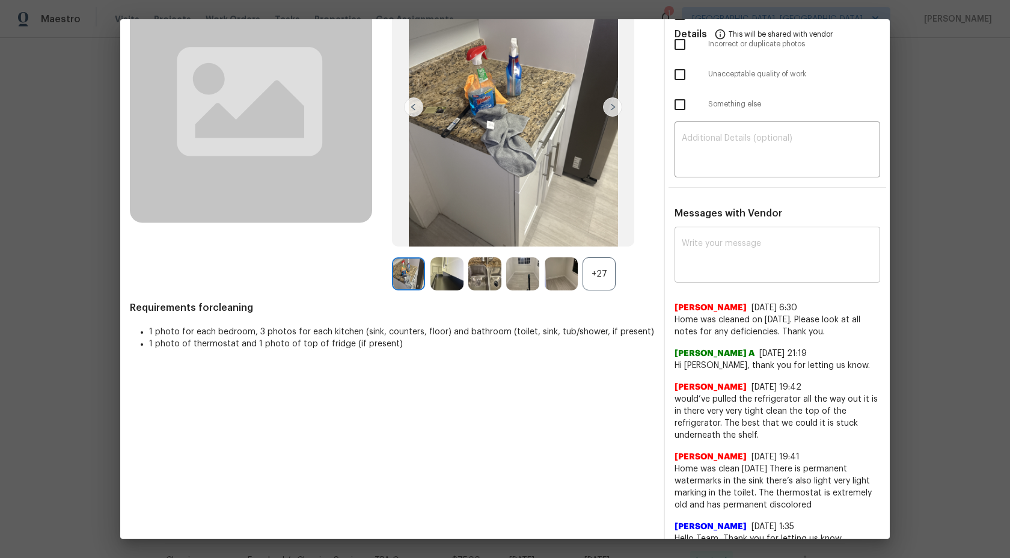
scroll to position [0, 0]
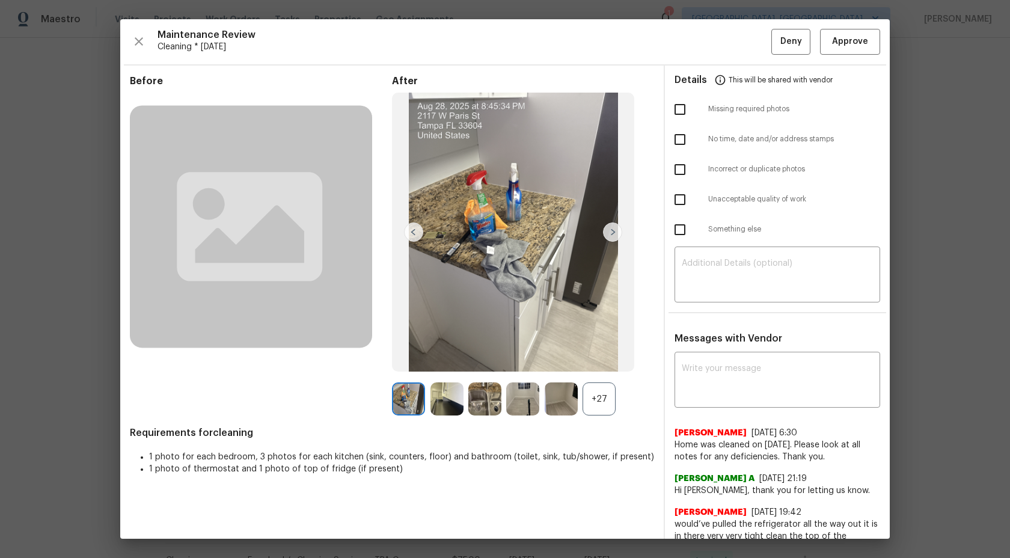
click at [602, 397] on div "+27" at bounding box center [598, 398] width 33 height 33
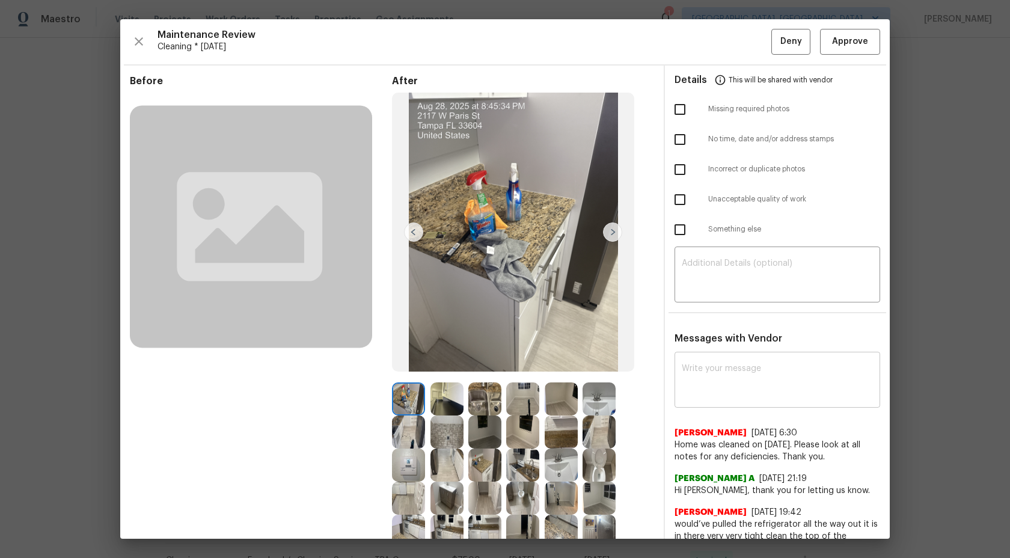
click at [735, 377] on textarea at bounding box center [777, 381] width 191 height 34
paste textarea "Maintenance Audit Team: Hi Team This visit has been approved after further audi…"
type textarea "Maintenance Audit Team: Hi Team This visit has been approved after further audi…"
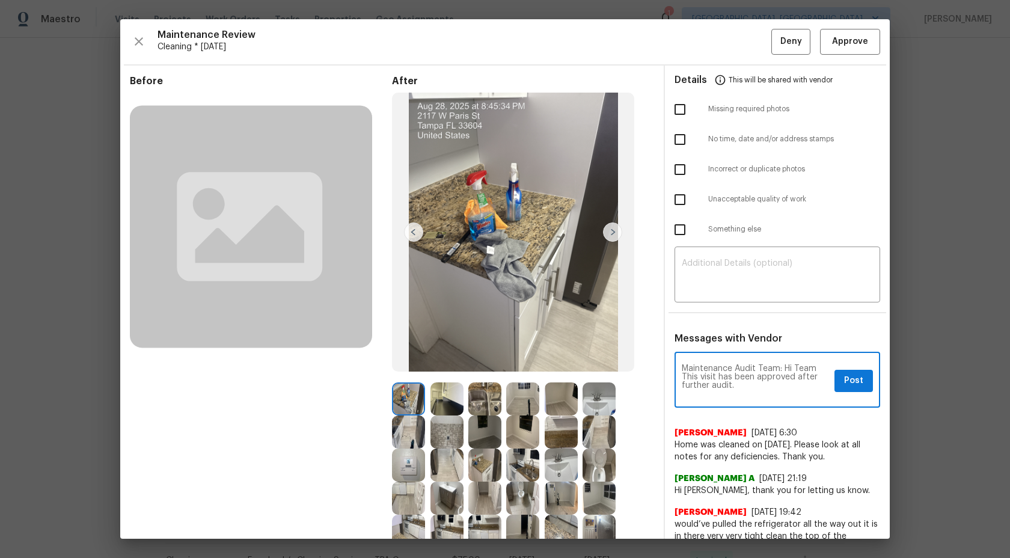
drag, startPoint x: 760, startPoint y: 393, endPoint x: 659, endPoint y: 369, distance: 103.2
click at [725, 274] on textarea at bounding box center [777, 276] width 191 height 34
paste textarea "Maintenance Audit Team: Hi Team This visit has been approved after further audi…"
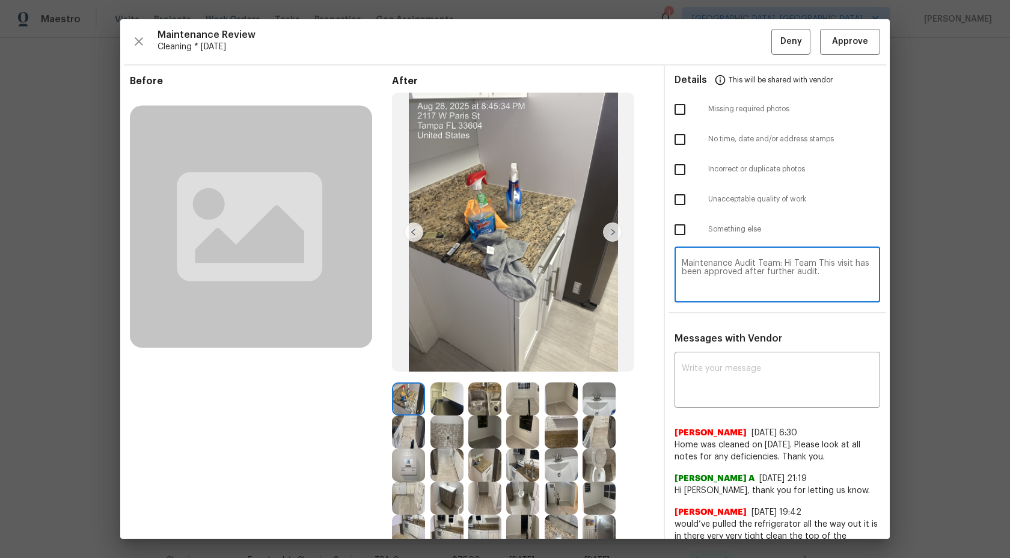
type textarea "Maintenance Audit Team: Hi Team This visit has been approved after further audi…"
click at [851, 46] on span "Approve" at bounding box center [850, 41] width 36 height 15
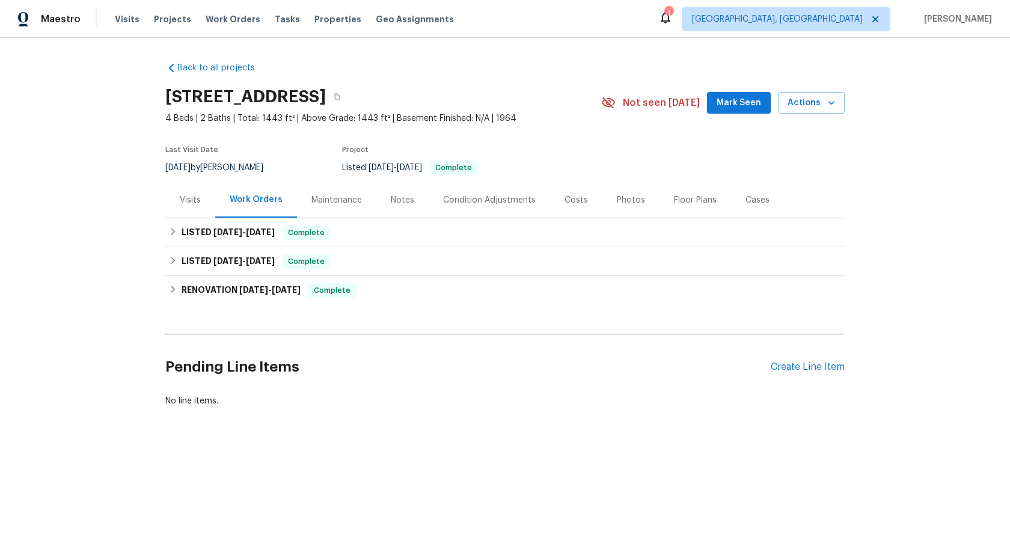
click at [316, 197] on div "Maintenance" at bounding box center [336, 200] width 50 height 12
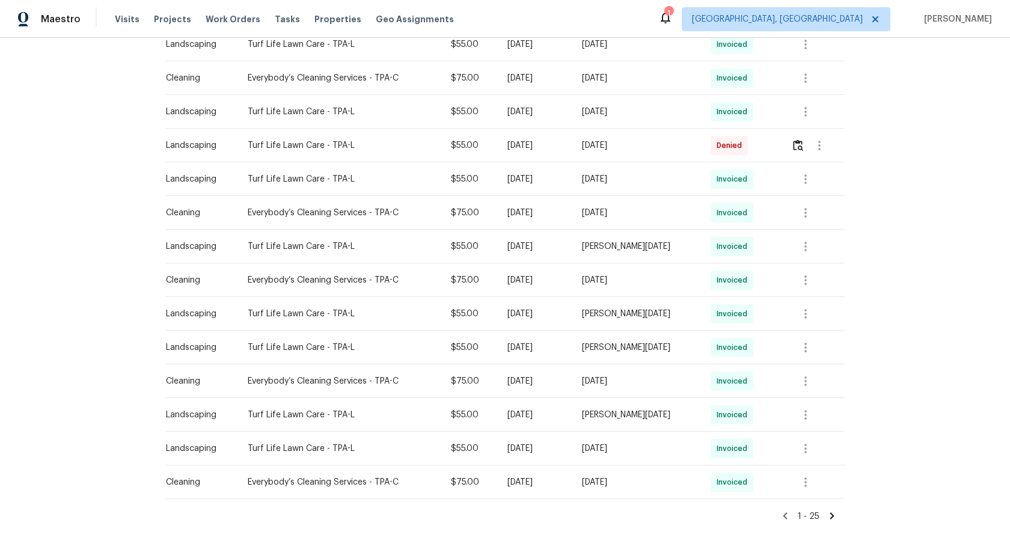
scroll to position [642, 0]
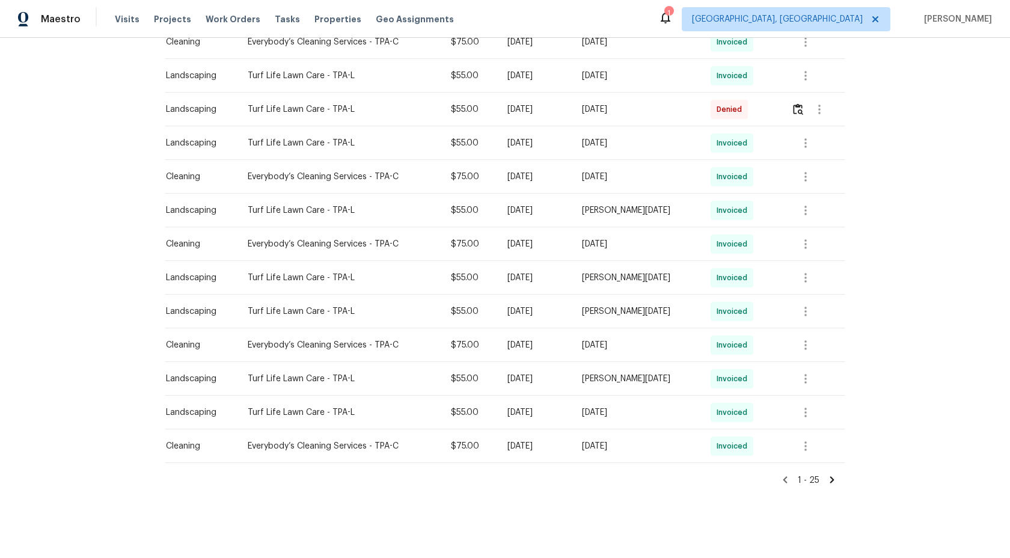
click at [831, 476] on icon at bounding box center [832, 479] width 4 height 7
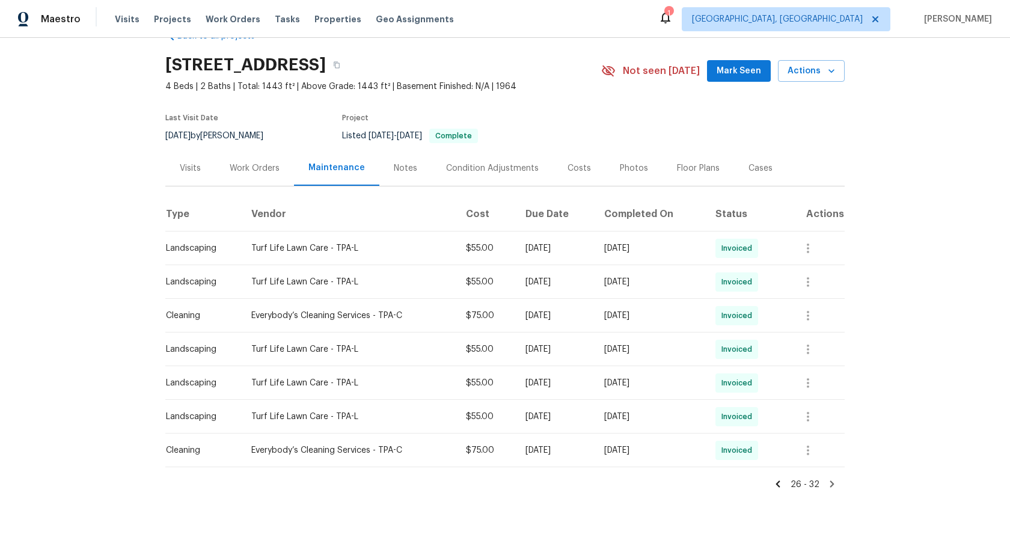
scroll to position [36, 0]
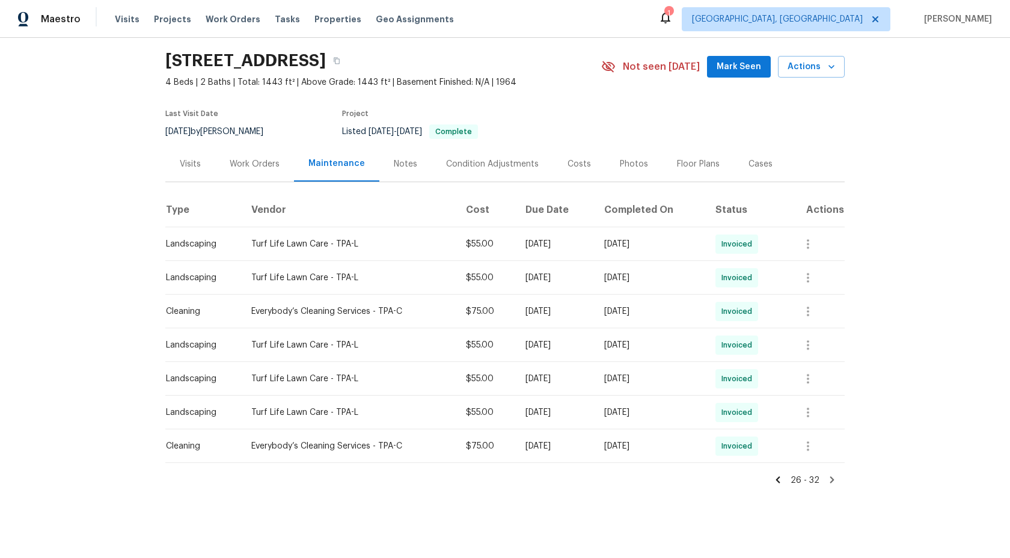
click at [831, 476] on icon at bounding box center [832, 479] width 4 height 7
click at [830, 479] on icon at bounding box center [832, 479] width 11 height 11
click at [780, 481] on icon at bounding box center [778, 479] width 4 height 7
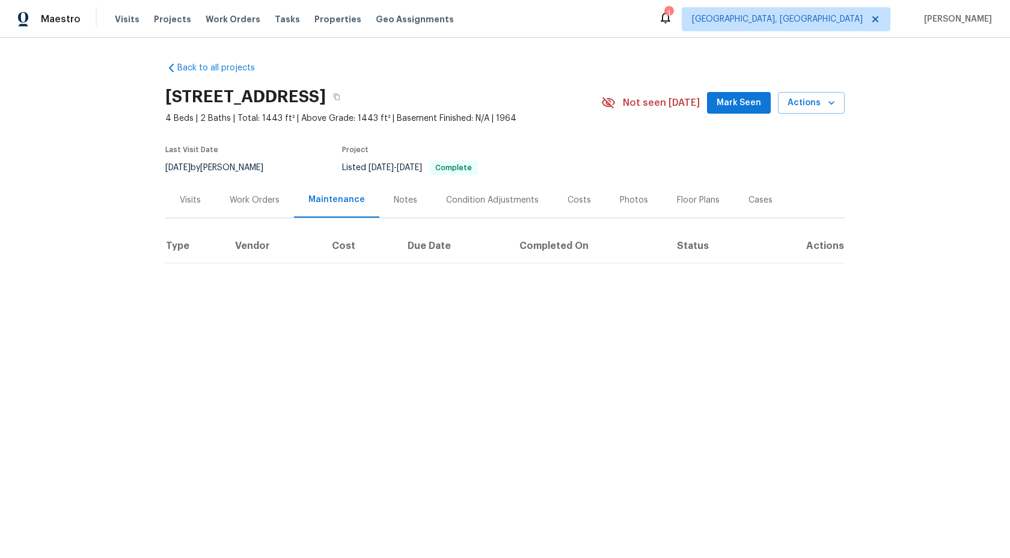
scroll to position [0, 0]
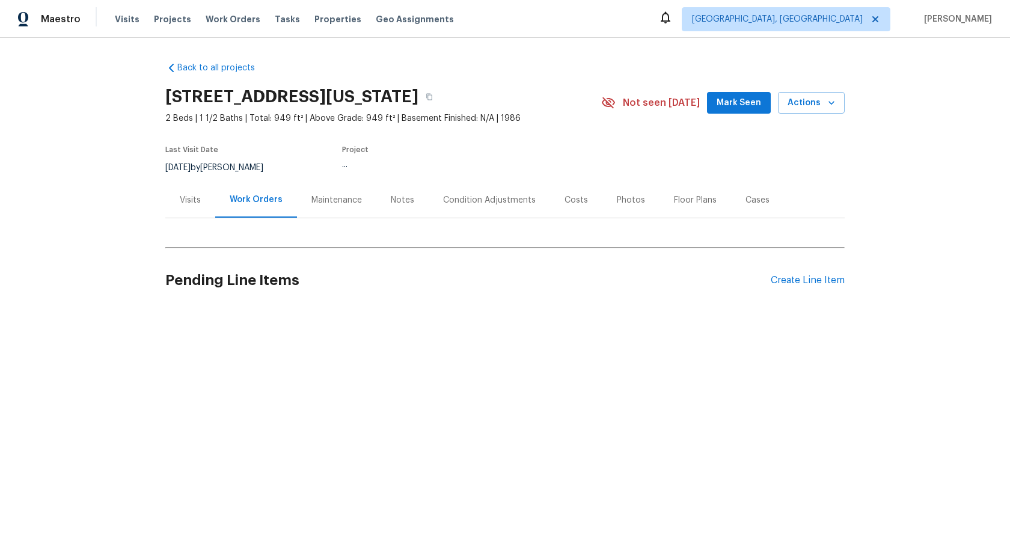
click at [335, 203] on div "Maintenance" at bounding box center [336, 200] width 50 height 12
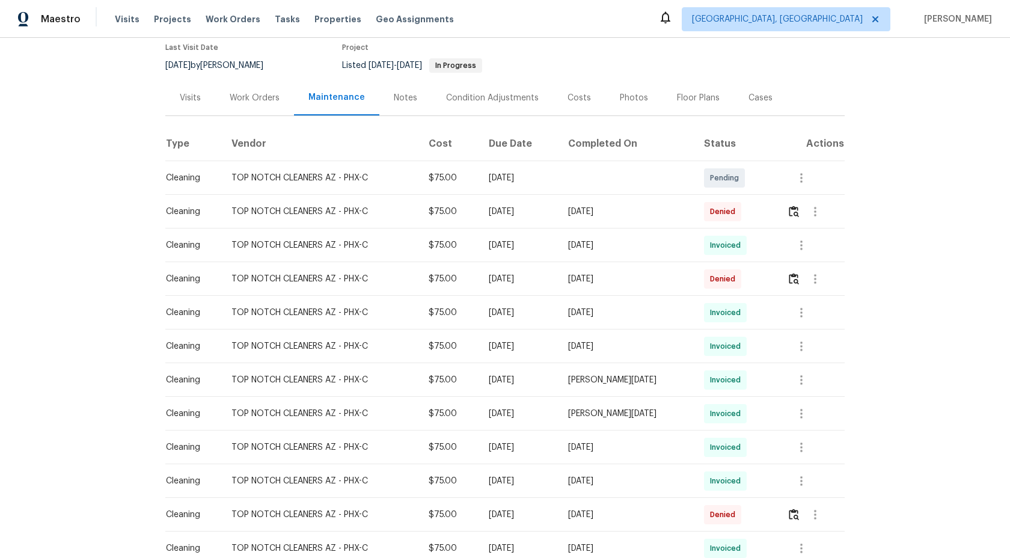
scroll to position [102, 0]
click at [798, 203] on button "button" at bounding box center [794, 212] width 14 height 29
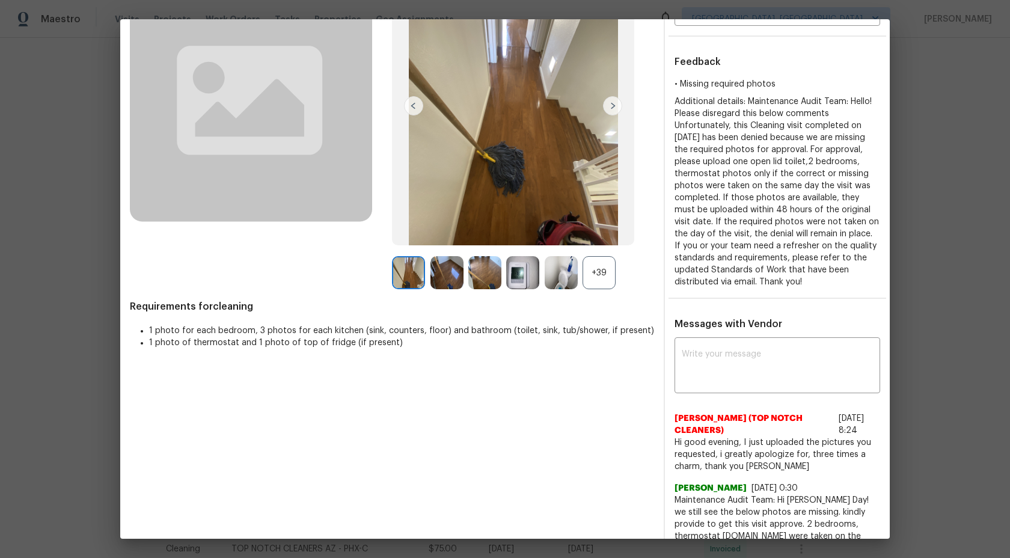
scroll to position [115, 0]
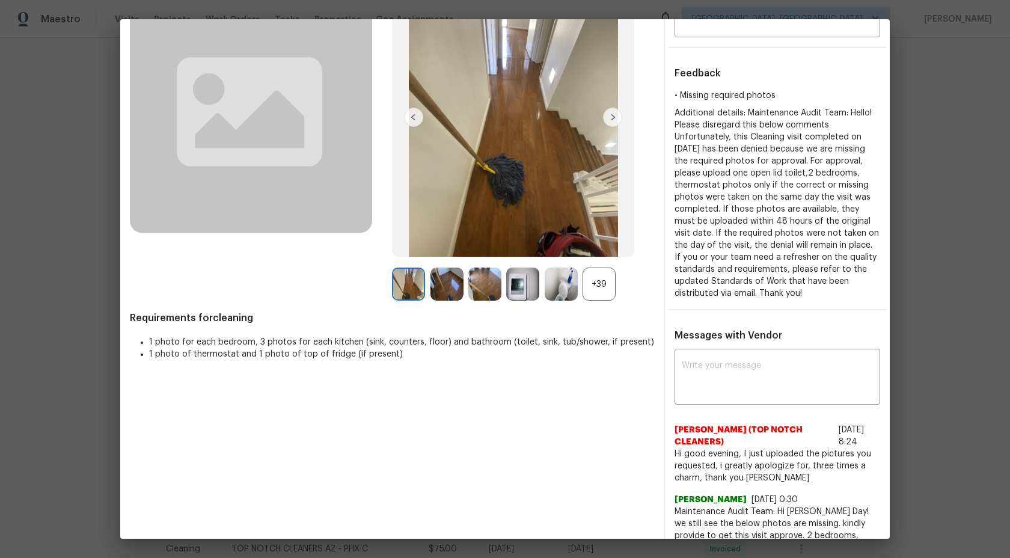
click at [594, 284] on div "+39" at bounding box center [598, 283] width 33 height 33
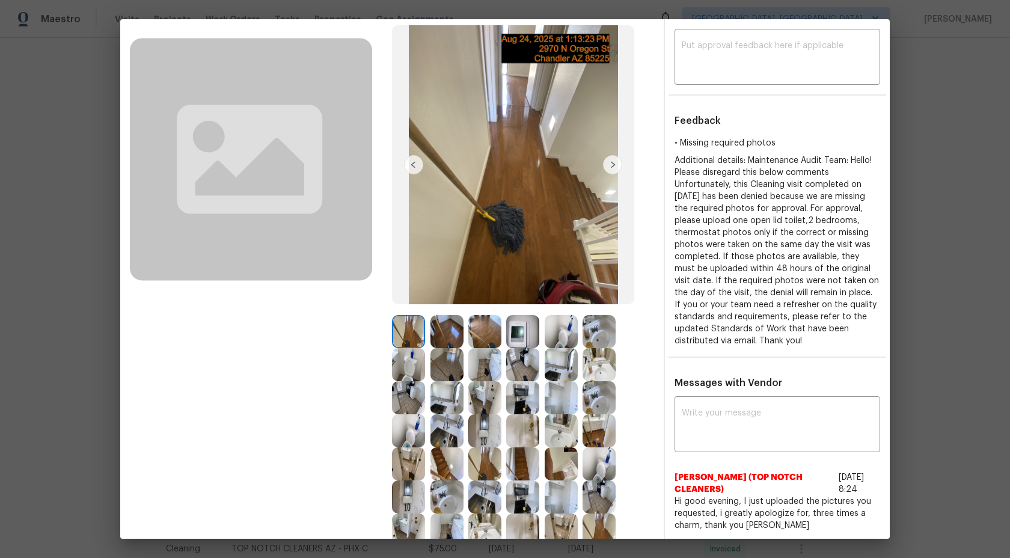
scroll to position [53, 0]
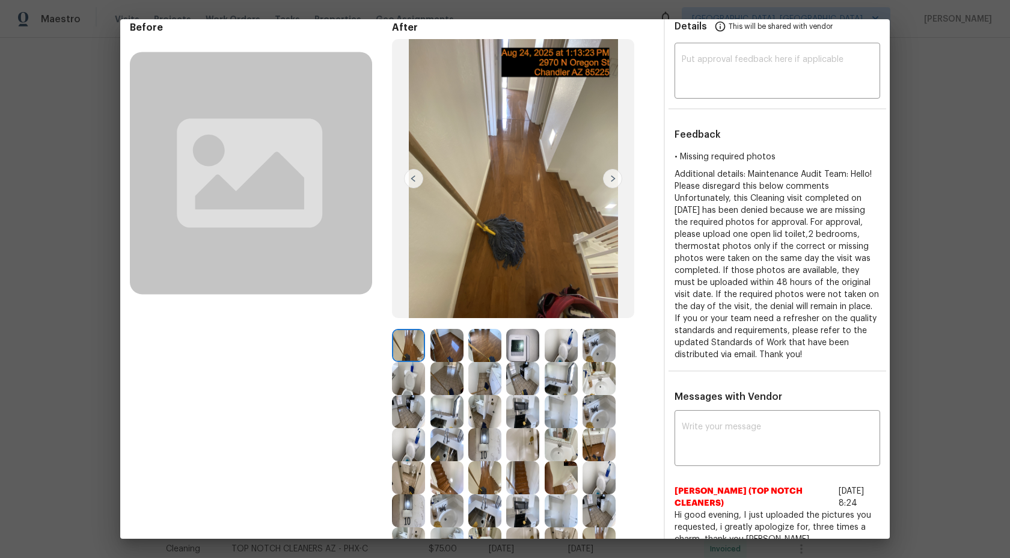
click at [489, 343] on img at bounding box center [484, 345] width 33 height 33
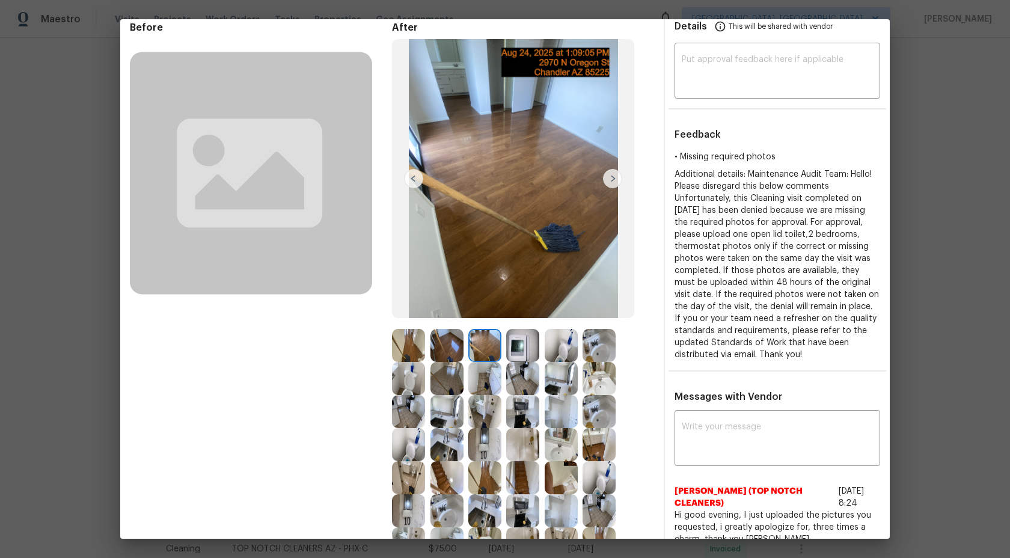
click at [498, 418] on img at bounding box center [484, 411] width 33 height 33
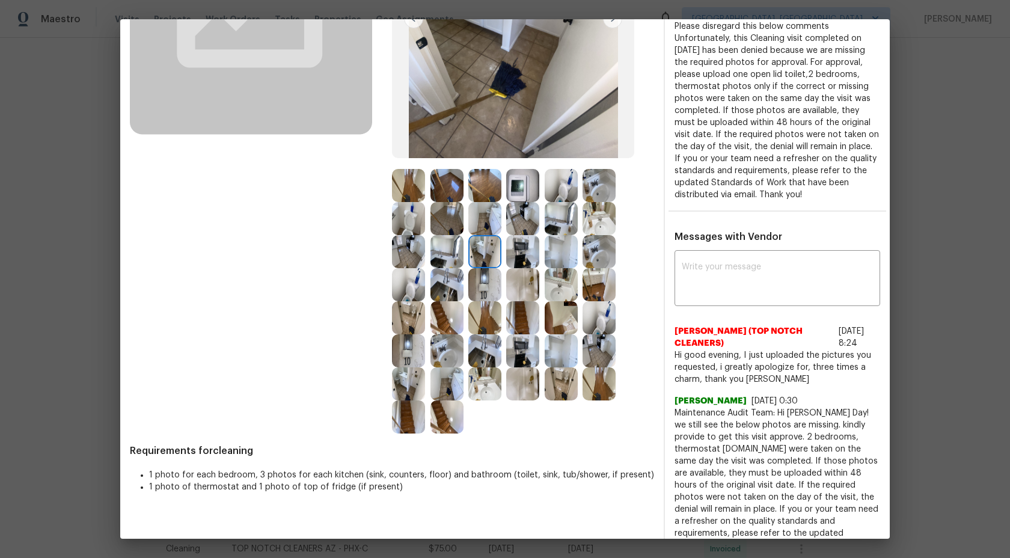
scroll to position [266, 0]
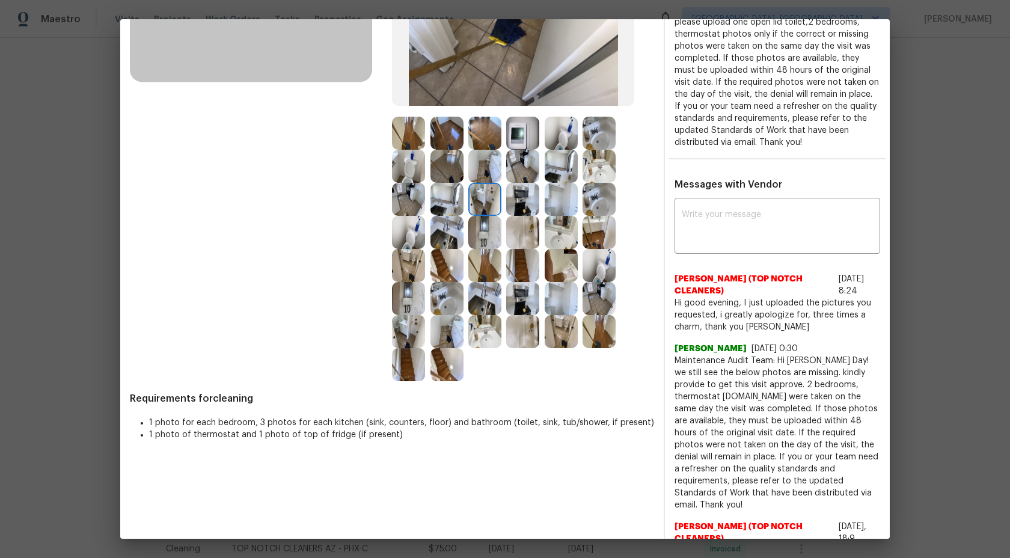
click at [498, 327] on img at bounding box center [484, 331] width 33 height 33
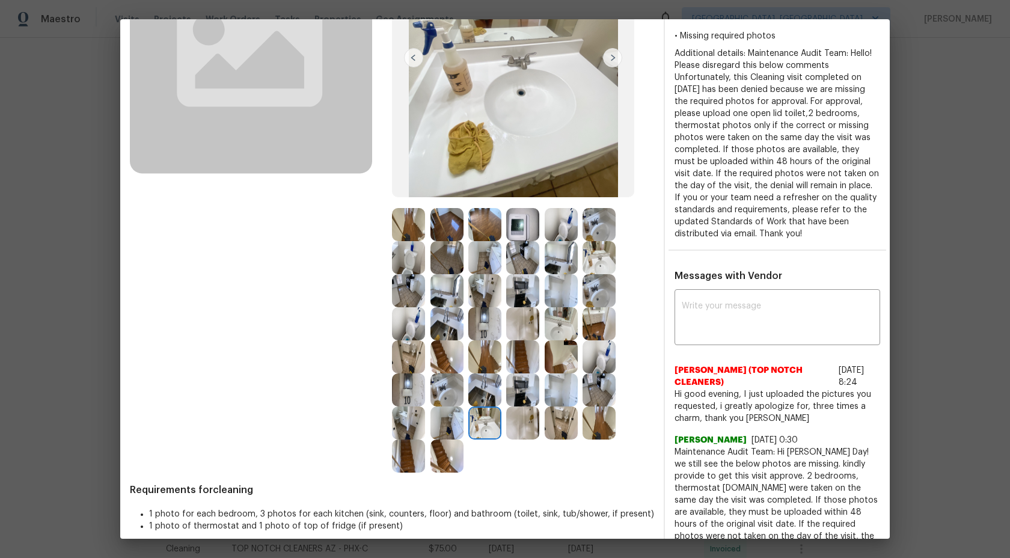
scroll to position [215, 0]
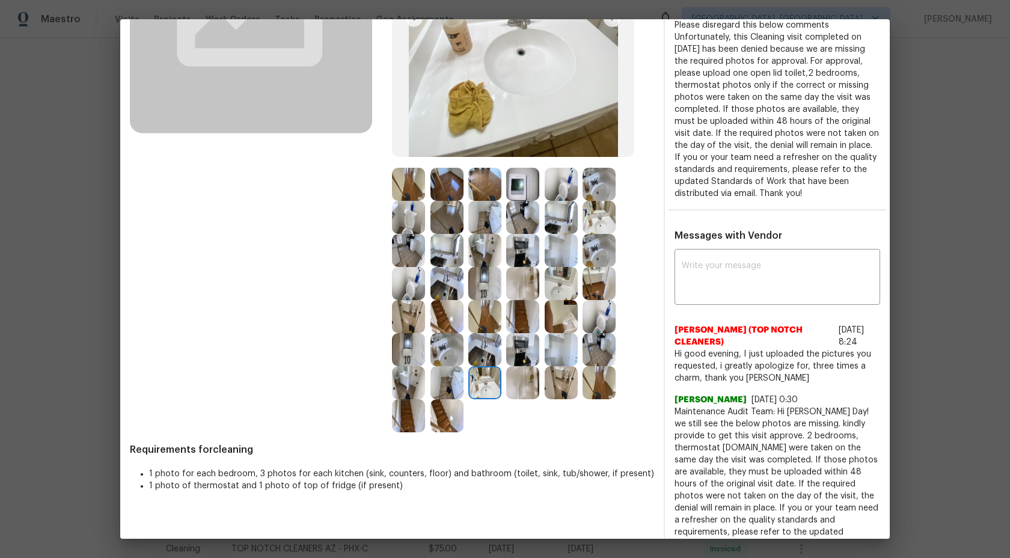
click at [513, 285] on img at bounding box center [522, 283] width 33 height 33
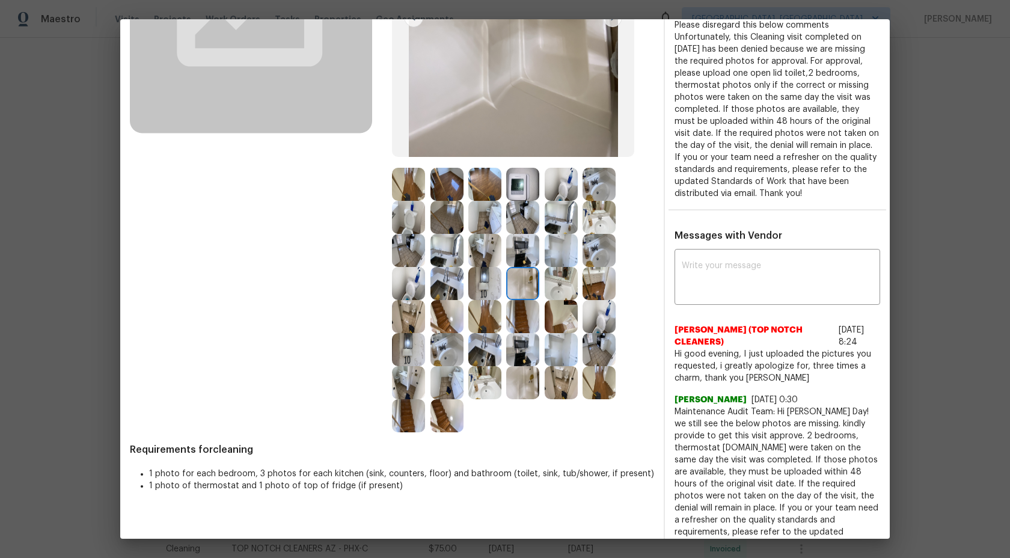
click at [518, 316] on img at bounding box center [522, 316] width 33 height 33
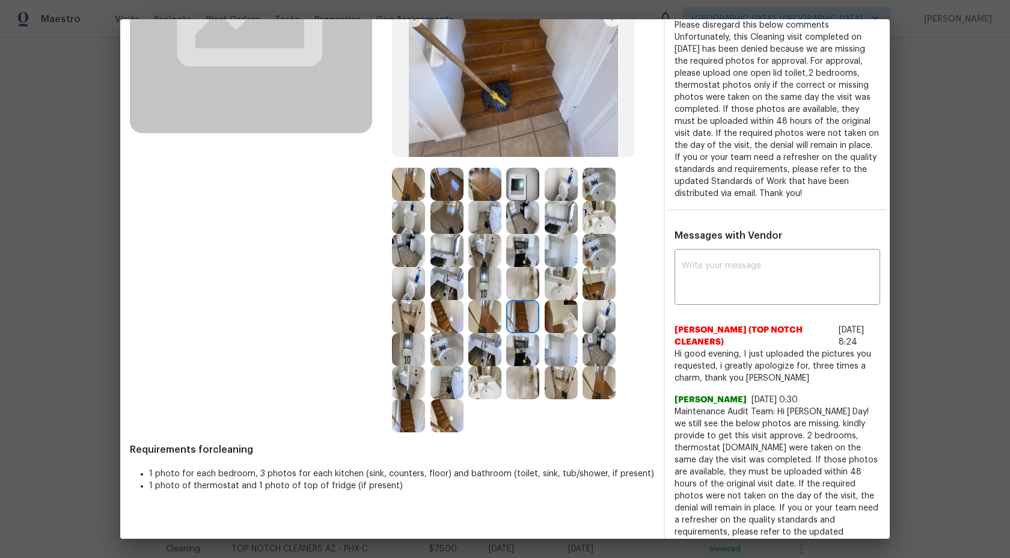
click at [489, 309] on img at bounding box center [484, 316] width 33 height 33
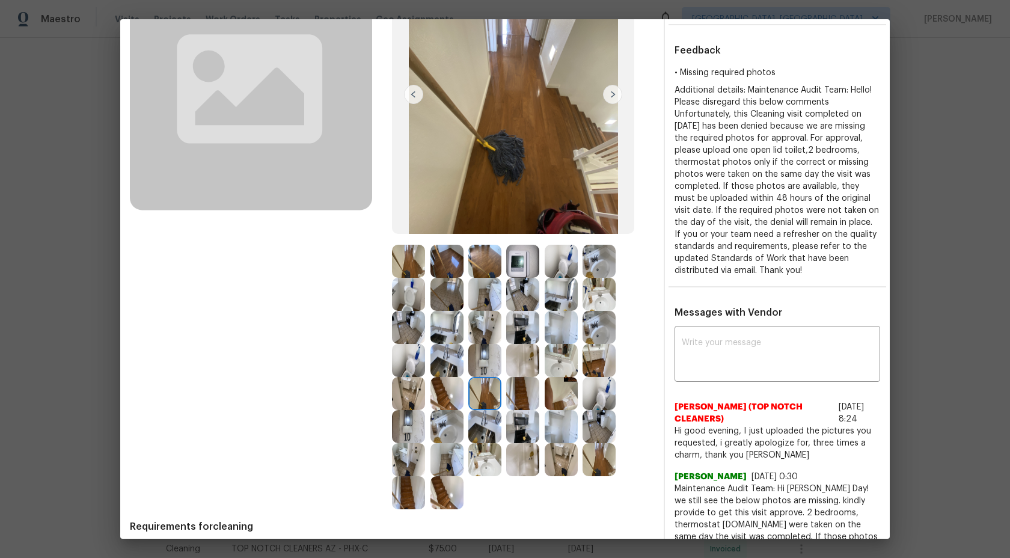
scroll to position [180, 0]
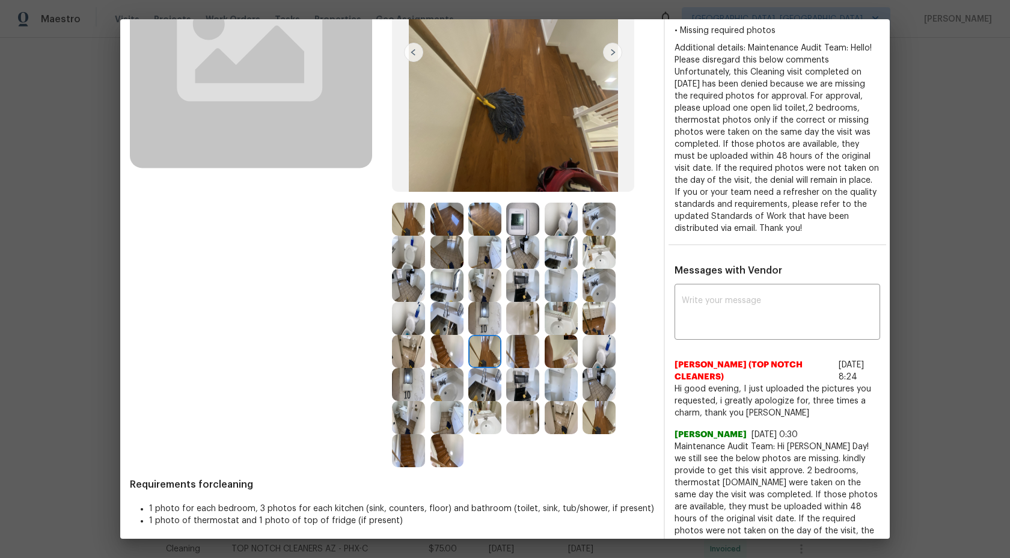
click at [532, 348] on img at bounding box center [522, 351] width 33 height 33
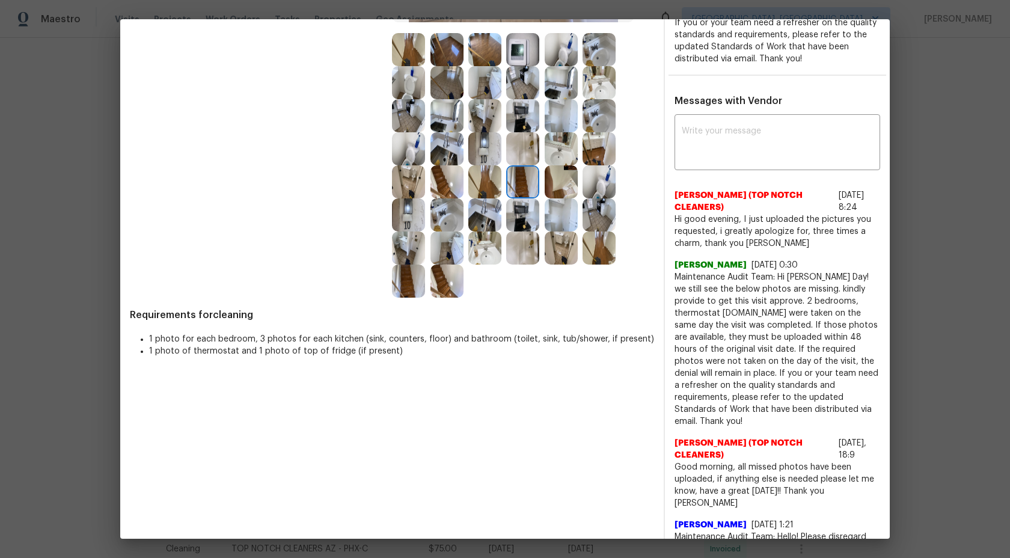
scroll to position [370, 0]
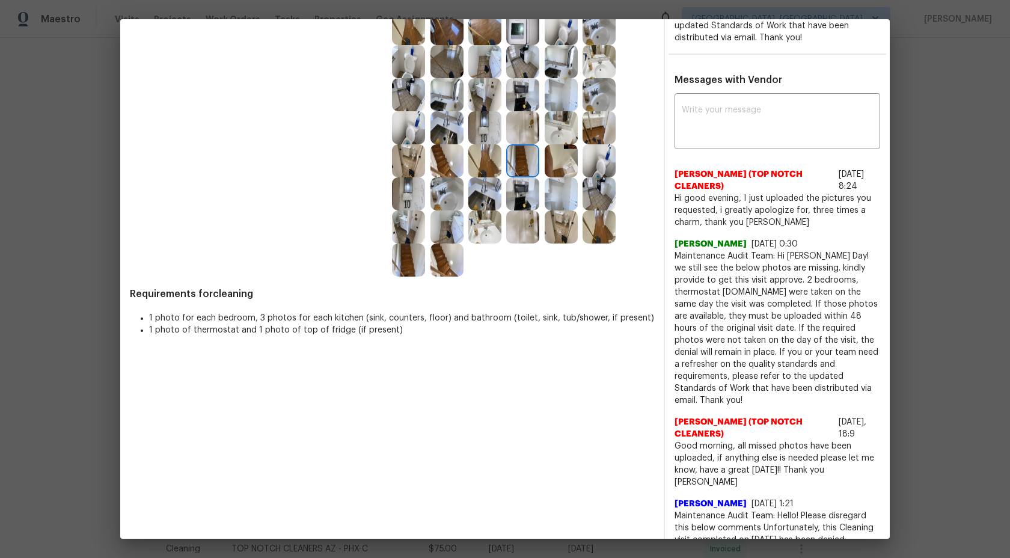
click at [424, 247] on div at bounding box center [411, 259] width 38 height 33
click at [444, 258] on img at bounding box center [446, 259] width 33 height 33
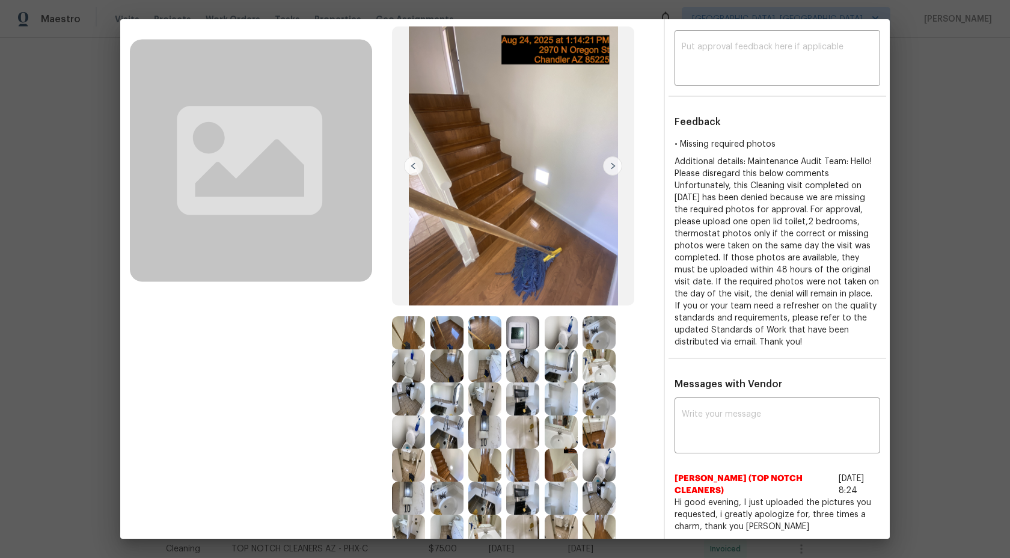
scroll to position [68, 0]
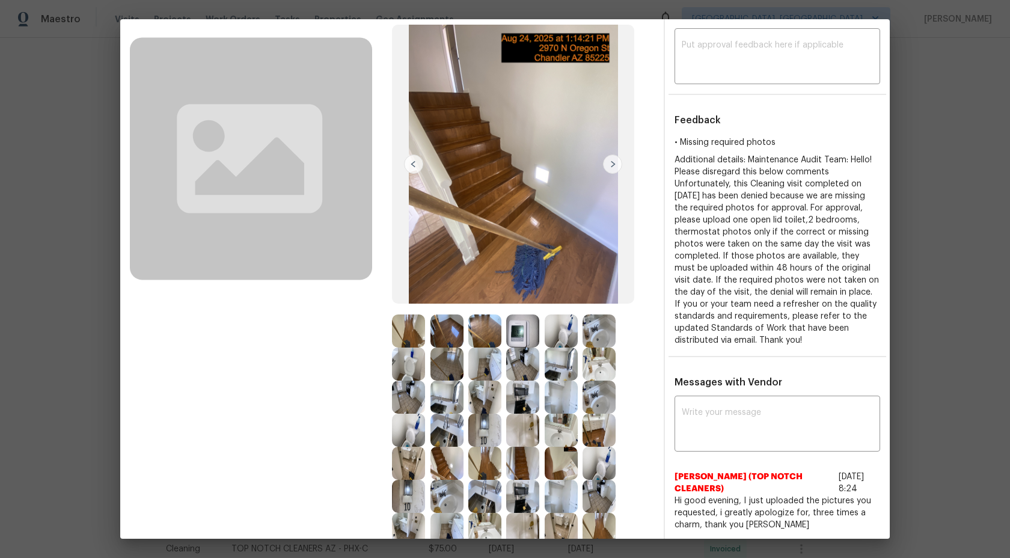
click at [518, 313] on div "After" at bounding box center [523, 293] width 262 height 572
click at [518, 338] on img at bounding box center [522, 330] width 33 height 33
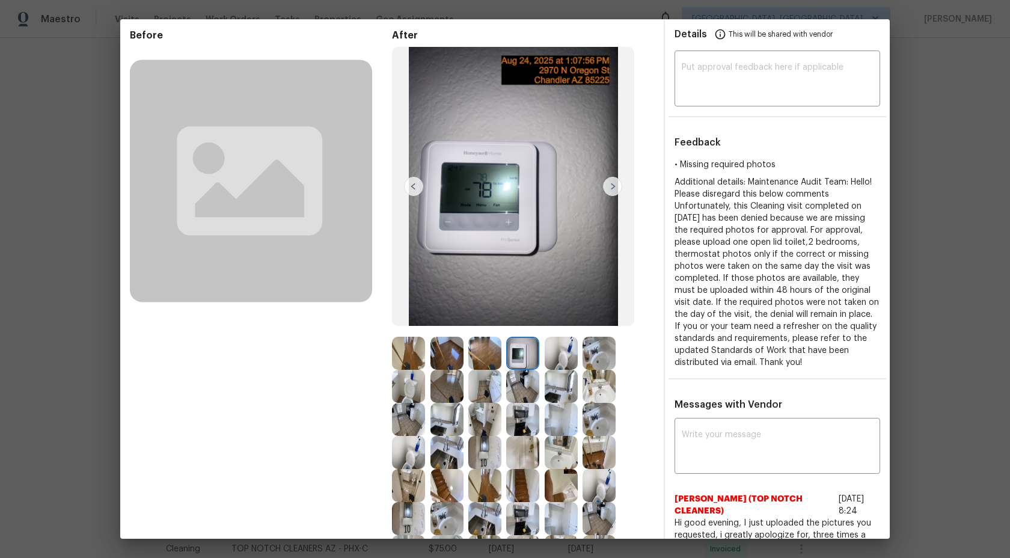
scroll to position [48, 0]
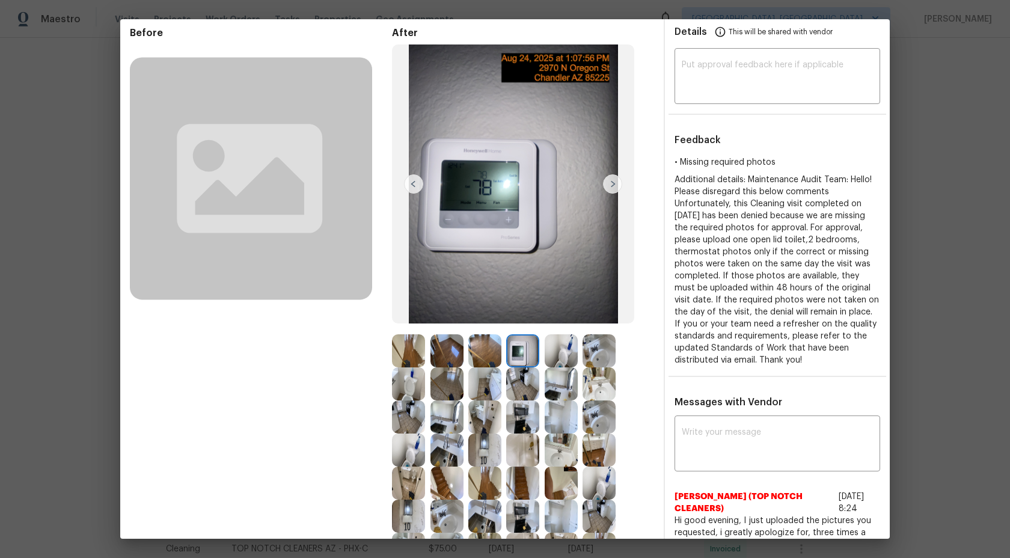
click at [527, 358] on img at bounding box center [522, 350] width 33 height 33
click at [759, 66] on textarea at bounding box center [777, 78] width 191 height 34
click at [714, 82] on textarea at bounding box center [777, 78] width 191 height 34
paste textarea "Maintenance Audit Team: Hi Team This visit has been approved after further audi…"
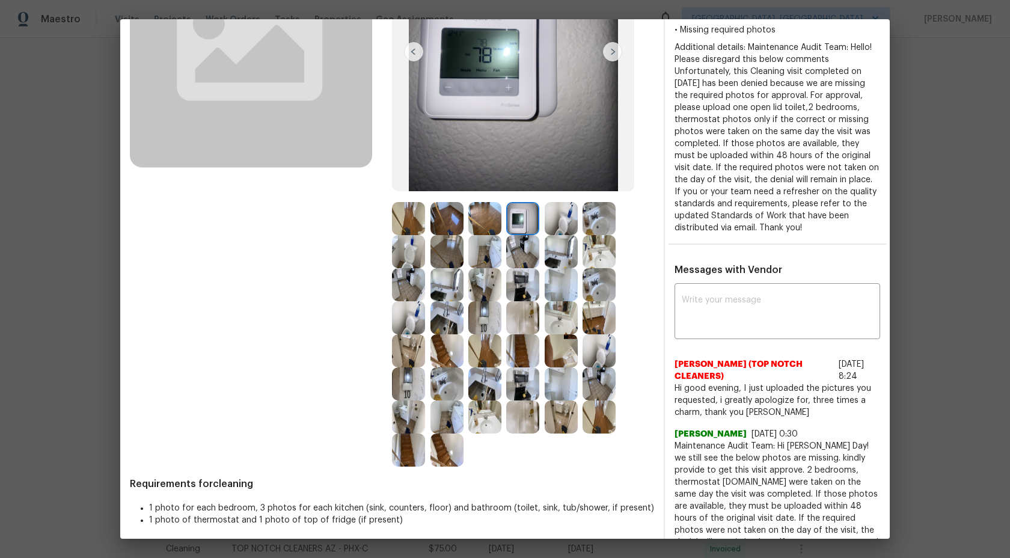
scroll to position [0, 0]
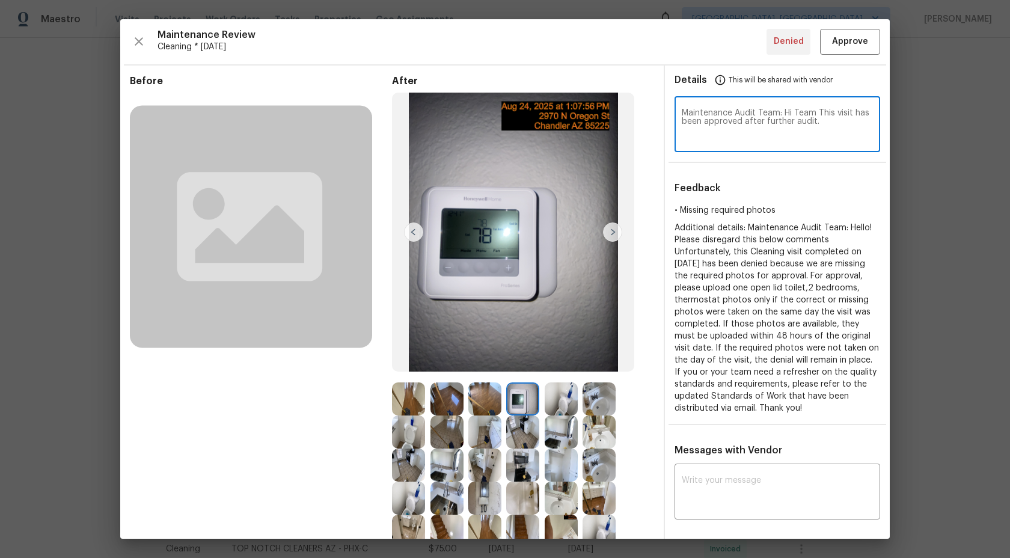
type textarea "Maintenance Audit Team: Hi Team This visit has been approved after further audi…"
click at [845, 38] on span "Approve" at bounding box center [850, 41] width 36 height 15
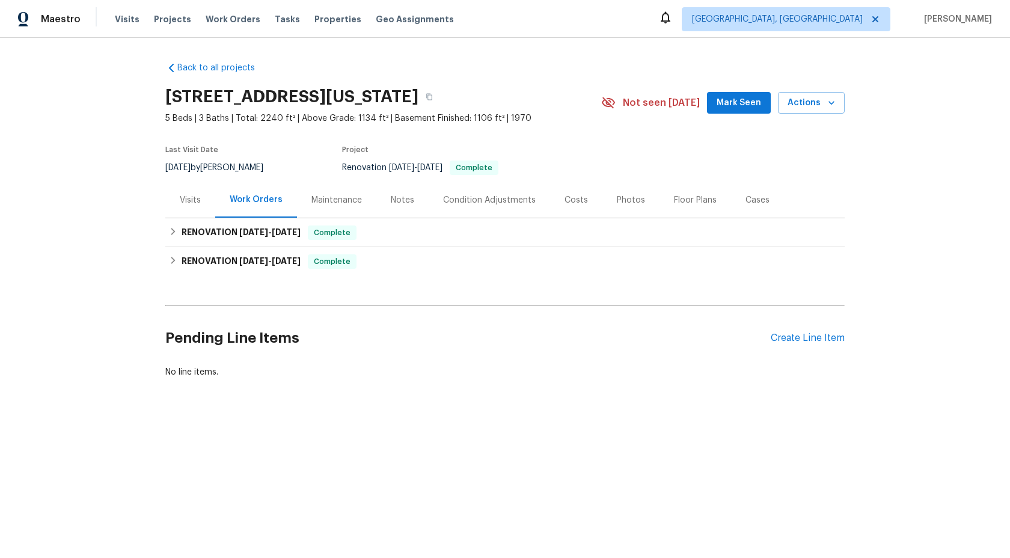
click at [343, 198] on div "Maintenance" at bounding box center [336, 200] width 50 height 12
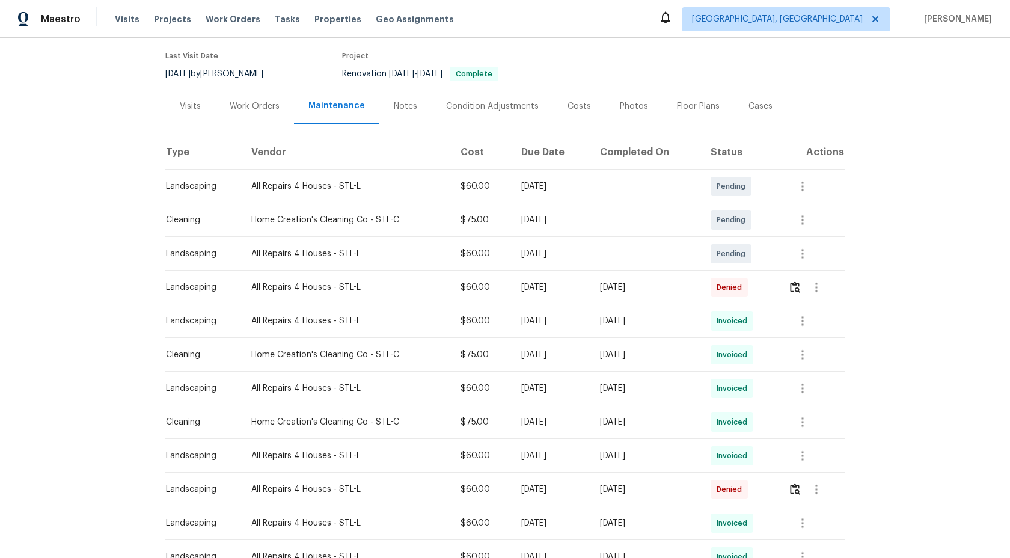
scroll to position [96, 0]
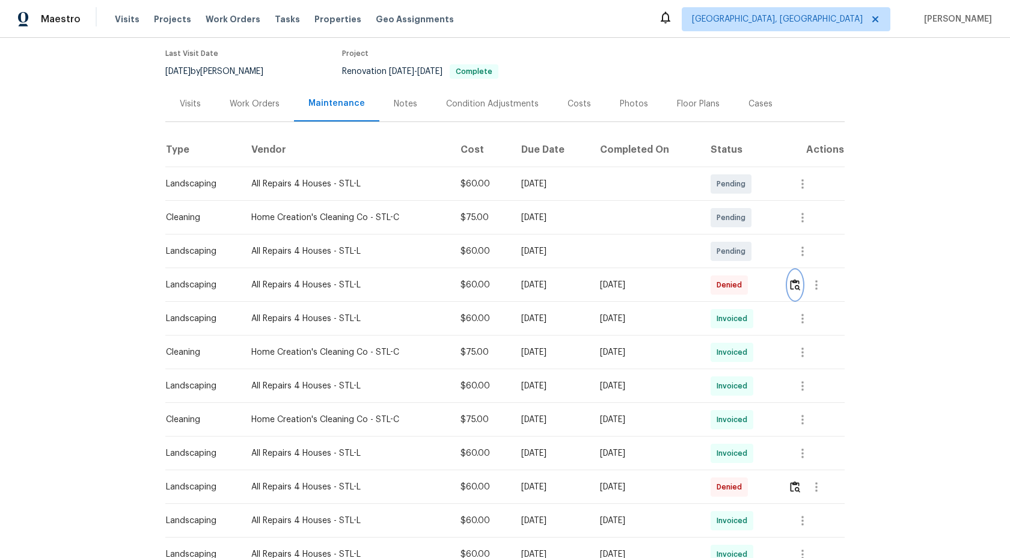
click at [793, 275] on button "button" at bounding box center [795, 285] width 14 height 29
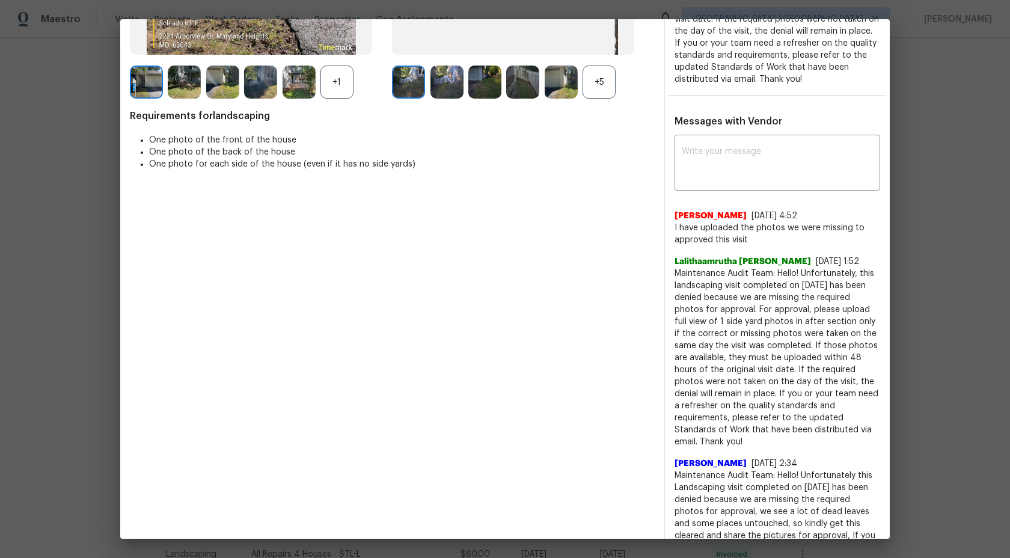
scroll to position [0, 0]
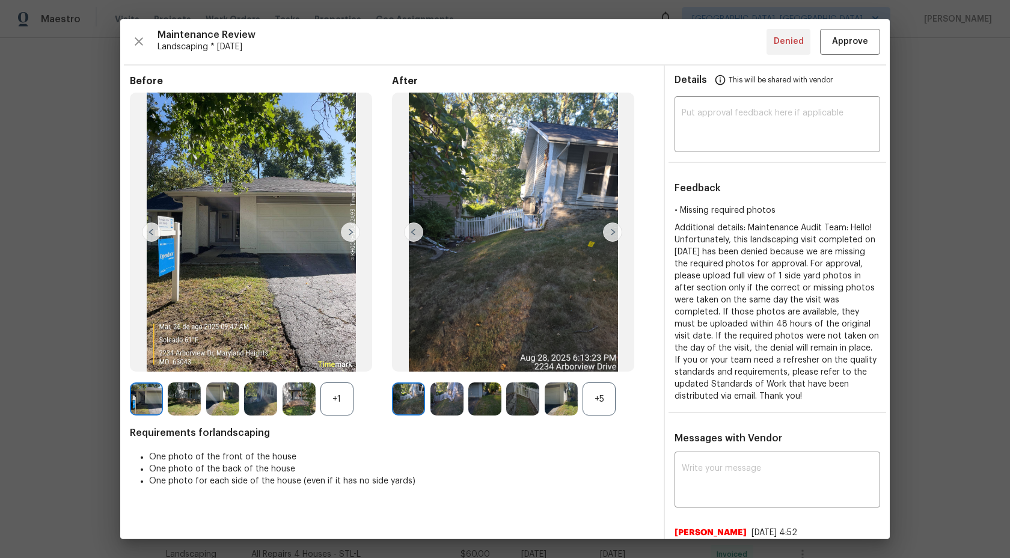
click at [613, 228] on img at bounding box center [612, 231] width 19 height 19
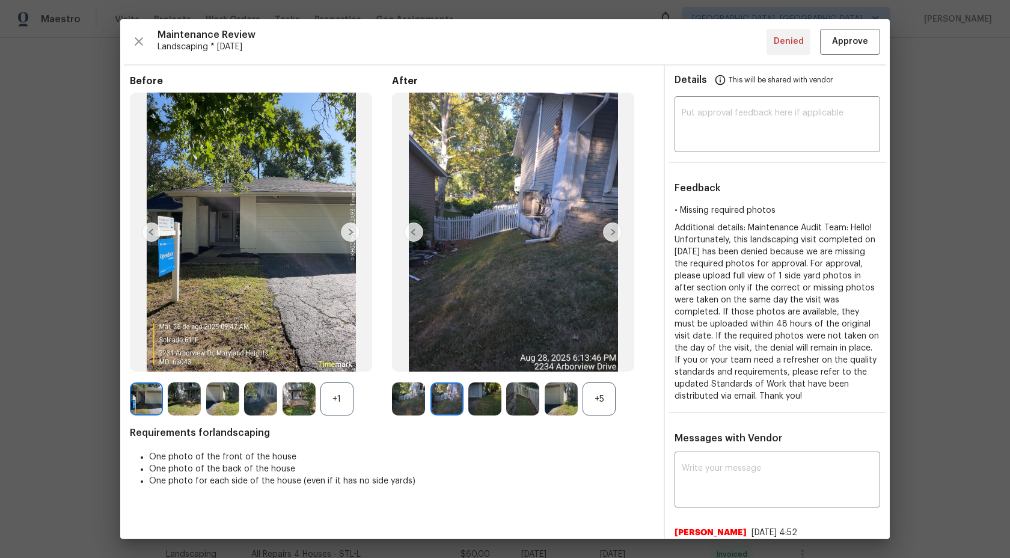
click at [596, 406] on div "+5" at bounding box center [598, 398] width 33 height 33
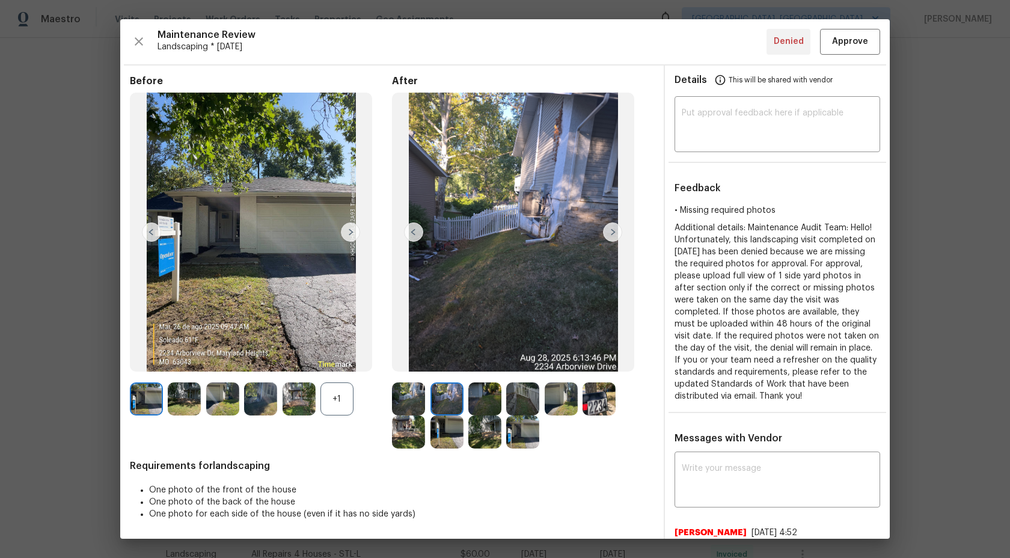
click at [611, 227] on img at bounding box center [612, 231] width 19 height 19
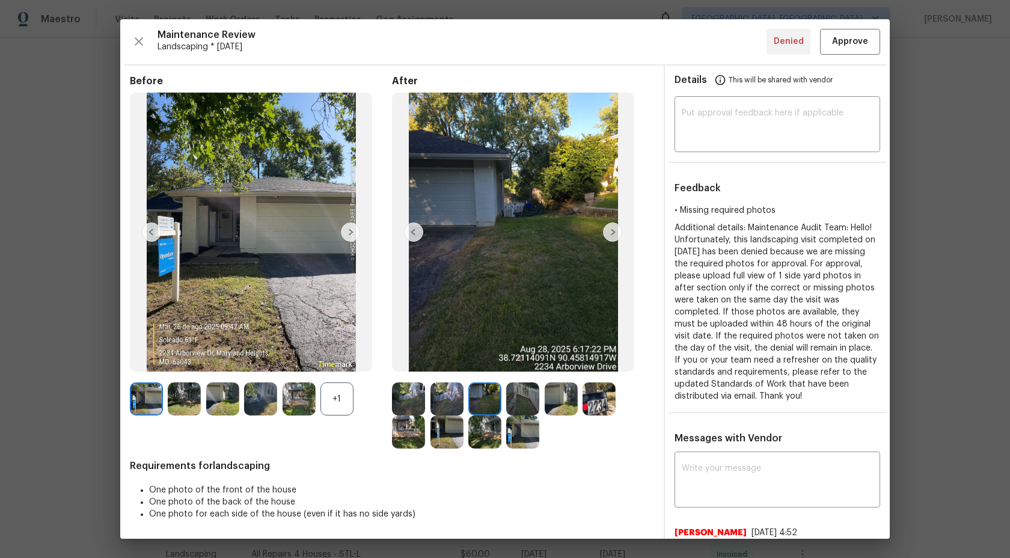
click at [417, 400] on img at bounding box center [408, 398] width 33 height 33
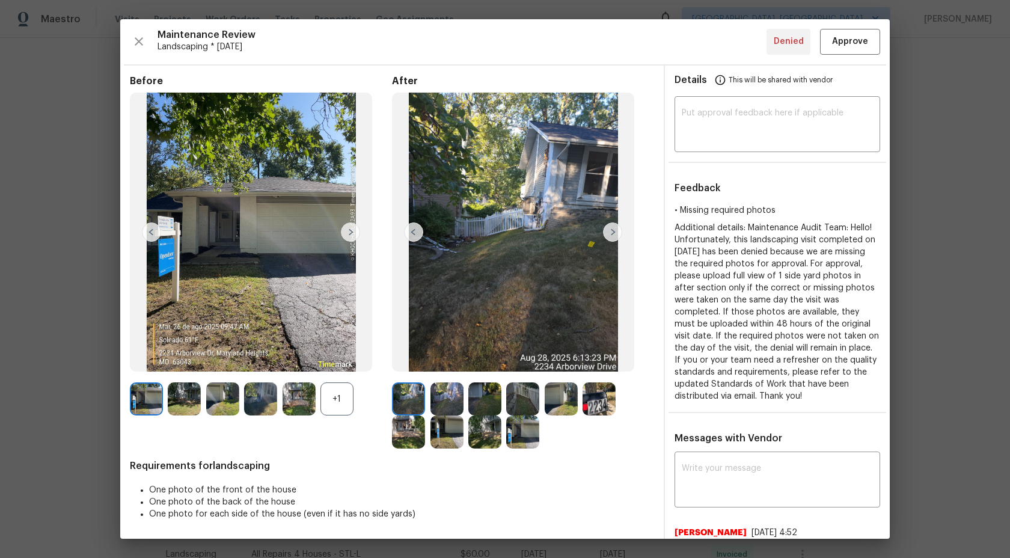
click at [420, 396] on img at bounding box center [408, 398] width 33 height 33
click at [442, 396] on img at bounding box center [446, 398] width 33 height 33
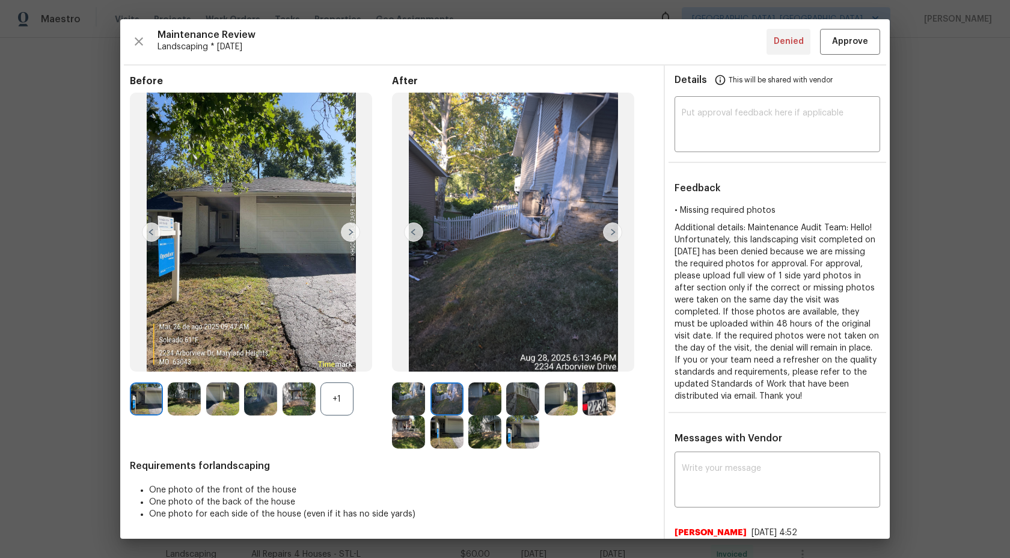
click at [494, 429] on img at bounding box center [484, 431] width 33 height 33
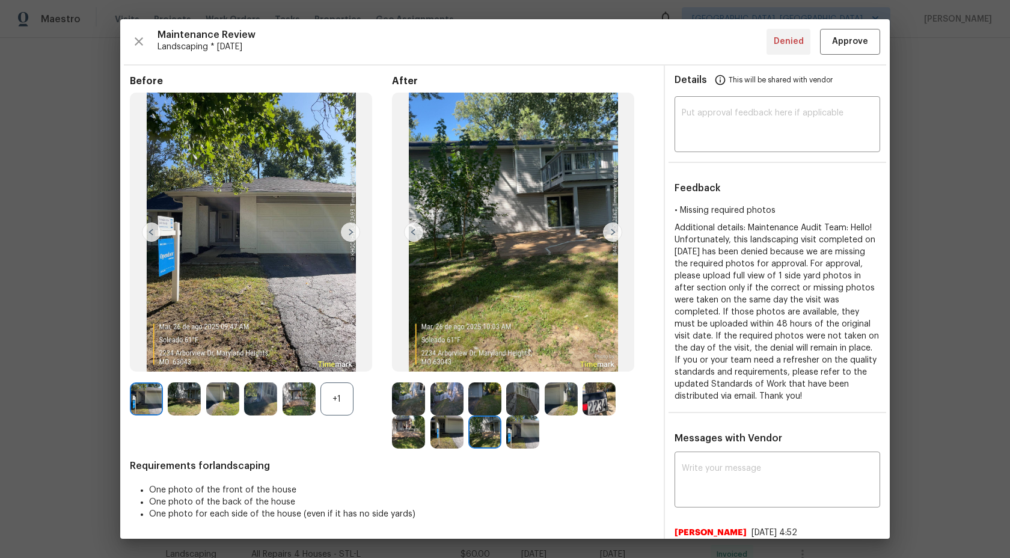
click at [445, 432] on img at bounding box center [446, 431] width 33 height 33
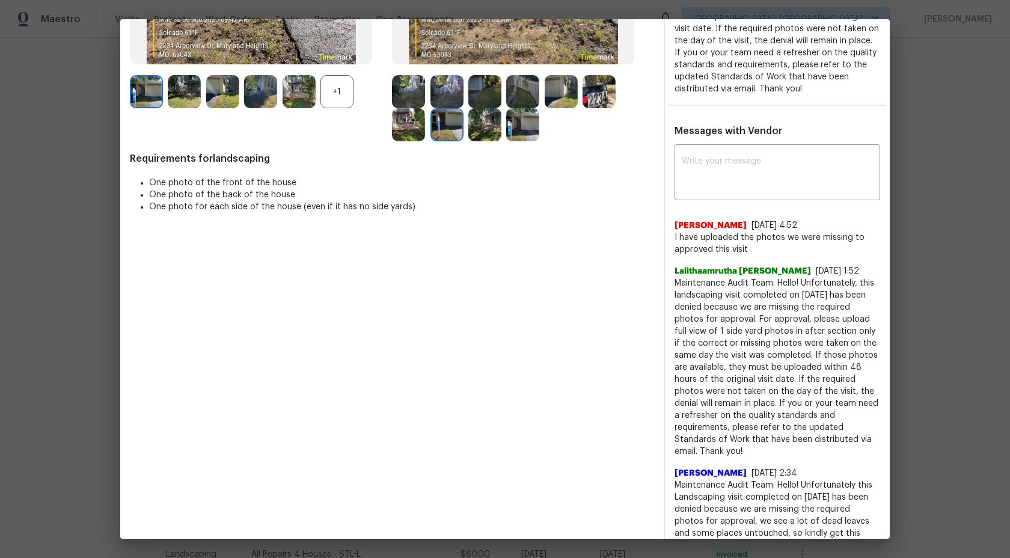
scroll to position [327, 0]
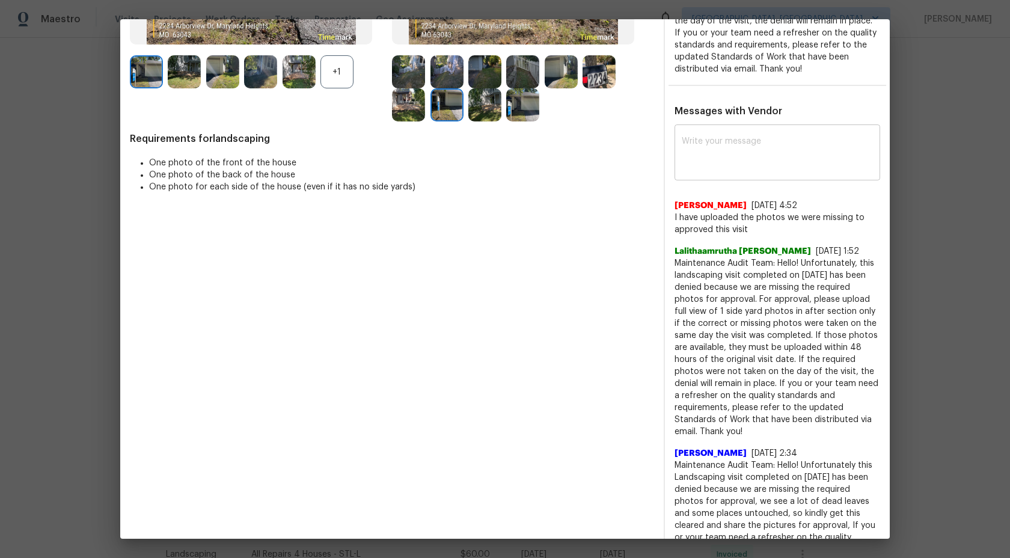
click at [724, 145] on textarea at bounding box center [777, 154] width 191 height 34
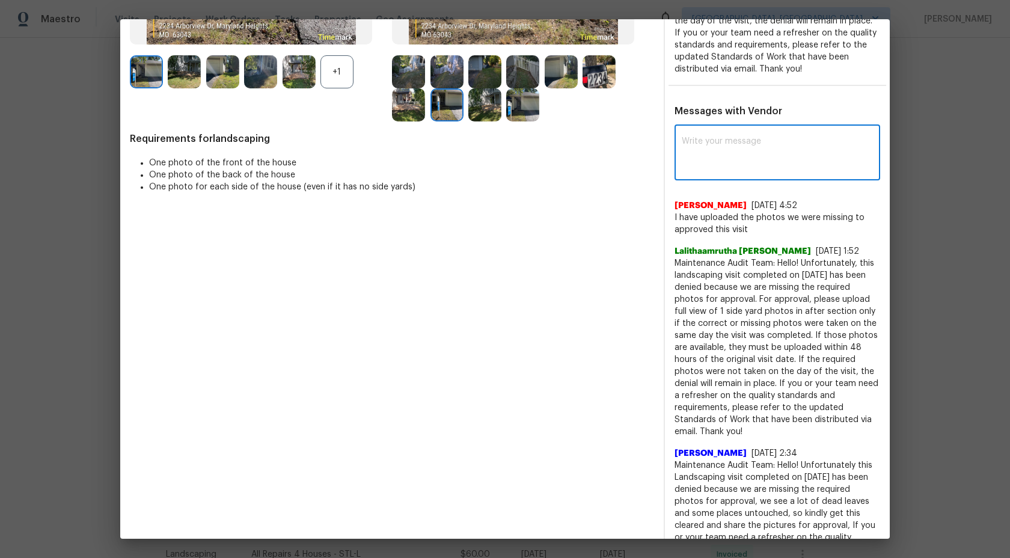
click at [697, 151] on textarea at bounding box center [777, 154] width 191 height 34
paste textarea "Maintenance Audit Team: Hello! As per our updated SWO the photos must be upload…"
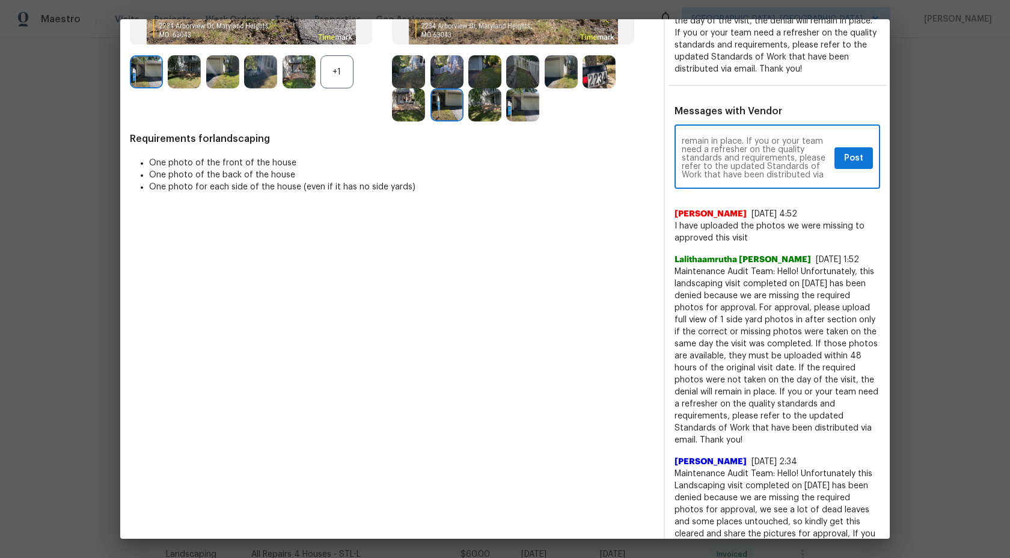
type textarea "Maintenance Audit Team: Hello! As per our updated SWO the photos must be upload…"
click at [854, 157] on span "Post" at bounding box center [853, 158] width 19 height 15
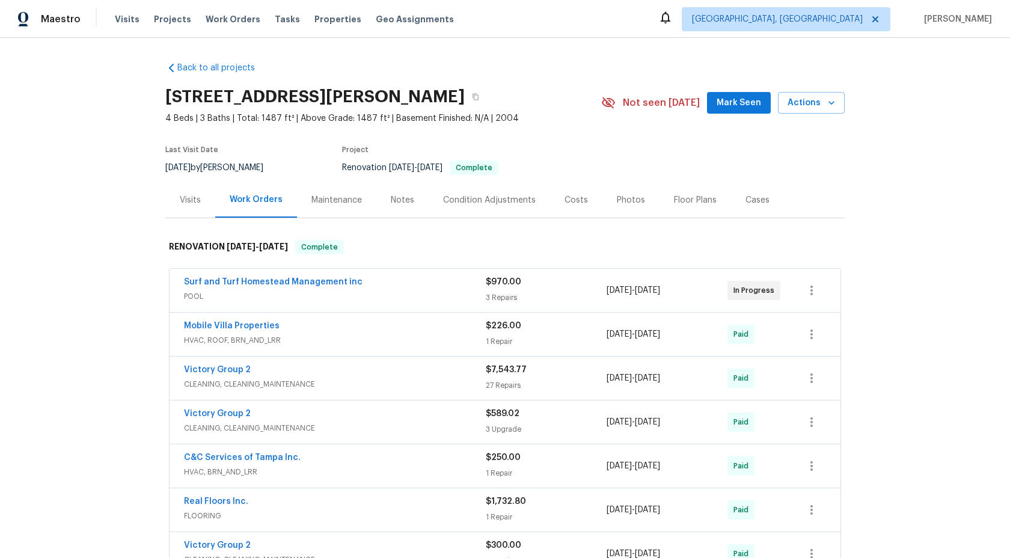
click at [322, 201] on div "Maintenance" at bounding box center [336, 200] width 50 height 12
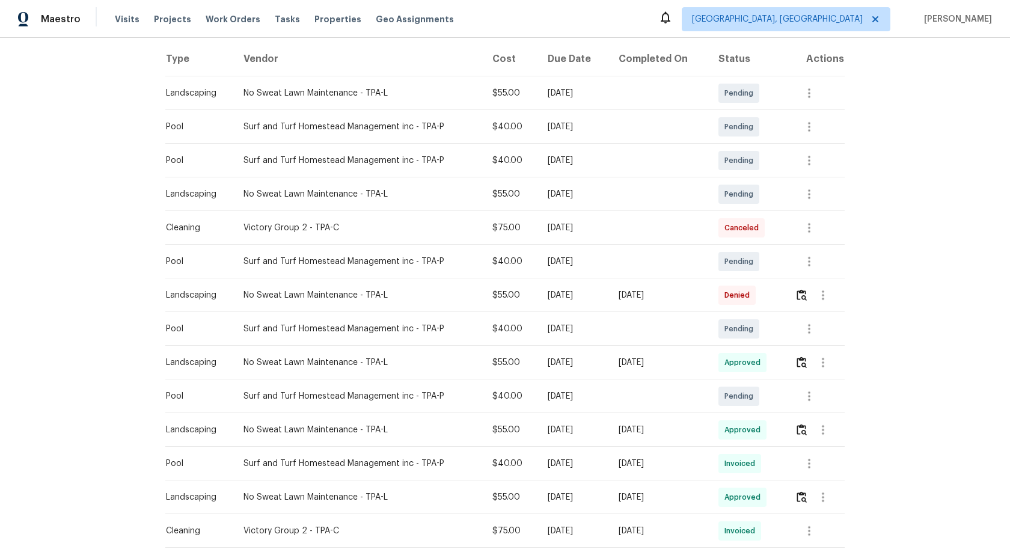
scroll to position [188, 0]
click at [802, 296] on img "button" at bounding box center [801, 293] width 10 height 11
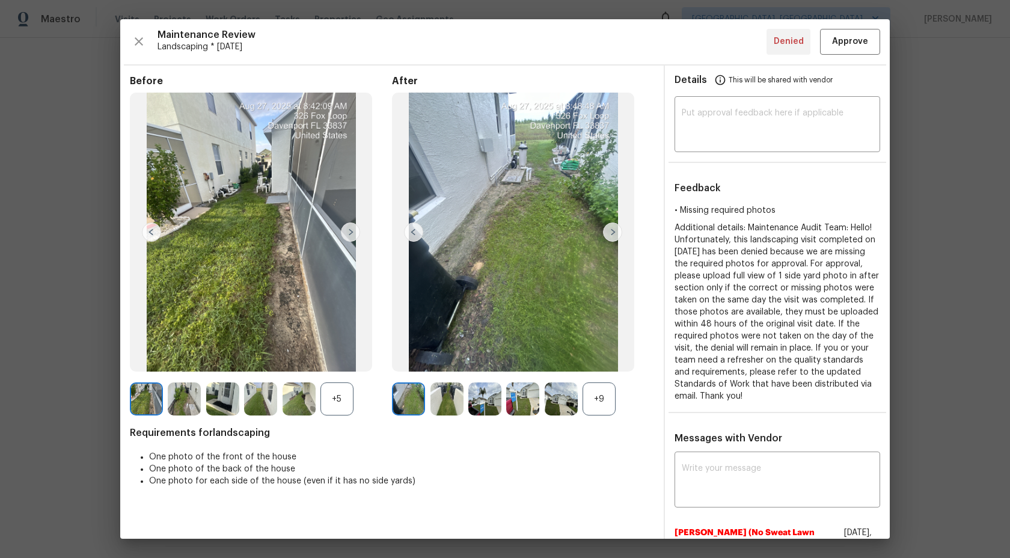
click at [606, 402] on div "+9" at bounding box center [598, 398] width 33 height 33
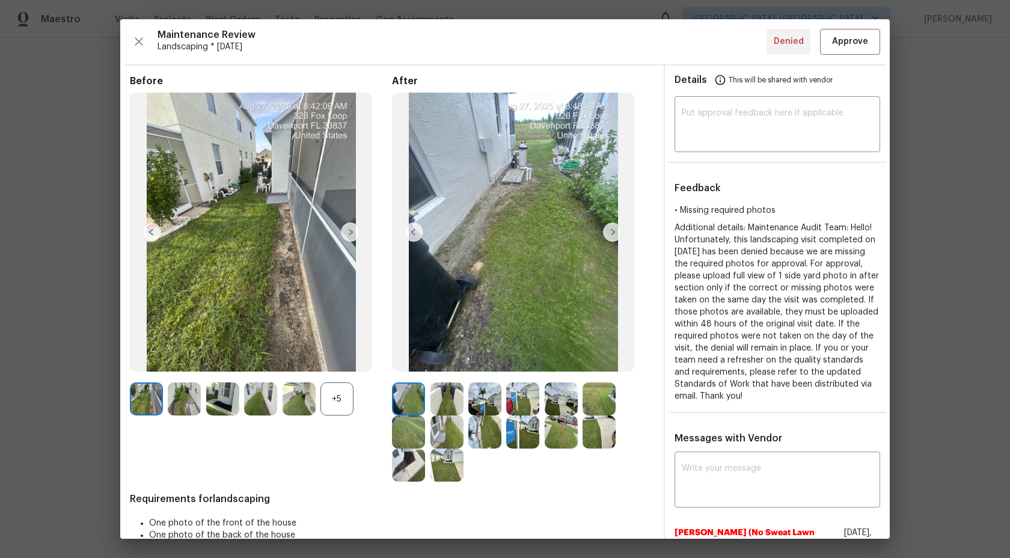
click at [336, 394] on div "+5" at bounding box center [336, 398] width 33 height 33
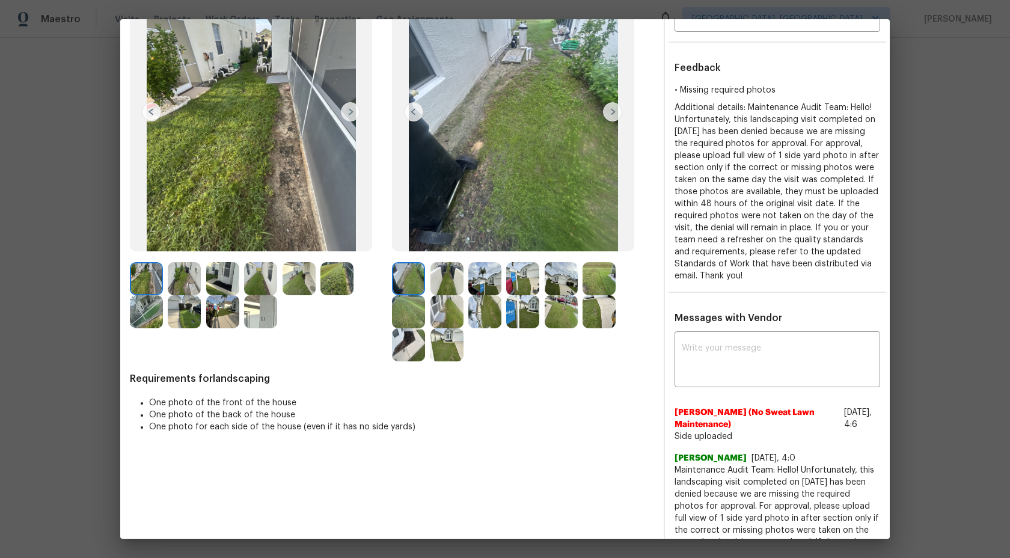
scroll to position [121, 0]
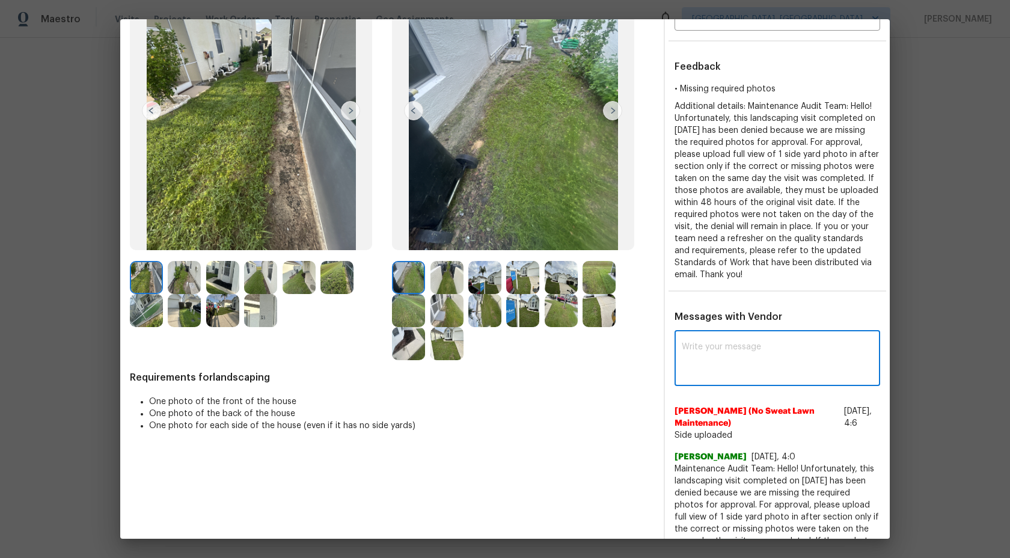
click at [727, 348] on textarea at bounding box center [777, 360] width 191 height 34
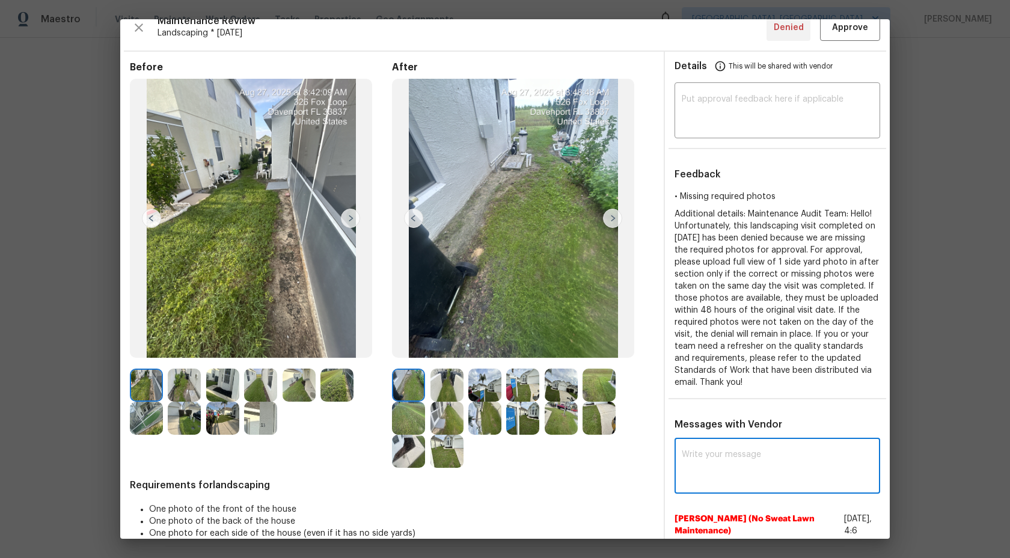
scroll to position [0, 0]
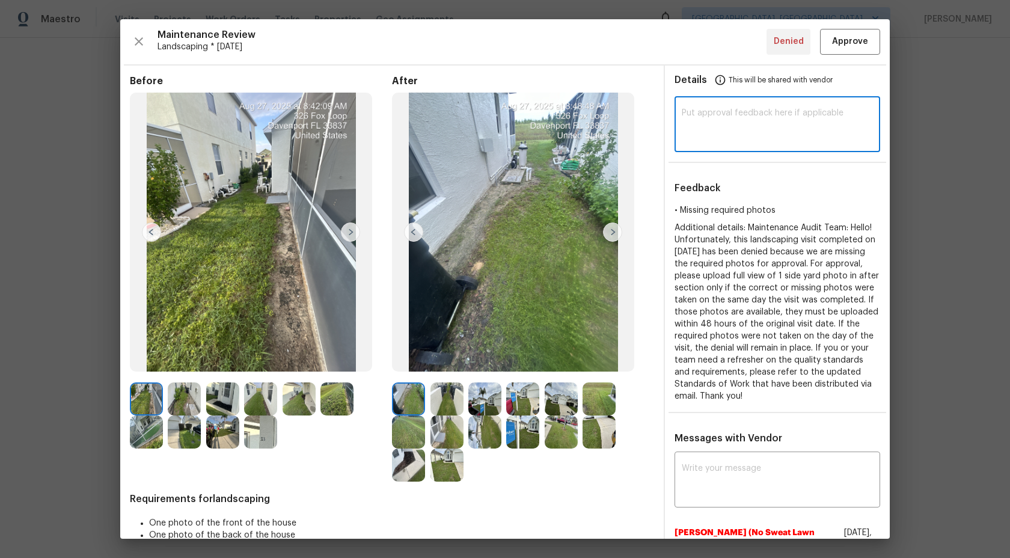
click at [703, 112] on textarea at bounding box center [777, 126] width 191 height 34
paste textarea "Maintenance Audit Team: Hi Team This visit has been approved after further audi…"
type textarea "Maintenance Audit Team: Hi Team This visit has been approved after further audi…"
click at [852, 44] on span "Approve" at bounding box center [850, 41] width 36 height 15
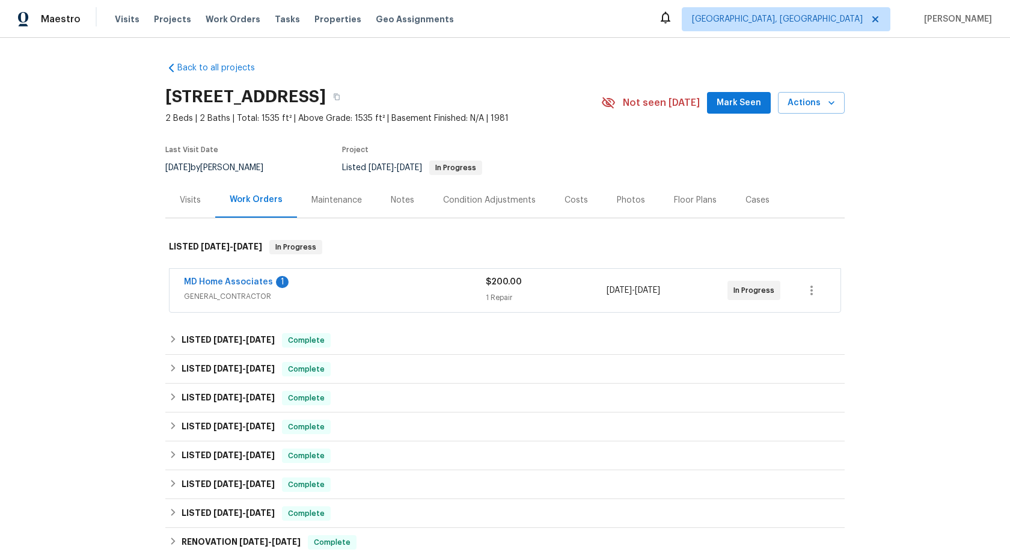
click at [326, 204] on div "Maintenance" at bounding box center [336, 200] width 50 height 12
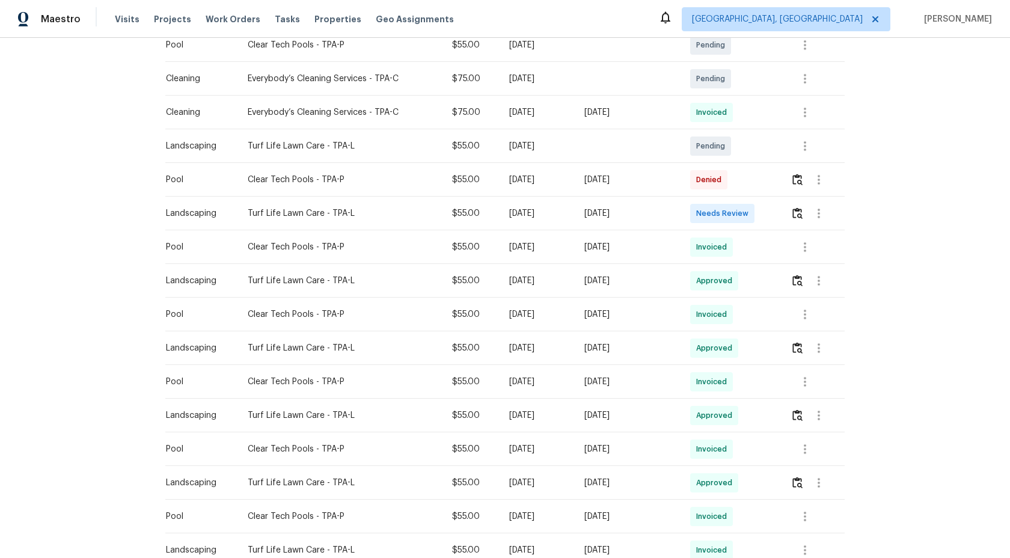
scroll to position [346, 0]
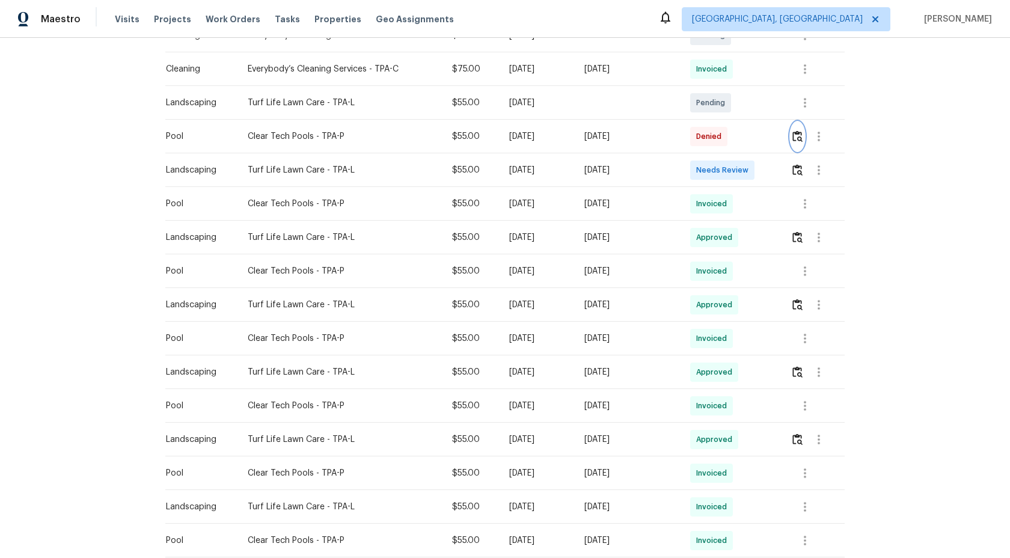
click at [796, 136] on img "button" at bounding box center [797, 135] width 10 height 11
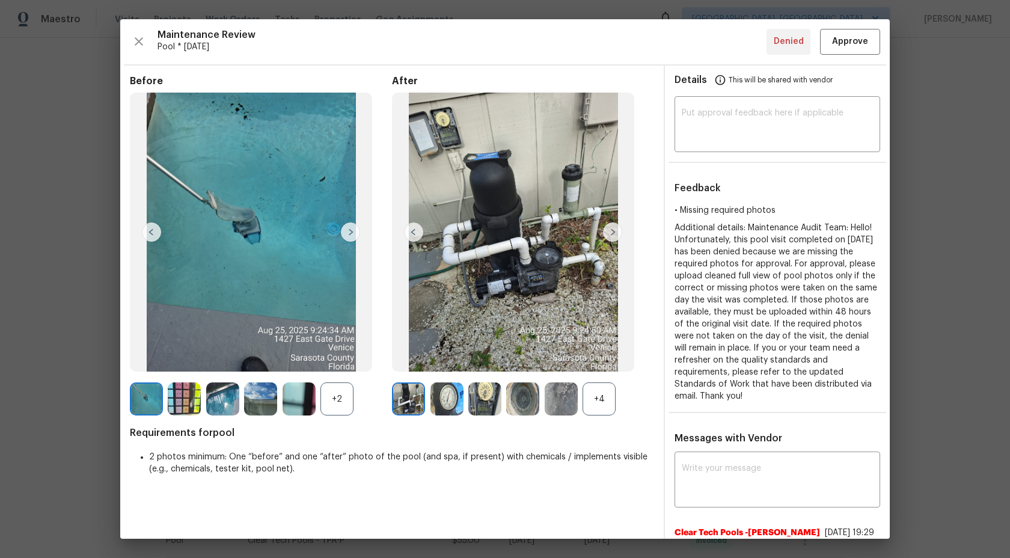
click at [602, 398] on div "+4" at bounding box center [598, 398] width 33 height 33
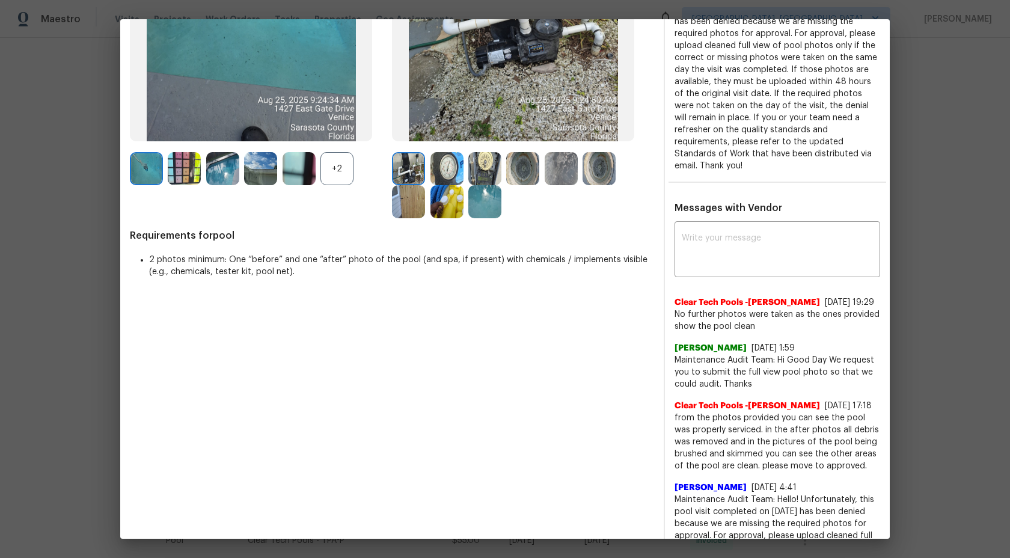
scroll to position [212, 0]
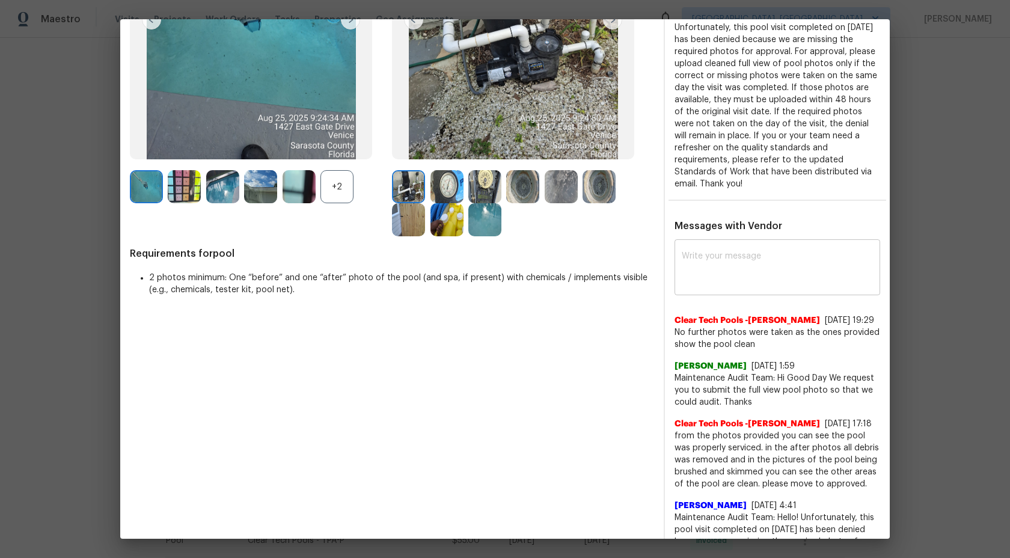
click at [753, 281] on textarea at bounding box center [777, 269] width 191 height 34
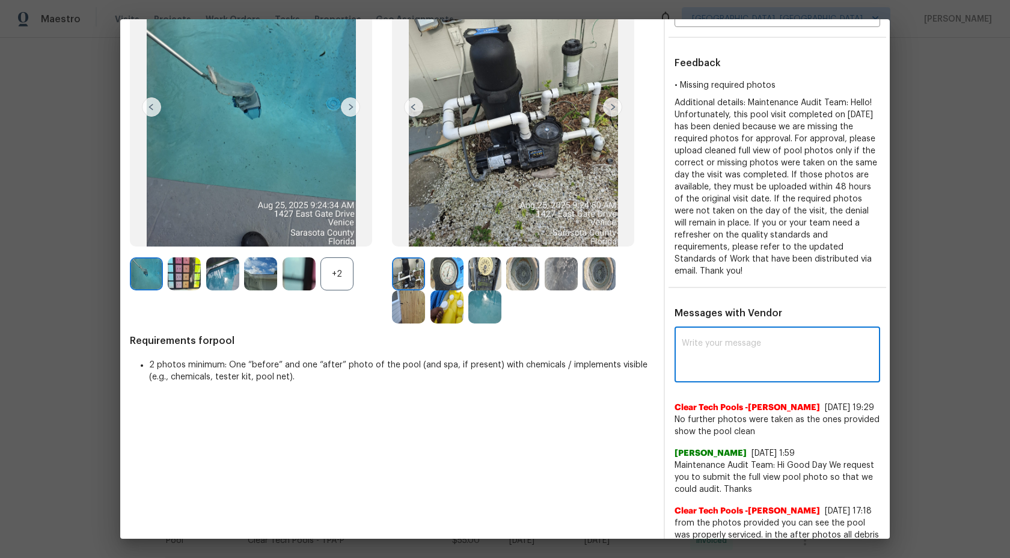
scroll to position [152, 0]
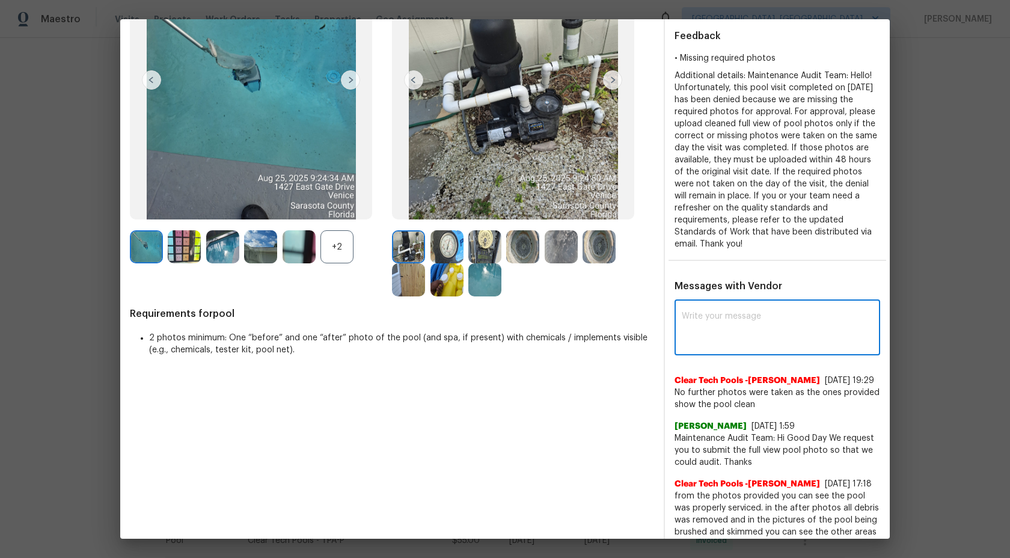
click at [719, 339] on textarea at bounding box center [777, 329] width 191 height 34
type textarea "H"
type textarea "Maintenance Audit Team: Team without"
click at [477, 276] on img at bounding box center [484, 279] width 33 height 33
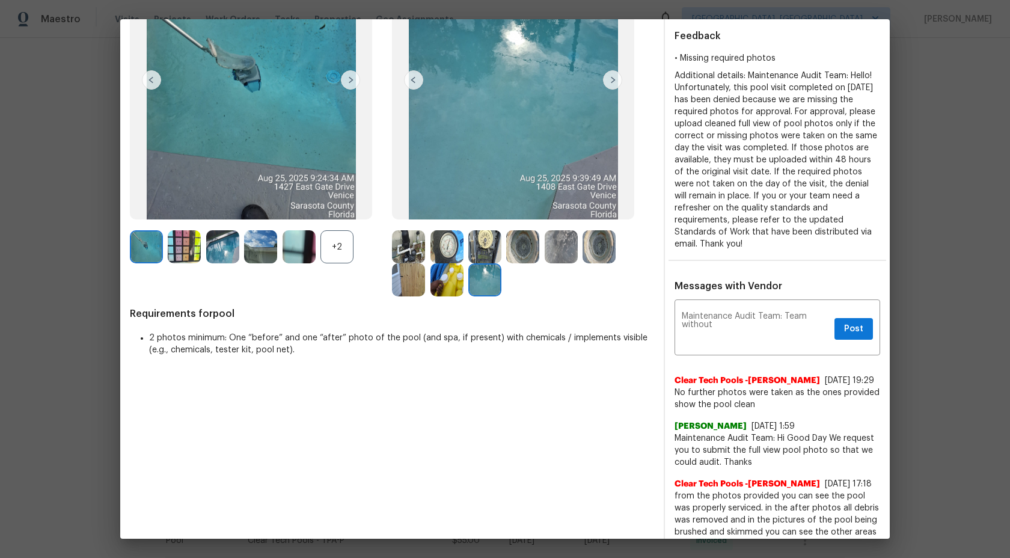
scroll to position [0, 0]
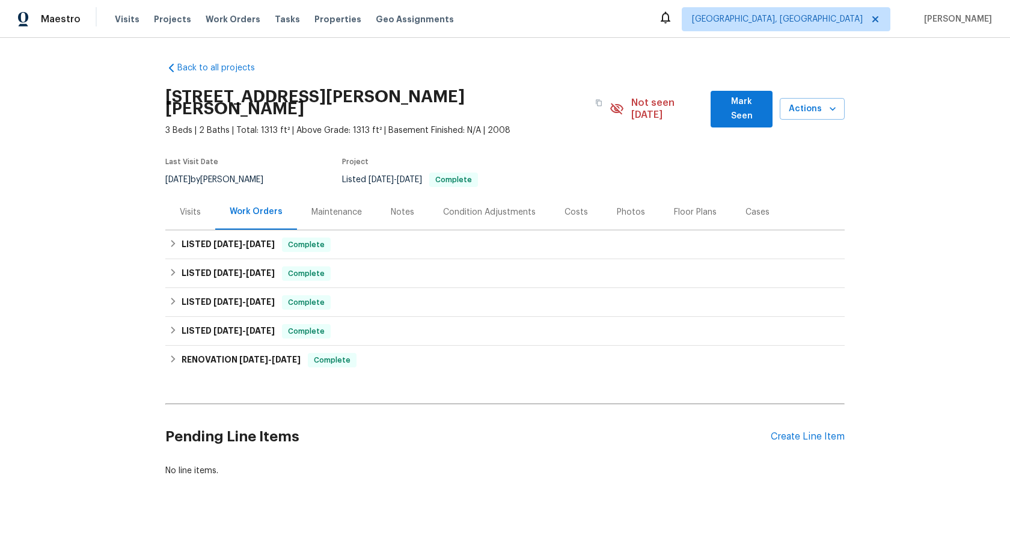
click at [344, 206] on div "Maintenance" at bounding box center [336, 212] width 50 height 12
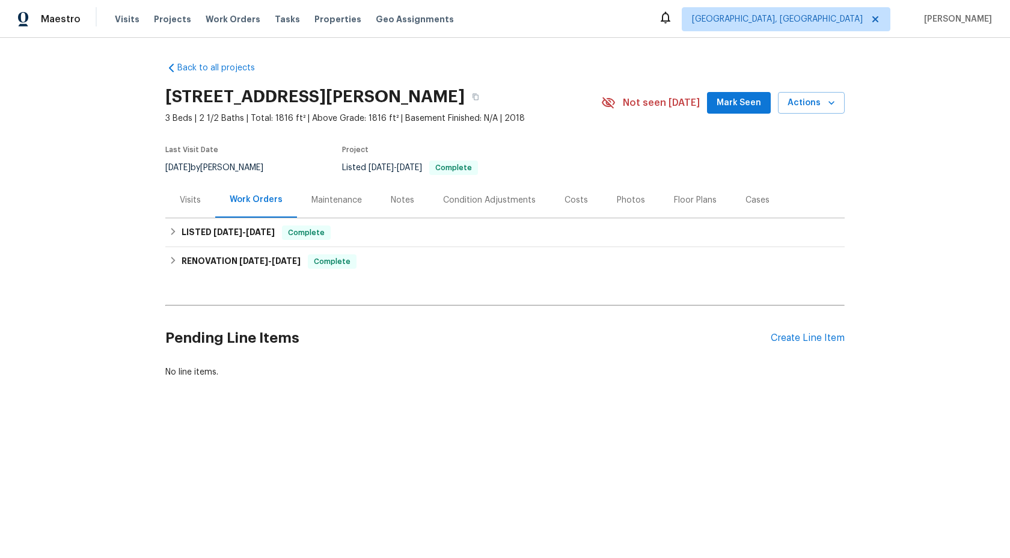
click at [317, 210] on div "Maintenance" at bounding box center [336, 199] width 79 height 35
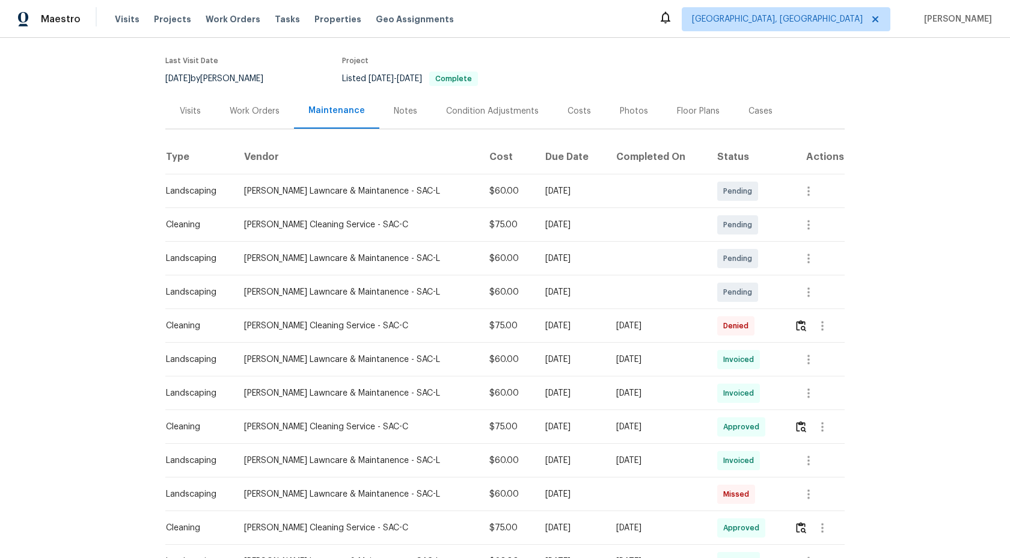
scroll to position [93, 0]
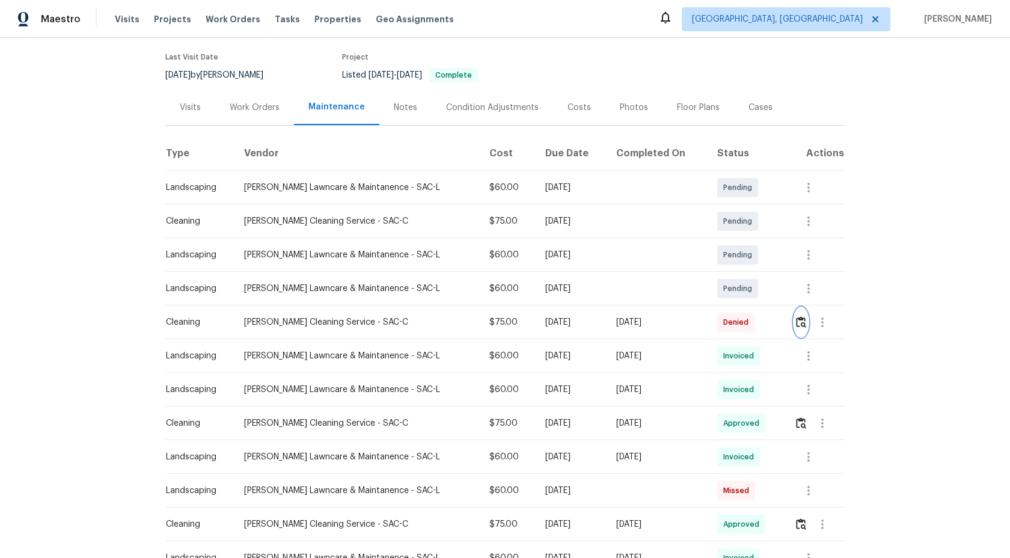
click at [801, 326] on img "button" at bounding box center [801, 321] width 10 height 11
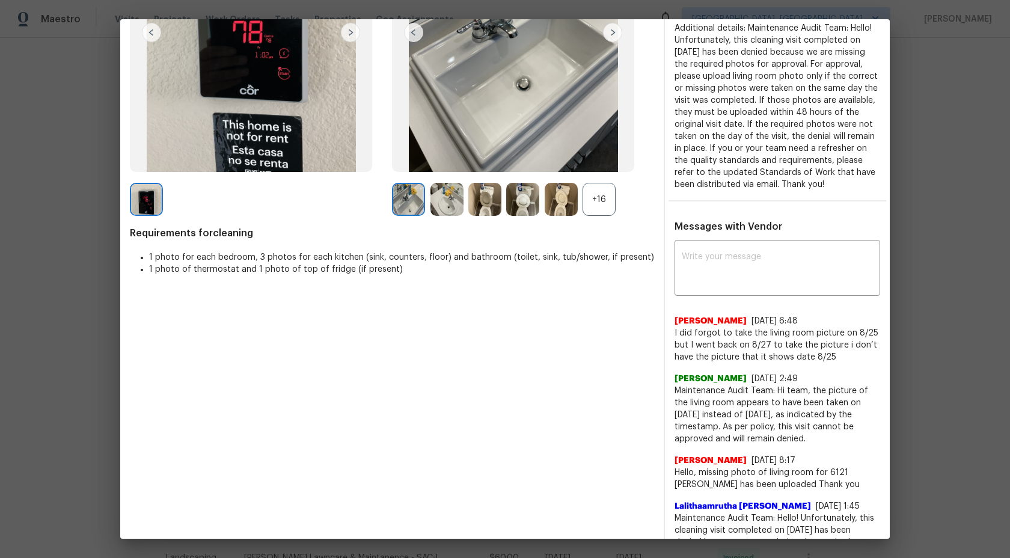
scroll to position [188, 0]
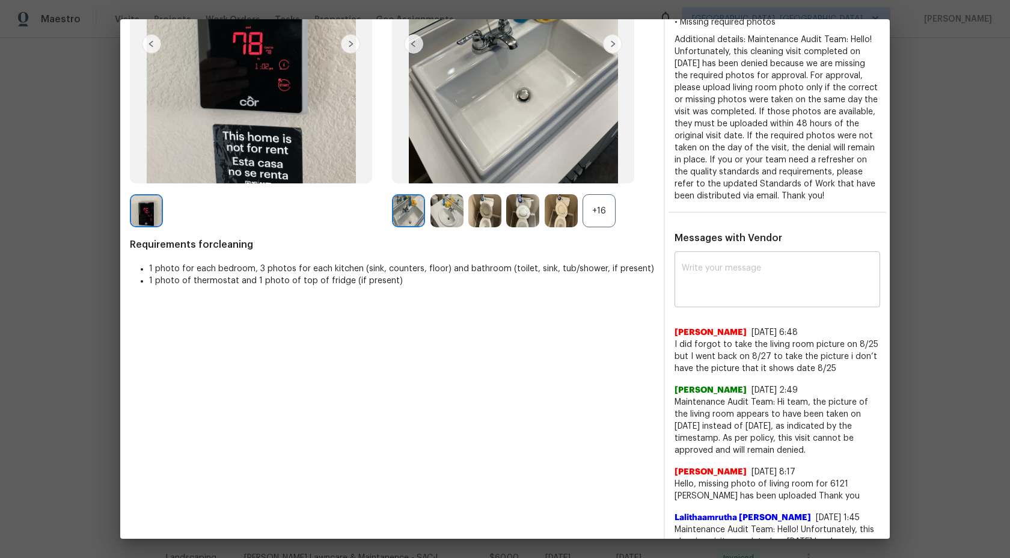
paste textarea "Maintenance Audit Team: Hello! As per our updated SWO the photos must be upload…"
click at [708, 293] on textarea at bounding box center [777, 281] width 191 height 34
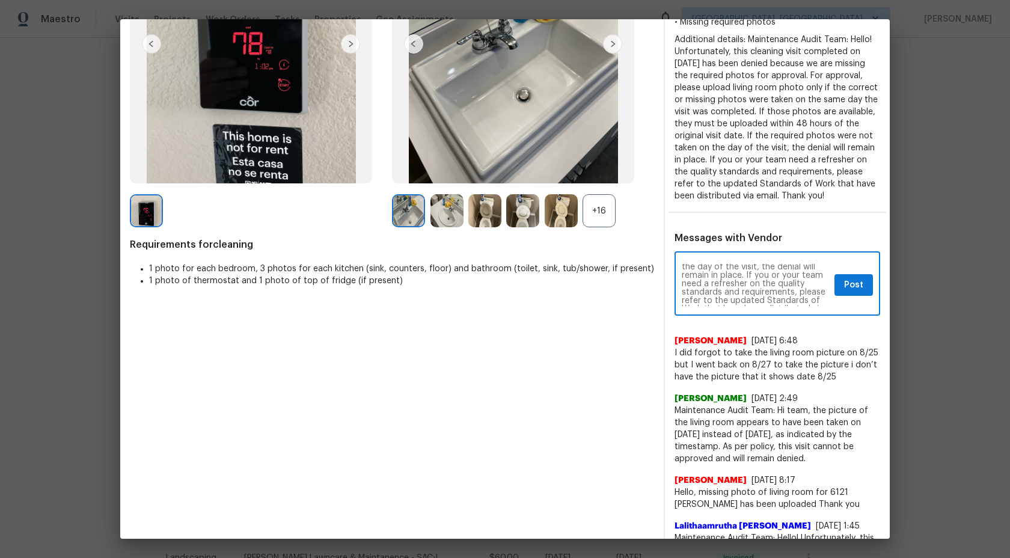
scroll to position [50, 0]
type textarea "Maintenance Audit Team: Hello! As per our updated SWO the photos must be upload…"
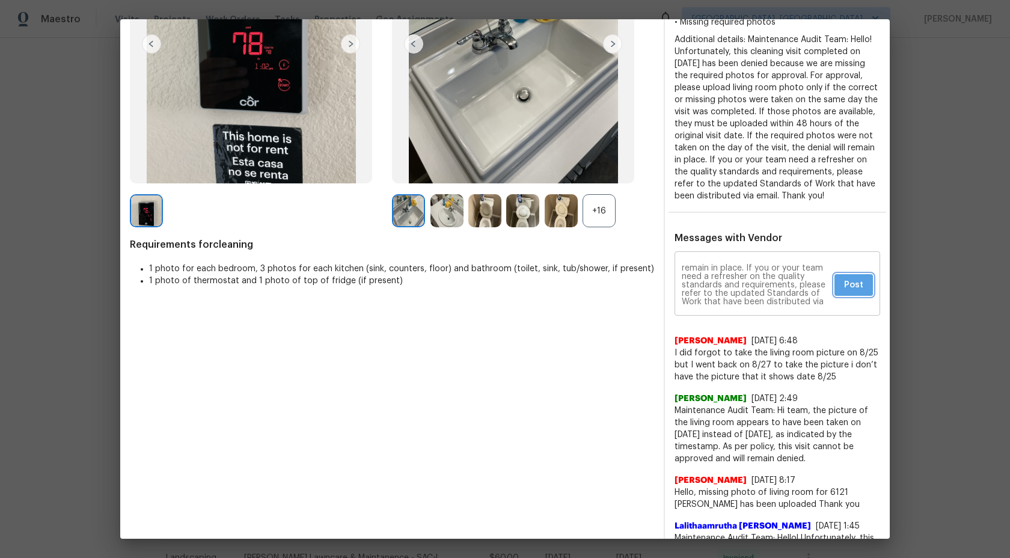
click at [848, 293] on span "Post" at bounding box center [853, 285] width 19 height 15
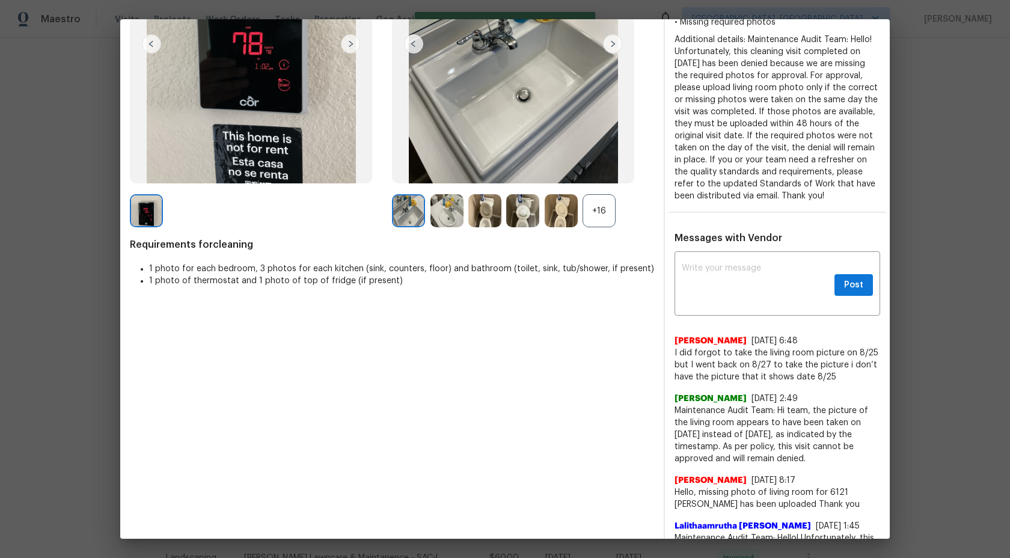
scroll to position [0, 0]
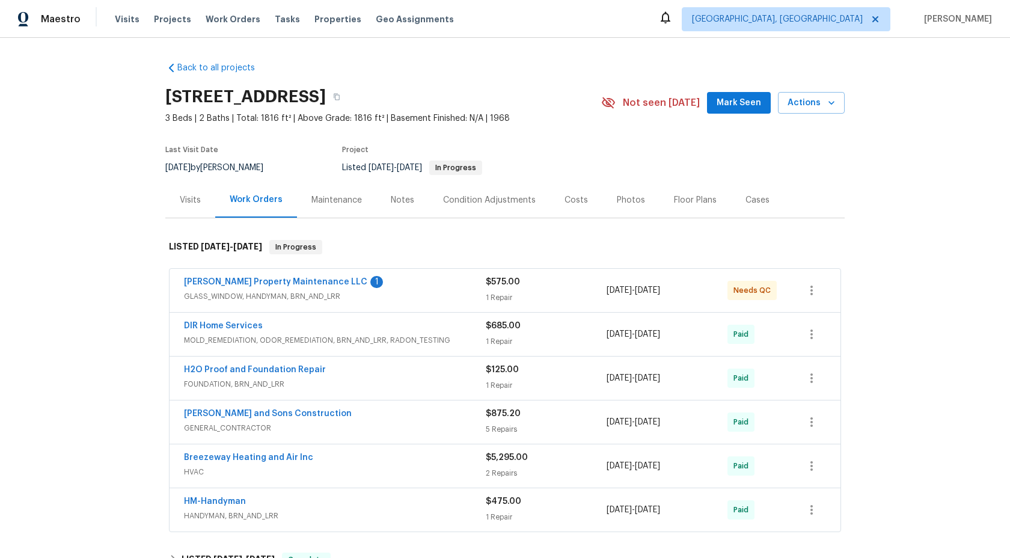
click at [353, 204] on div "Maintenance" at bounding box center [336, 200] width 50 height 12
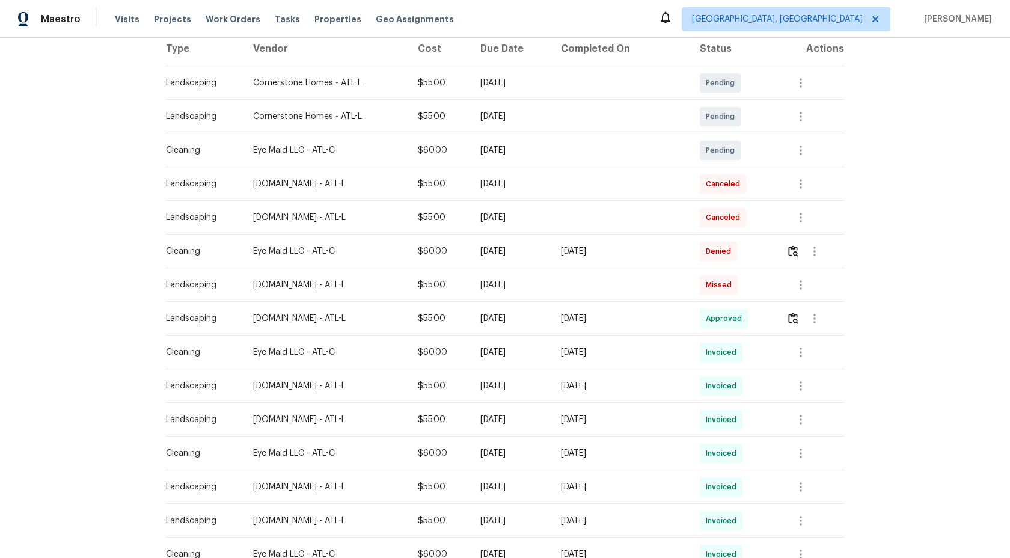
scroll to position [199, 0]
click at [798, 252] on img "button" at bounding box center [793, 248] width 10 height 11
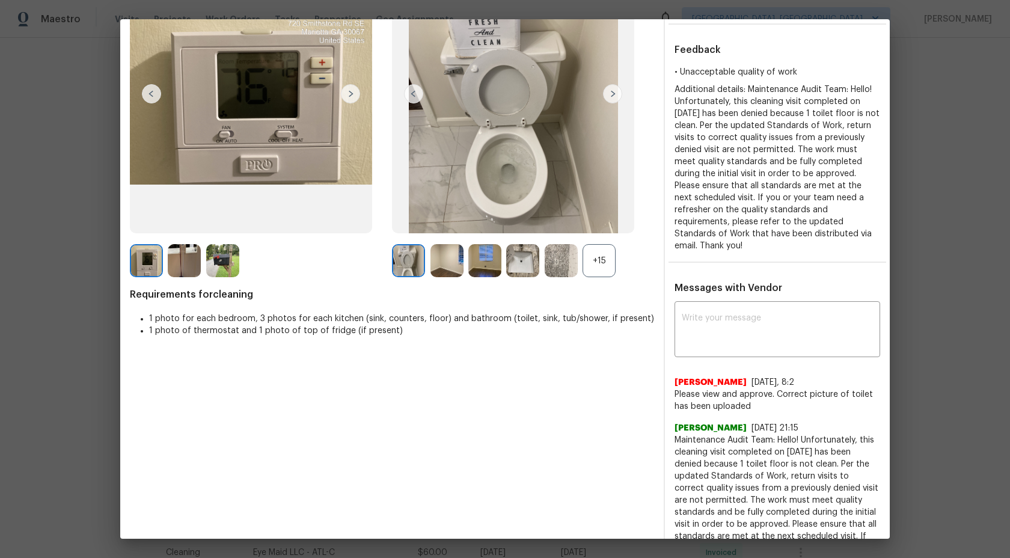
scroll to position [118, 0]
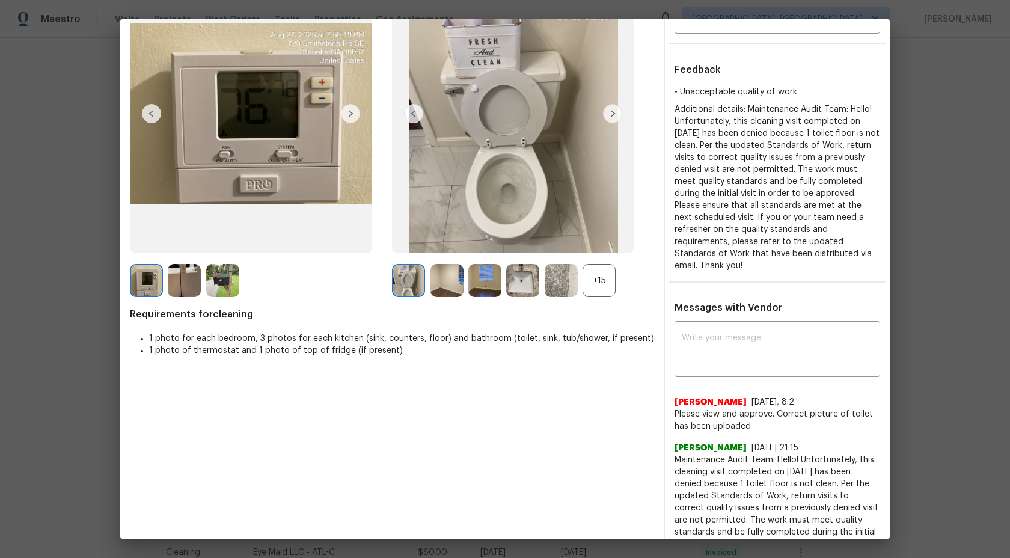
click at [399, 283] on img at bounding box center [408, 280] width 33 height 33
click at [449, 280] on img at bounding box center [446, 280] width 33 height 33
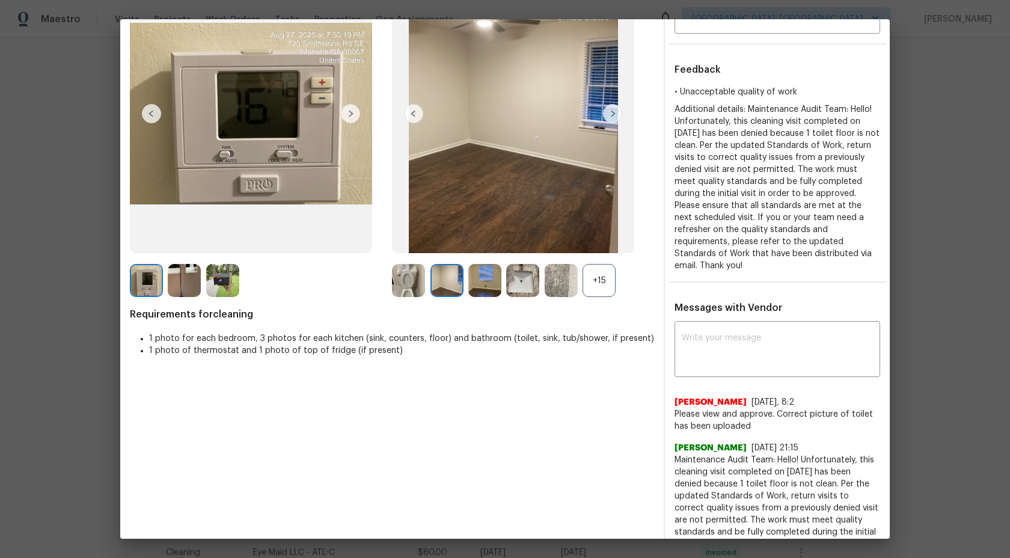
click at [418, 282] on img at bounding box center [408, 280] width 33 height 33
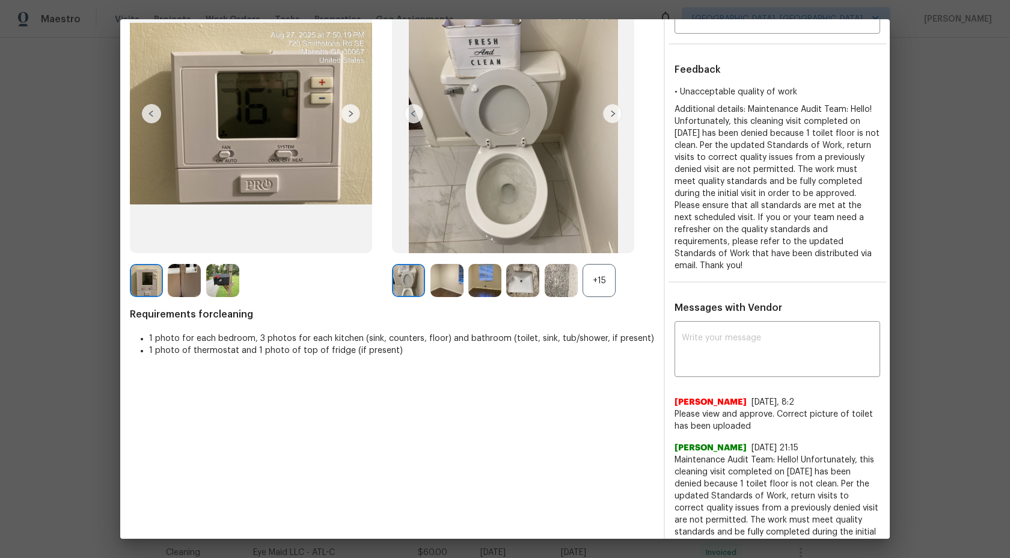
scroll to position [0, 0]
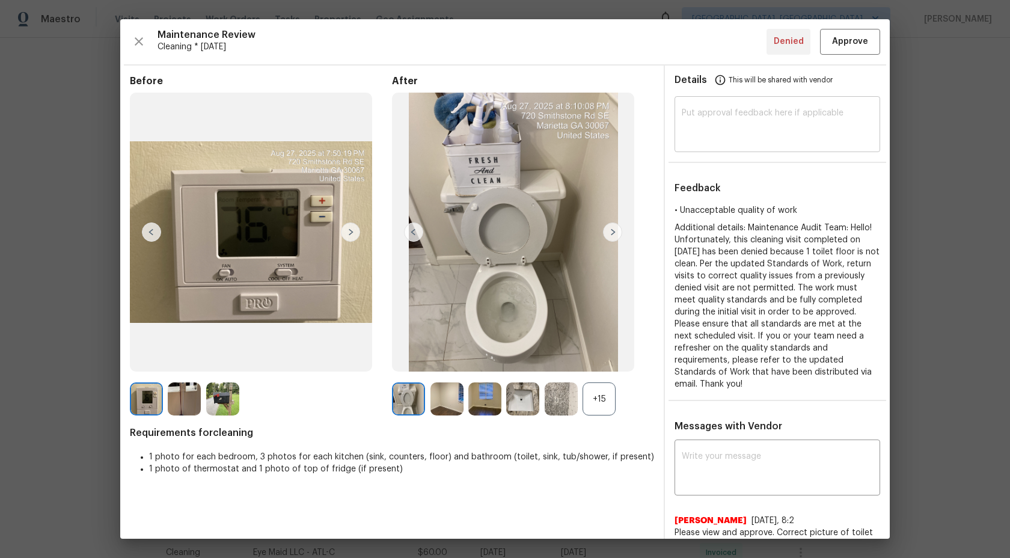
click at [688, 114] on textarea at bounding box center [777, 126] width 191 height 34
click at [741, 137] on textarea at bounding box center [777, 126] width 191 height 34
paste textarea "Maintenance Audit Team: Hi Team This visit has been approved after further audi…"
type textarea "Maintenance Audit Team: Hi Team This visit has been approved after further audi…"
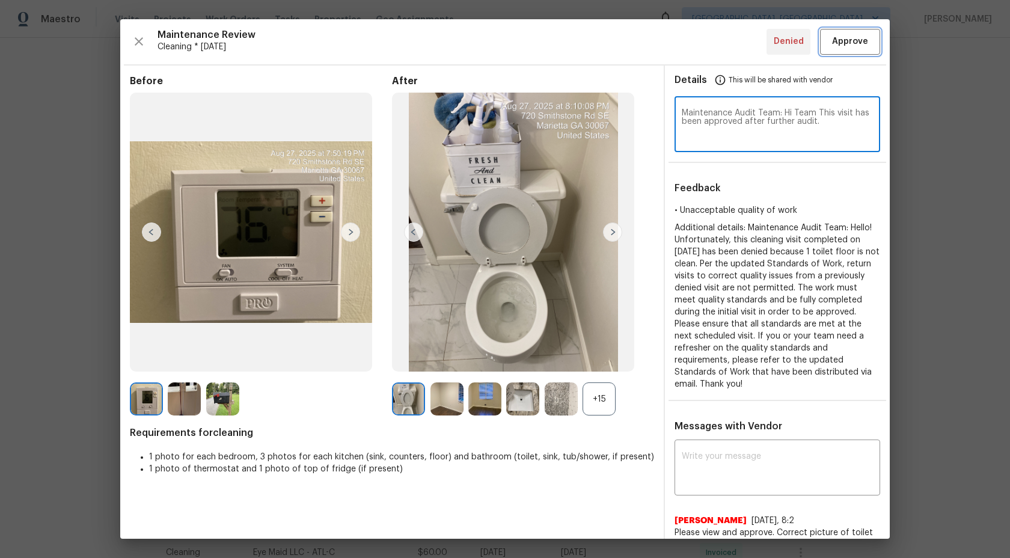
click at [852, 45] on span "Approve" at bounding box center [850, 41] width 36 height 15
